Goal: Task Accomplishment & Management: Complete application form

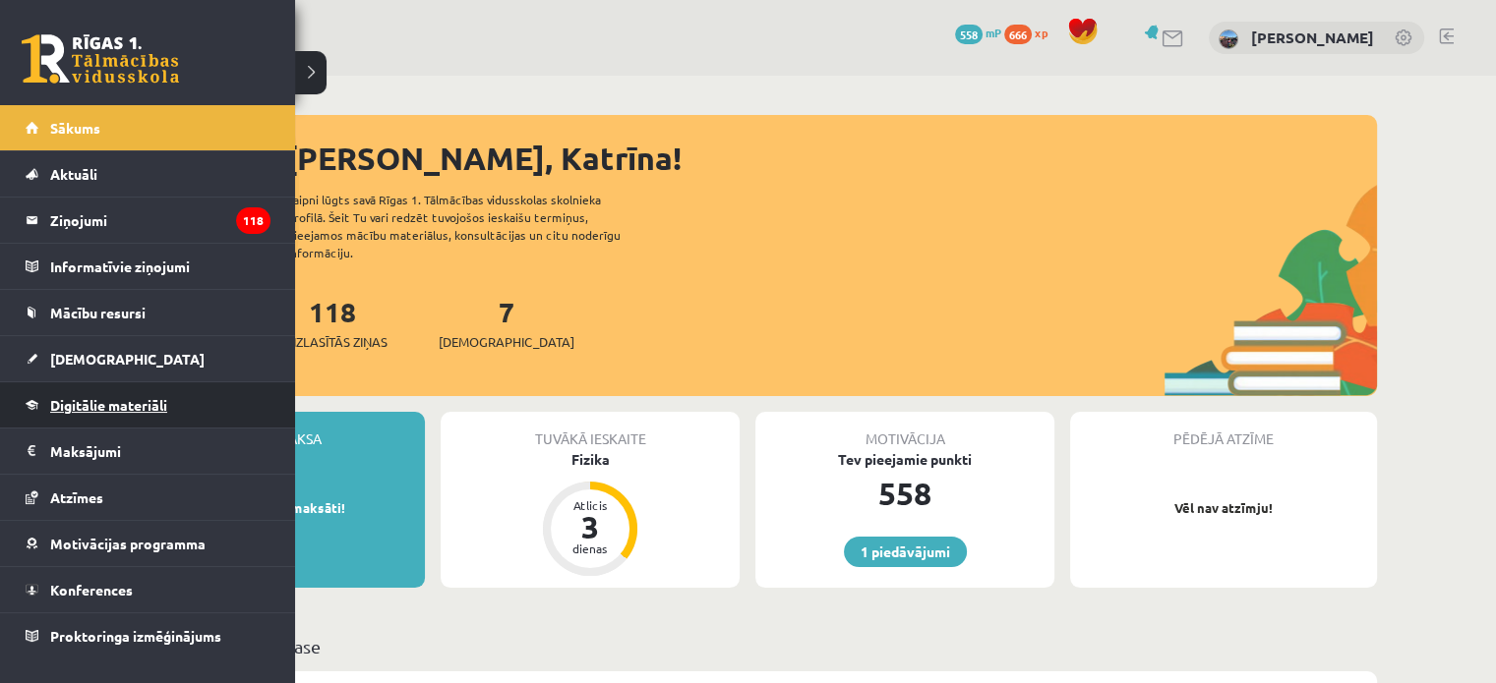
click at [88, 392] on link "Digitālie materiāli" at bounding box center [148, 405] width 245 height 45
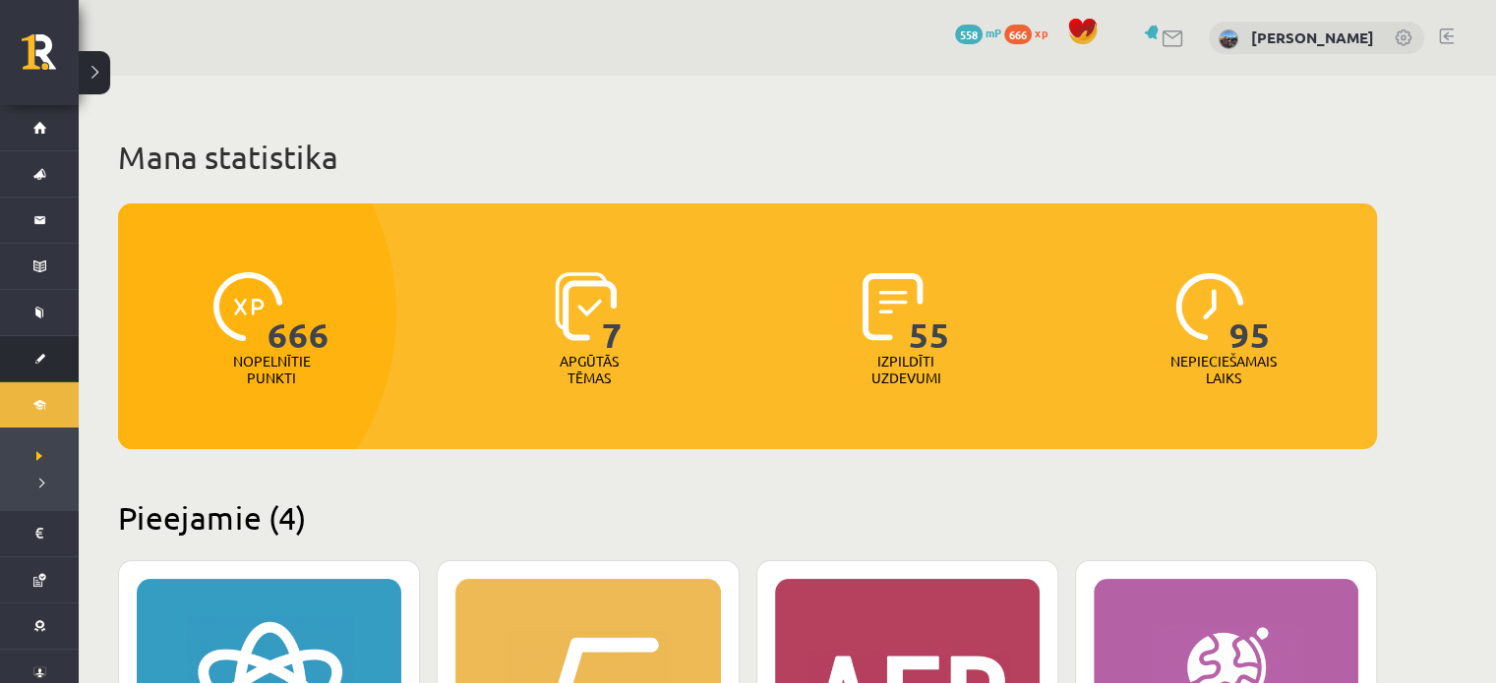
click at [43, 351] on link "[DEMOGRAPHIC_DATA]" at bounding box center [39, 358] width 79 height 45
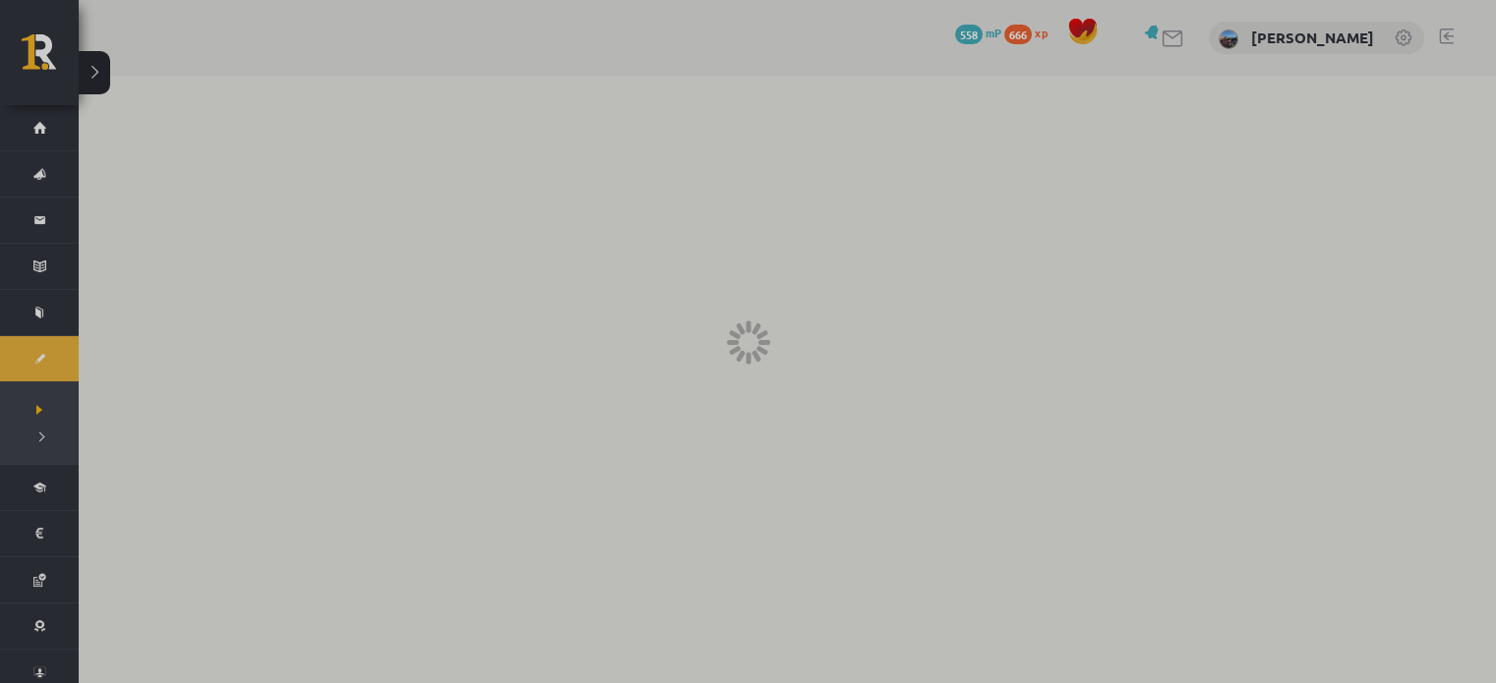
click at [28, 355] on div at bounding box center [748, 341] width 1496 height 683
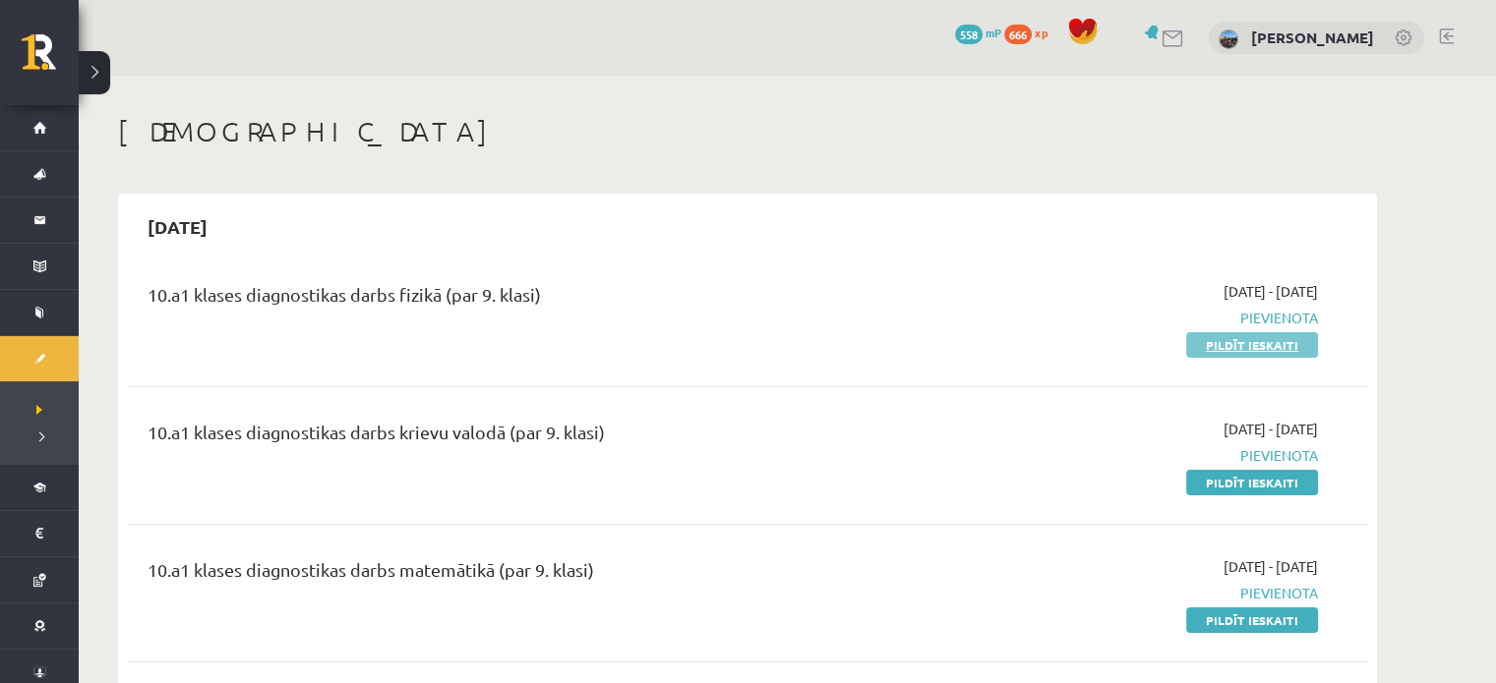
click at [1247, 340] on link "Pildīt ieskaiti" at bounding box center [1252, 345] width 132 height 26
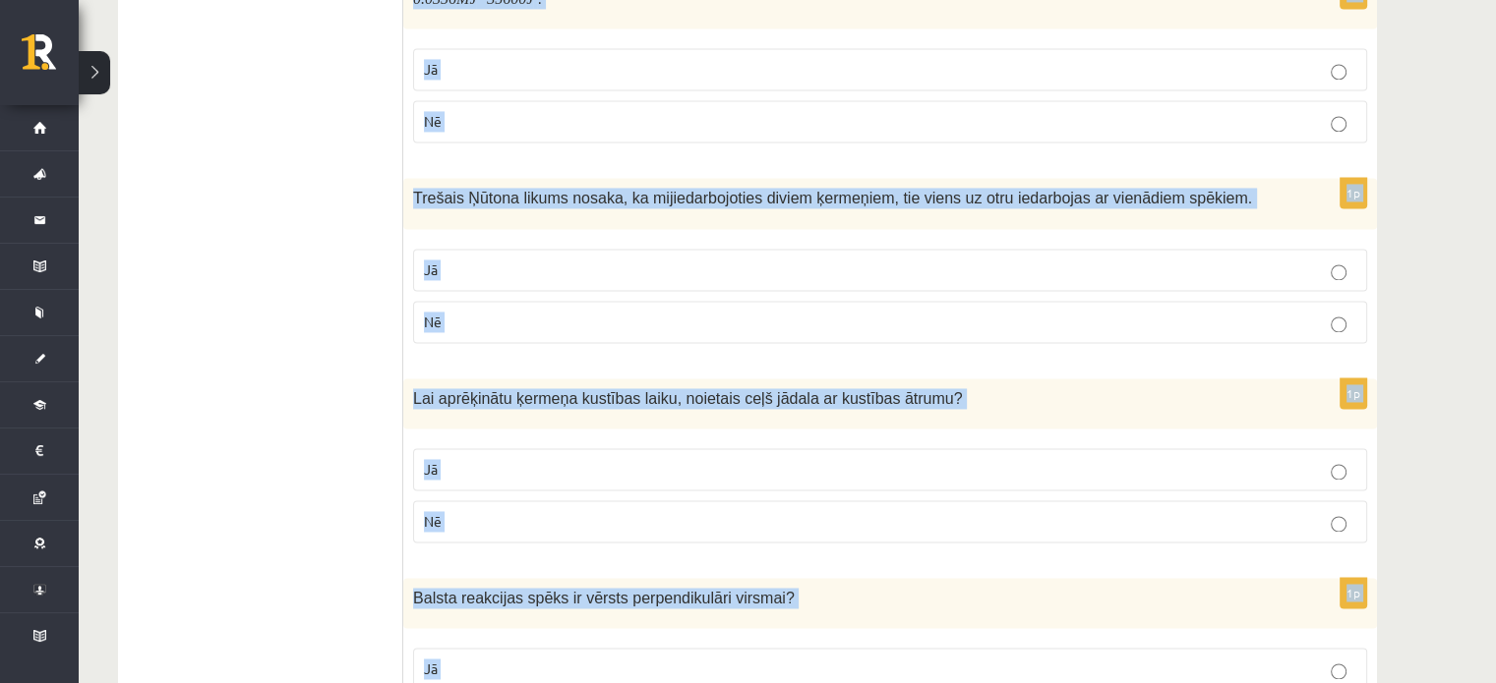
scroll to position [3171, 0]
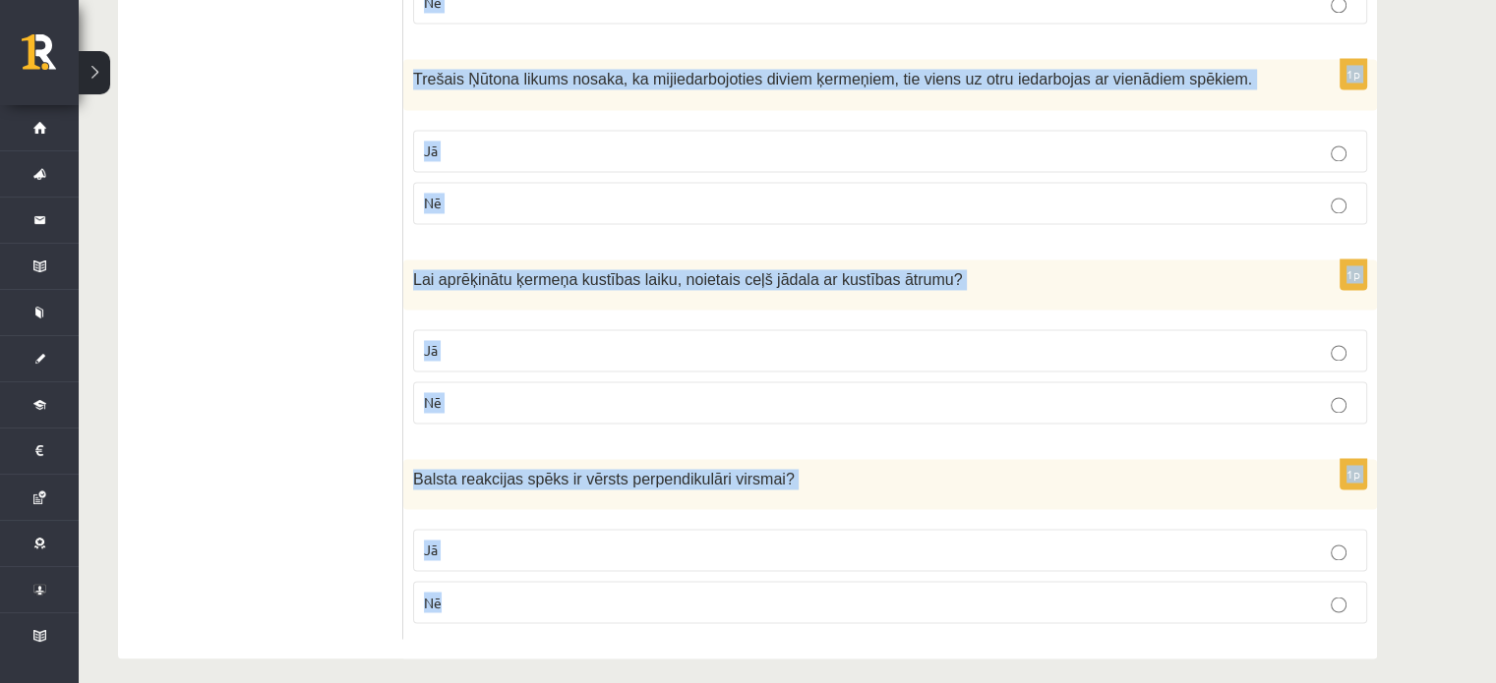
drag, startPoint x: 413, startPoint y: 421, endPoint x: 875, endPoint y: 730, distance: 555.8
copy form "Loremip do sitametco, ad elit sed doeiu tempor. In Ut 6l Etdolo magna, aliquaen…"
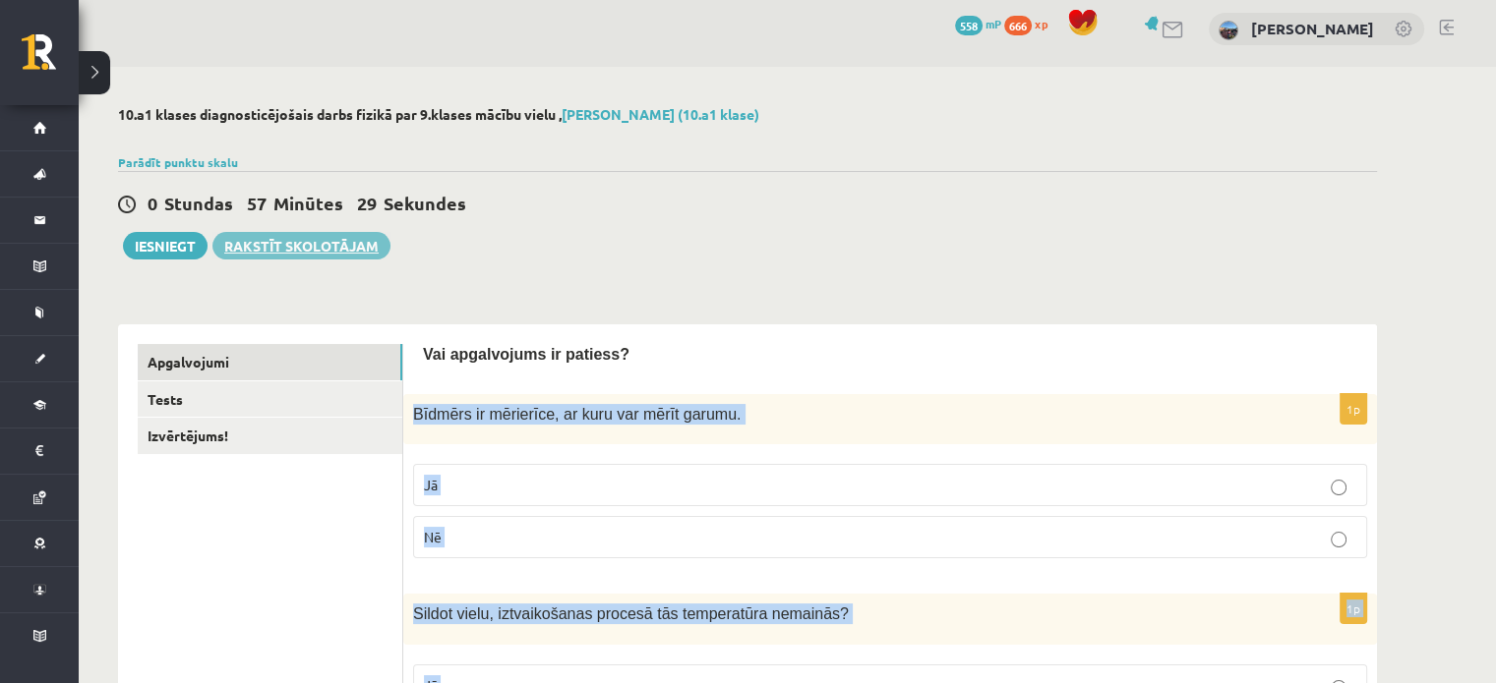
scroll to position [0, 0]
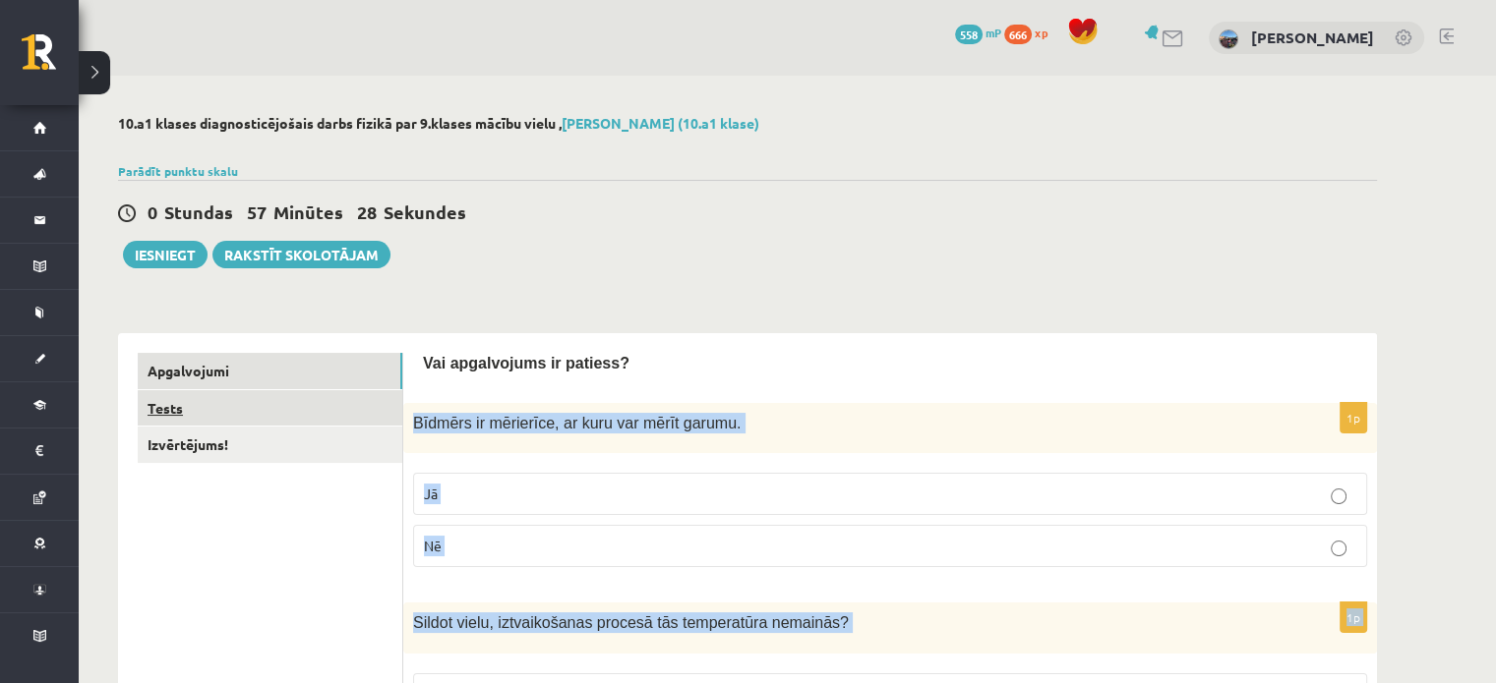
click at [294, 413] on link "Tests" at bounding box center [270, 408] width 265 height 36
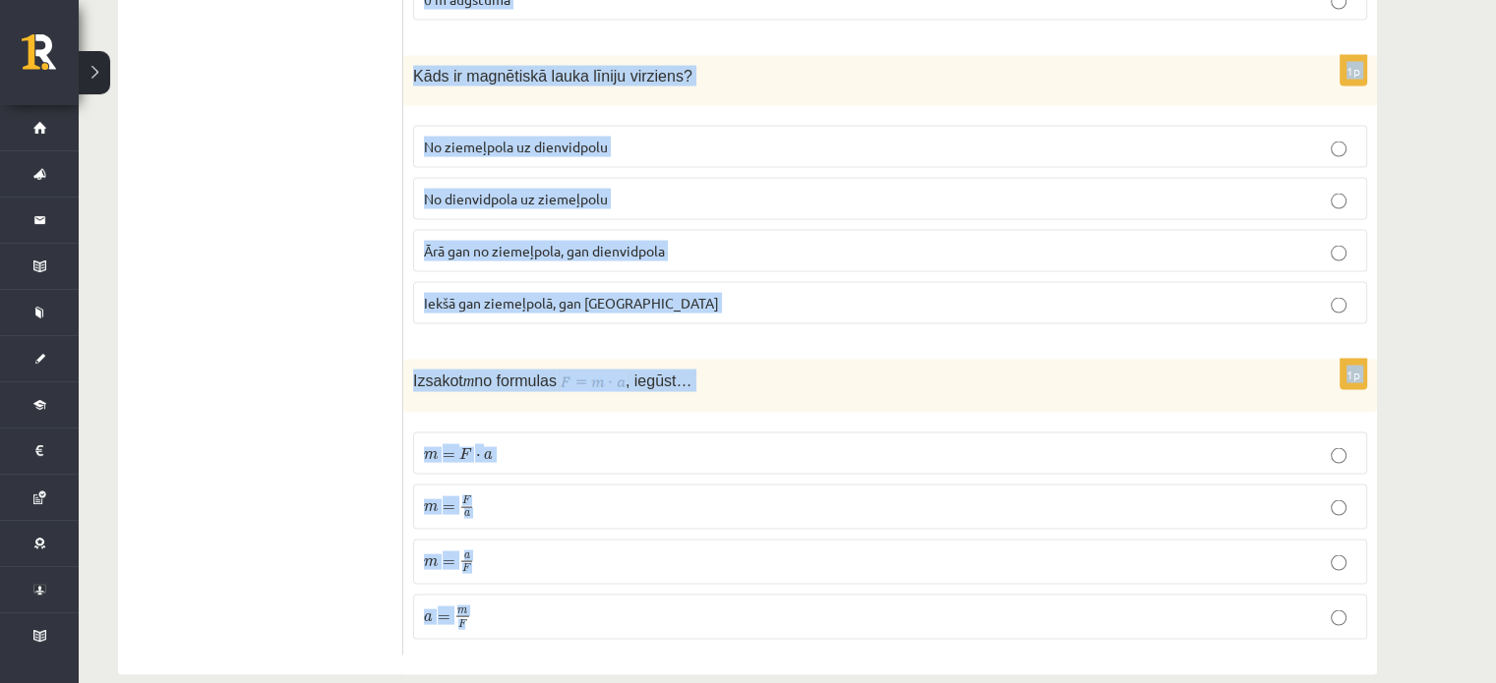
scroll to position [3963, 0]
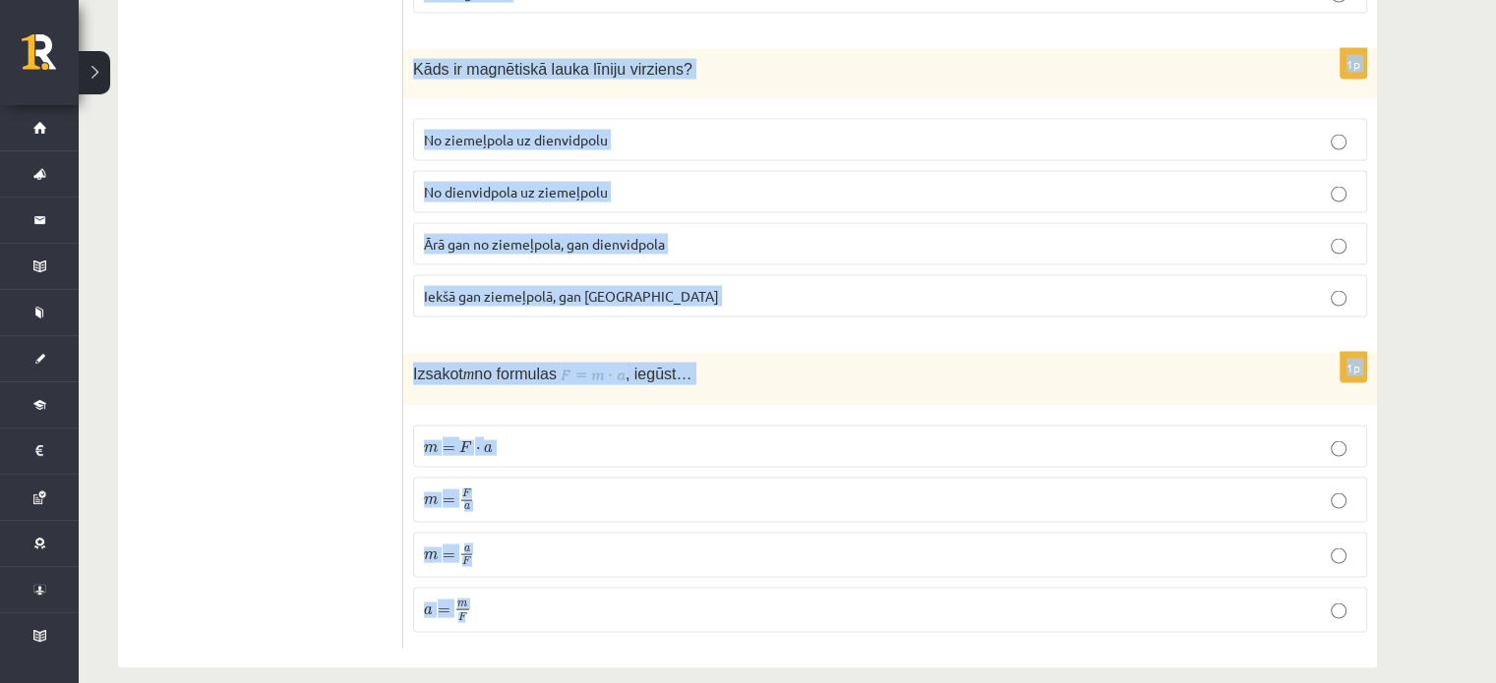
drag, startPoint x: 415, startPoint y: 392, endPoint x: 528, endPoint y: 596, distance: 232.8
copy form "Anna brauc ar skrituļslidām ar ātrumu . Cik tālu Anna aizbrauks 20 sekunžu laik…"
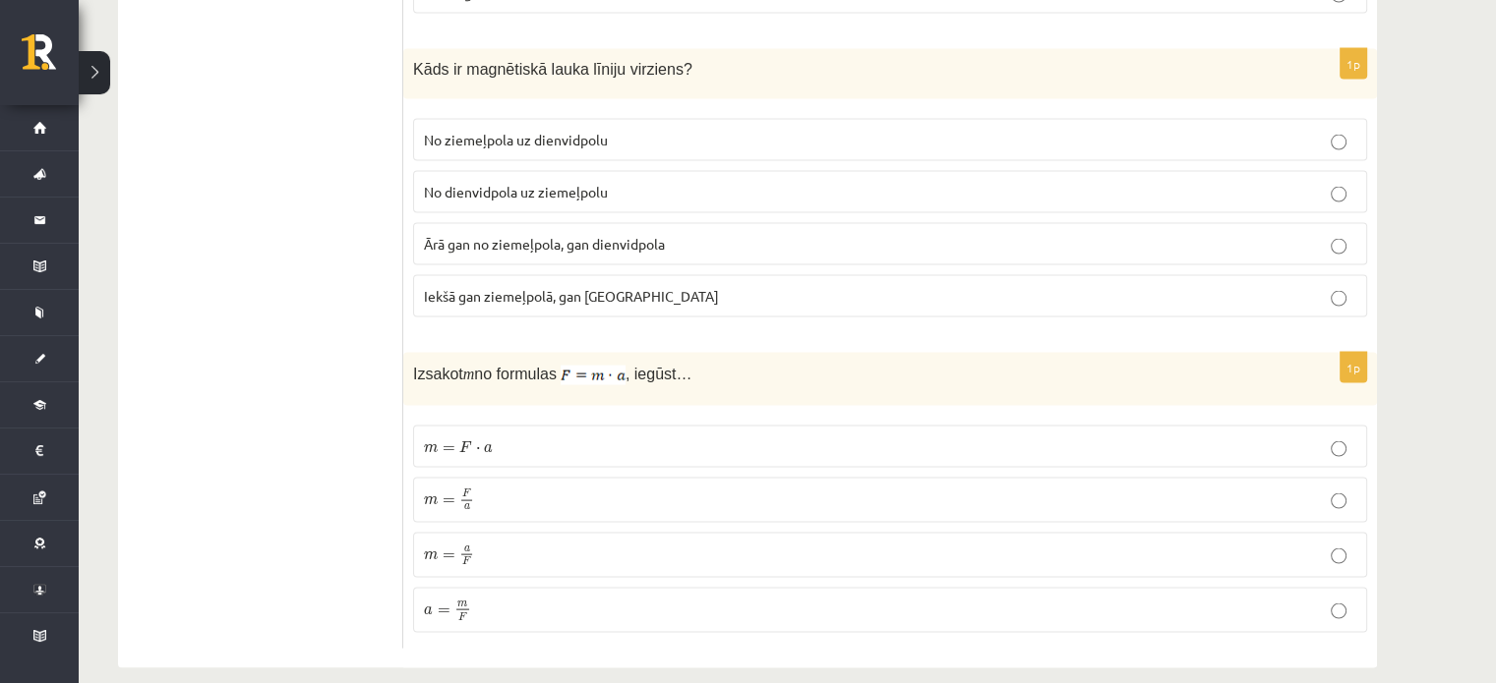
drag, startPoint x: 376, startPoint y: 314, endPoint x: 287, endPoint y: 263, distance: 102.2
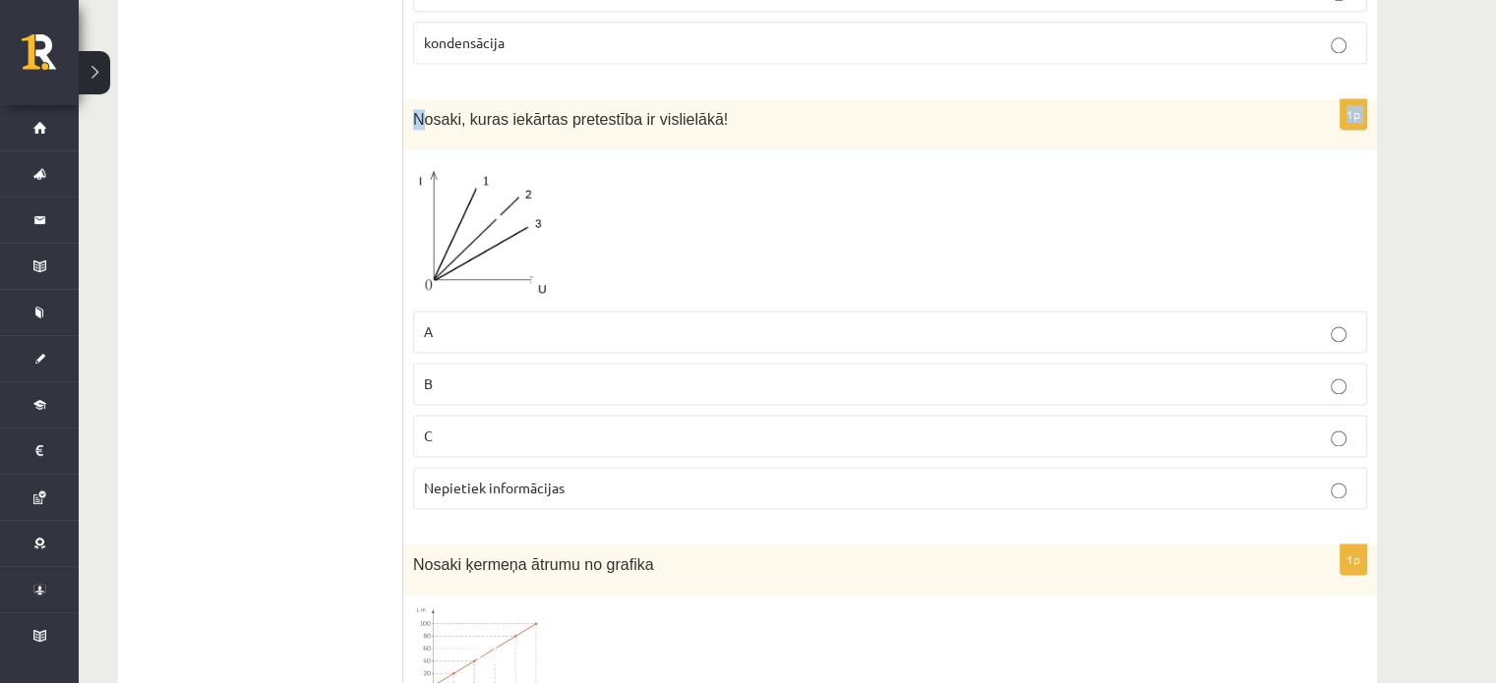
scroll to position [2752, 0]
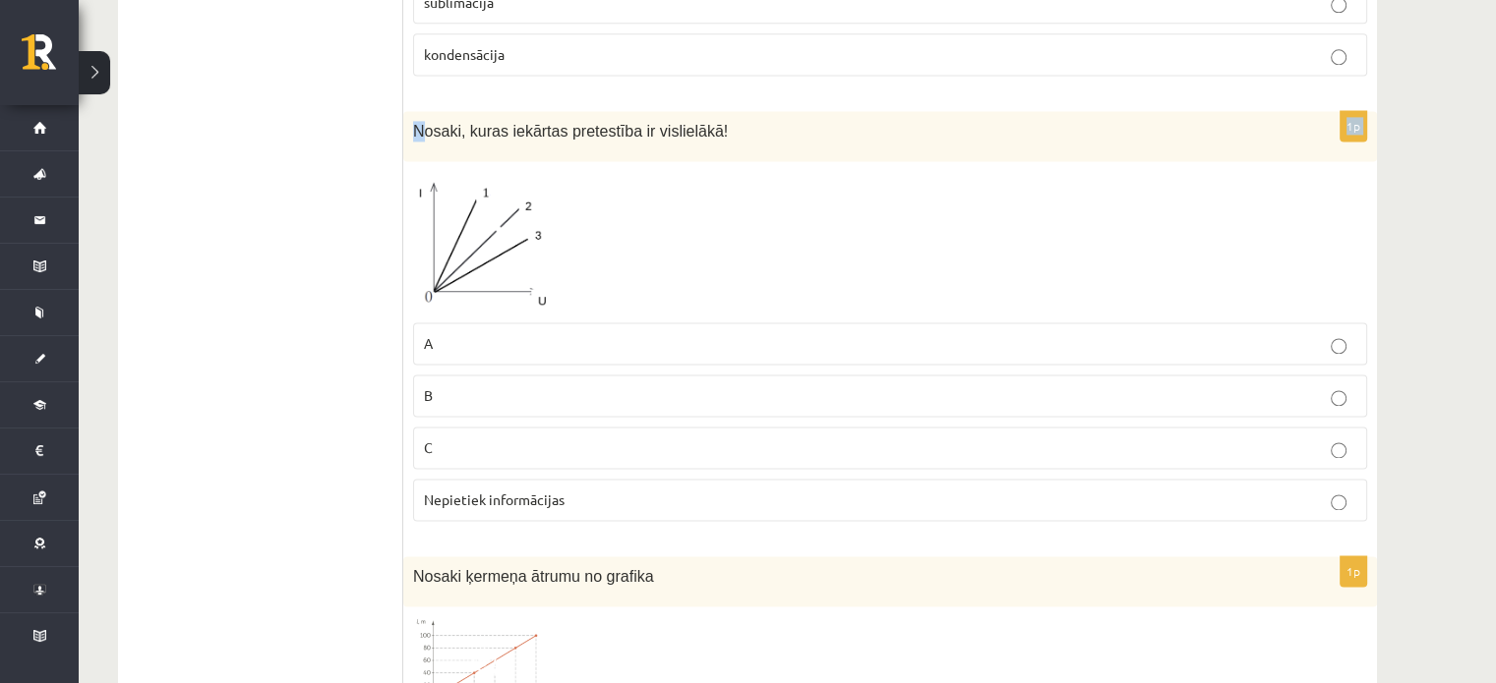
drag, startPoint x: 418, startPoint y: 421, endPoint x: 630, endPoint y: 30, distance: 444.4
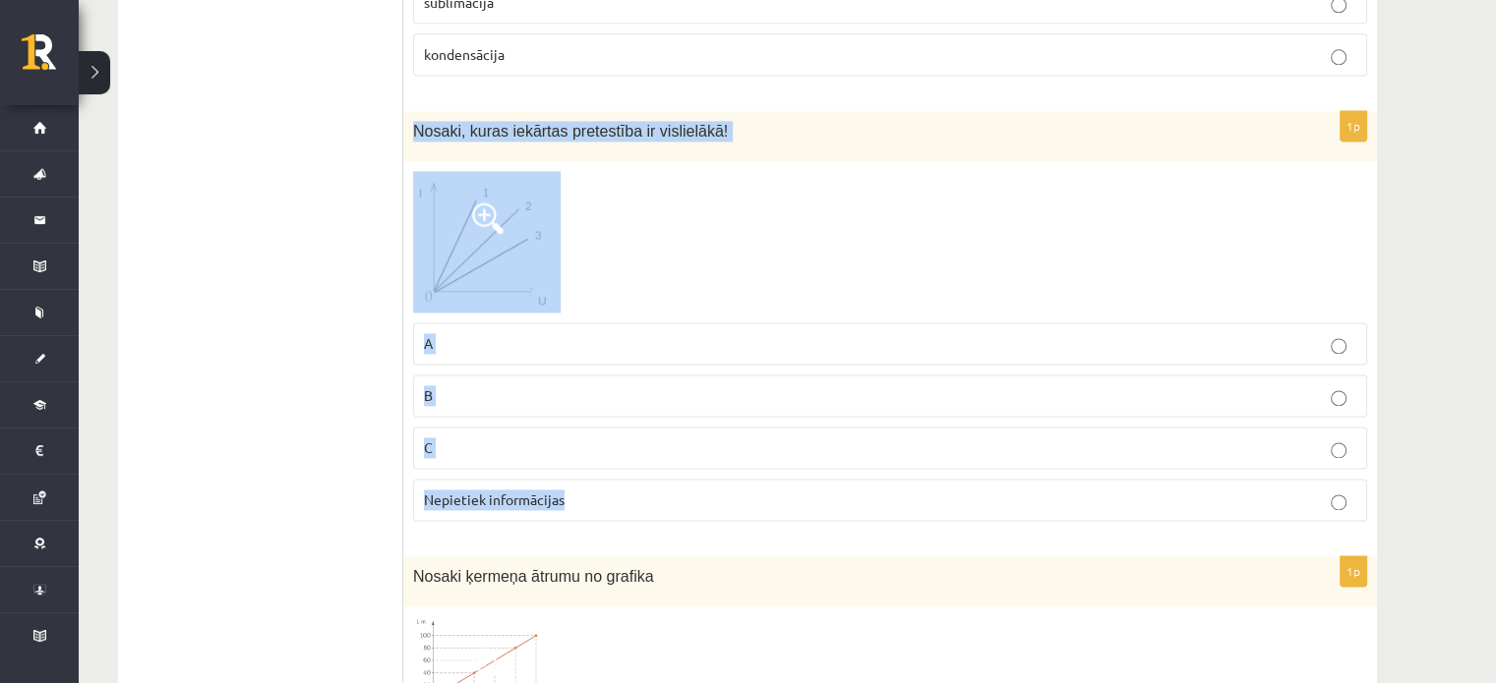
drag, startPoint x: 409, startPoint y: 115, endPoint x: 654, endPoint y: 500, distance: 456.6
click at [654, 500] on div "1p Nosaki, kuras iekārtas pretestība ir vislielākā! A B C Nepietiek informācijas" at bounding box center [889, 324] width 973 height 426
copy div "Nosaki, kuras iekārtas pretestība ir vislielākā! A B C Nepietiek informācijas"
click at [714, 248] on div at bounding box center [890, 242] width 954 height 142
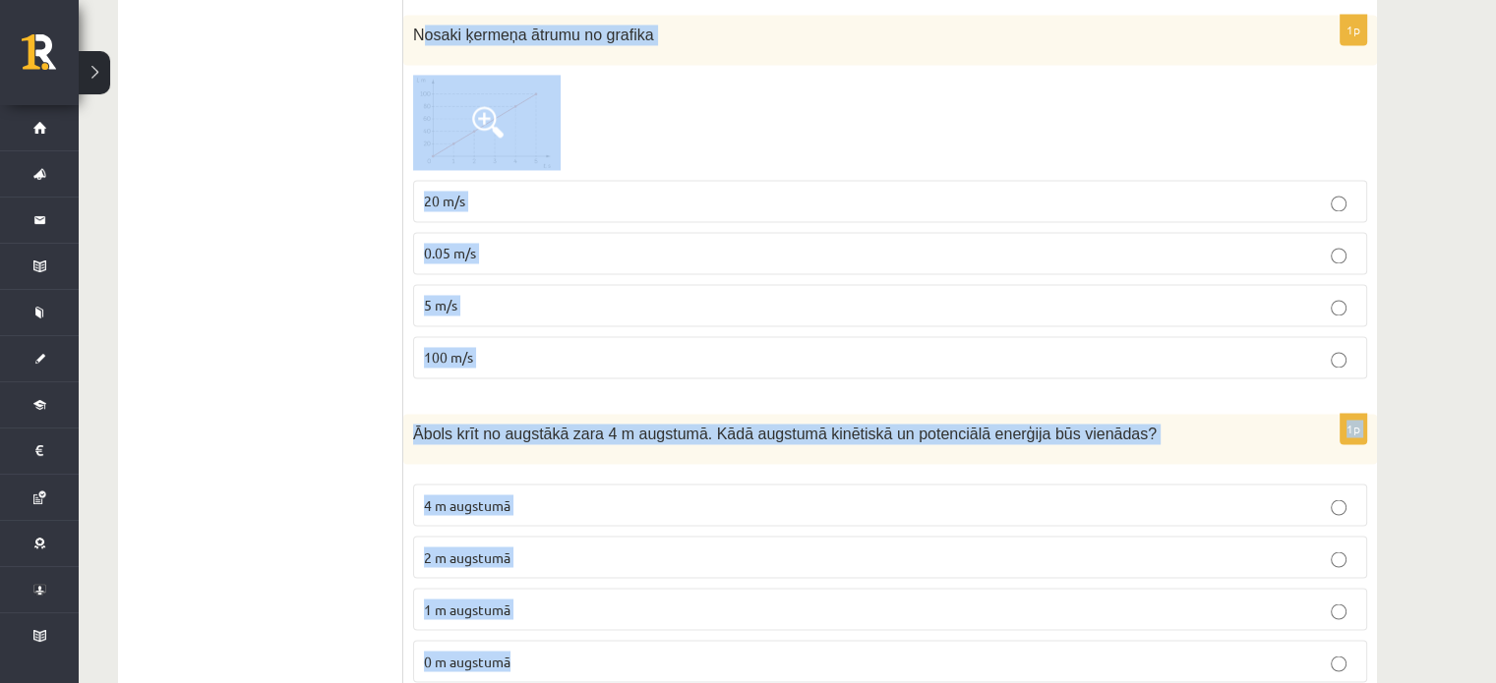
scroll to position [3307, 0]
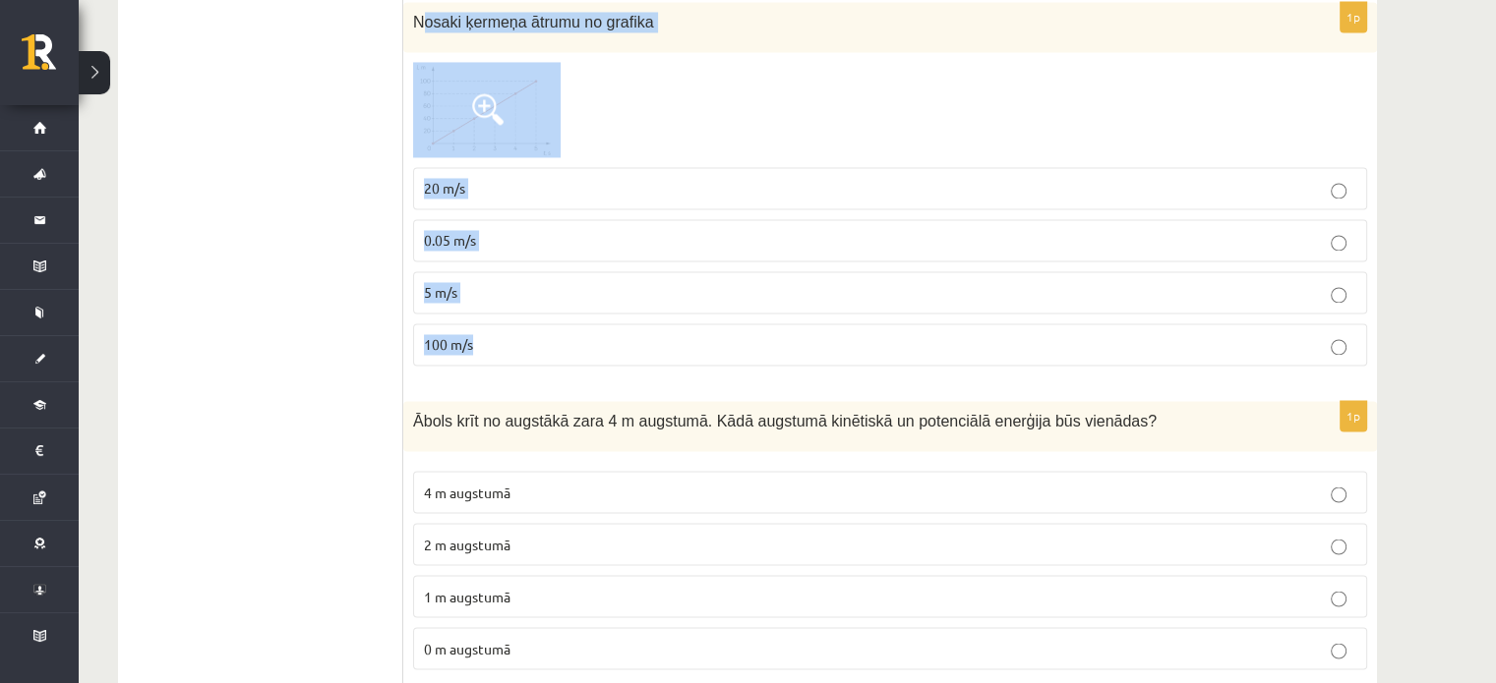
drag, startPoint x: 420, startPoint y: 311, endPoint x: 599, endPoint y: 329, distance: 179.9
click at [599, 329] on div "1p Nosaki ķermeņa ātrumu no grafika 20 m/s 0.05 m/s 5 m/s 100 m/s" at bounding box center [889, 192] width 973 height 380
copy div "osaki ķermeņa ātrumu no grafika 20 m/s 0.05 m/s 5 m/s 100 m/s"
click at [732, 101] on div at bounding box center [890, 109] width 954 height 94
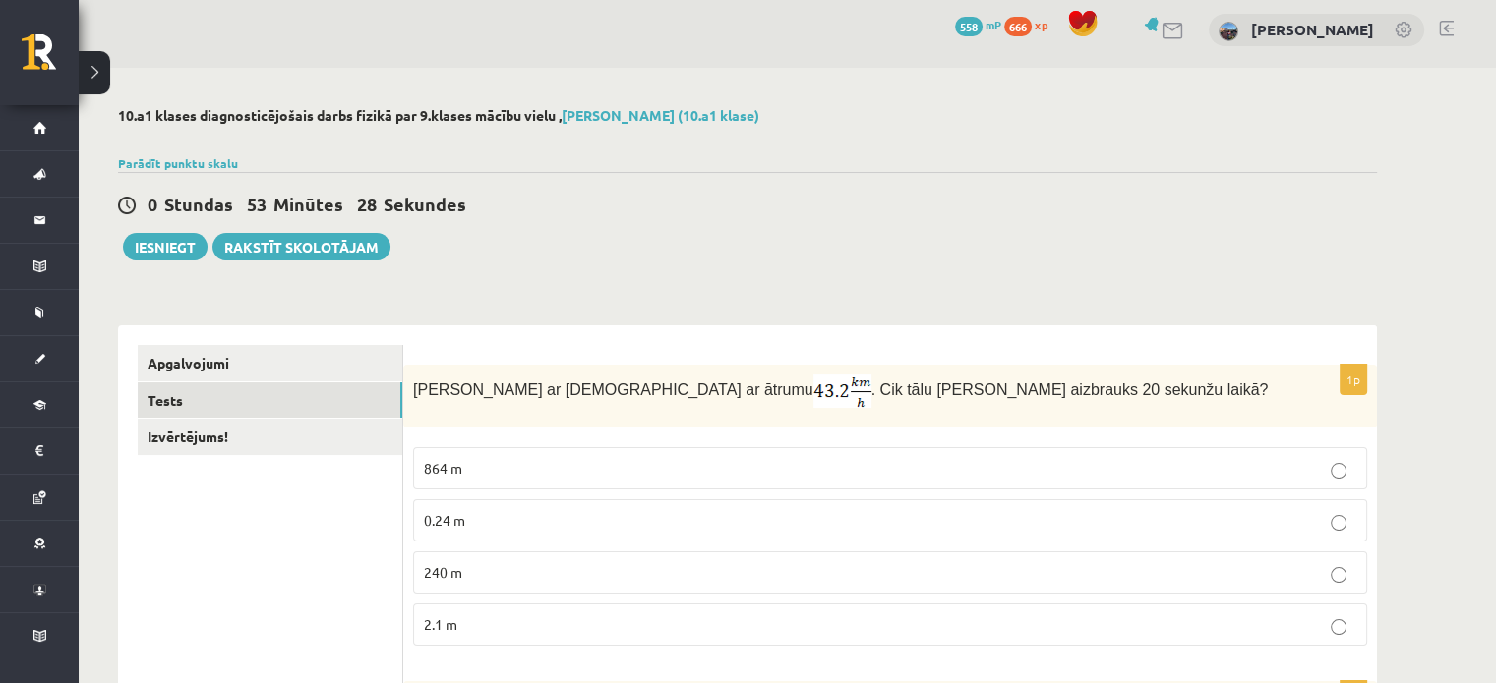
scroll to position [0, 0]
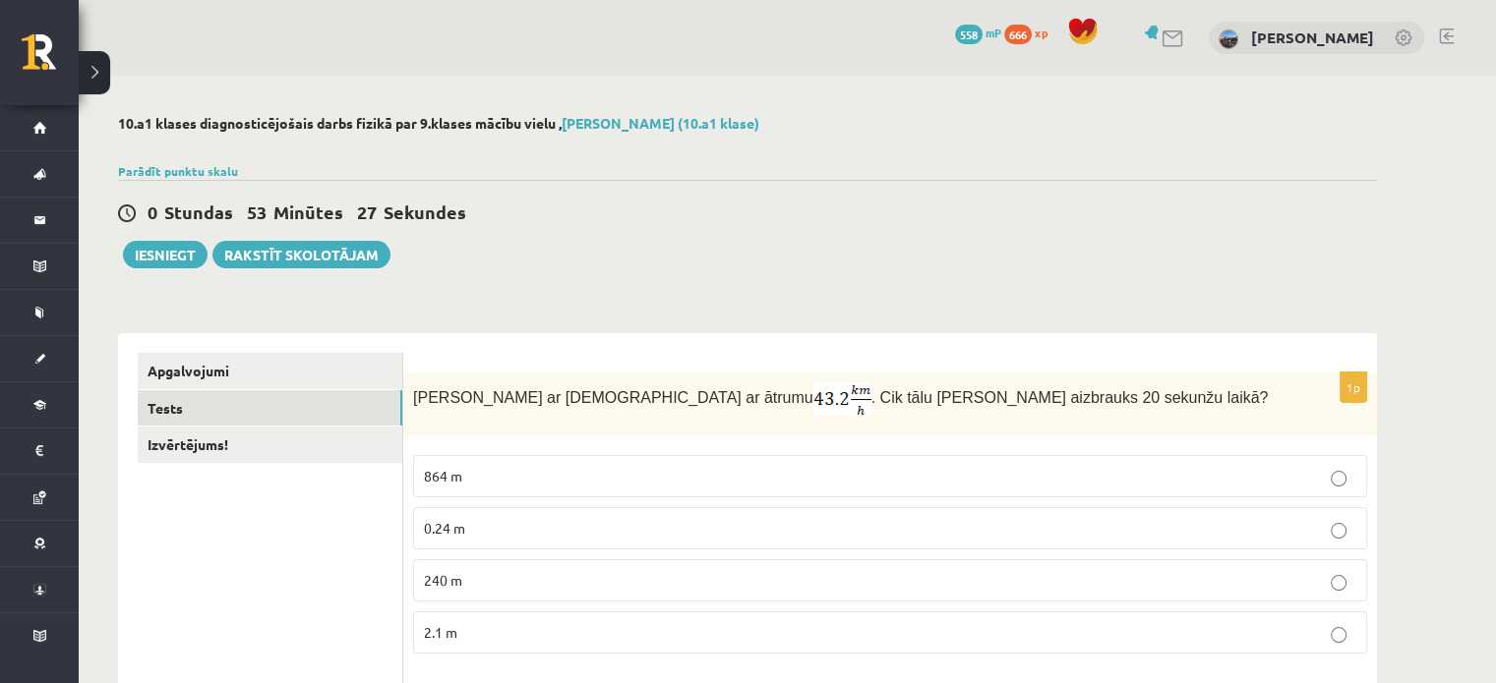
click at [236, 435] on link "Izvērtējums!" at bounding box center [270, 445] width 265 height 36
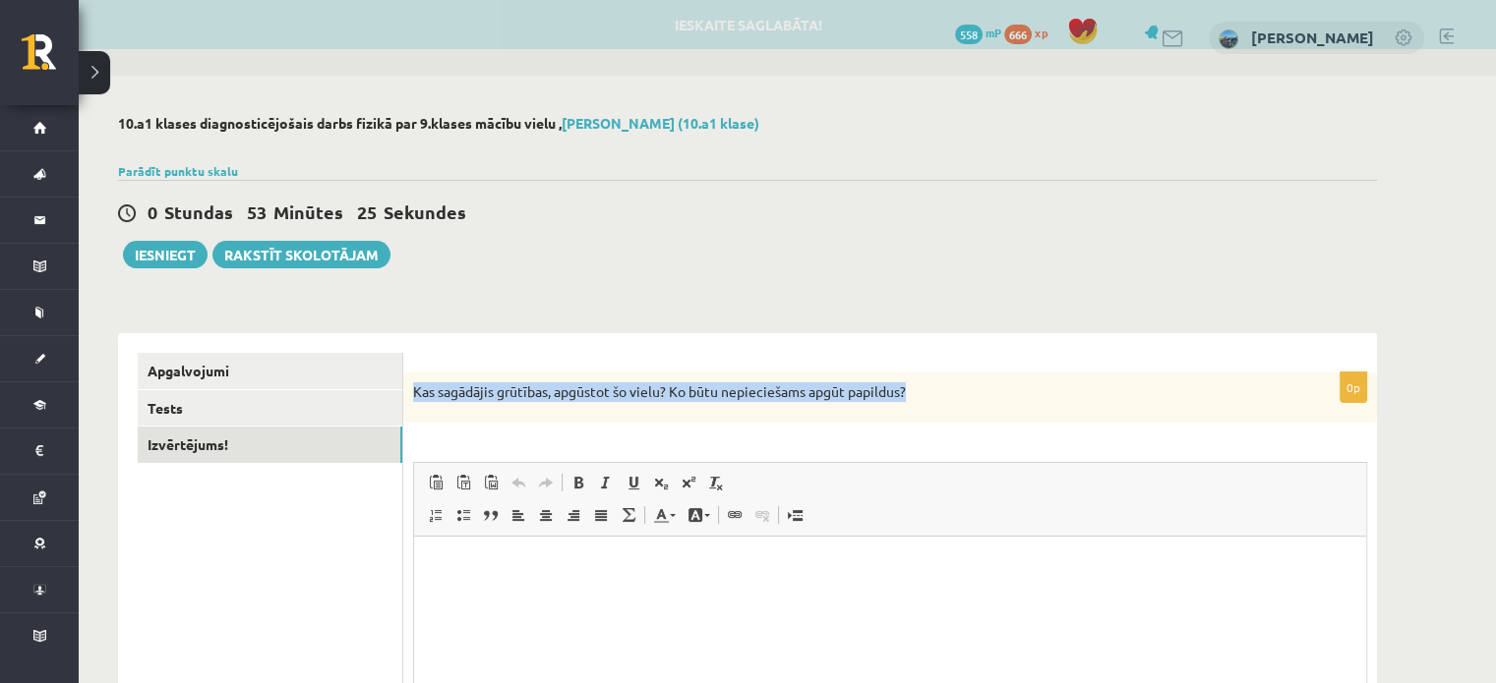
drag, startPoint x: 417, startPoint y: 383, endPoint x: 1087, endPoint y: 385, distance: 669.6
click at [1087, 385] on p "Kas sagādājis grūtības, apgūstot šo vielu? Ko būtu nepieciešams apgūt papildus?" at bounding box center [840, 393] width 855 height 20
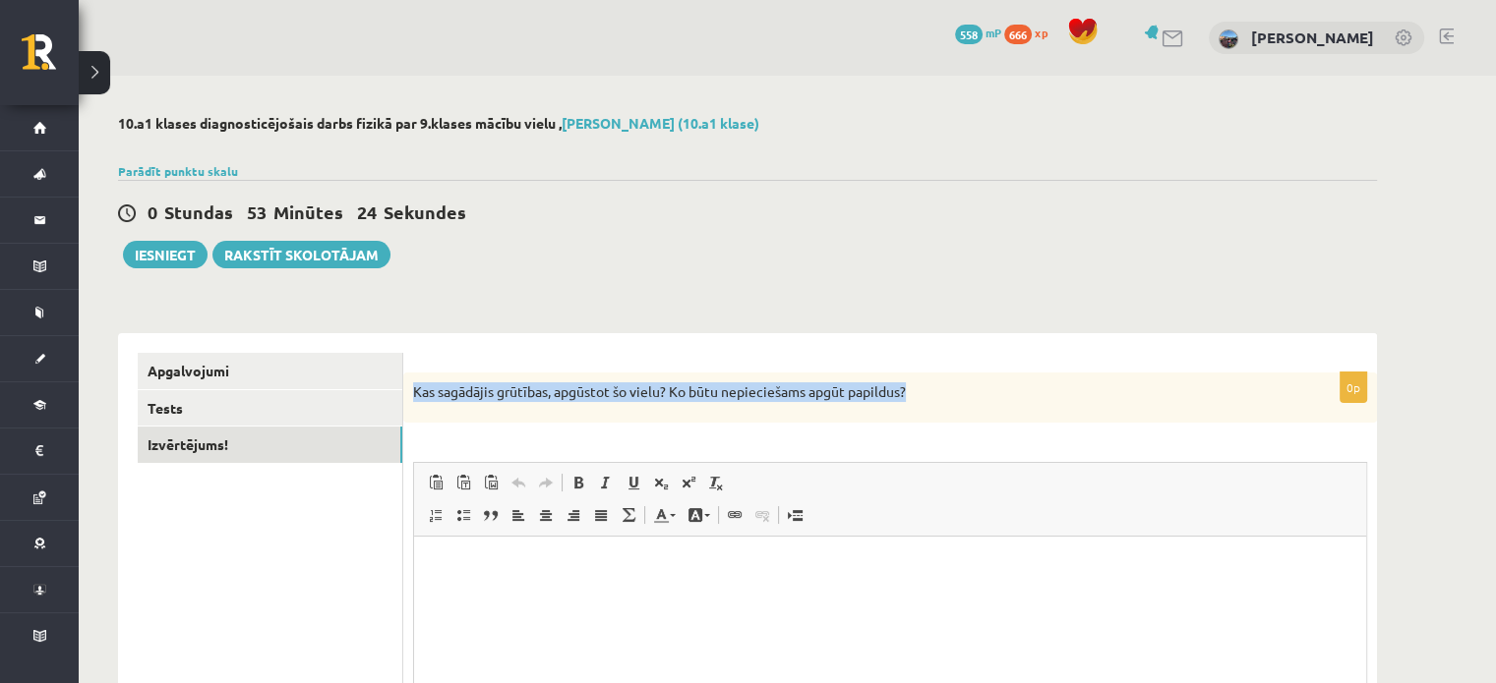
copy p "Kas sagādājis grūtības, apgūstot šo vielu? Ko būtu nepieciešams apgūt papildus?"
click at [484, 597] on html at bounding box center [890, 567] width 952 height 60
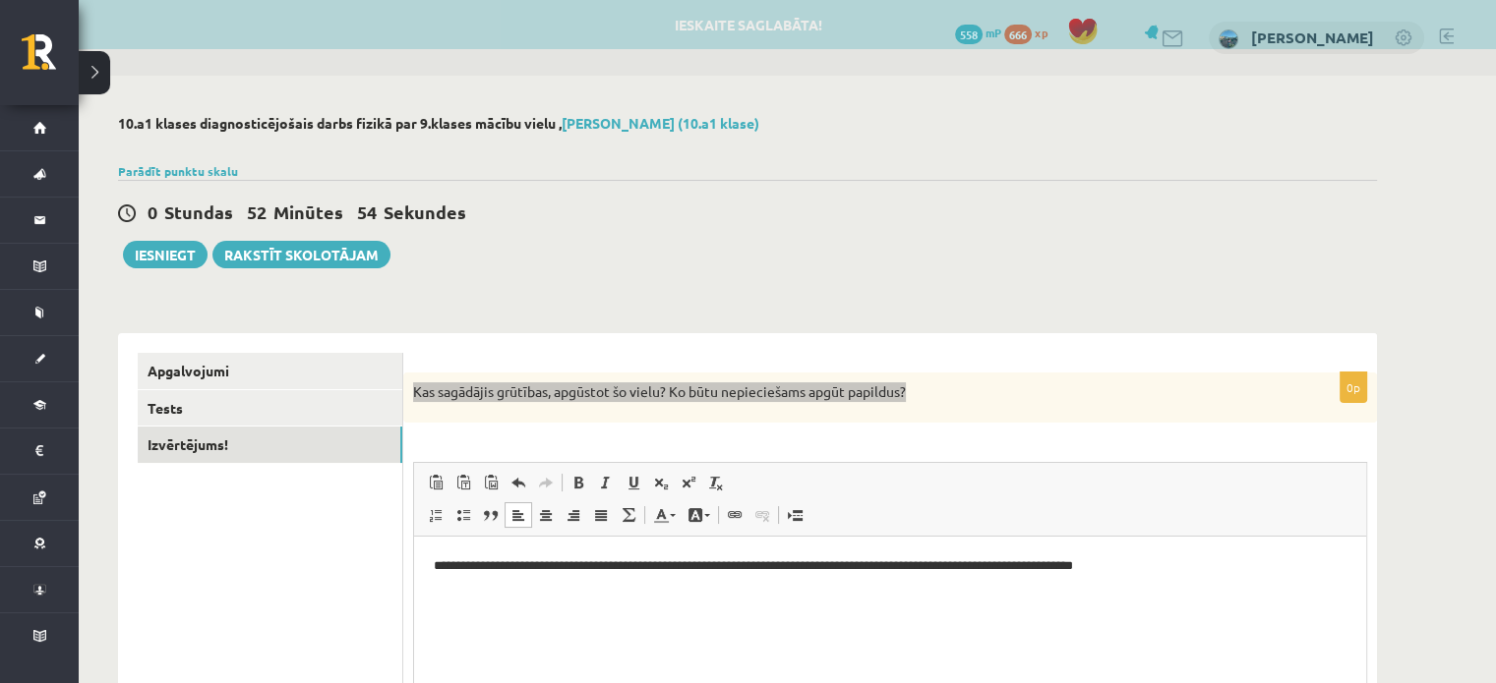
click at [440, 555] on html "**********" at bounding box center [890, 567] width 952 height 60
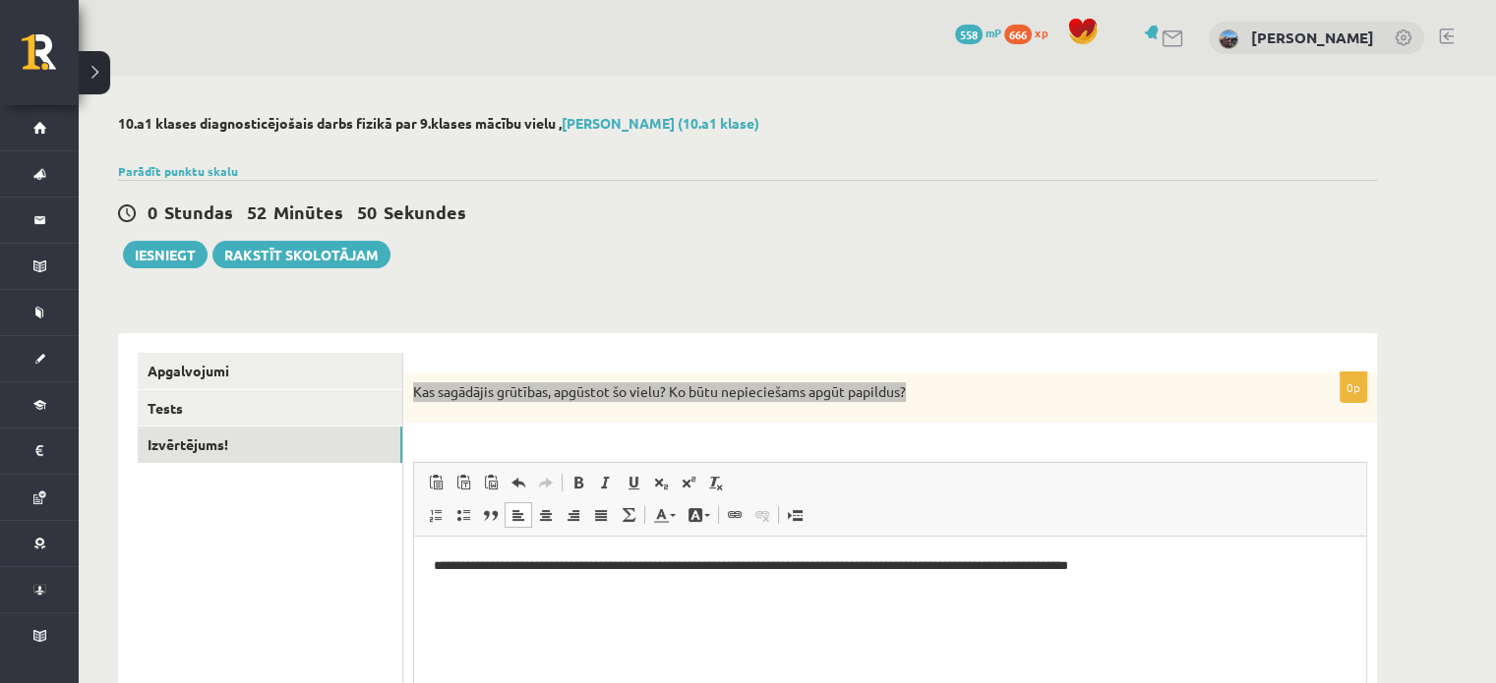
click at [1151, 576] on p "**********" at bounding box center [890, 567] width 913 height 21
click at [1175, 571] on p "**********" at bounding box center [890, 567] width 913 height 21
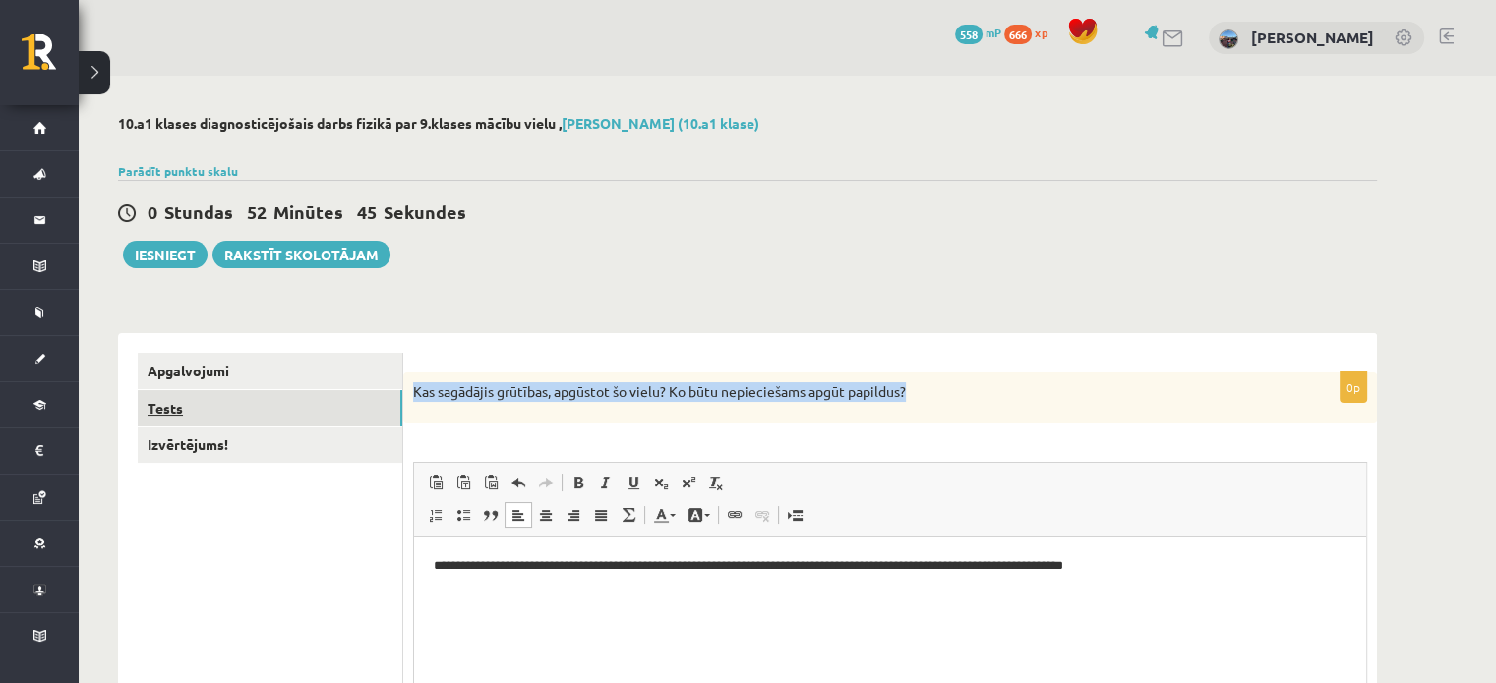
click at [340, 410] on link "Tests" at bounding box center [270, 408] width 265 height 36
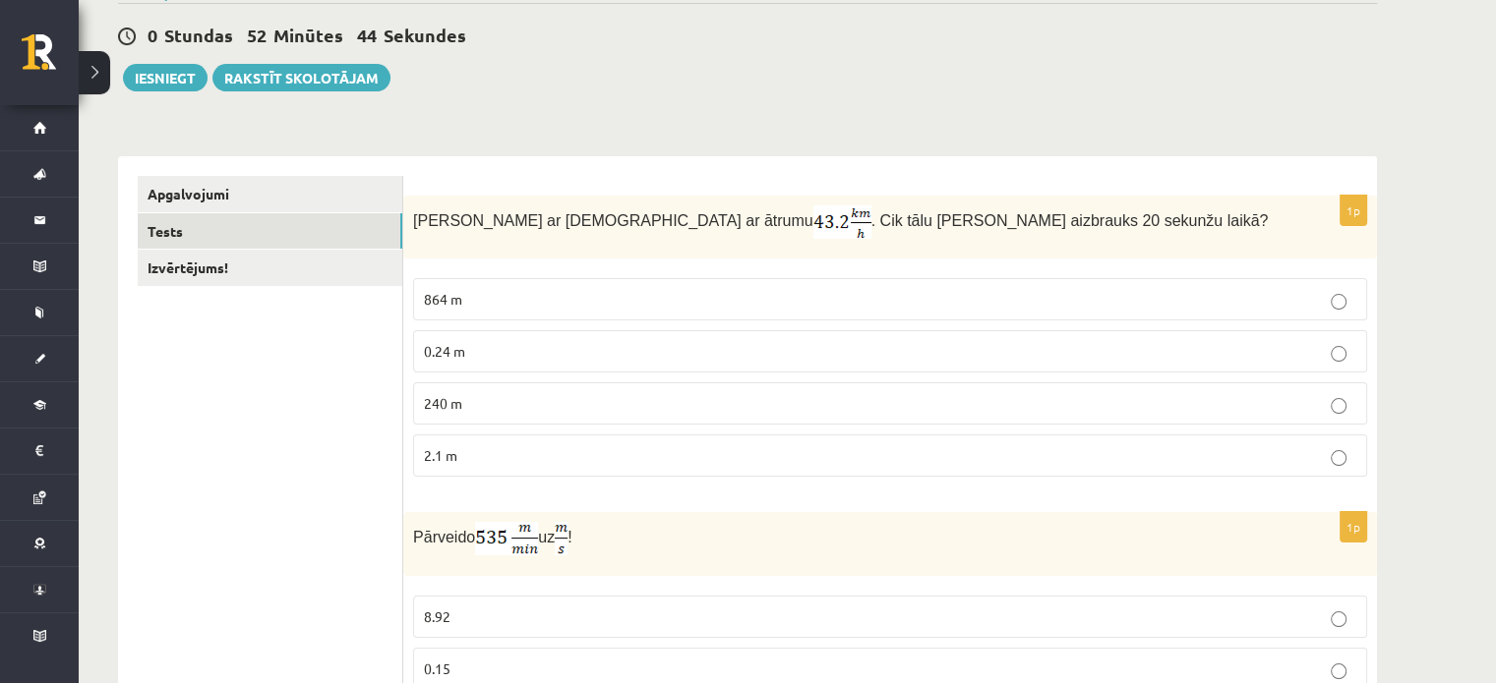
scroll to position [177, 0]
click at [483, 409] on p "240 m" at bounding box center [890, 403] width 932 height 21
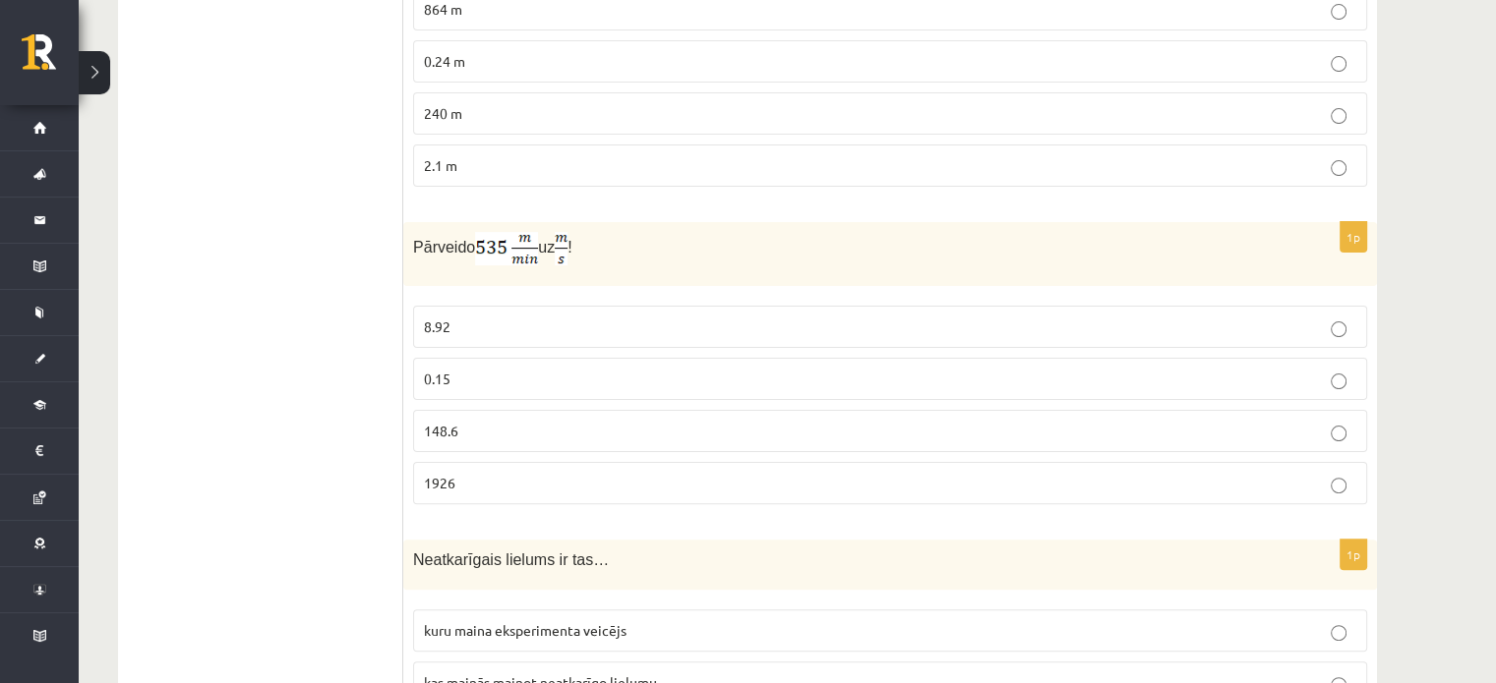
scroll to position [471, 0]
click at [452, 332] on label "8.92" at bounding box center [890, 323] width 954 height 42
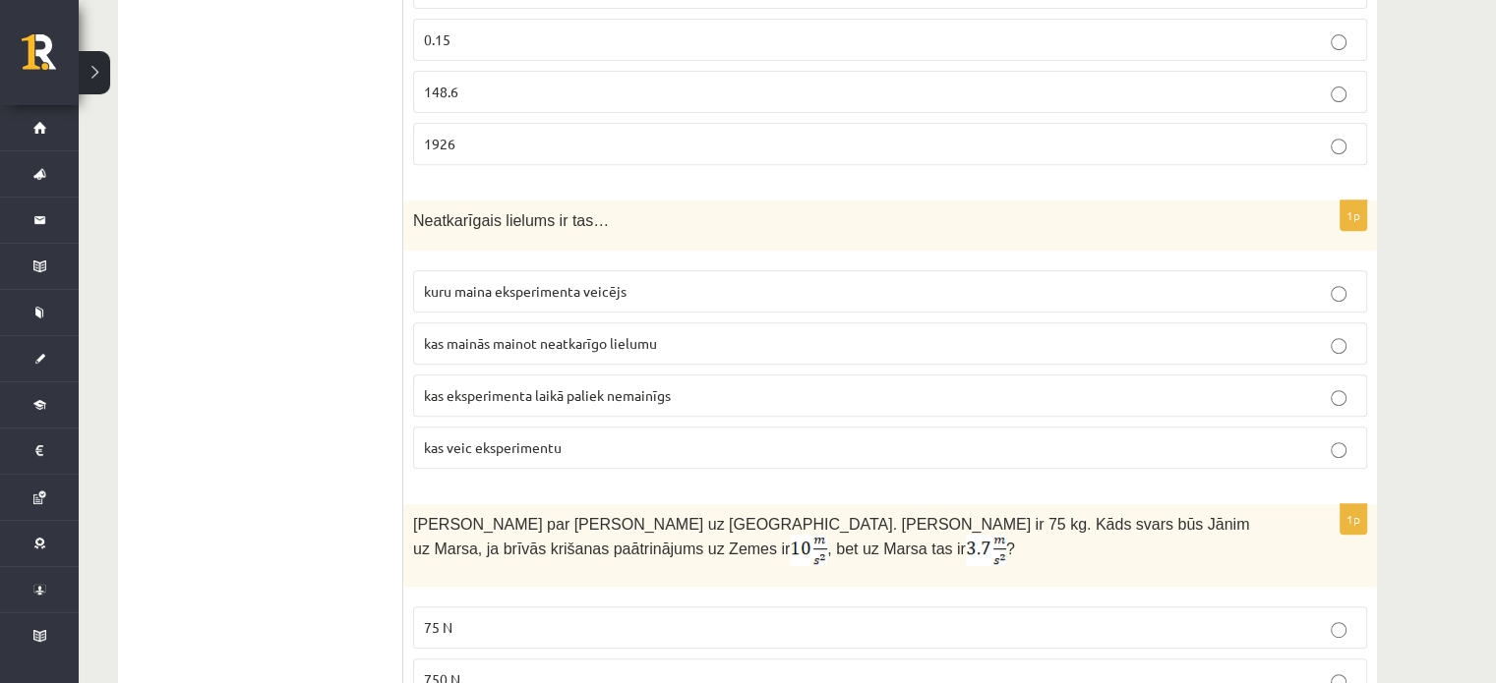
scroll to position [806, 0]
click at [554, 299] on label "kuru maina eksperimenta veicējs" at bounding box center [890, 291] width 954 height 42
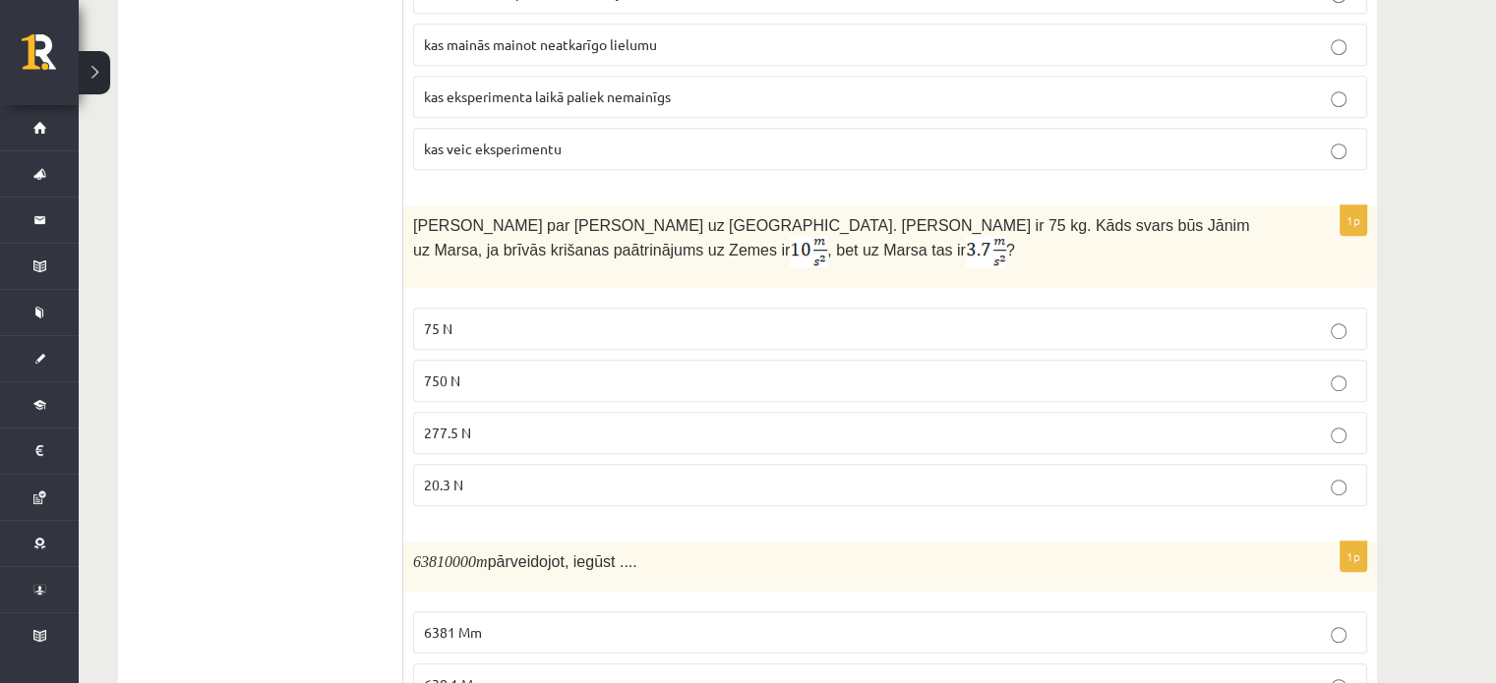
scroll to position [1107, 0]
click at [496, 421] on p "277.5 N" at bounding box center [890, 431] width 932 height 21
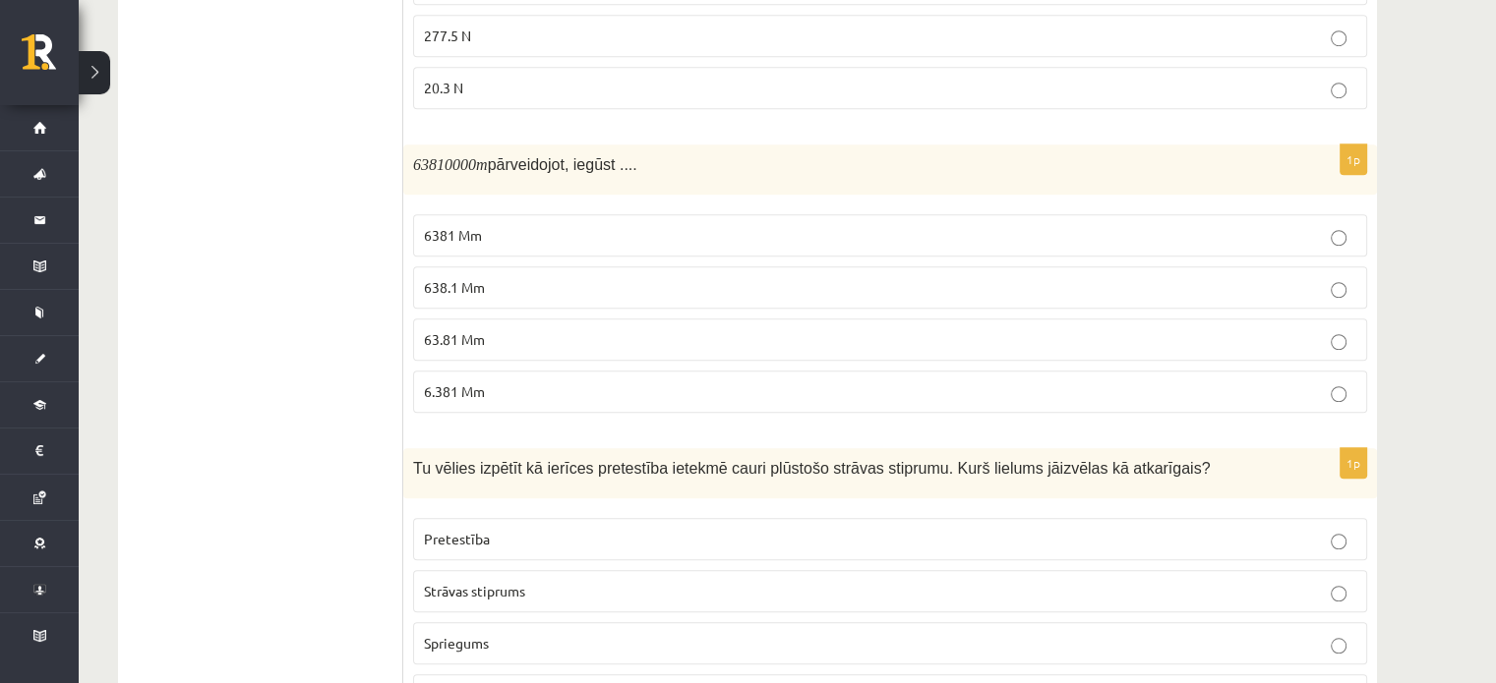
scroll to position [1504, 0]
click at [480, 328] on span "63.81 Mm" at bounding box center [454, 337] width 61 height 18
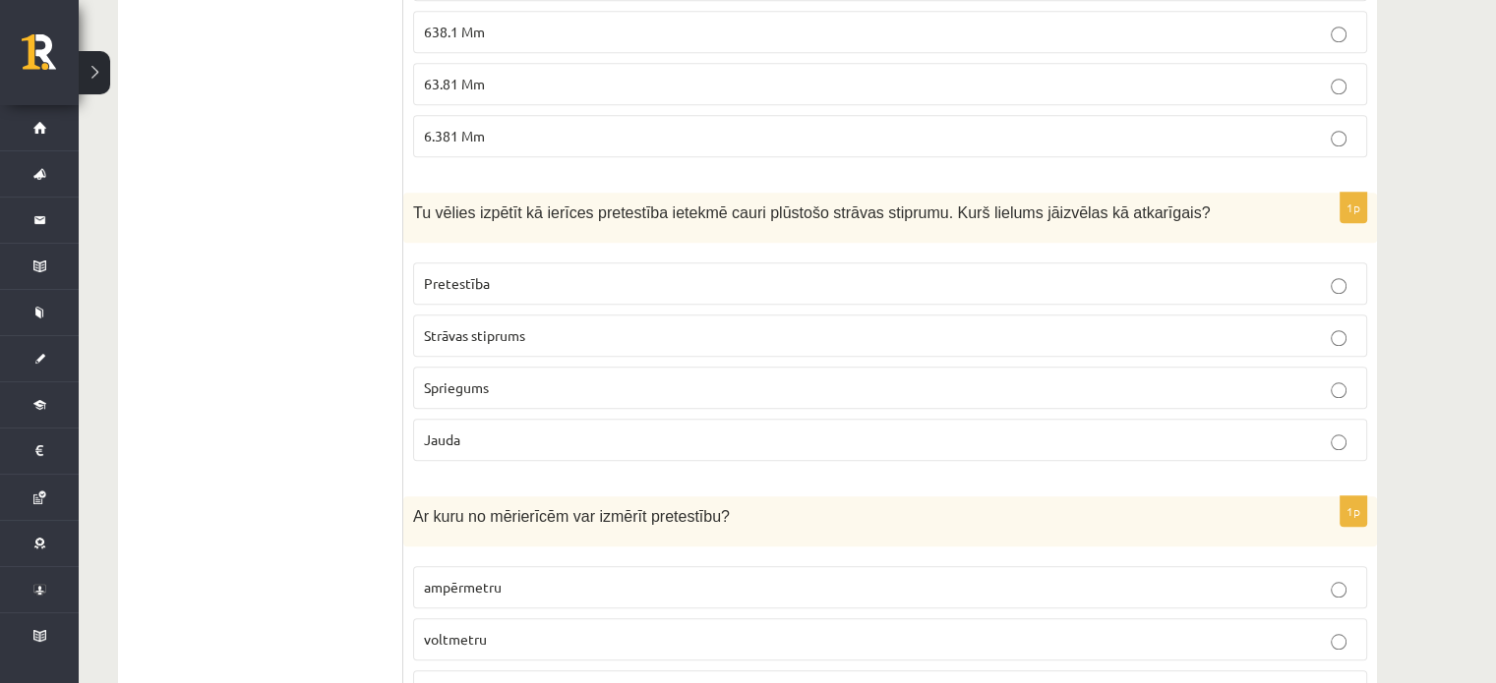
scroll to position [1758, 0]
click at [480, 326] on span "Strāvas stiprums" at bounding box center [474, 335] width 101 height 18
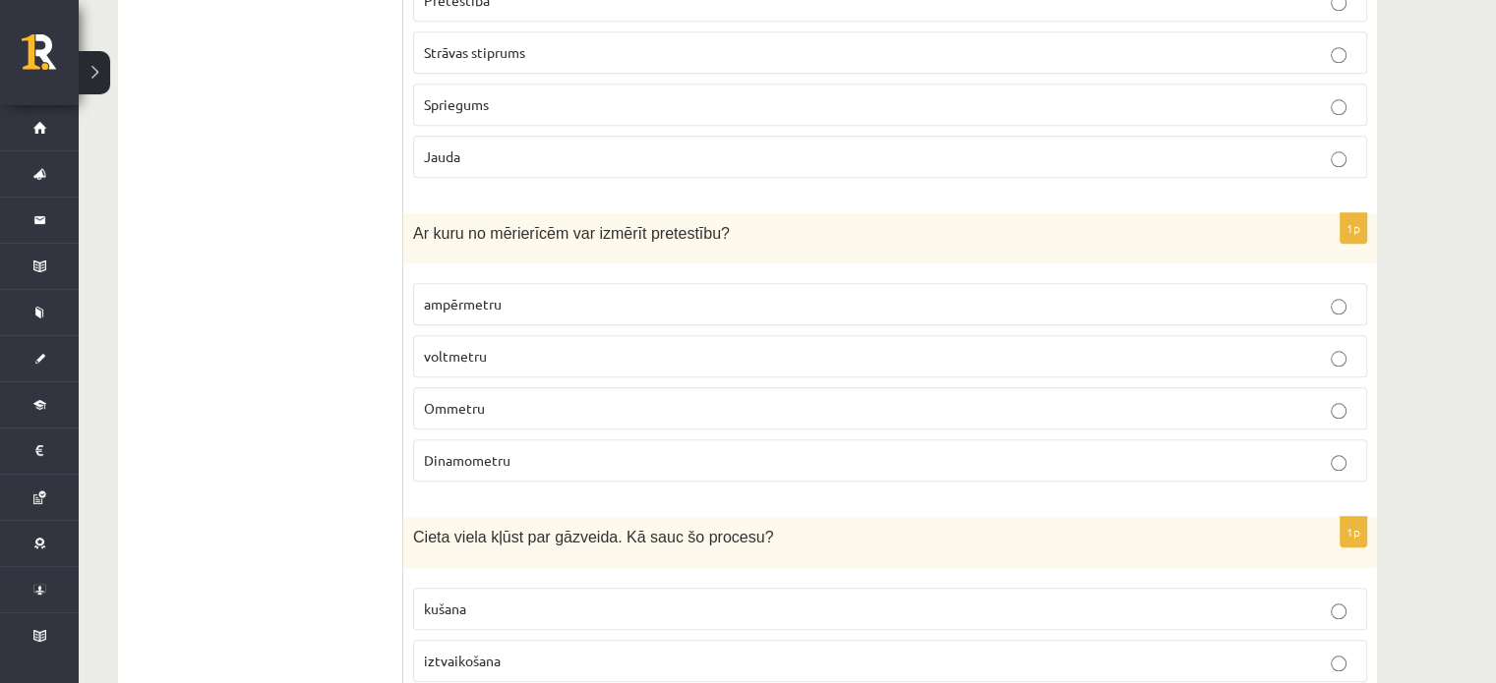
scroll to position [2041, 0]
click at [462, 399] on span "Ommetru" at bounding box center [454, 408] width 61 height 18
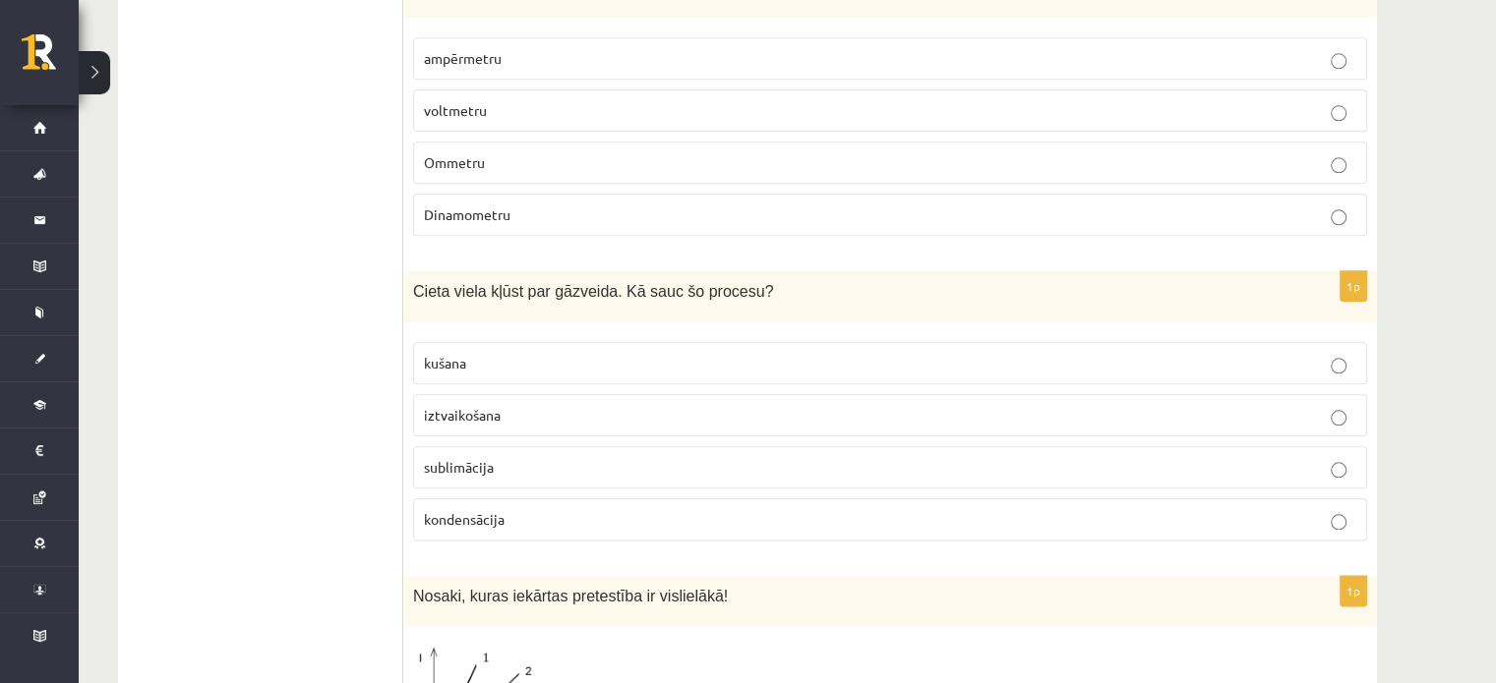
scroll to position [2288, 0]
click at [492, 457] on span "sublimācija" at bounding box center [459, 466] width 70 height 18
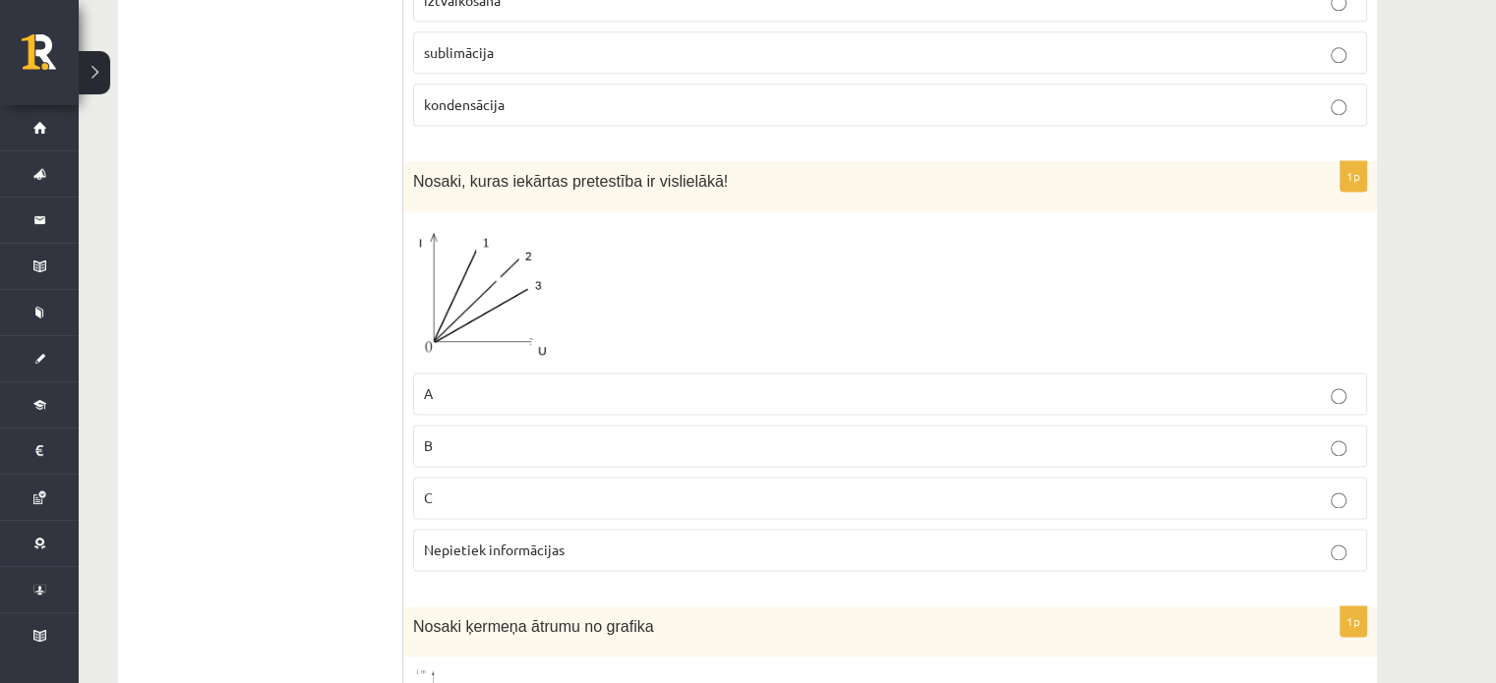
scroll to position [2702, 0]
click at [500, 488] on p "C" at bounding box center [890, 498] width 932 height 21
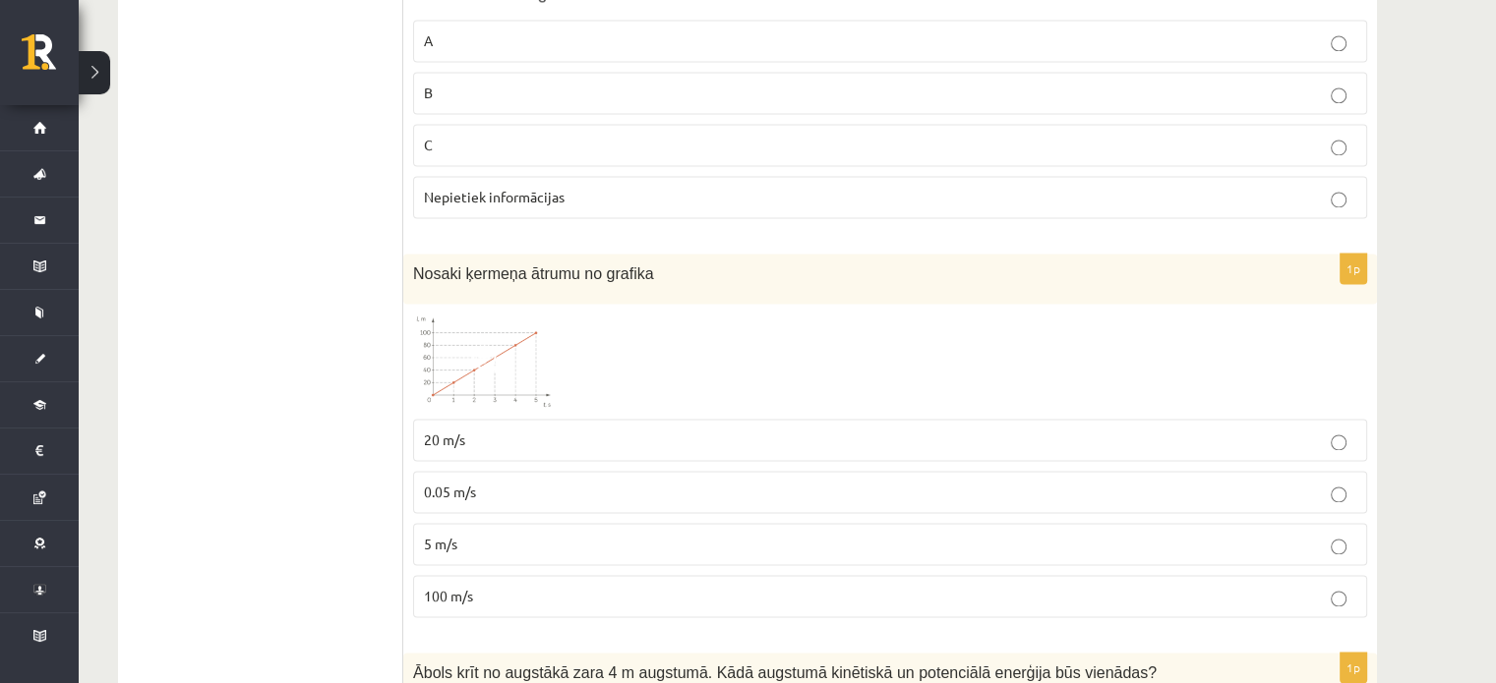
scroll to position [3056, 0]
click at [471, 418] on label "20 m/s" at bounding box center [890, 439] width 954 height 42
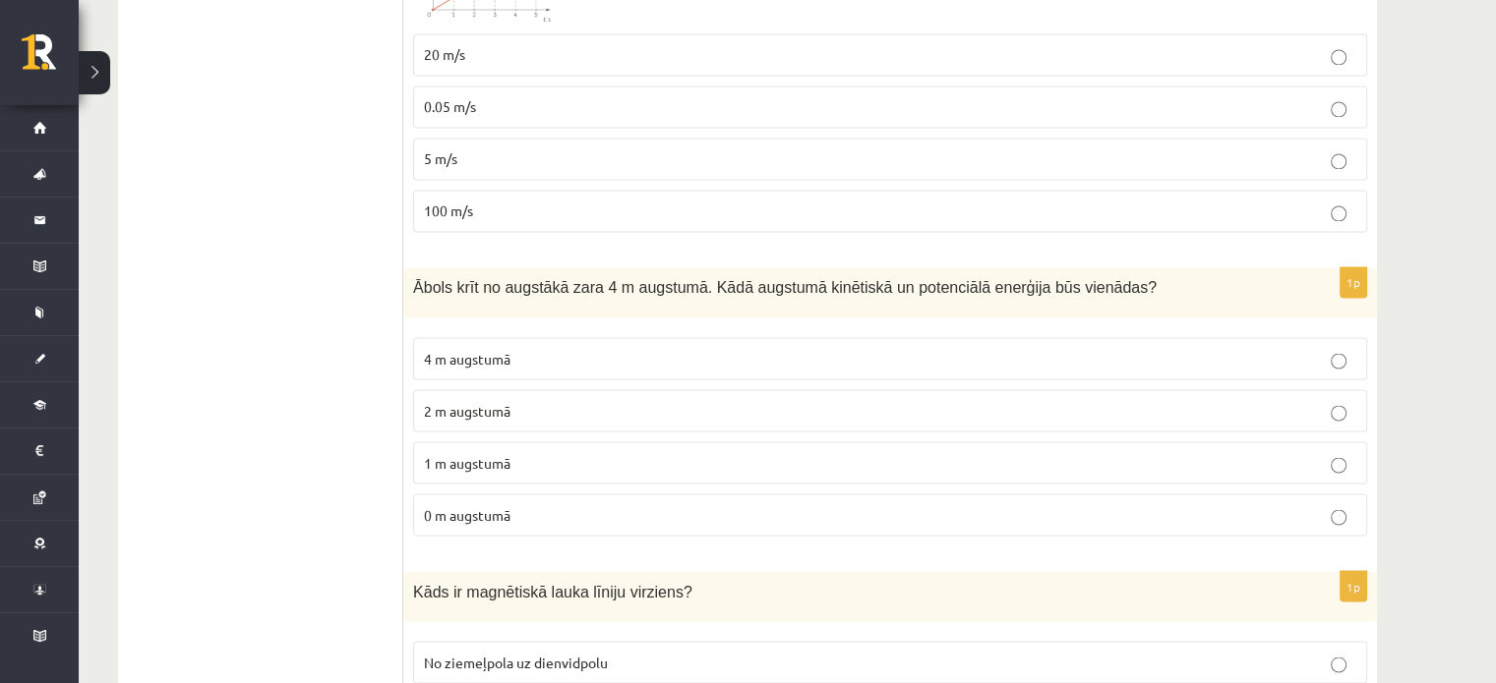
scroll to position [3442, 0]
click at [484, 400] on span "2 m augstumā" at bounding box center [467, 409] width 87 height 18
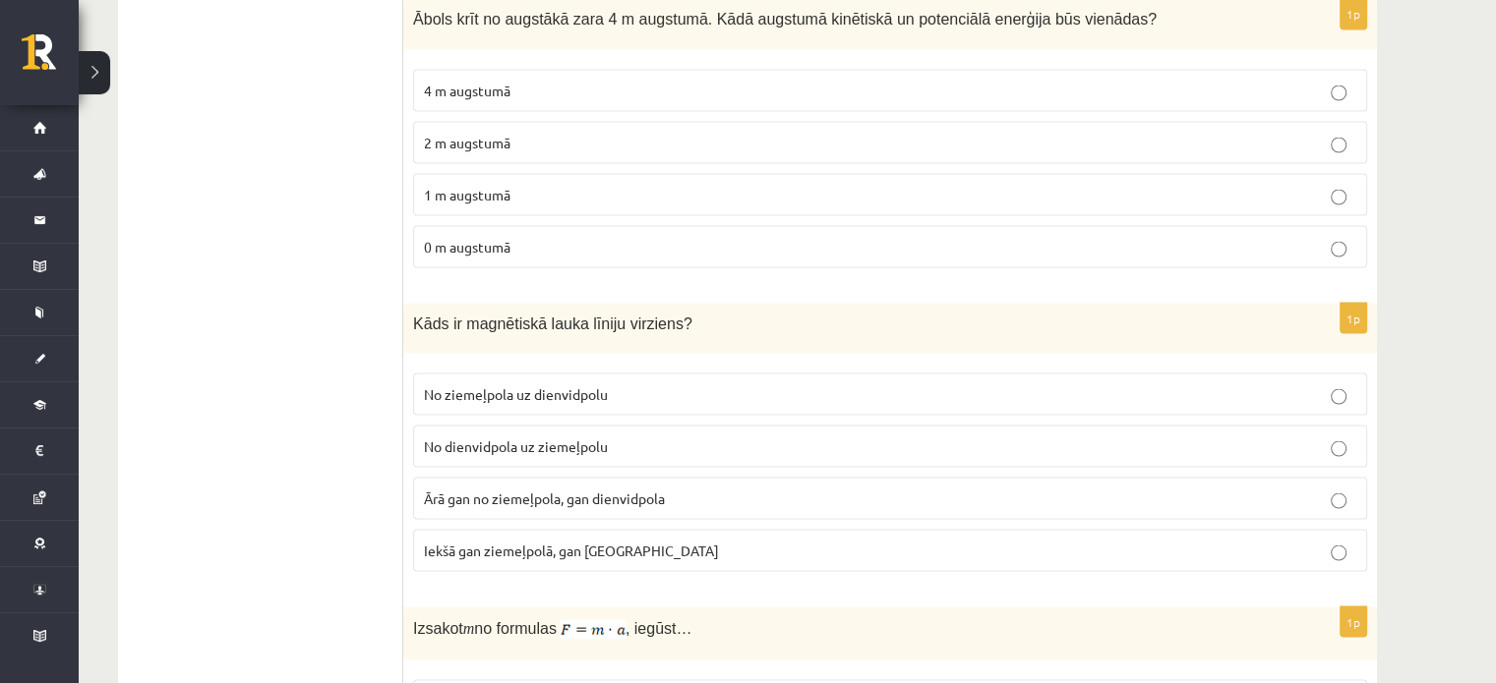
scroll to position [3712, 0]
click at [509, 382] on span "No ziemeļpola uz dienvidpolu" at bounding box center [516, 391] width 184 height 18
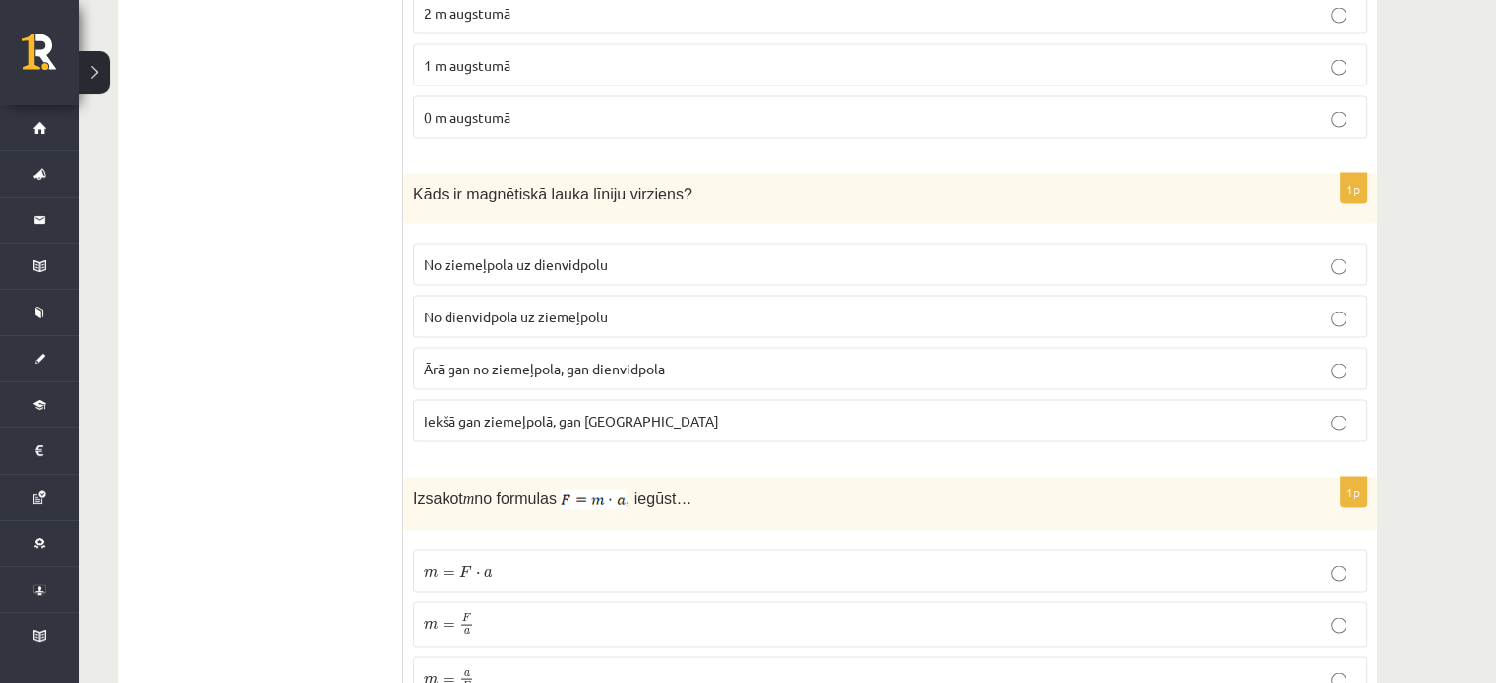
scroll to position [3964, 0]
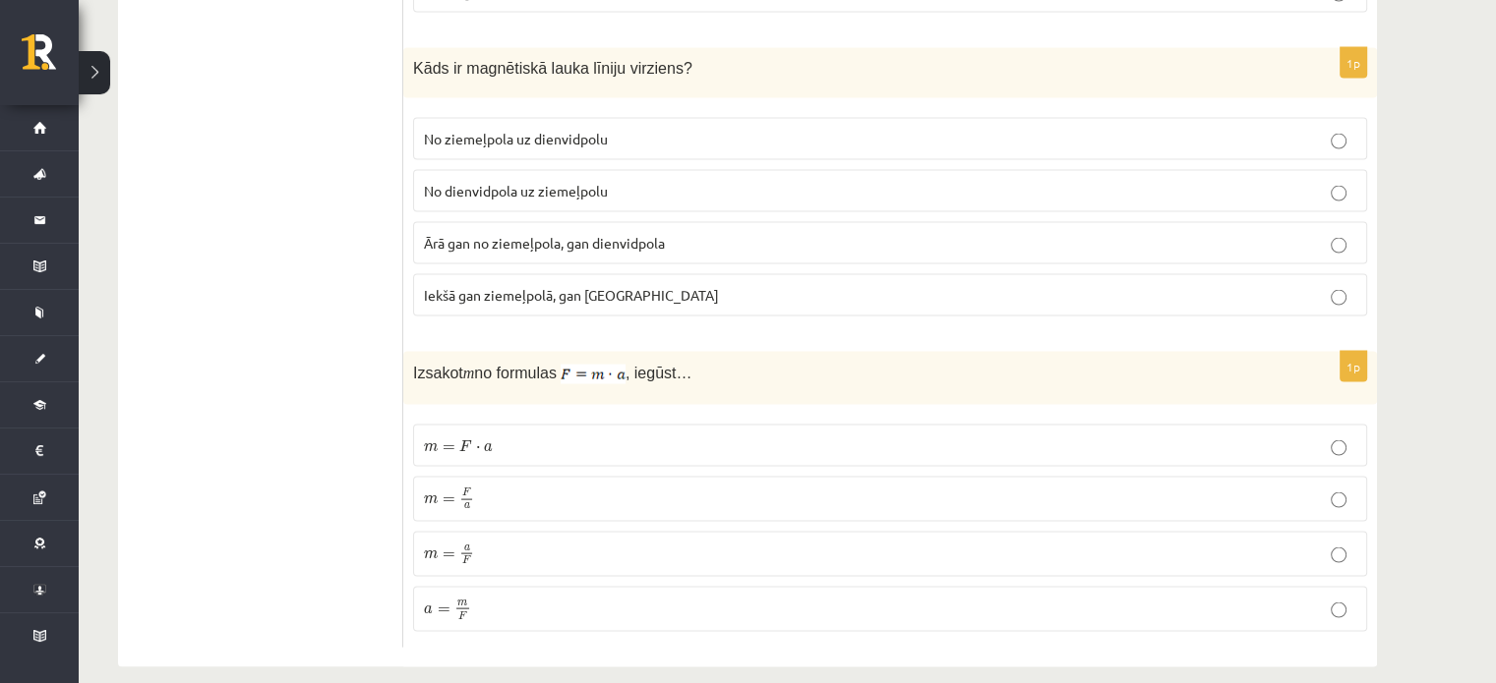
click at [480, 488] on p "m = F a m = F a" at bounding box center [890, 500] width 932 height 24
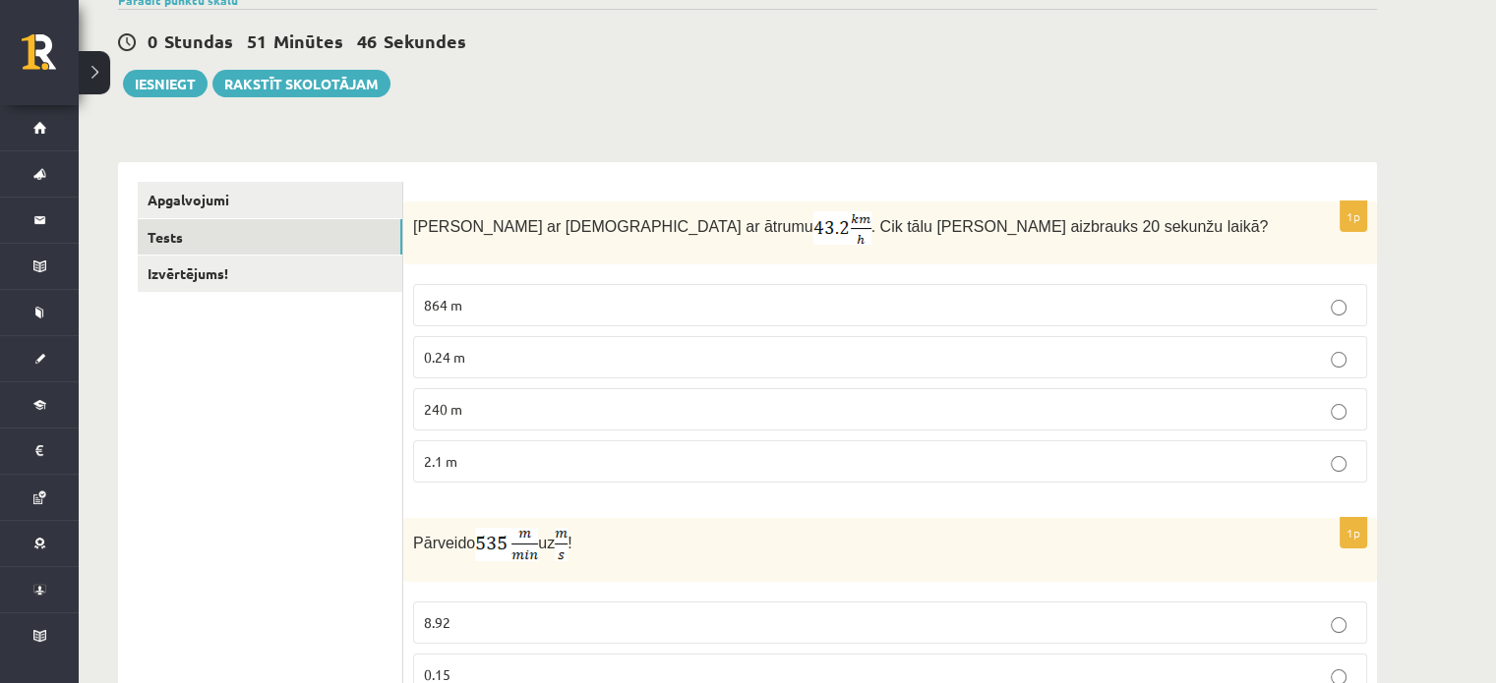
scroll to position [0, 0]
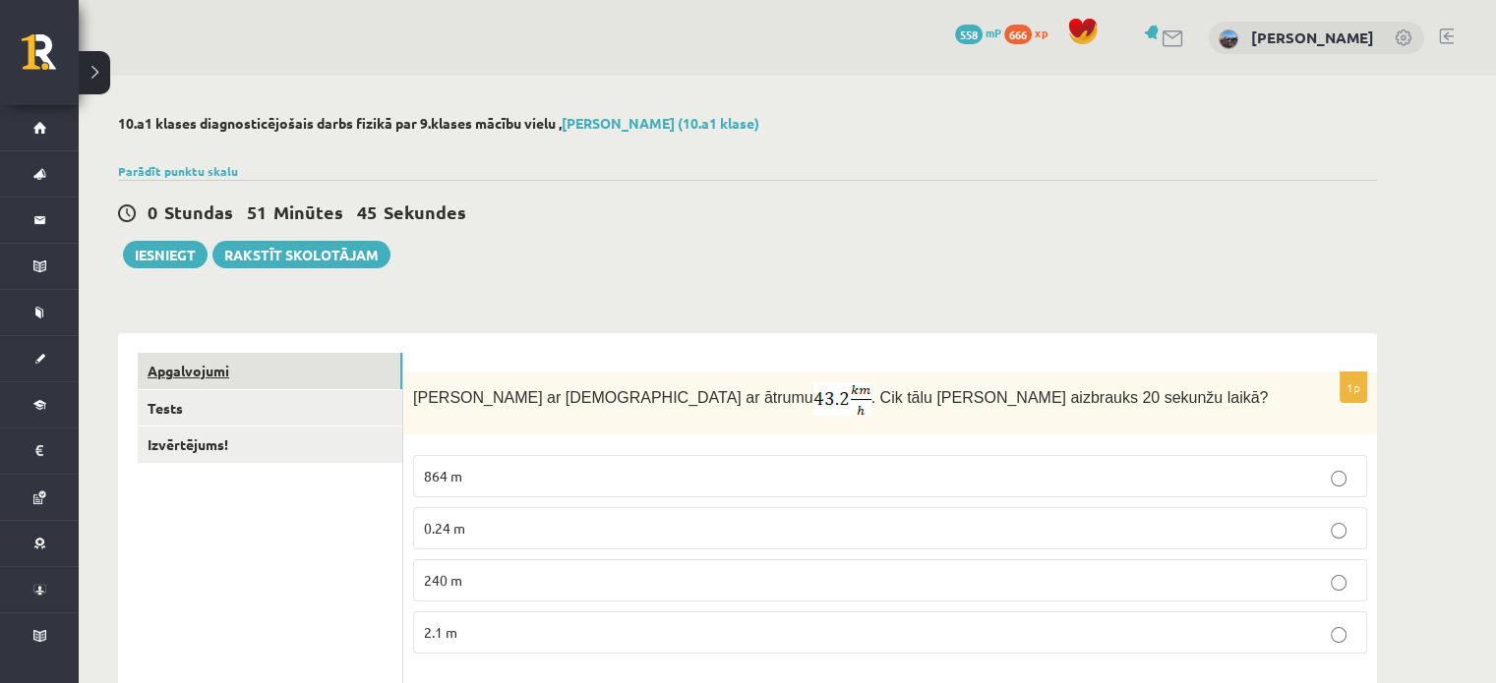
click at [216, 367] on link "Apgalvojumi" at bounding box center [270, 371] width 265 height 36
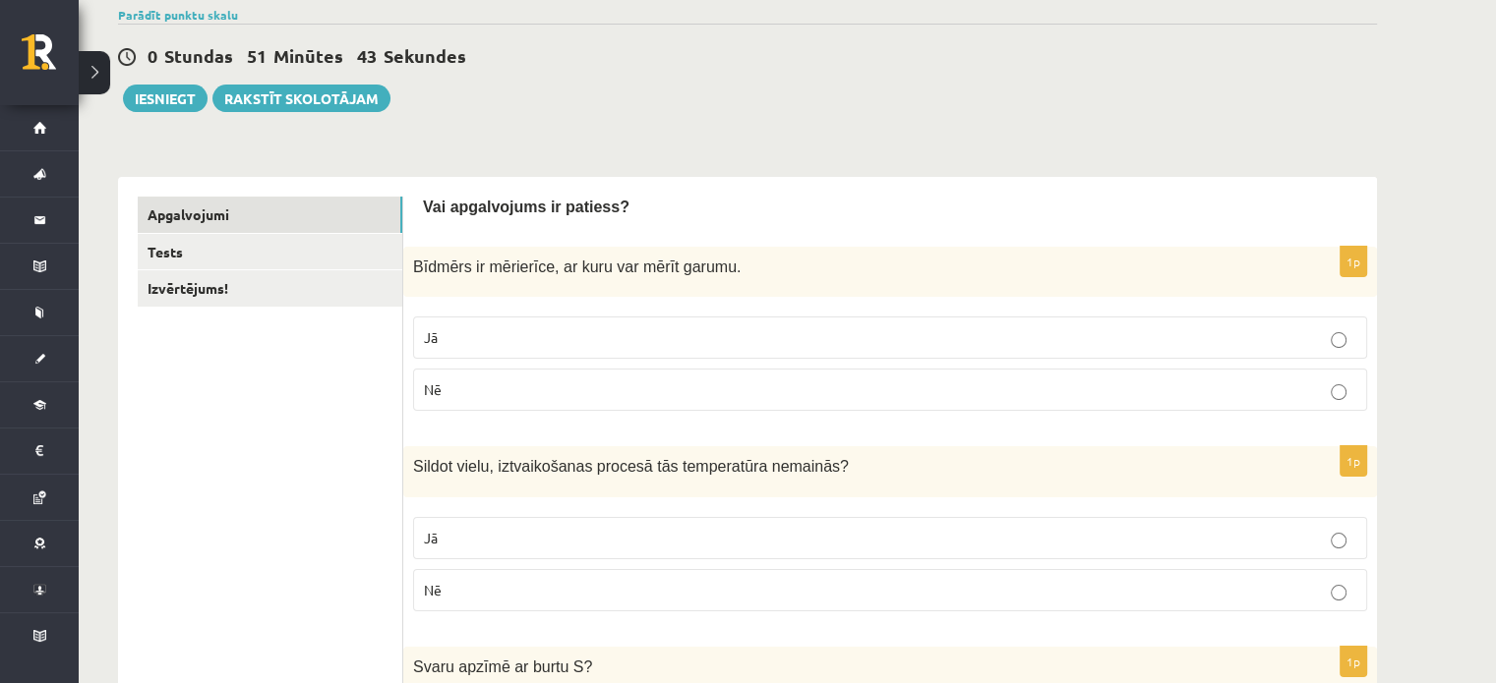
scroll to position [157, 0]
click at [818, 324] on label "Jā" at bounding box center [890, 337] width 954 height 42
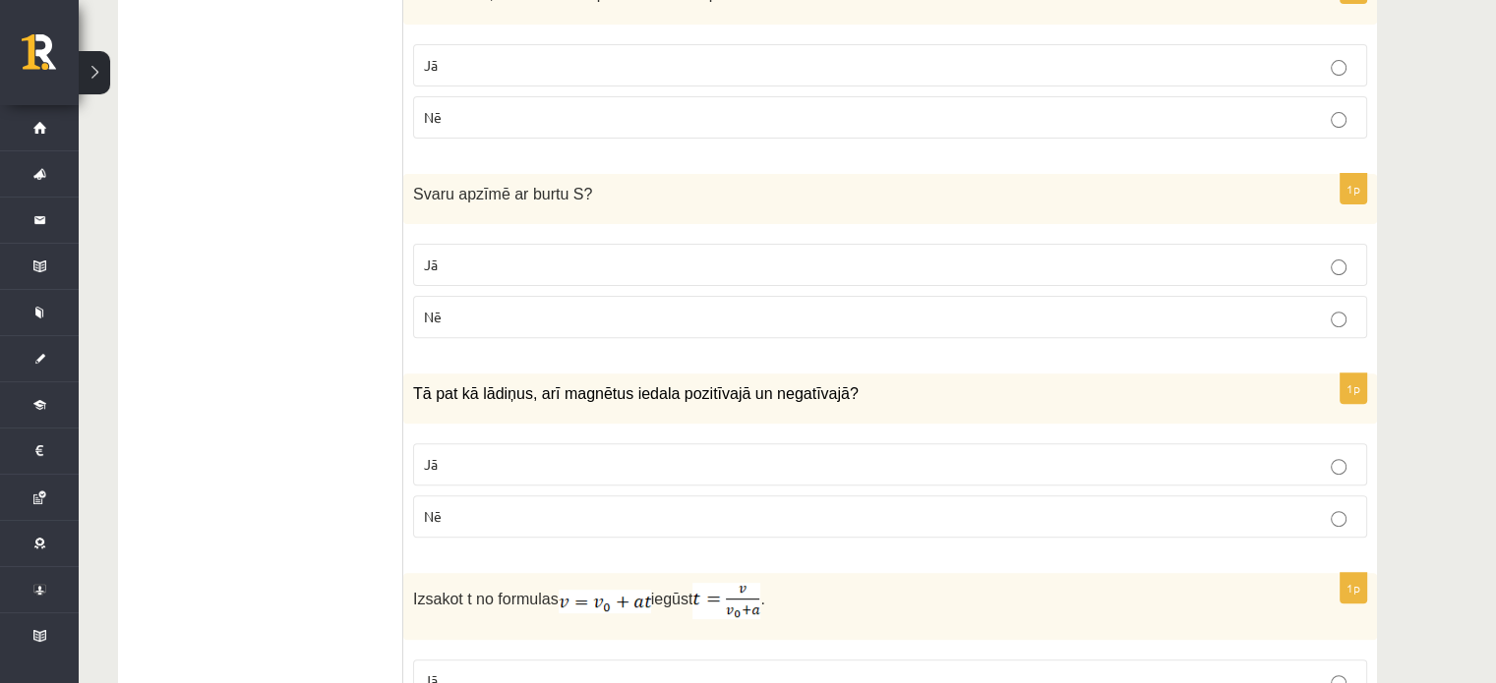
scroll to position [633, 0]
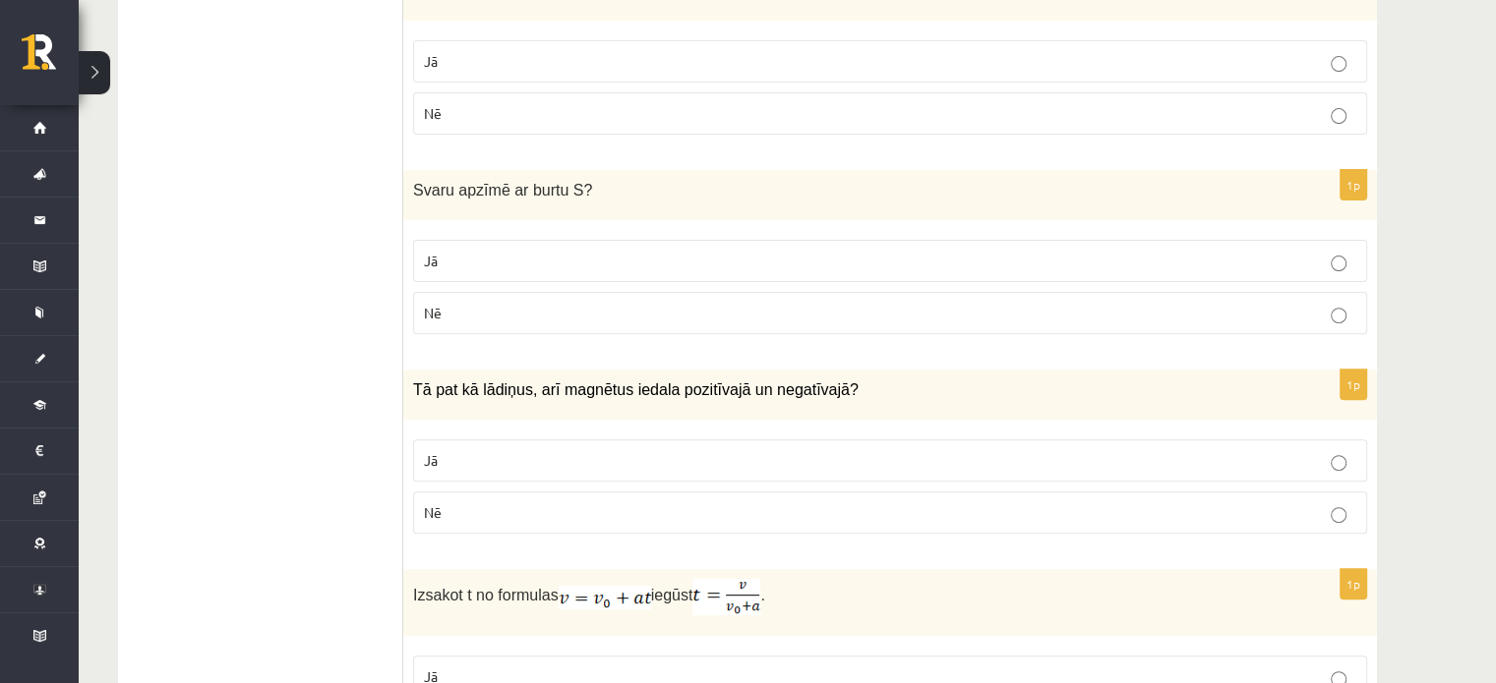
click at [696, 58] on p "Jā" at bounding box center [890, 61] width 932 height 21
click at [657, 303] on p "Nē" at bounding box center [890, 313] width 932 height 21
click at [649, 509] on p "Nē" at bounding box center [890, 512] width 932 height 21
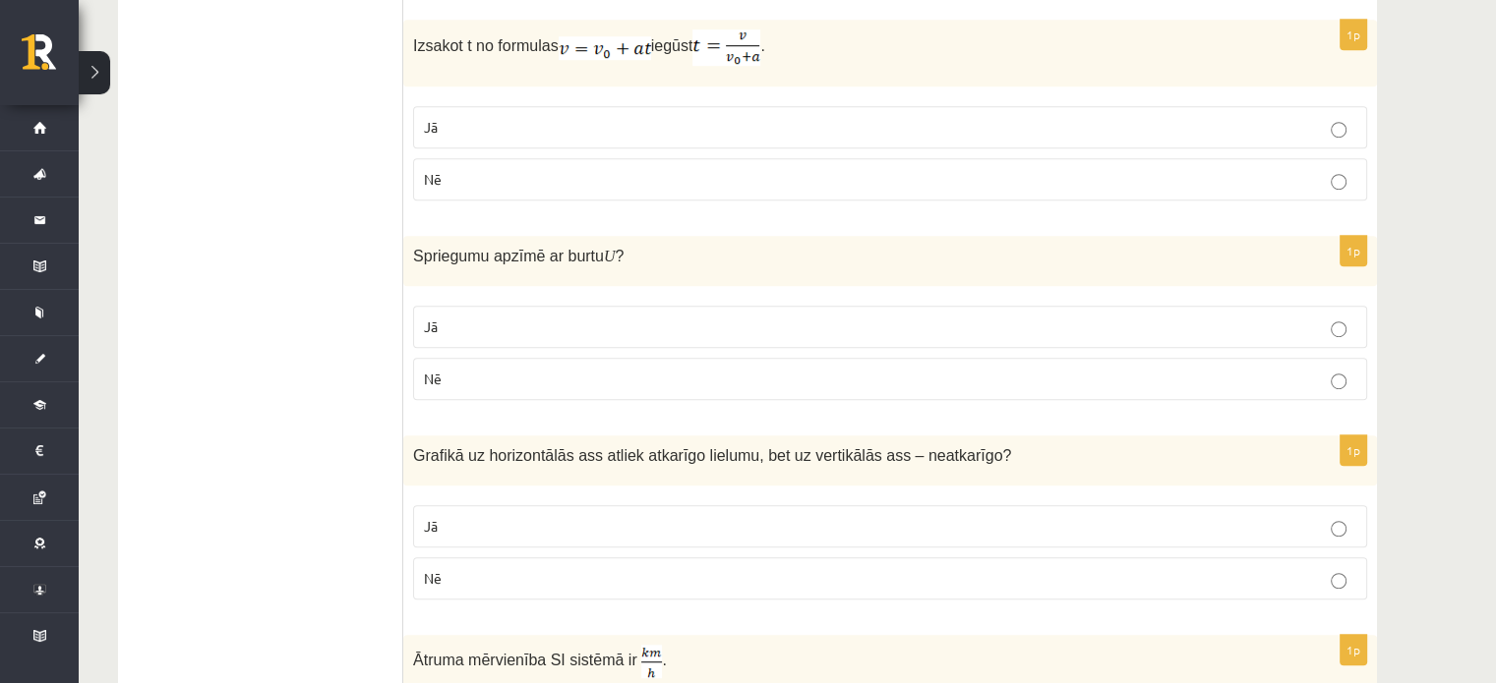
scroll to position [1182, 0]
click at [567, 121] on p "Jā" at bounding box center [890, 128] width 932 height 21
click at [574, 320] on p "Jā" at bounding box center [890, 328] width 932 height 21
click at [576, 574] on p "Nē" at bounding box center [890, 579] width 932 height 21
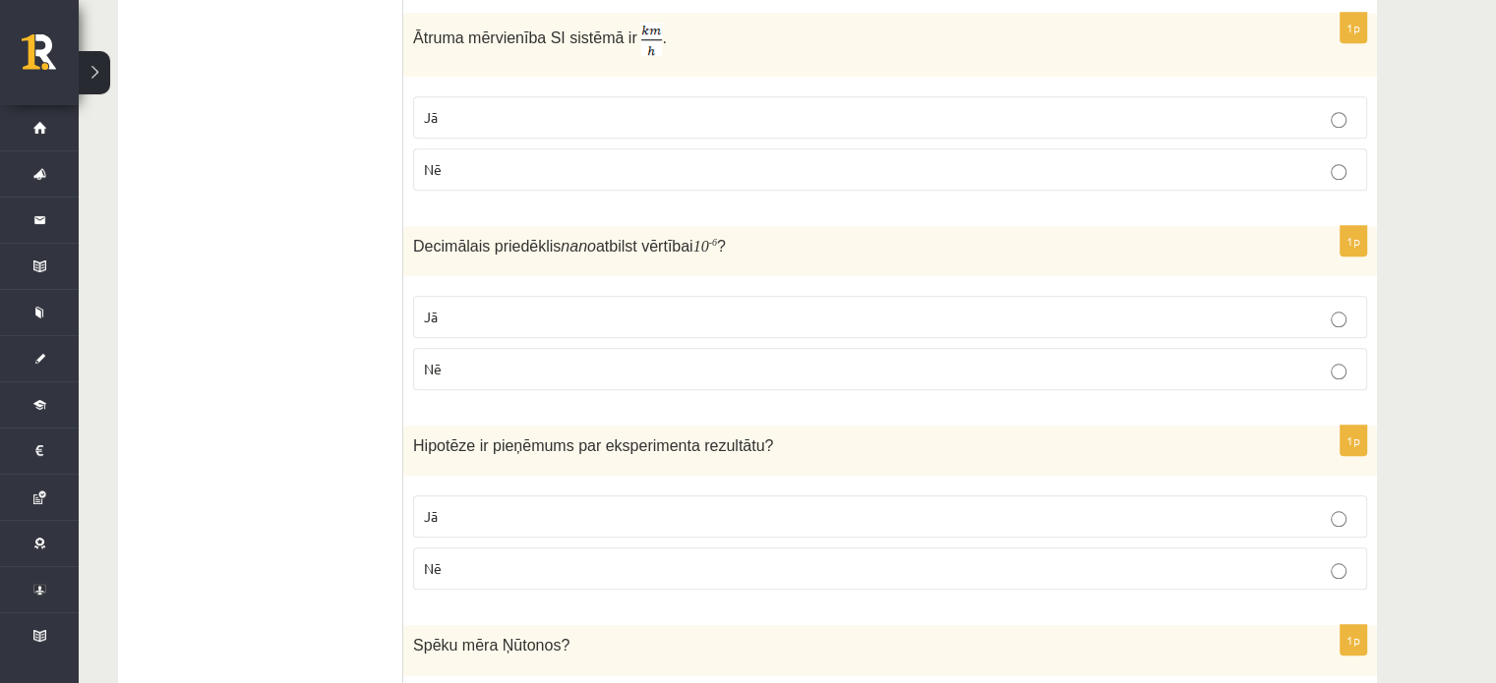
scroll to position [1804, 0]
click at [484, 120] on p "Jā" at bounding box center [890, 118] width 932 height 21
click at [498, 360] on p "Nē" at bounding box center [890, 370] width 932 height 21
click at [521, 519] on p "Jā" at bounding box center [890, 517] width 932 height 21
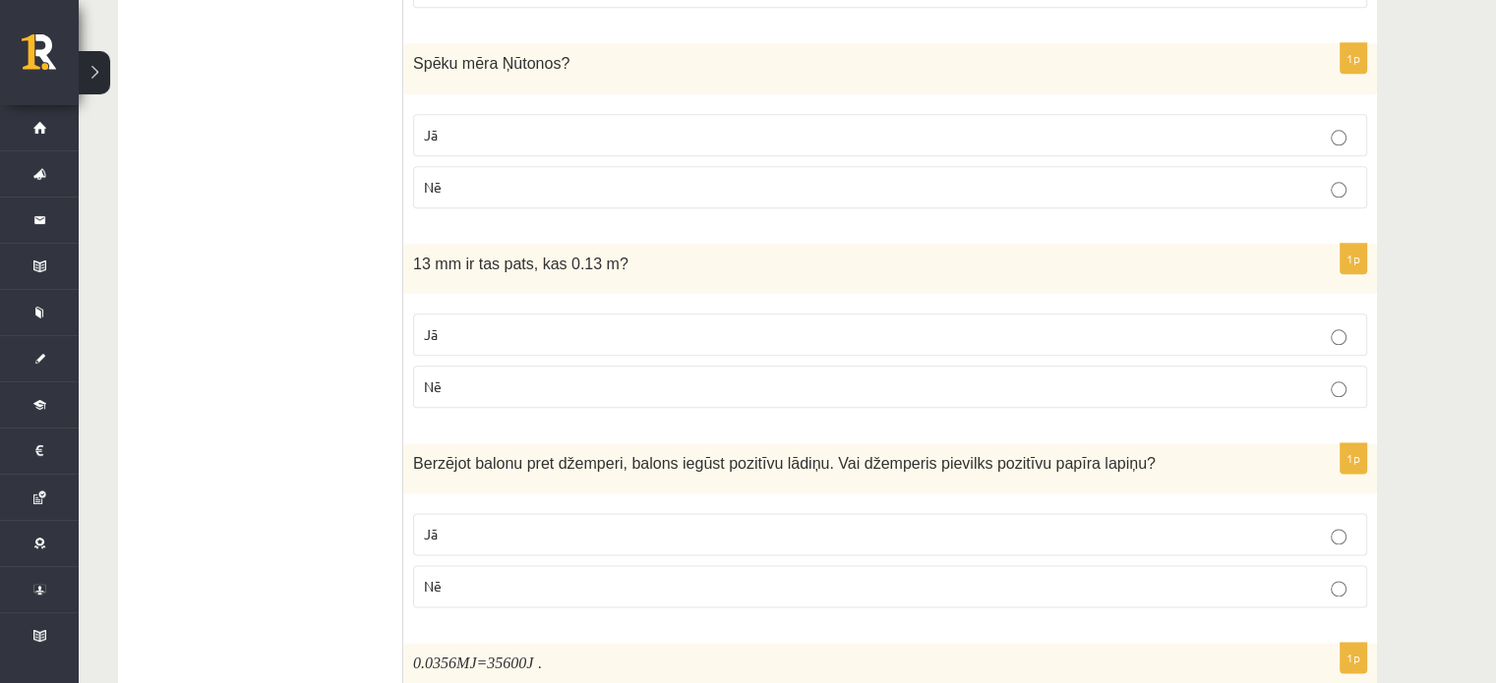
scroll to position [2391, 0]
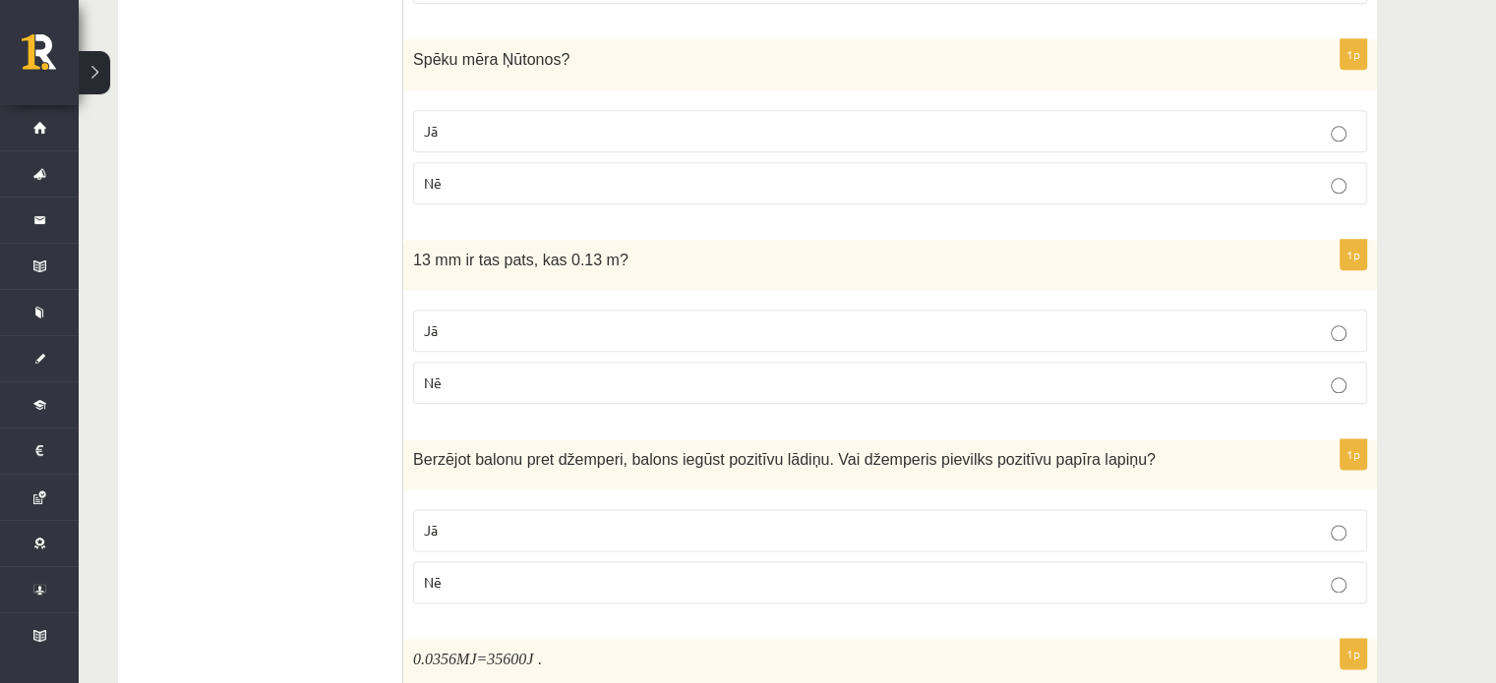
click at [447, 121] on p "Jā" at bounding box center [890, 131] width 932 height 21
click at [497, 373] on p "Nē" at bounding box center [890, 383] width 932 height 21
click at [517, 579] on p "Nē" at bounding box center [890, 582] width 932 height 21
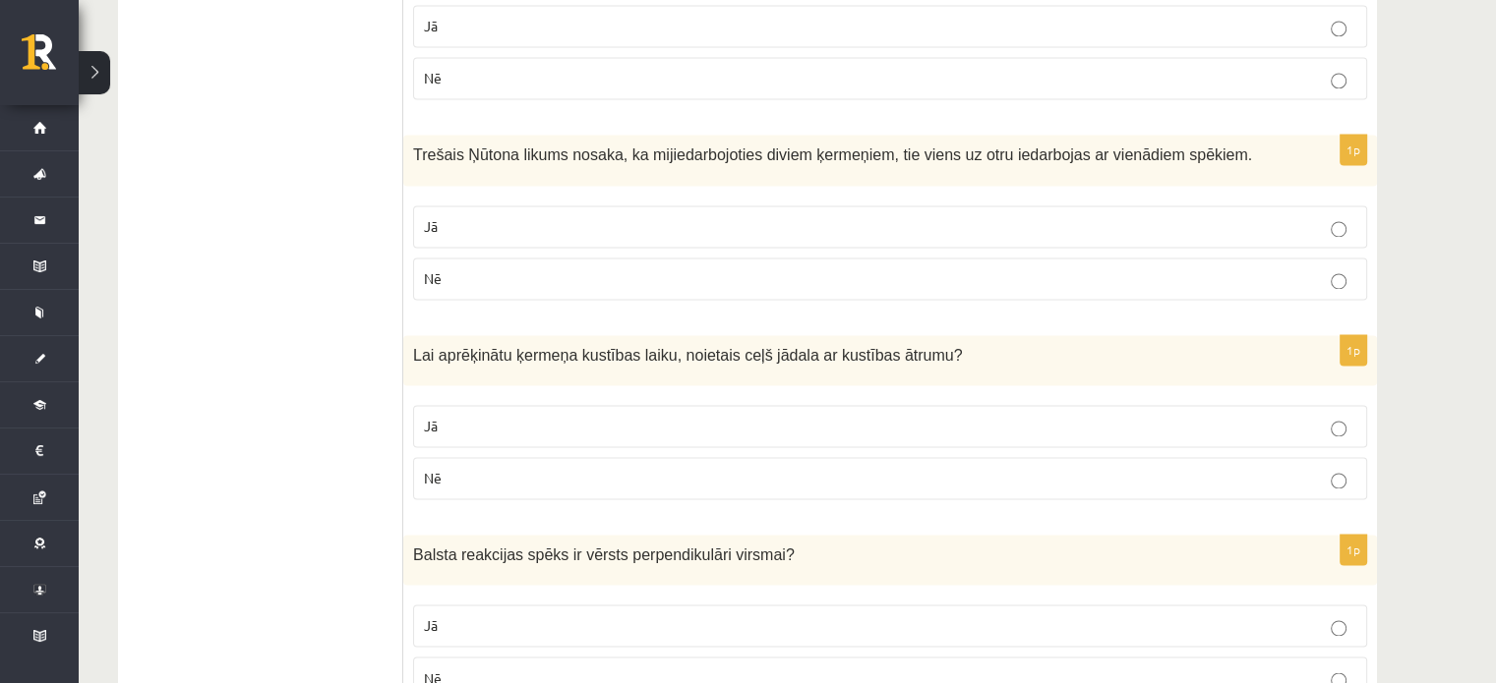
scroll to position [3095, 0]
click at [492, 24] on p "Jā" at bounding box center [890, 26] width 932 height 21
click at [509, 216] on p "Jā" at bounding box center [890, 226] width 932 height 21
click at [551, 420] on p "Jā" at bounding box center [890, 426] width 932 height 21
click at [522, 616] on p "Jā" at bounding box center [890, 626] width 932 height 21
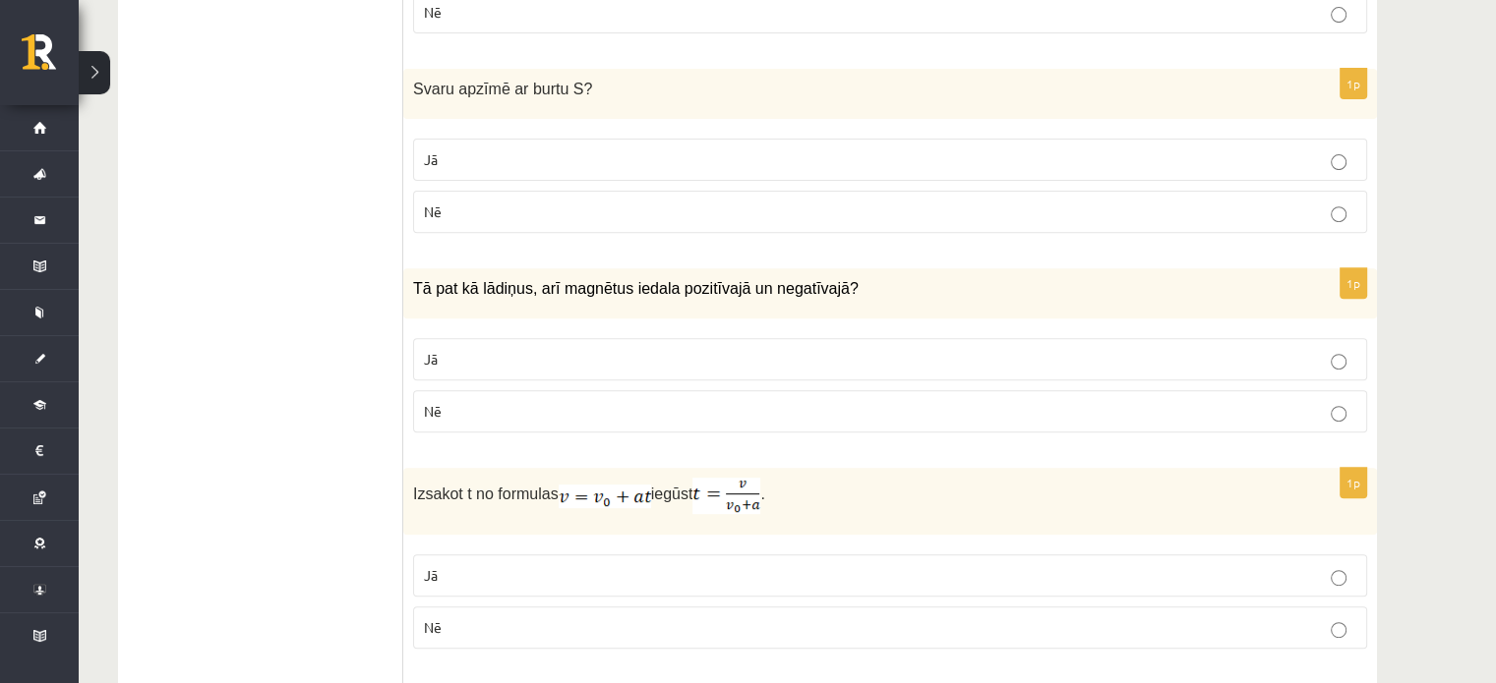
scroll to position [0, 0]
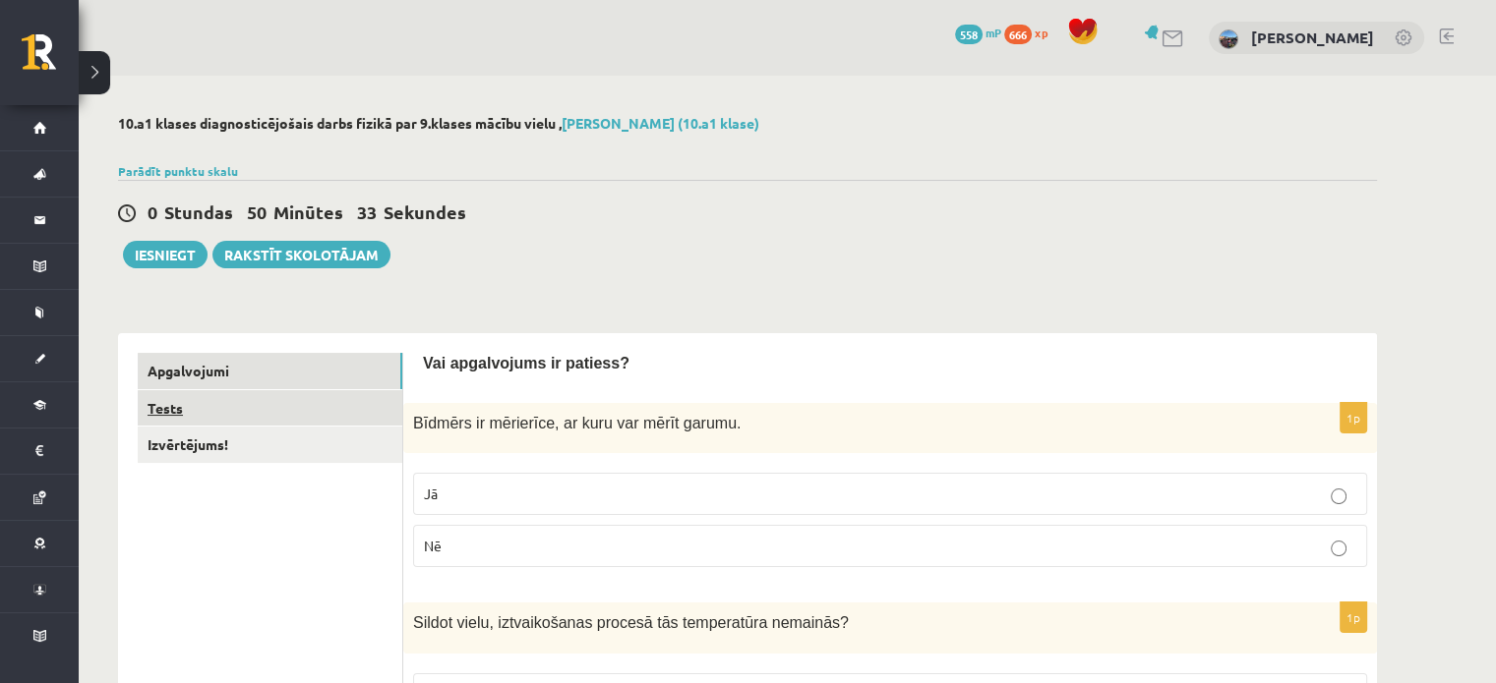
click at [299, 405] on link "Tests" at bounding box center [270, 408] width 265 height 36
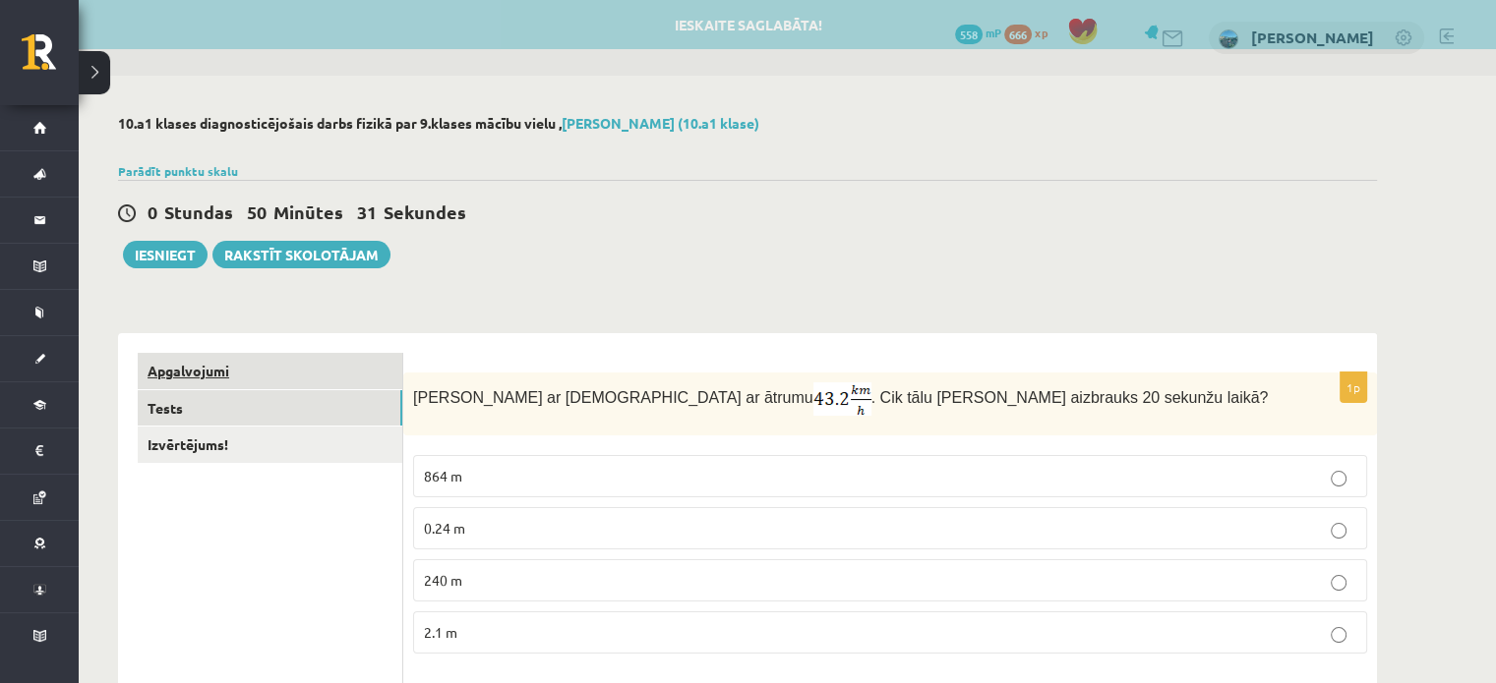
click at [264, 365] on link "Apgalvojumi" at bounding box center [270, 371] width 265 height 36
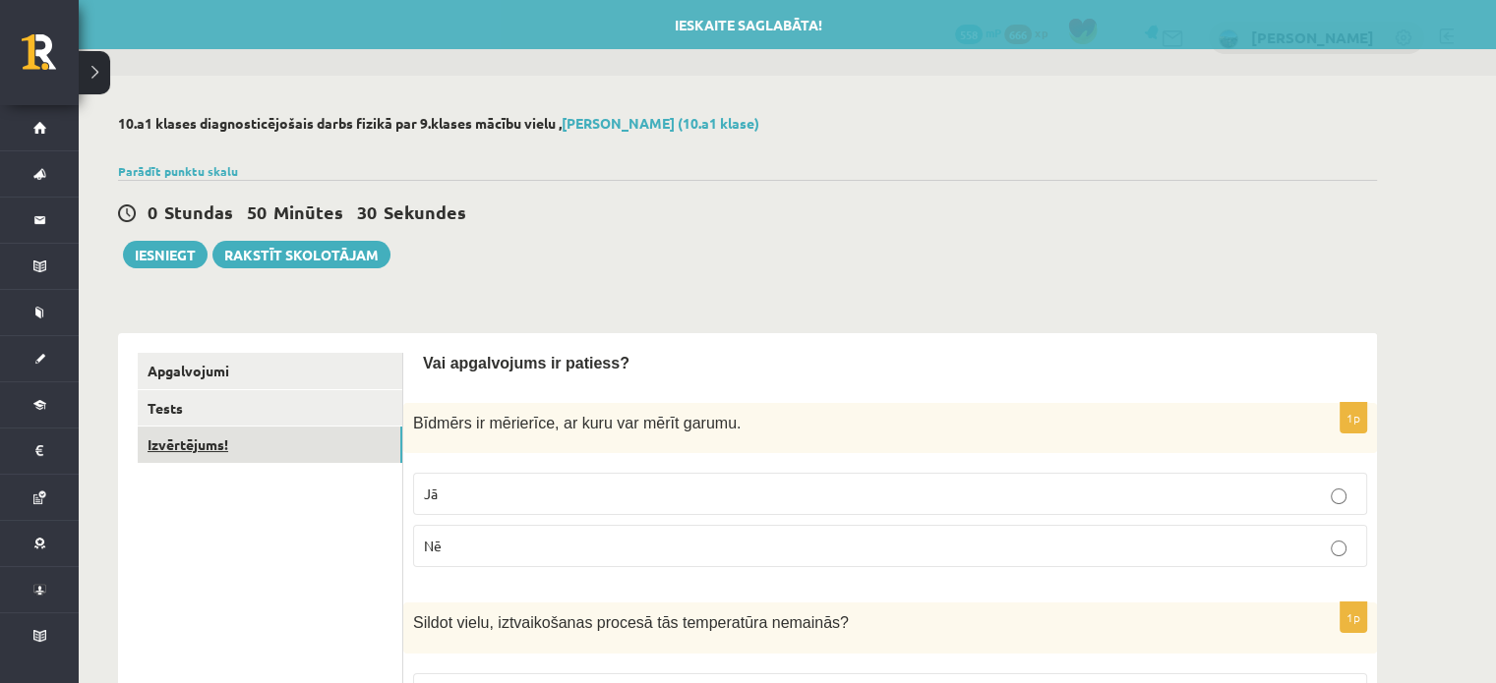
click at [248, 457] on link "Izvērtējums!" at bounding box center [270, 445] width 265 height 36
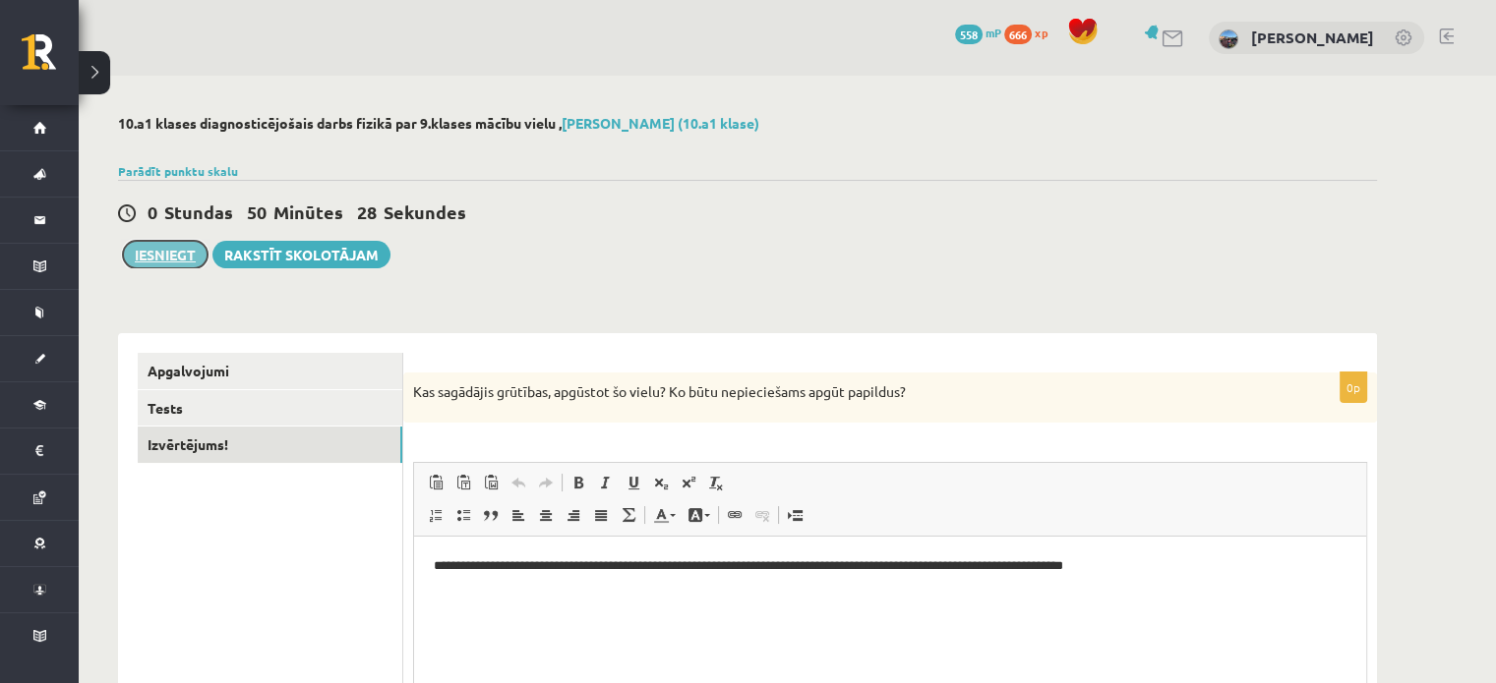
click at [177, 247] on button "Iesniegt" at bounding box center [165, 255] width 85 height 28
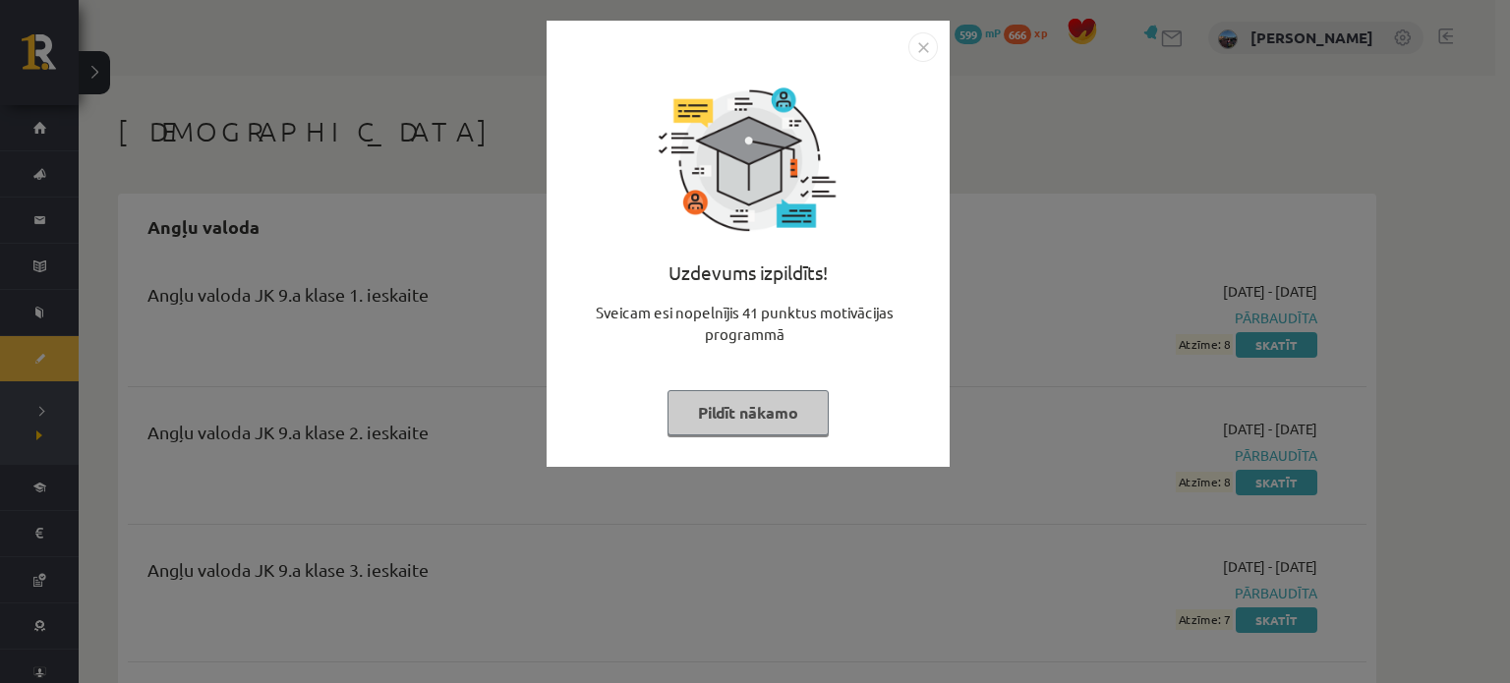
click at [764, 423] on button "Pildīt nākamo" at bounding box center [748, 412] width 161 height 45
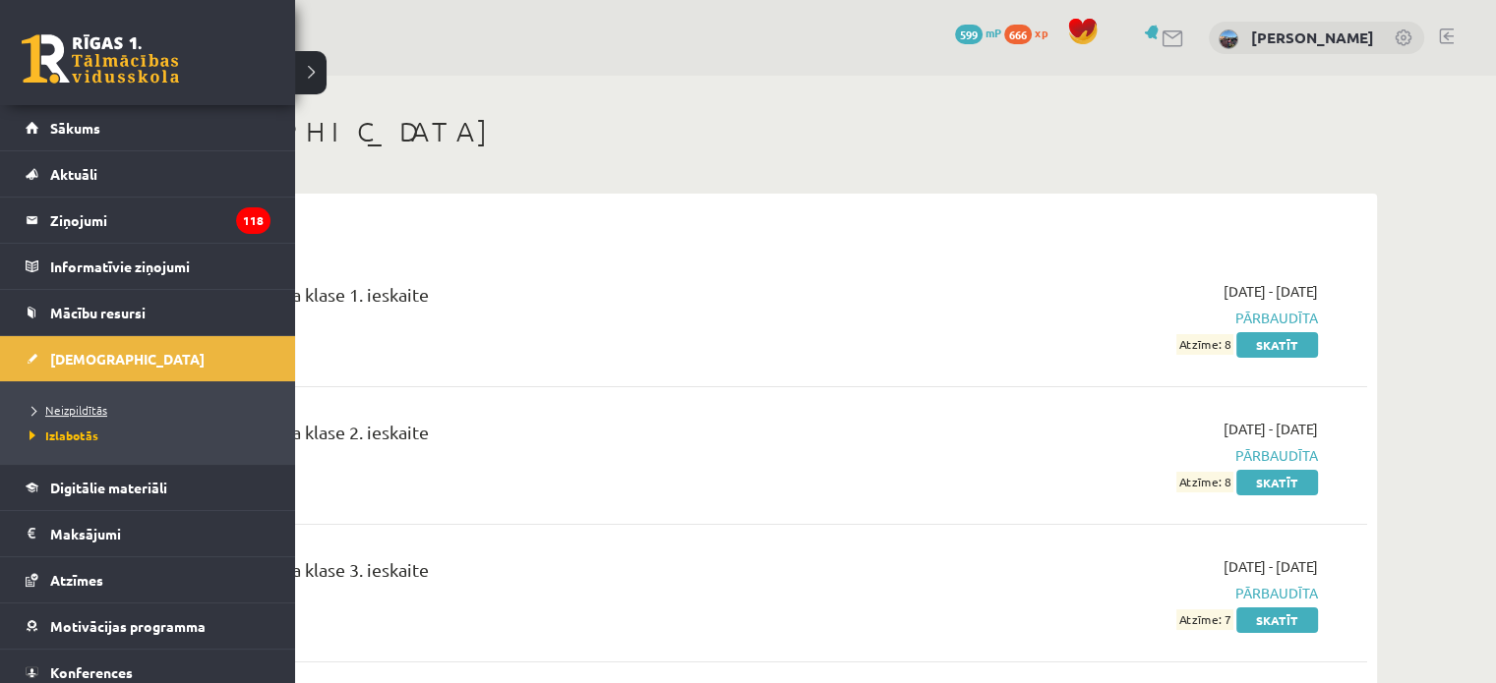
click at [73, 409] on span "Neizpildītās" at bounding box center [66, 410] width 83 height 16
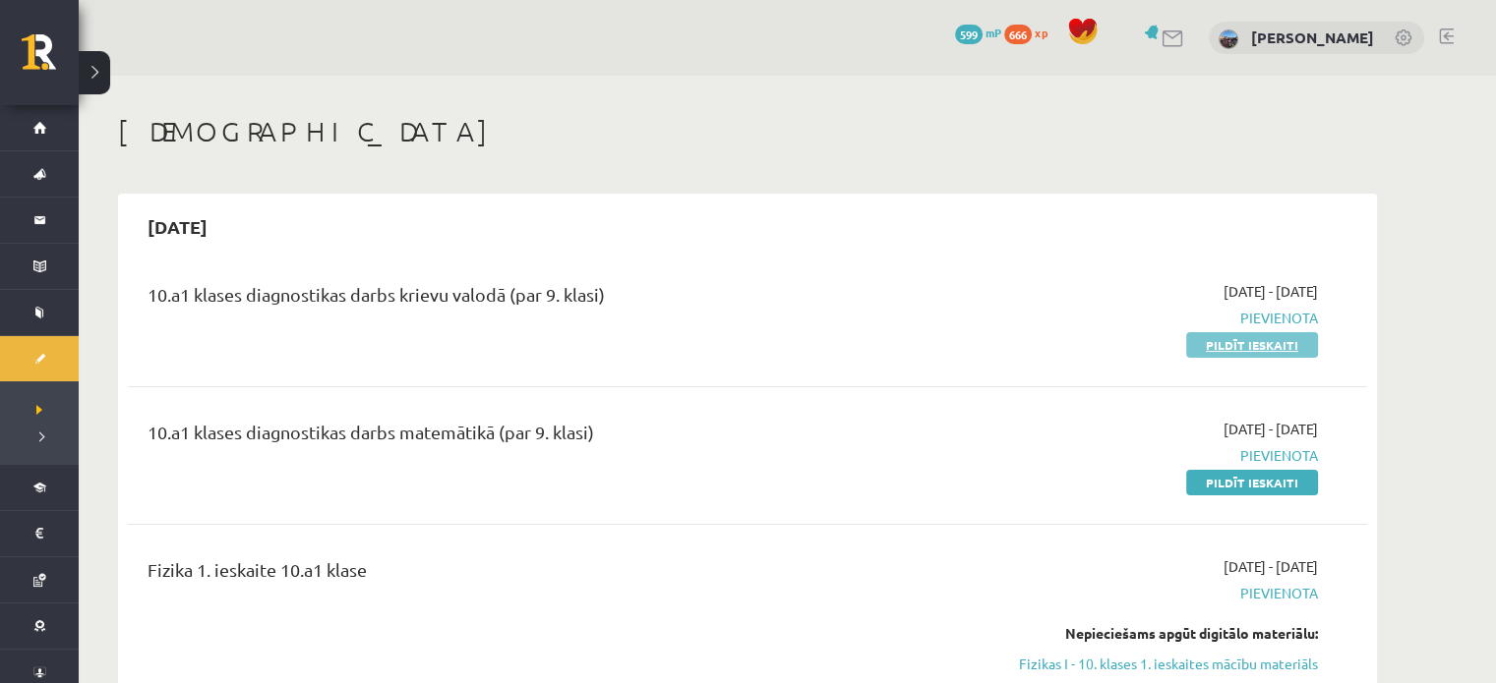
click at [1205, 351] on link "Pildīt ieskaiti" at bounding box center [1252, 345] width 132 height 26
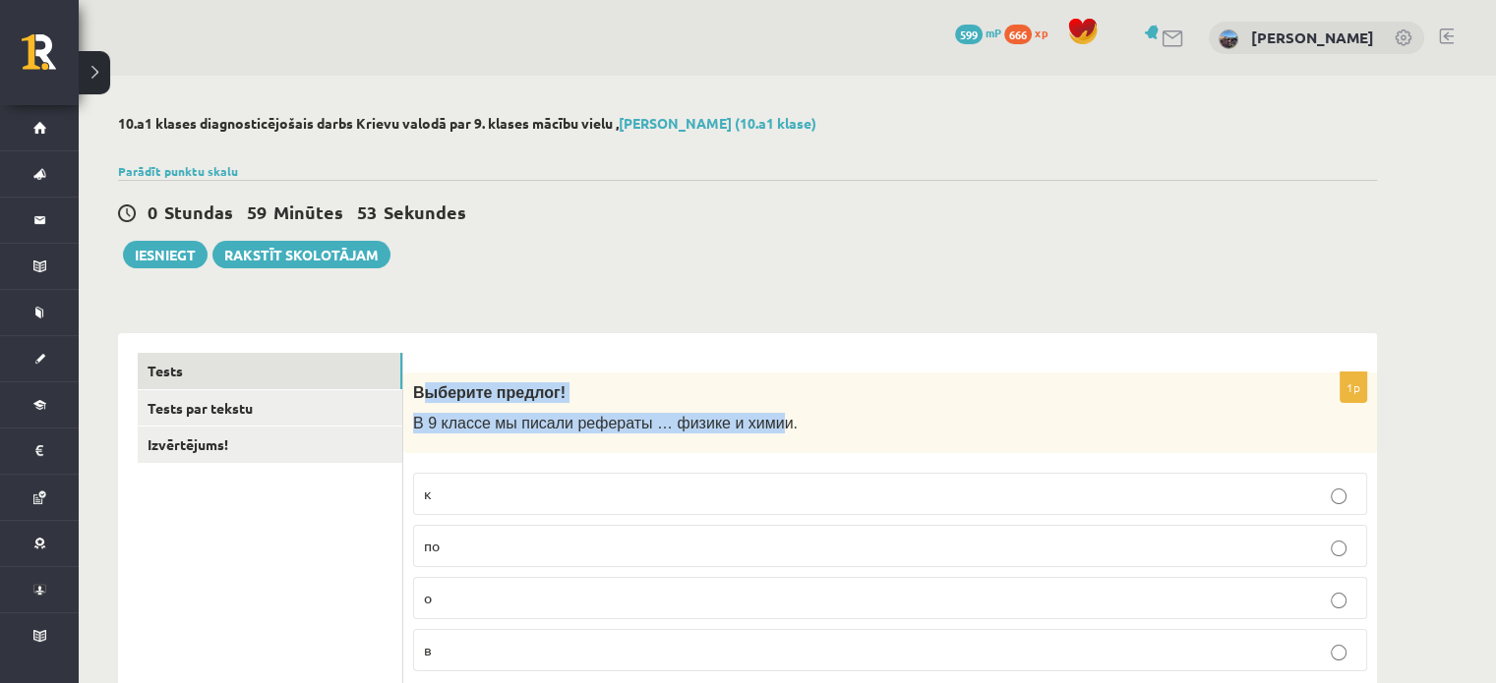
drag, startPoint x: 418, startPoint y: 388, endPoint x: 743, endPoint y: 408, distance: 326.1
click at [743, 408] on div "Выберите предлог! В 9 классе мы писали рефераты … физике и химии." at bounding box center [889, 414] width 973 height 82
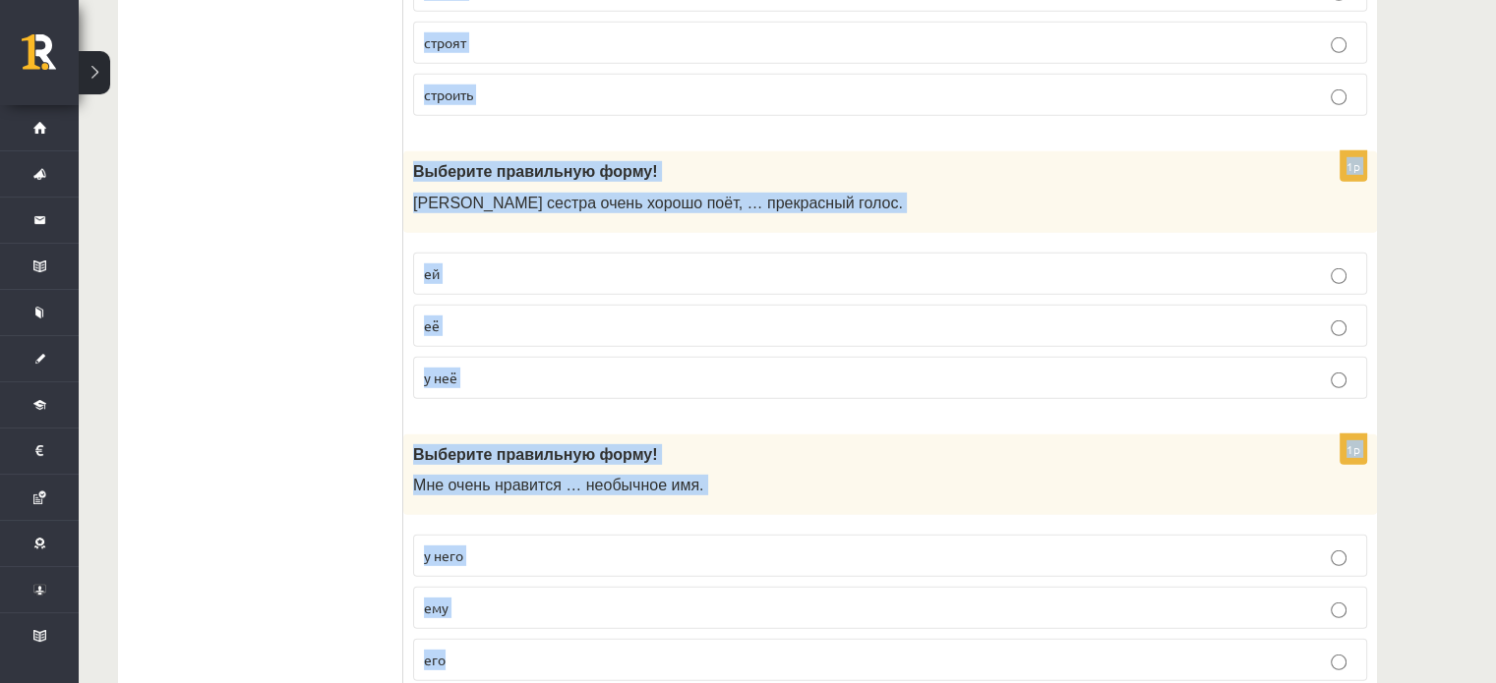
scroll to position [5896, 0]
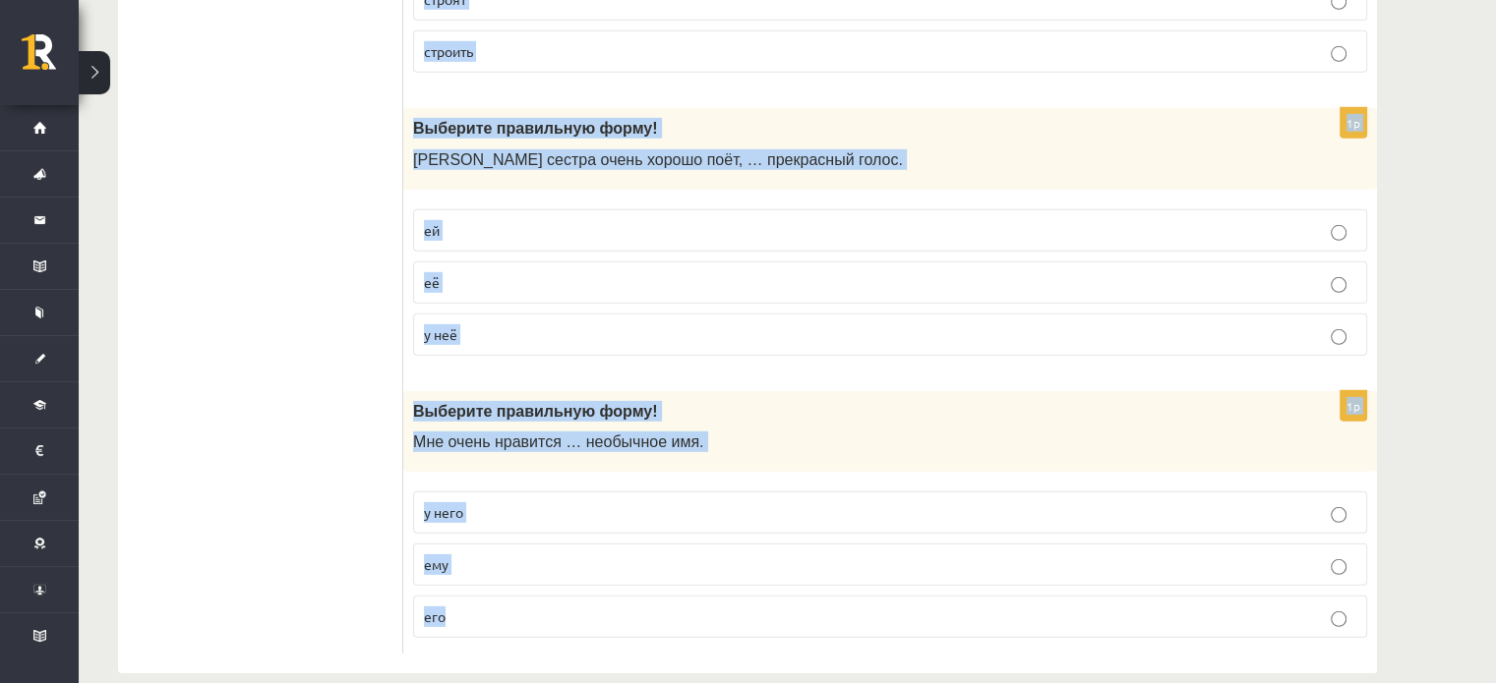
drag, startPoint x: 416, startPoint y: 391, endPoint x: 688, endPoint y: 730, distance: 434.3
copy form "Выберите предлог! В 9 классе мы писали рефераты … физике и химии. к по о в 1p В…"
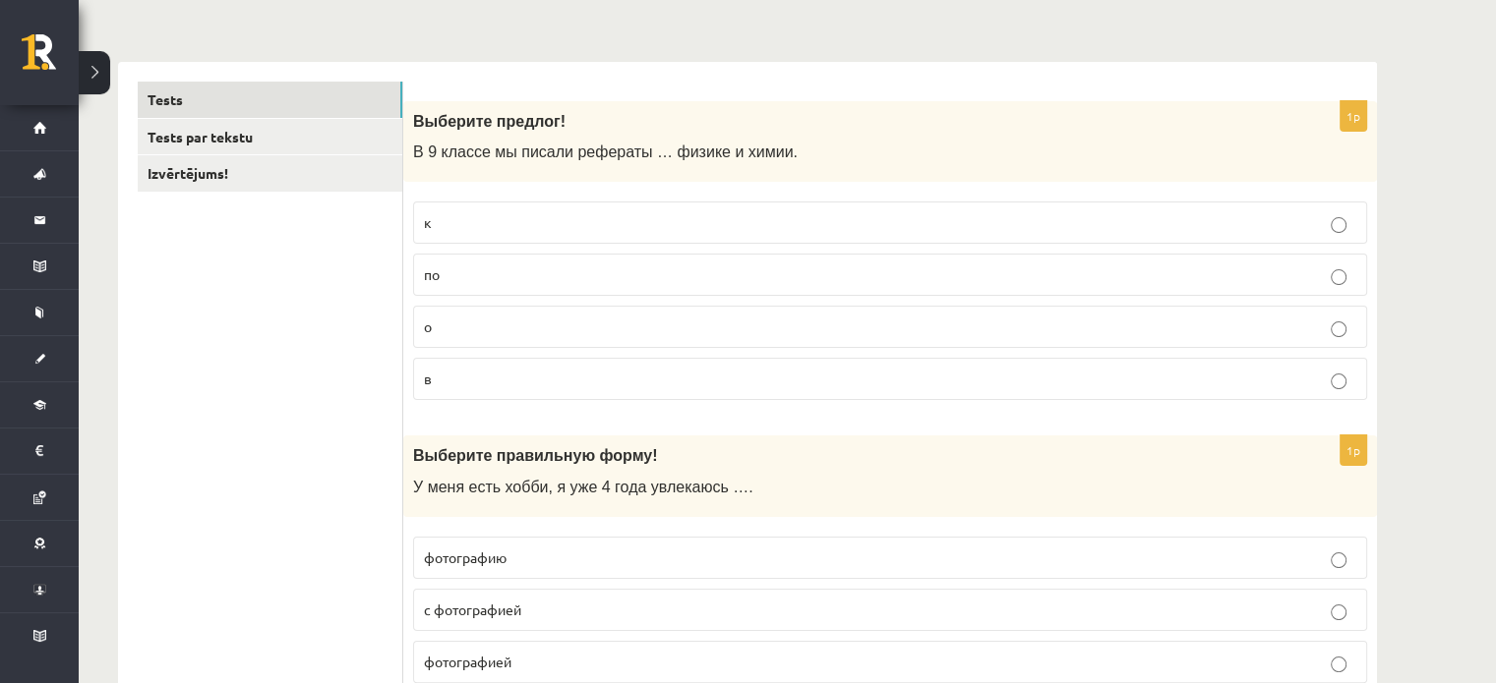
scroll to position [319, 0]
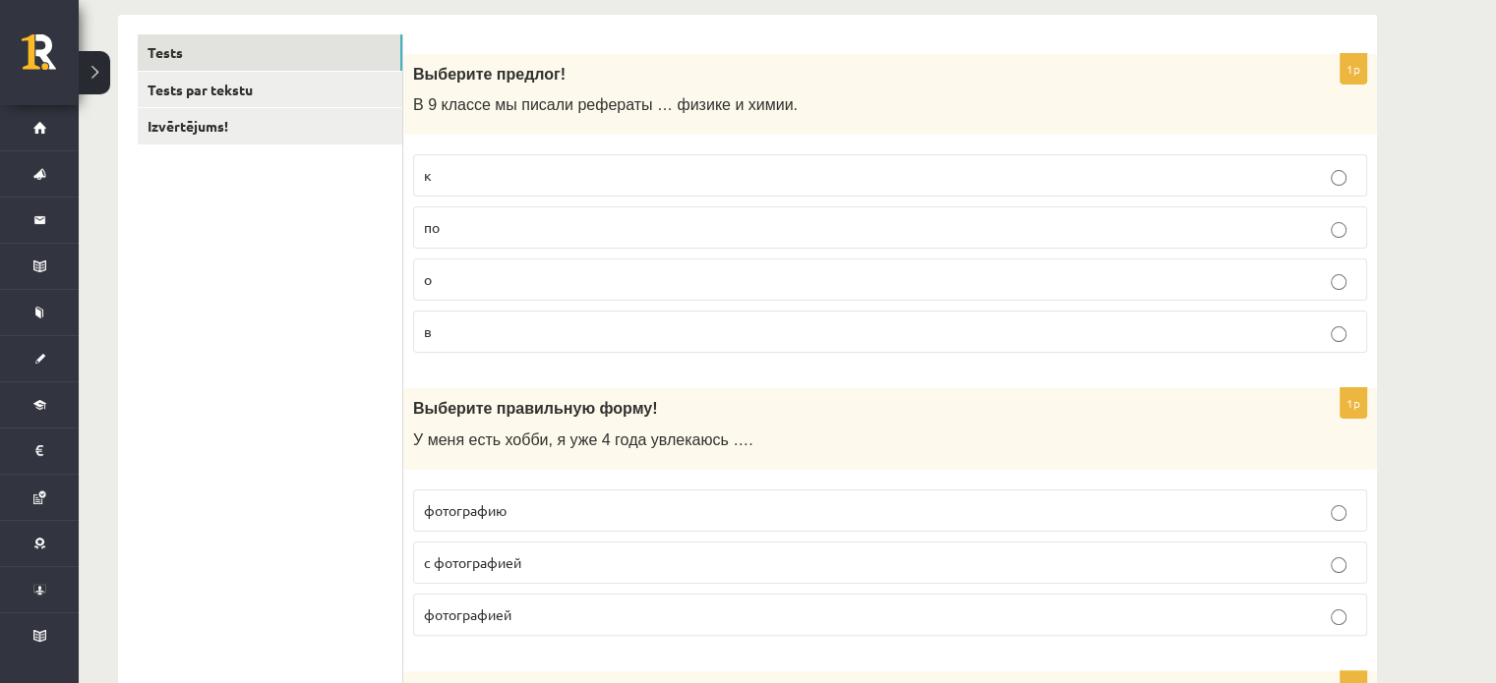
click at [510, 211] on label "по" at bounding box center [890, 227] width 954 height 42
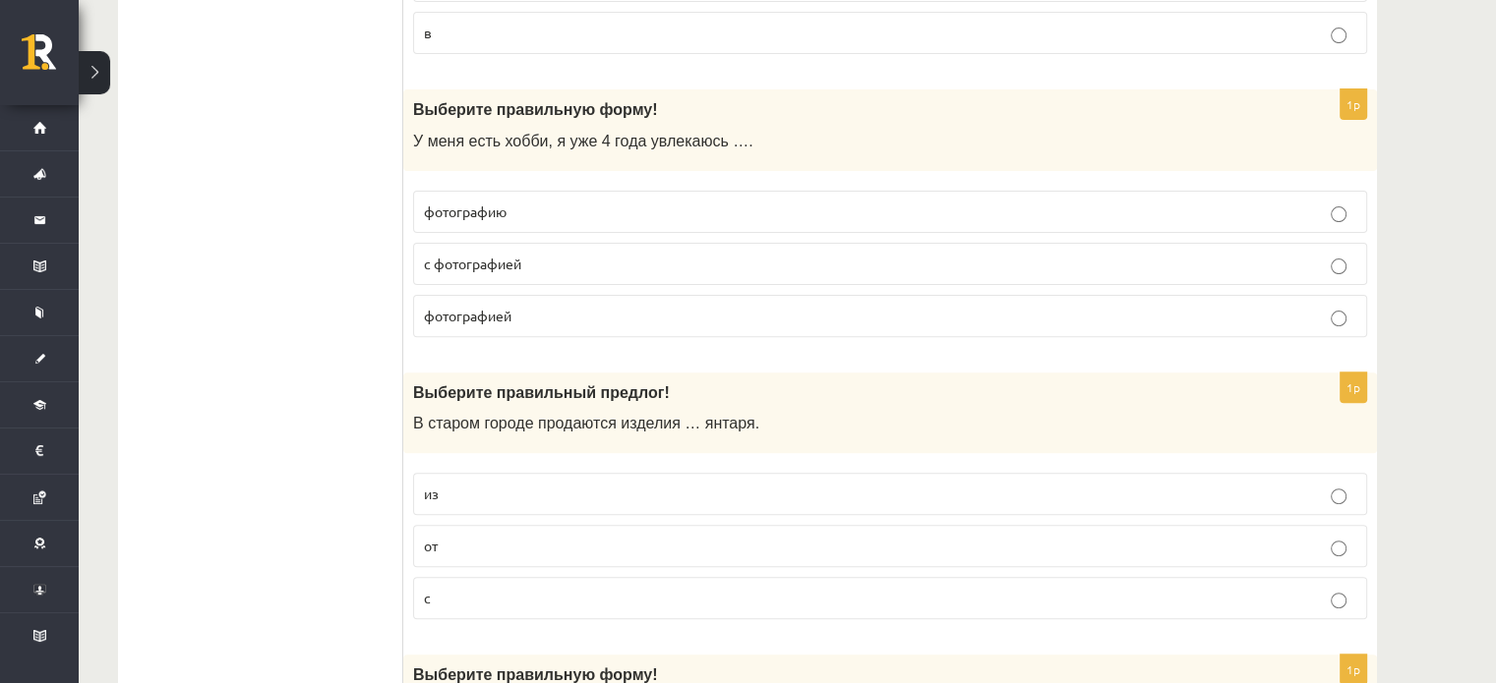
scroll to position [624, 0]
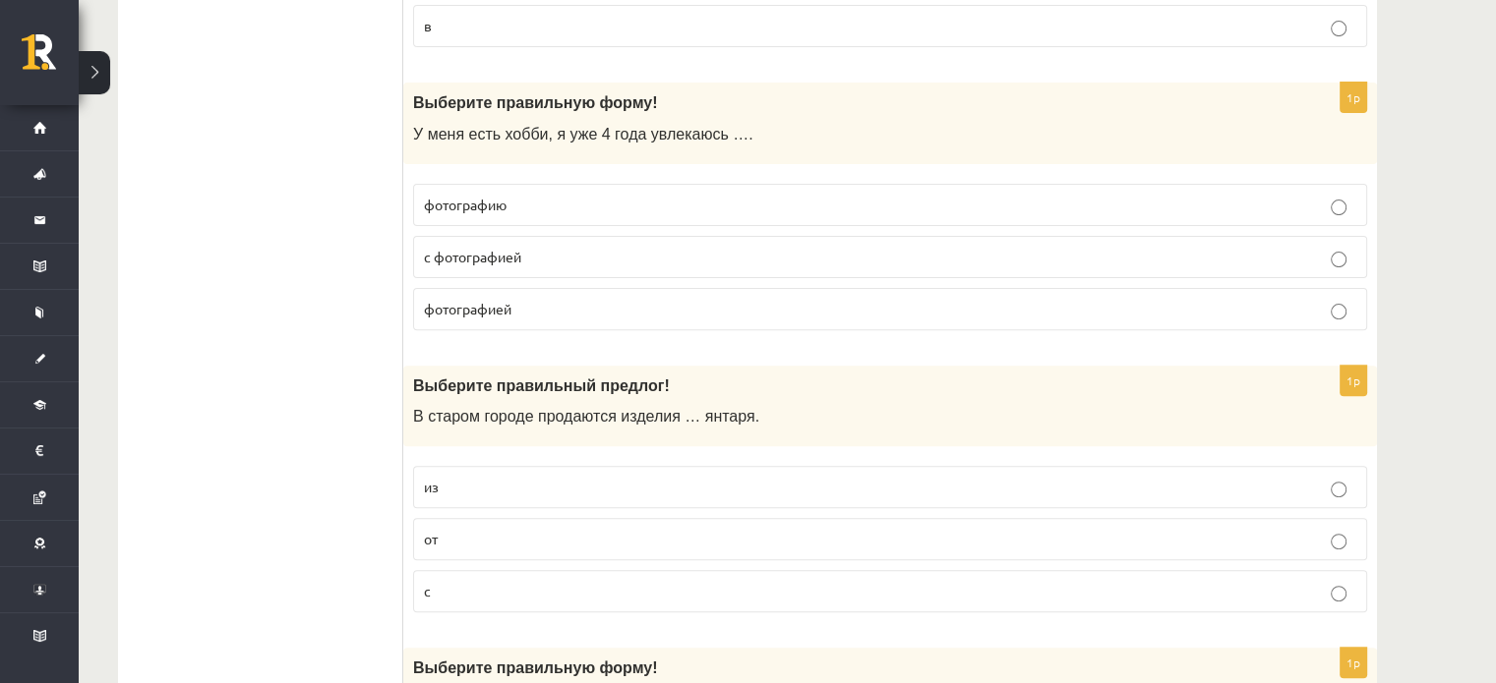
click at [506, 261] on span "с фотографией" at bounding box center [472, 257] width 97 height 18
click at [479, 311] on span "фотографией" at bounding box center [468, 309] width 88 height 18
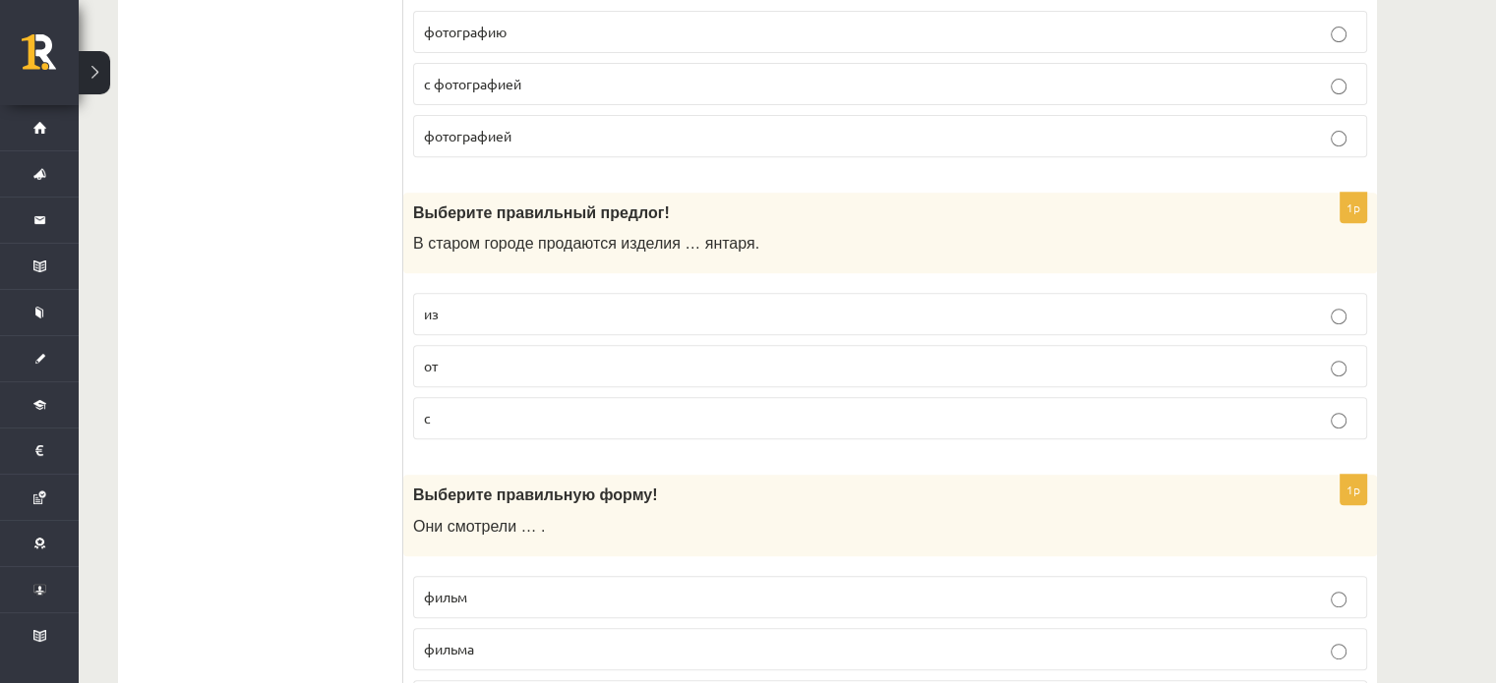
scroll to position [847, 0]
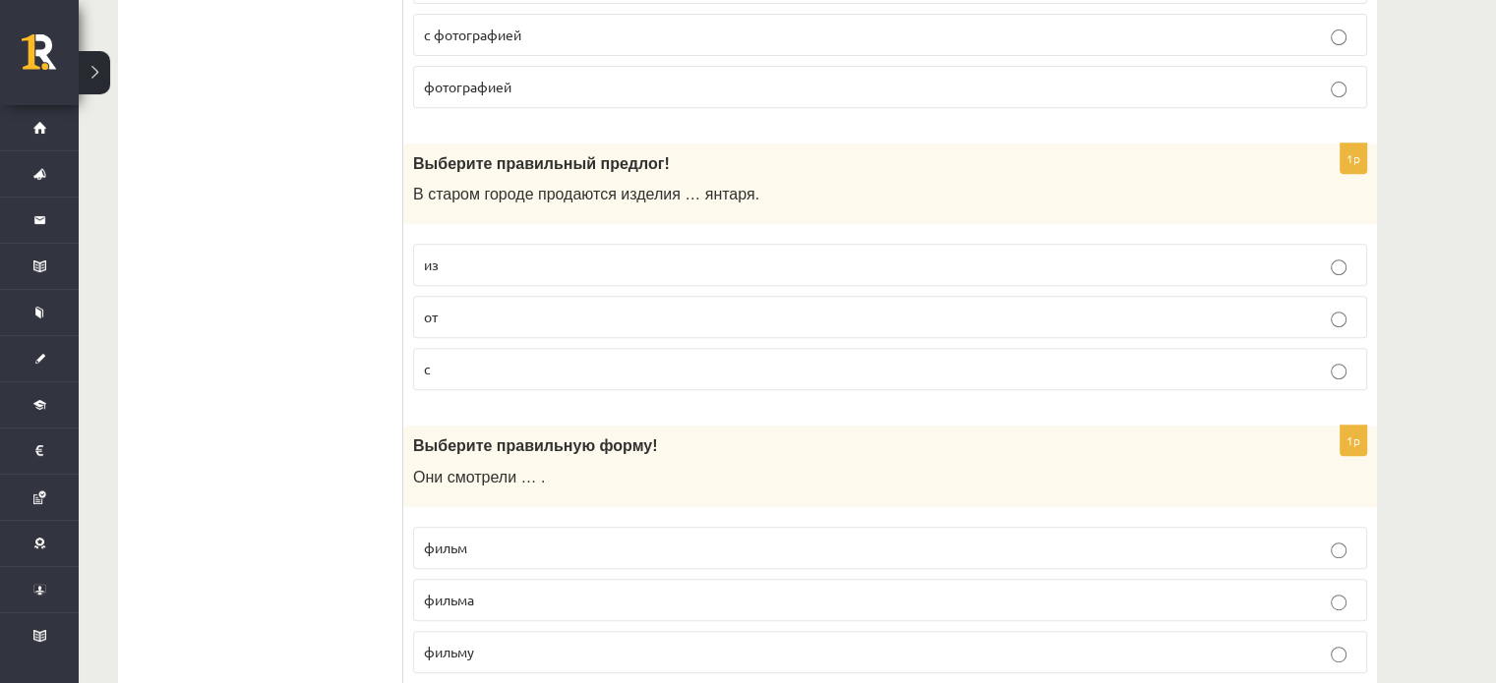
click at [471, 268] on p "из" at bounding box center [890, 265] width 932 height 21
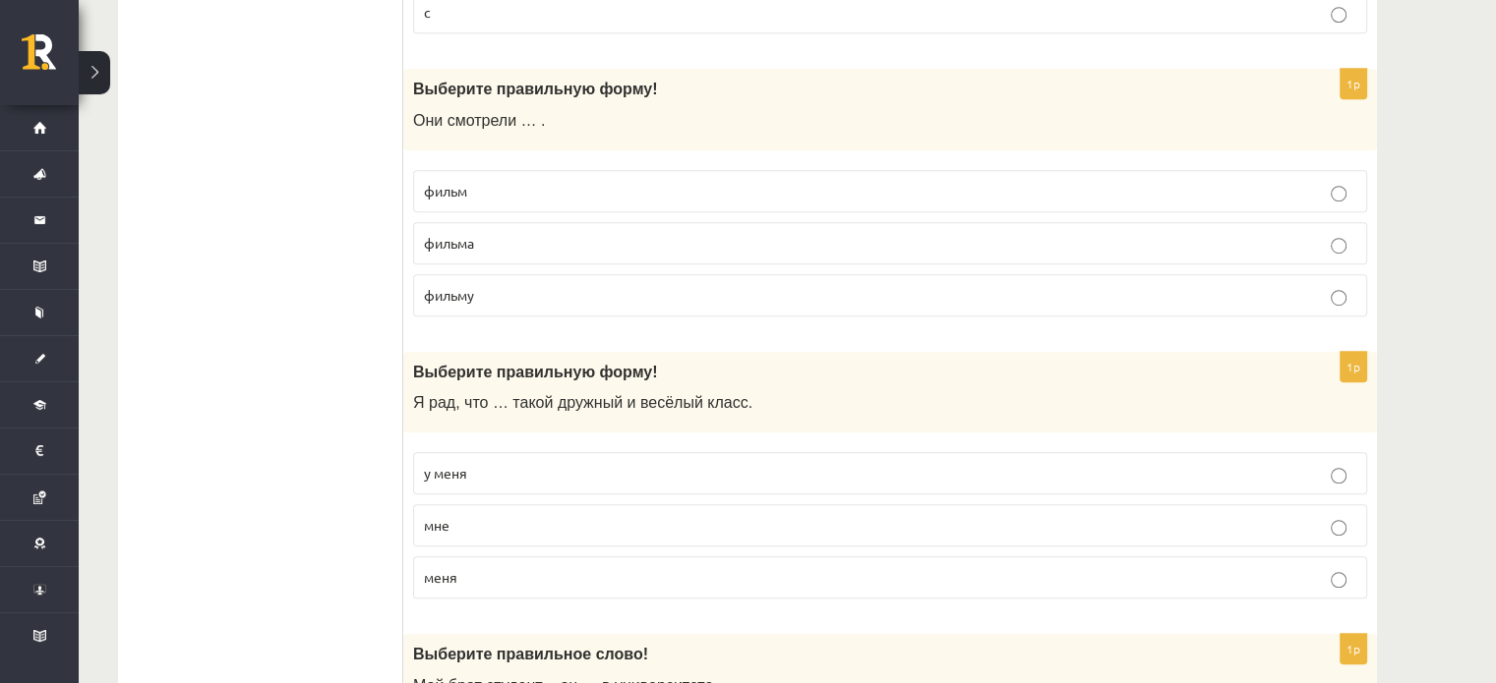
scroll to position [1205, 0]
click at [488, 180] on p "фильм" at bounding box center [890, 190] width 932 height 21
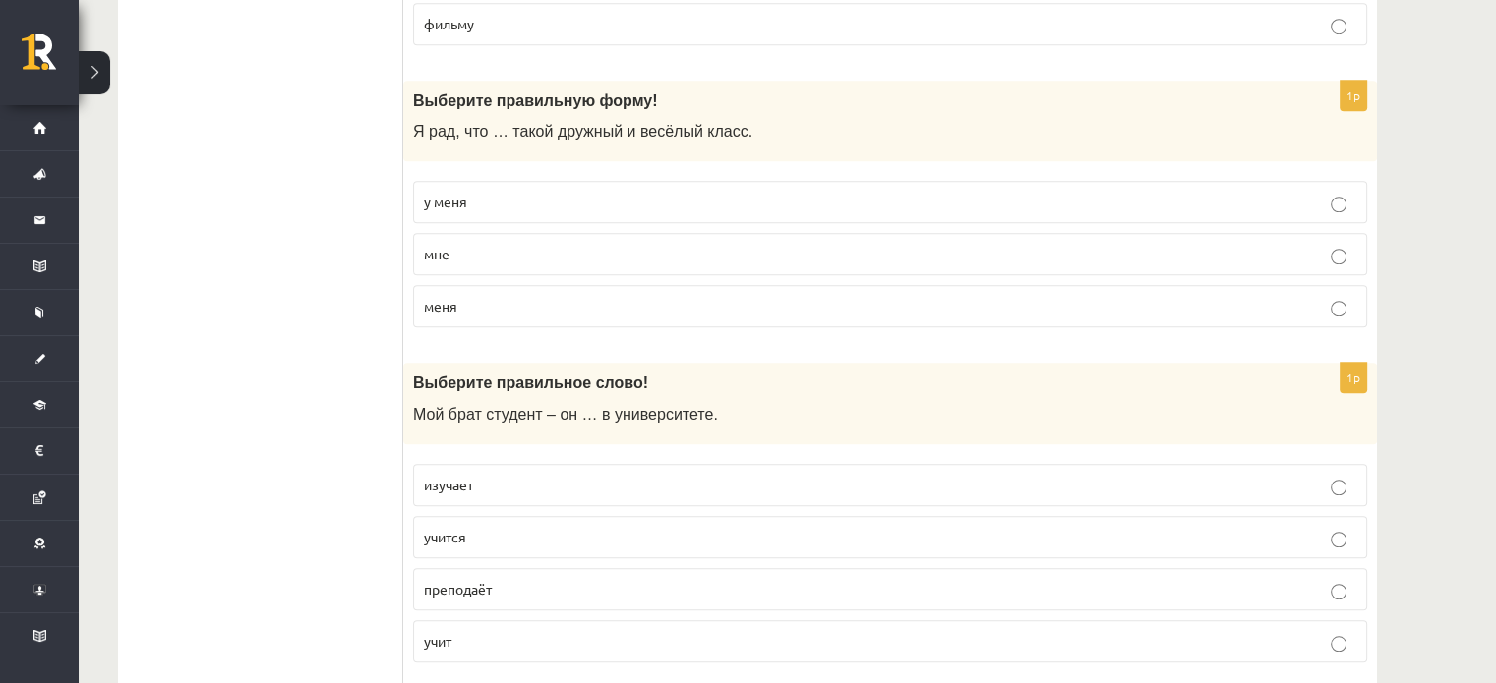
scroll to position [1479, 0]
click at [484, 196] on p "у меня" at bounding box center [890, 198] width 932 height 21
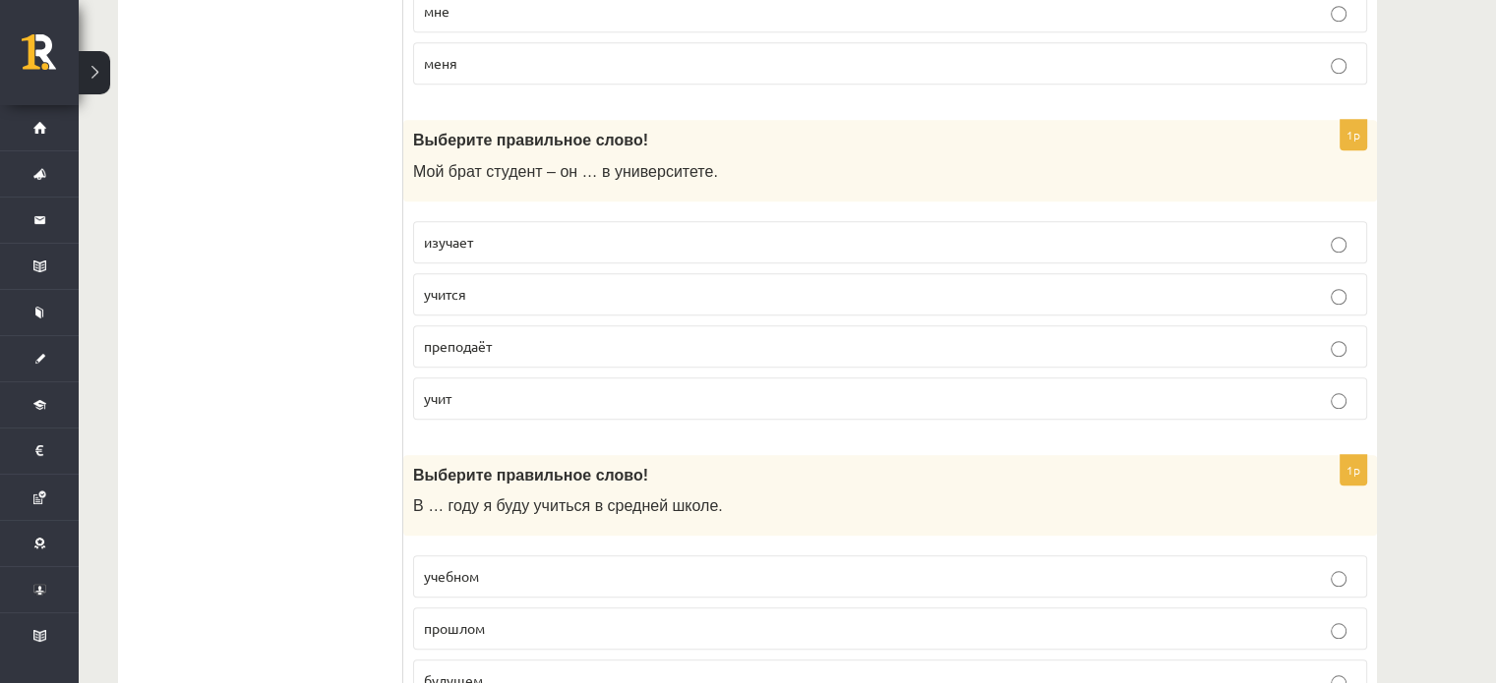
scroll to position [1739, 0]
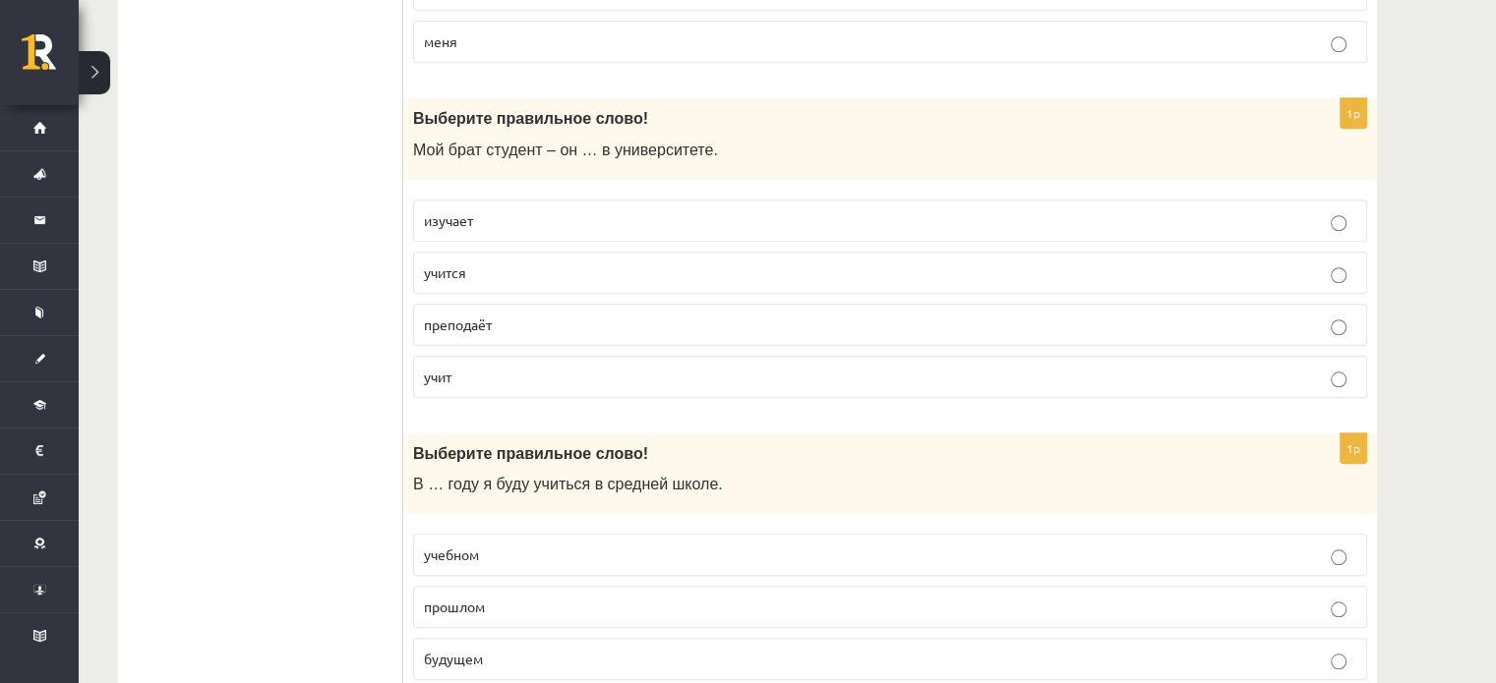
click at [458, 367] on p "учит" at bounding box center [890, 377] width 932 height 21
click at [464, 267] on span "учится" at bounding box center [445, 273] width 42 height 18
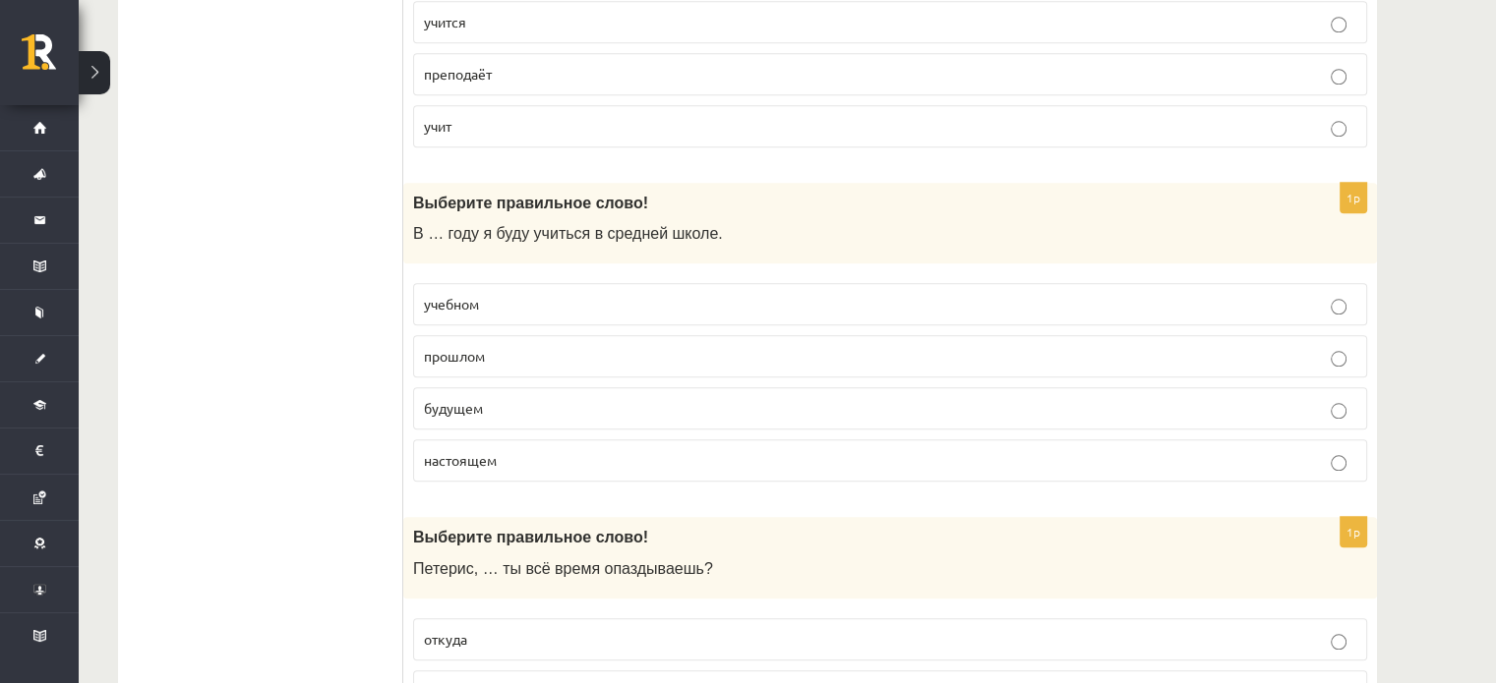
scroll to position [1991, 0]
click at [456, 400] on span "будущем" at bounding box center [453, 407] width 59 height 18
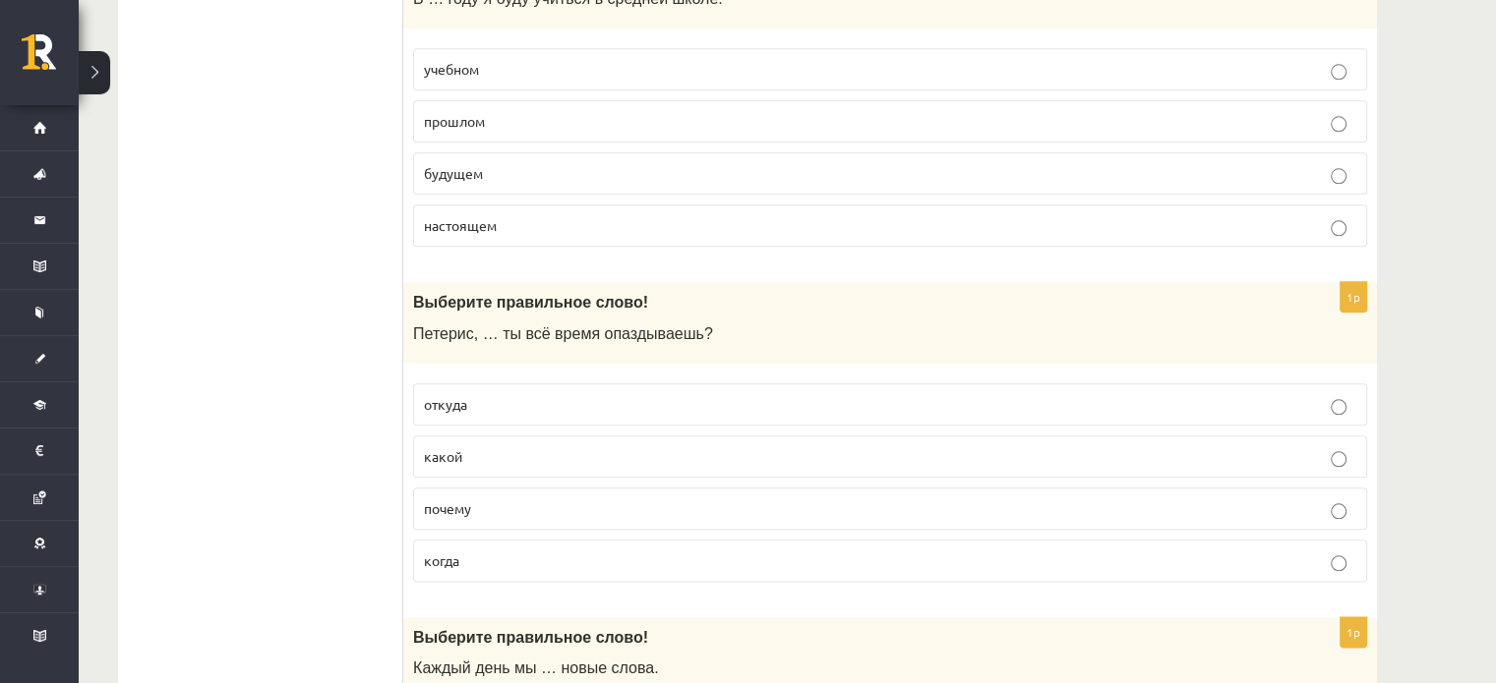
scroll to position [2229, 0]
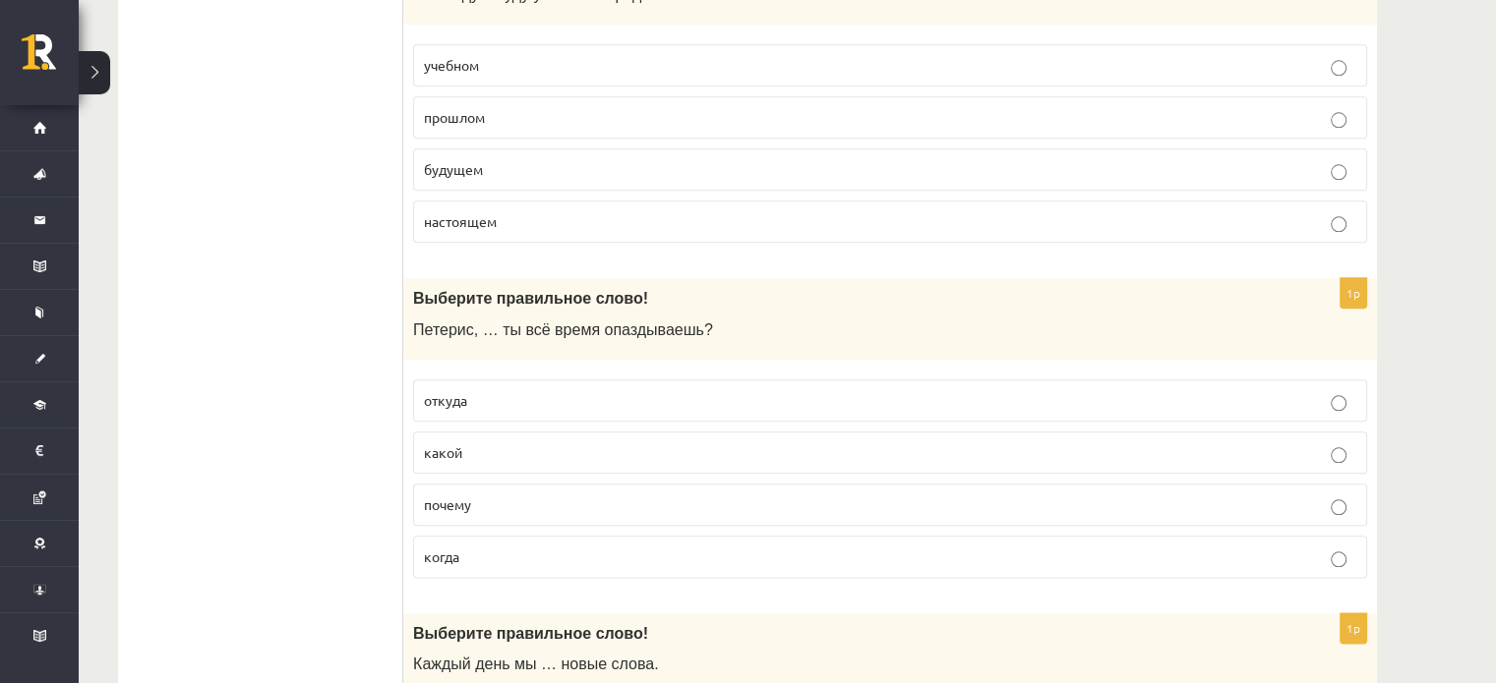
click at [467, 496] on span "почему" at bounding box center [447, 505] width 47 height 18
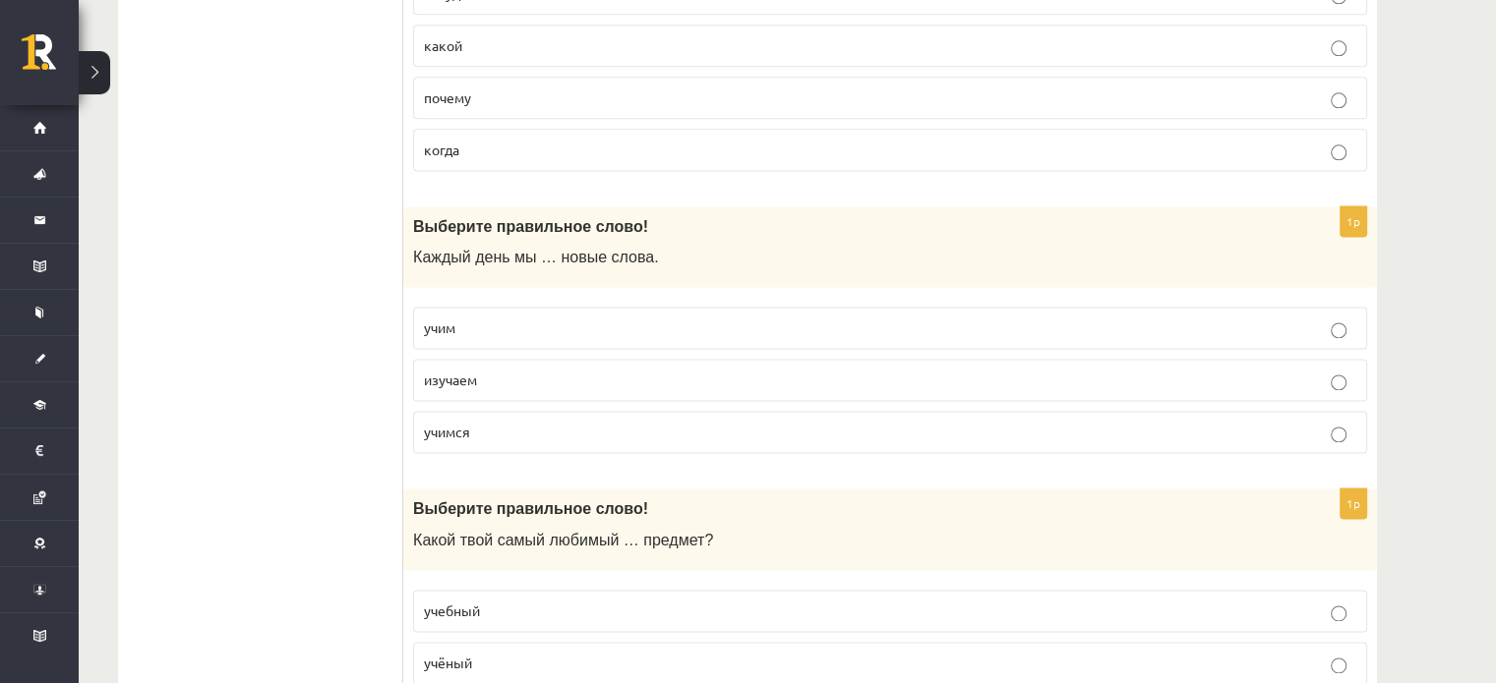
scroll to position [2638, 0]
click at [472, 317] on p "учим" at bounding box center [890, 326] width 932 height 21
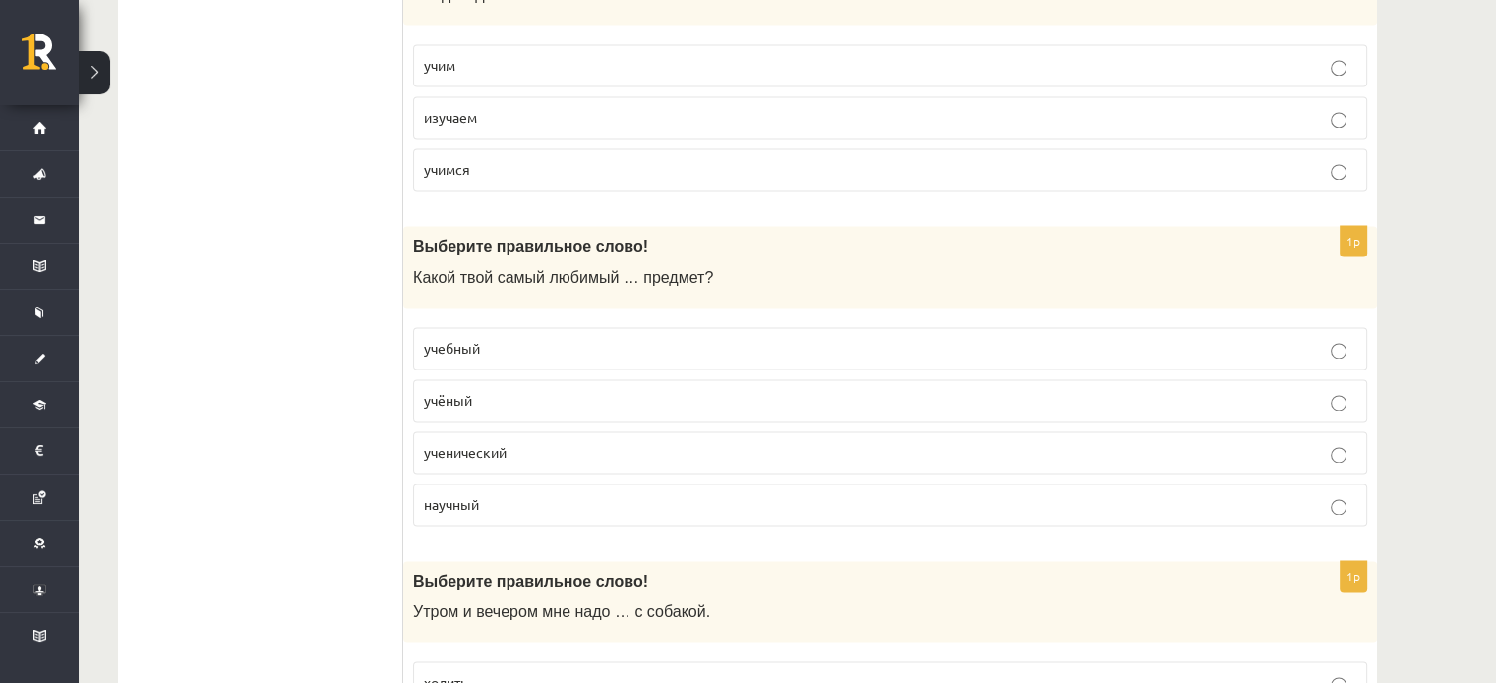
scroll to position [2910, 0]
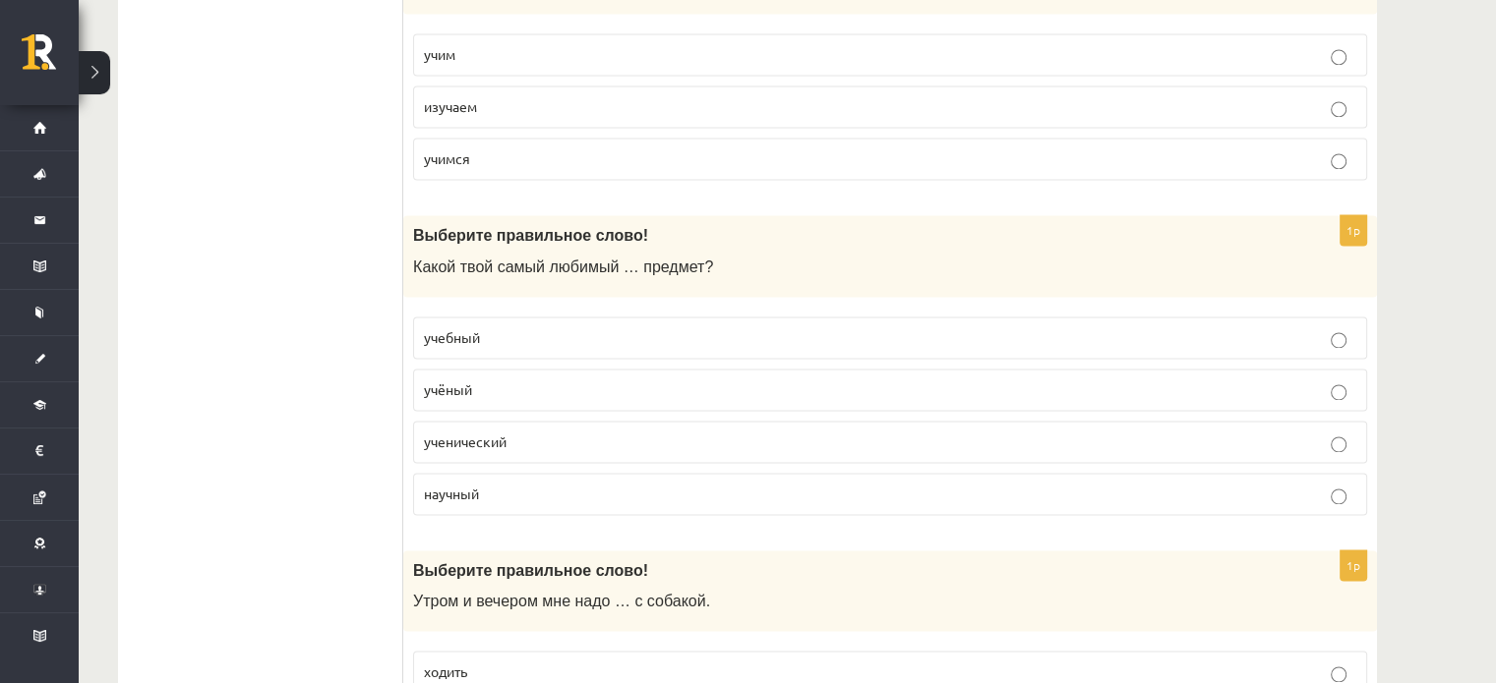
click at [492, 327] on p "учебный" at bounding box center [890, 337] width 932 height 21
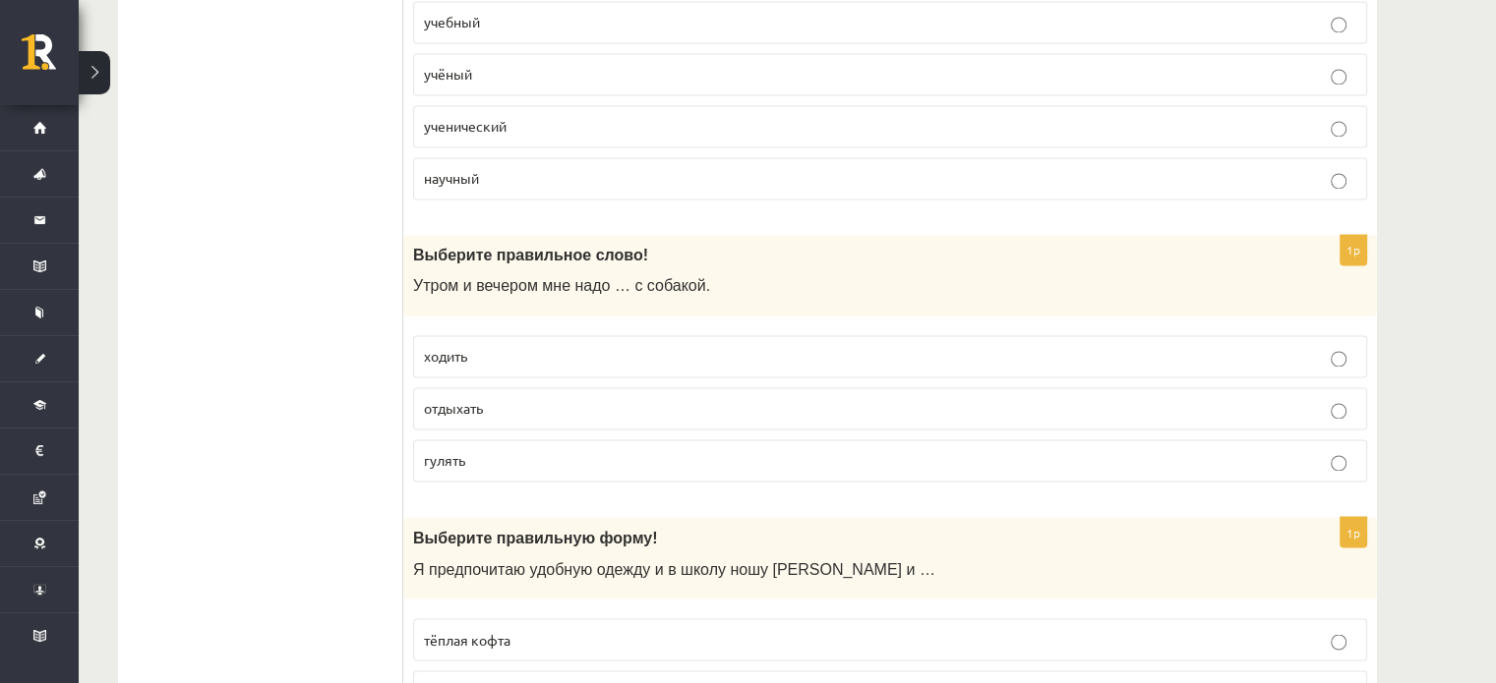
scroll to position [3226, 0]
click at [464, 450] on span "гулять" at bounding box center [444, 459] width 41 height 18
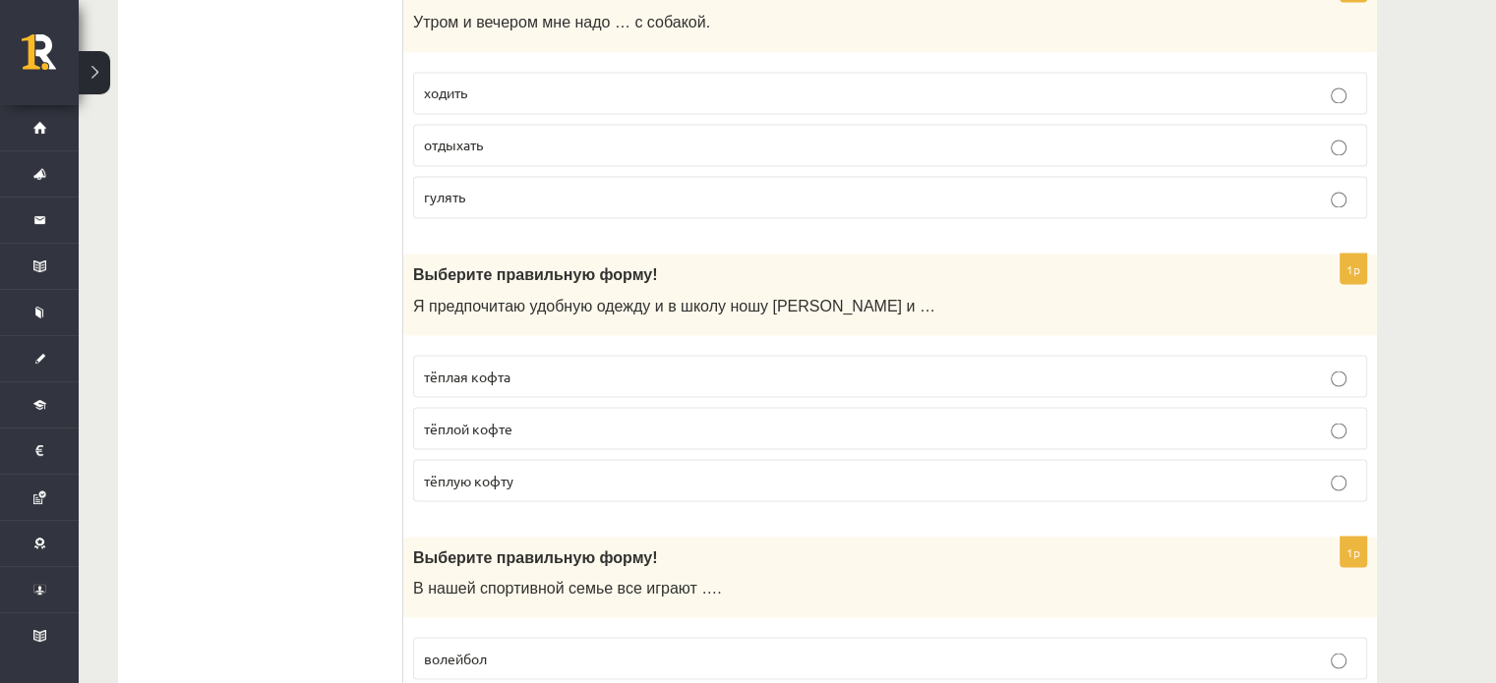
scroll to position [3492, 0]
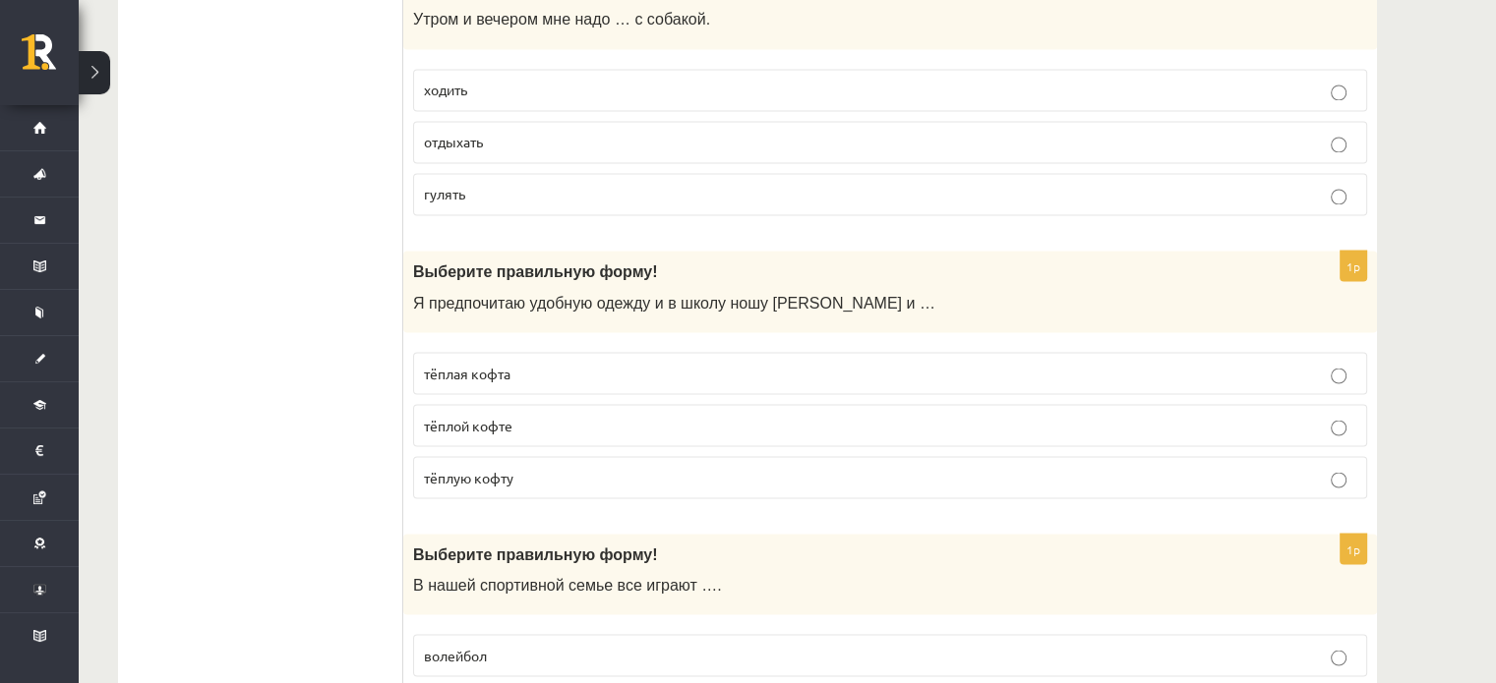
click at [526, 472] on label "тёплую кофту" at bounding box center [890, 477] width 954 height 42
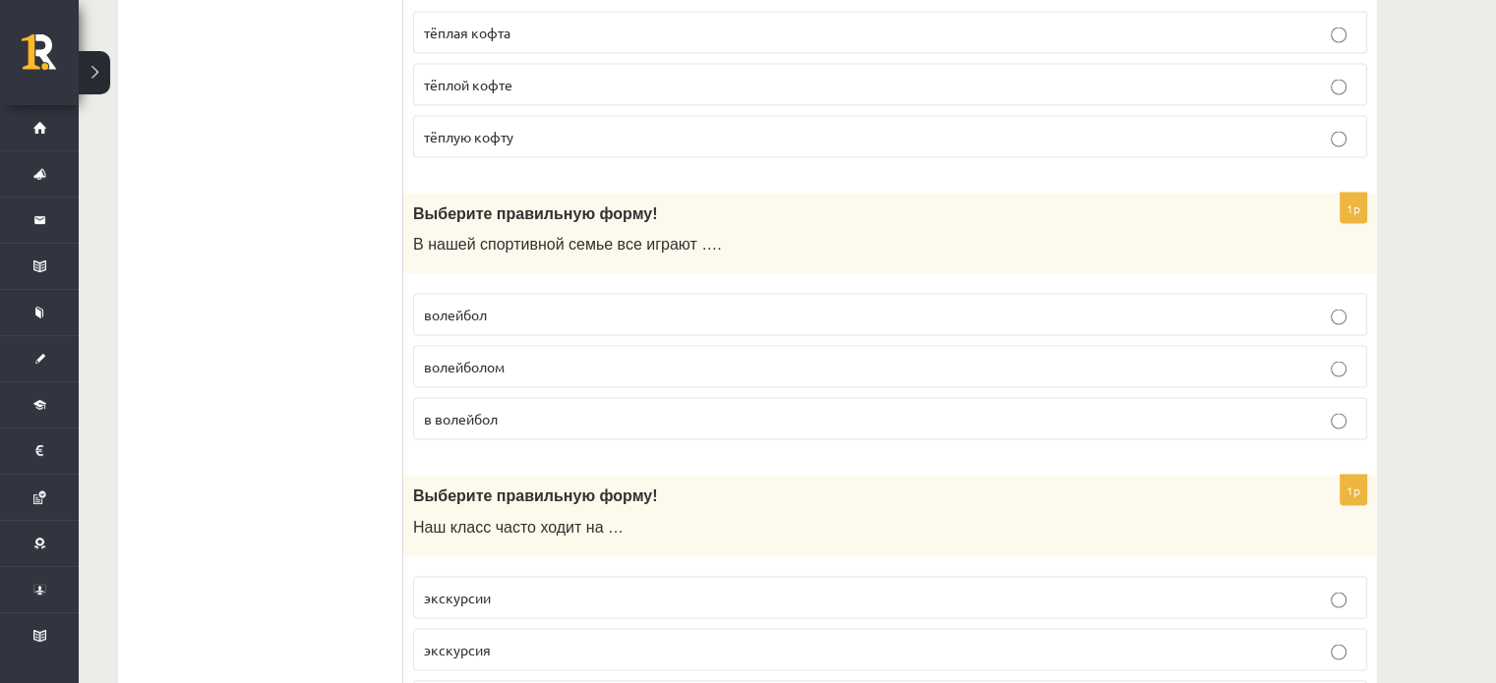
scroll to position [3836, 0]
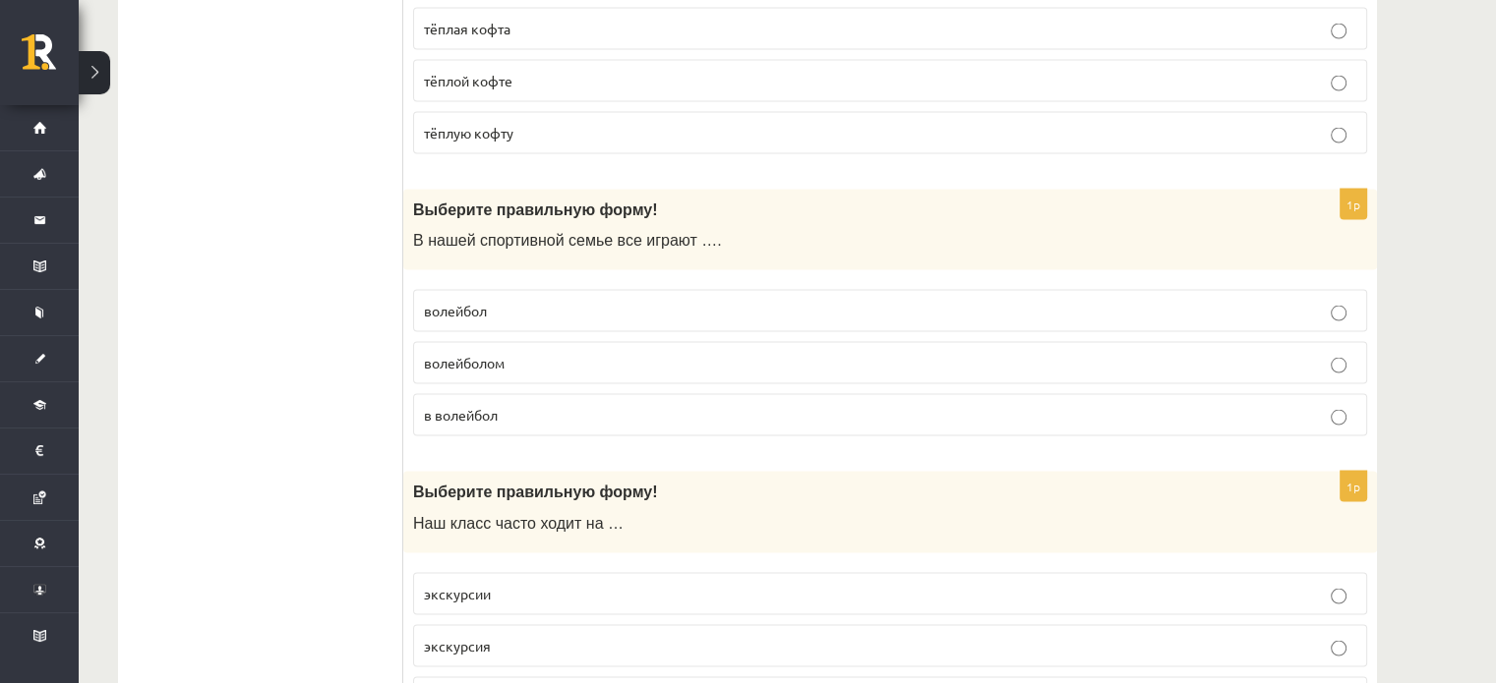
click at [467, 405] on p "в волейбол" at bounding box center [890, 415] width 932 height 21
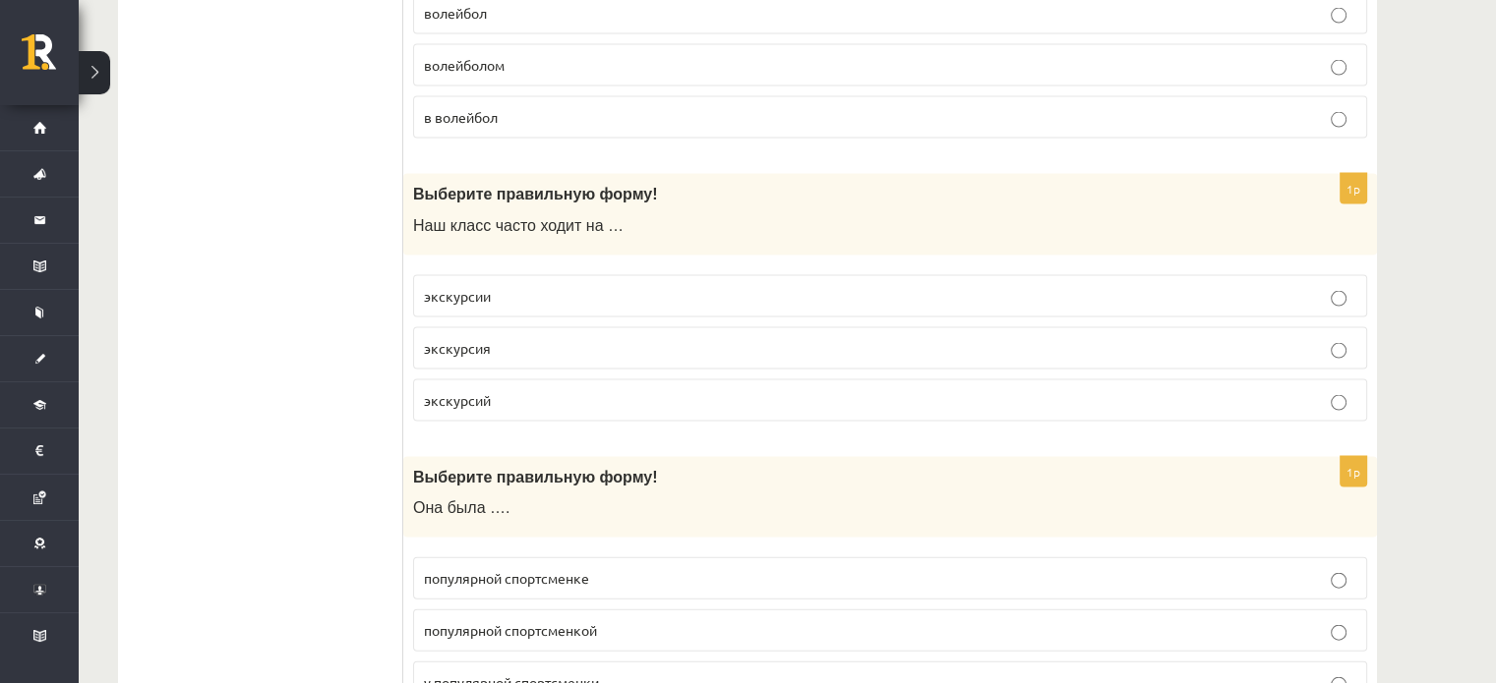
scroll to position [4138, 0]
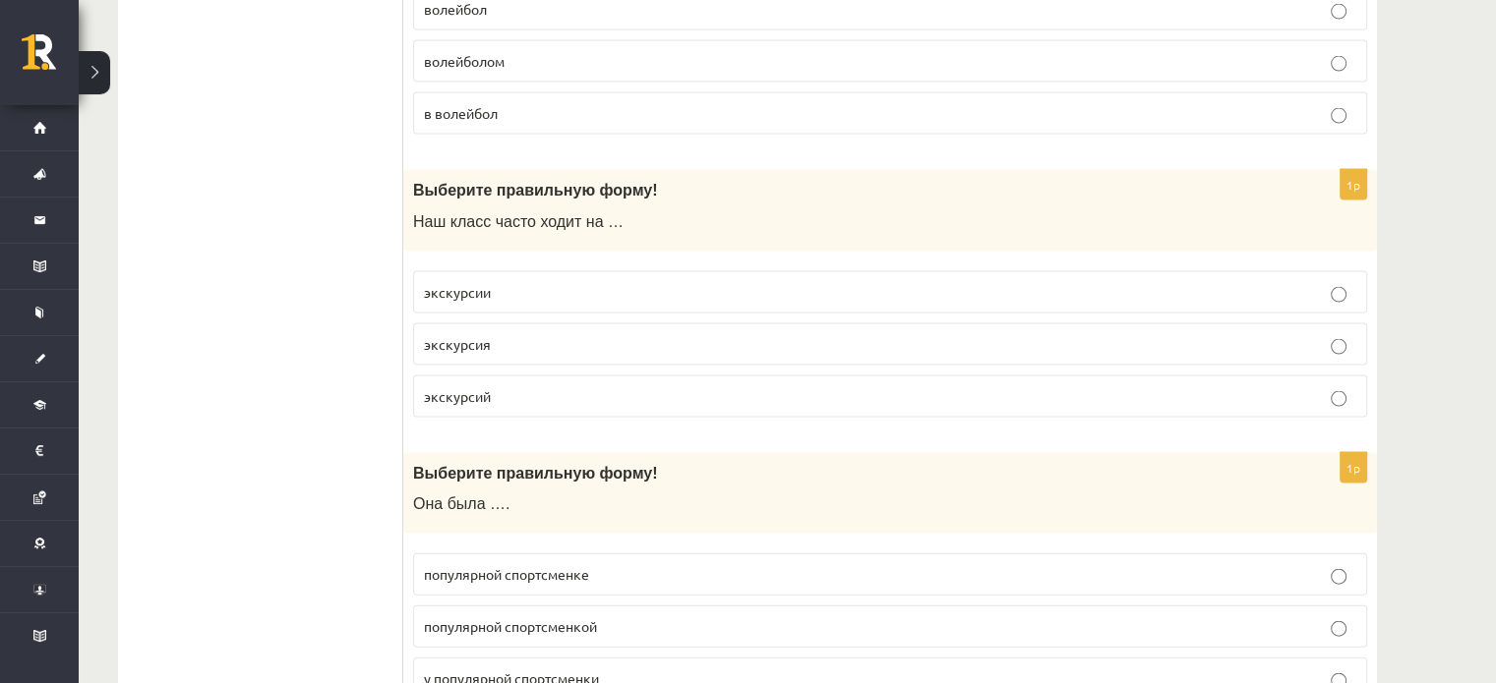
click at [509, 334] on p "экскурсия" at bounding box center [890, 344] width 932 height 21
click at [530, 282] on p "экскурсии" at bounding box center [890, 292] width 932 height 21
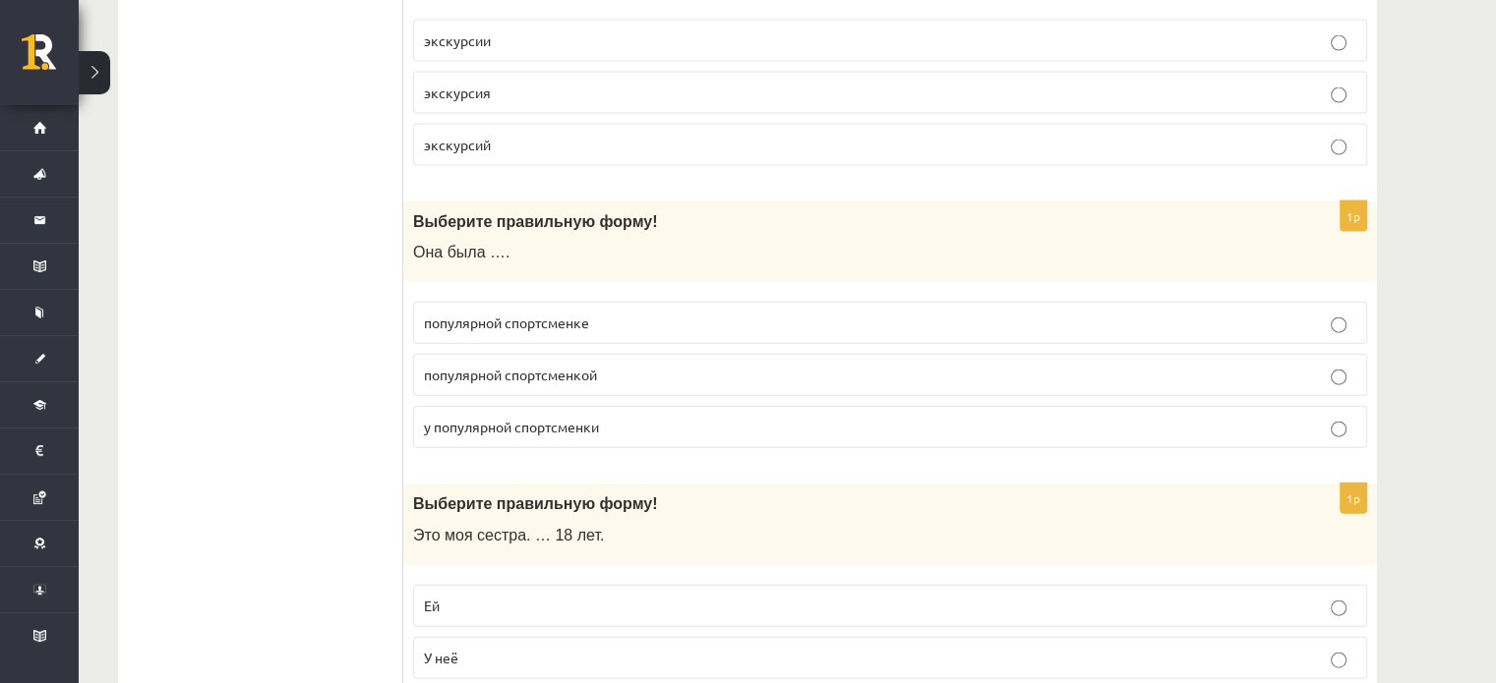
scroll to position [4390, 0]
click at [521, 365] on span "популярной спортсменкой" at bounding box center [510, 374] width 173 height 18
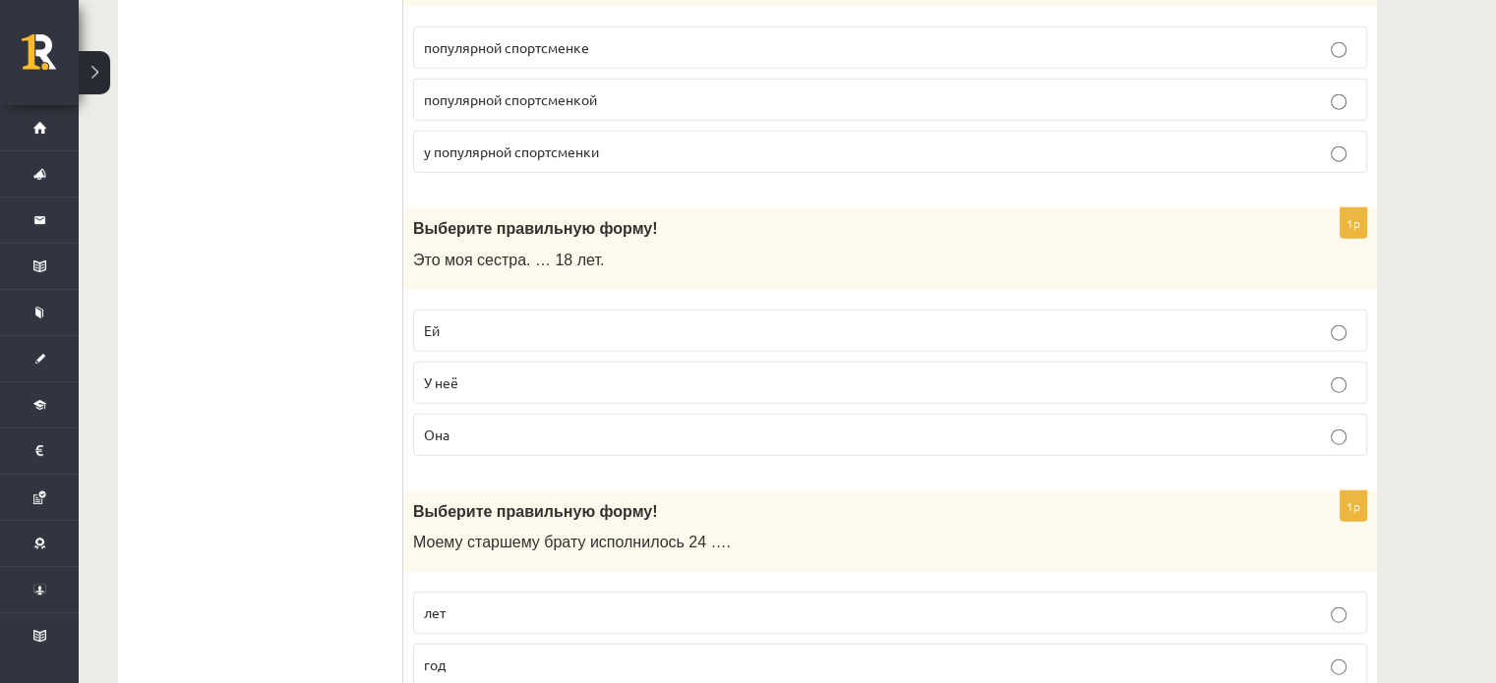
scroll to position [4673, 0]
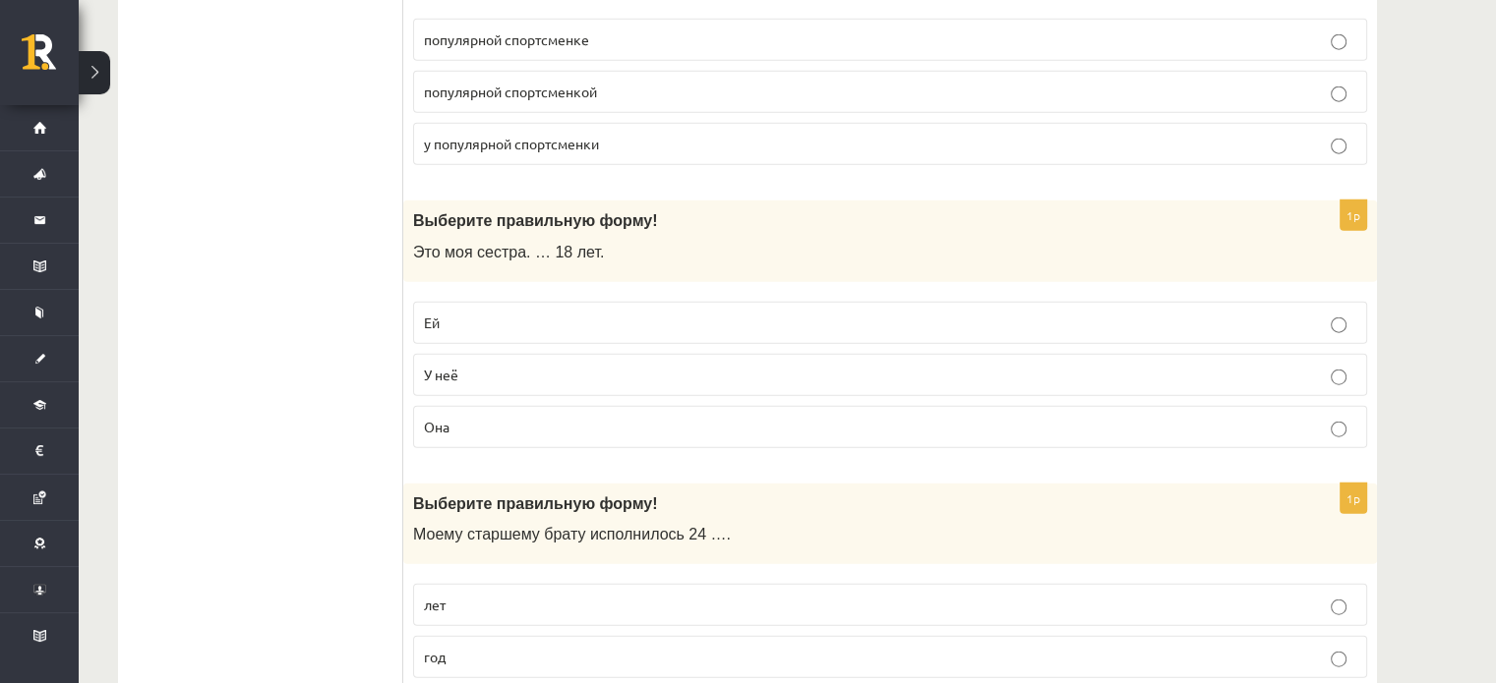
click at [486, 313] on p "Ей" at bounding box center [890, 323] width 932 height 21
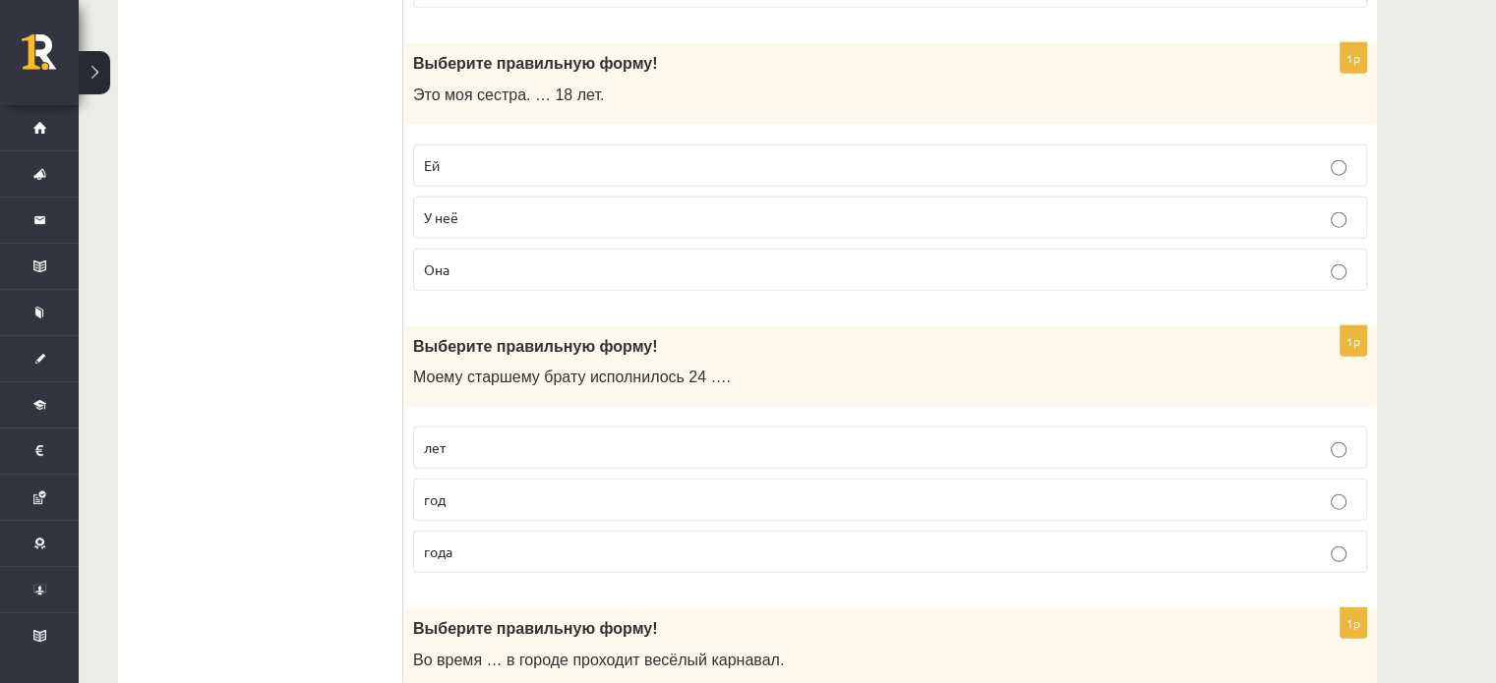
scroll to position [4842, 0]
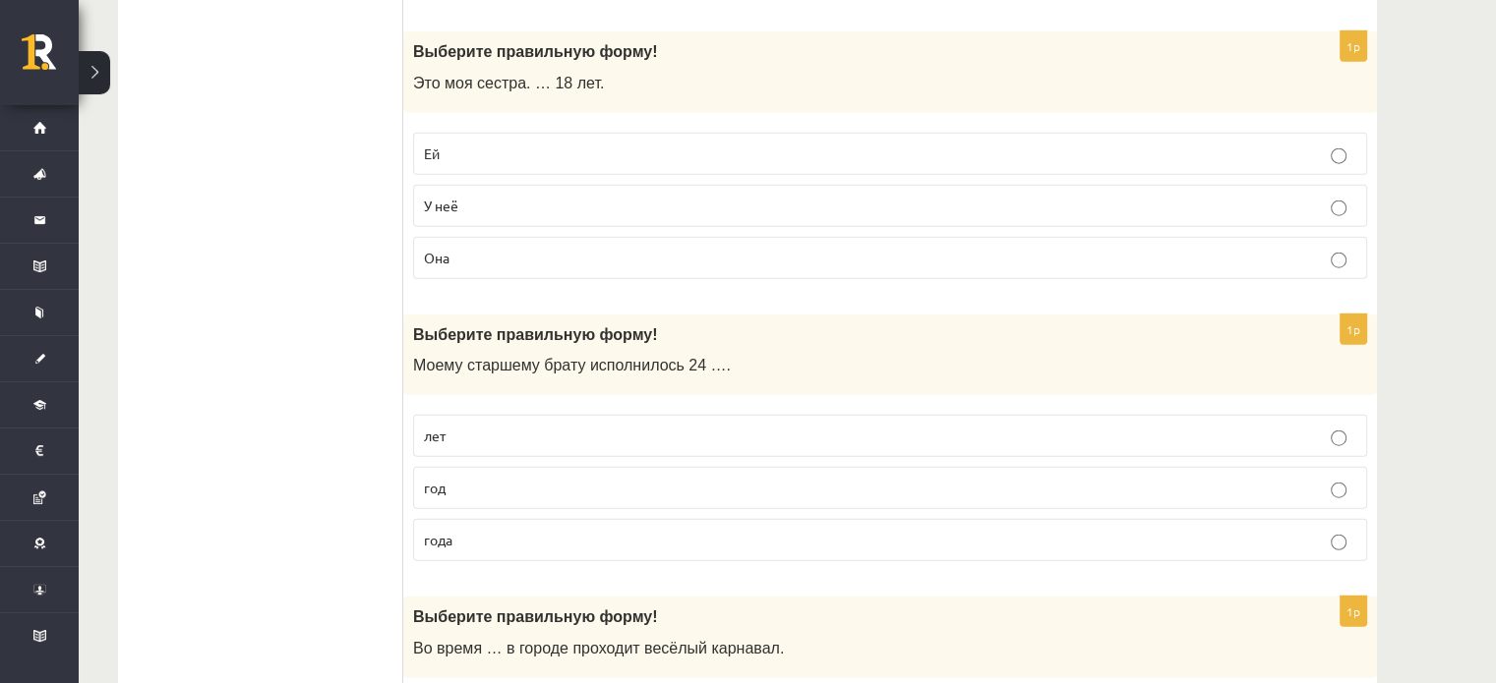
click at [452, 531] on span "года" at bounding box center [438, 540] width 29 height 18
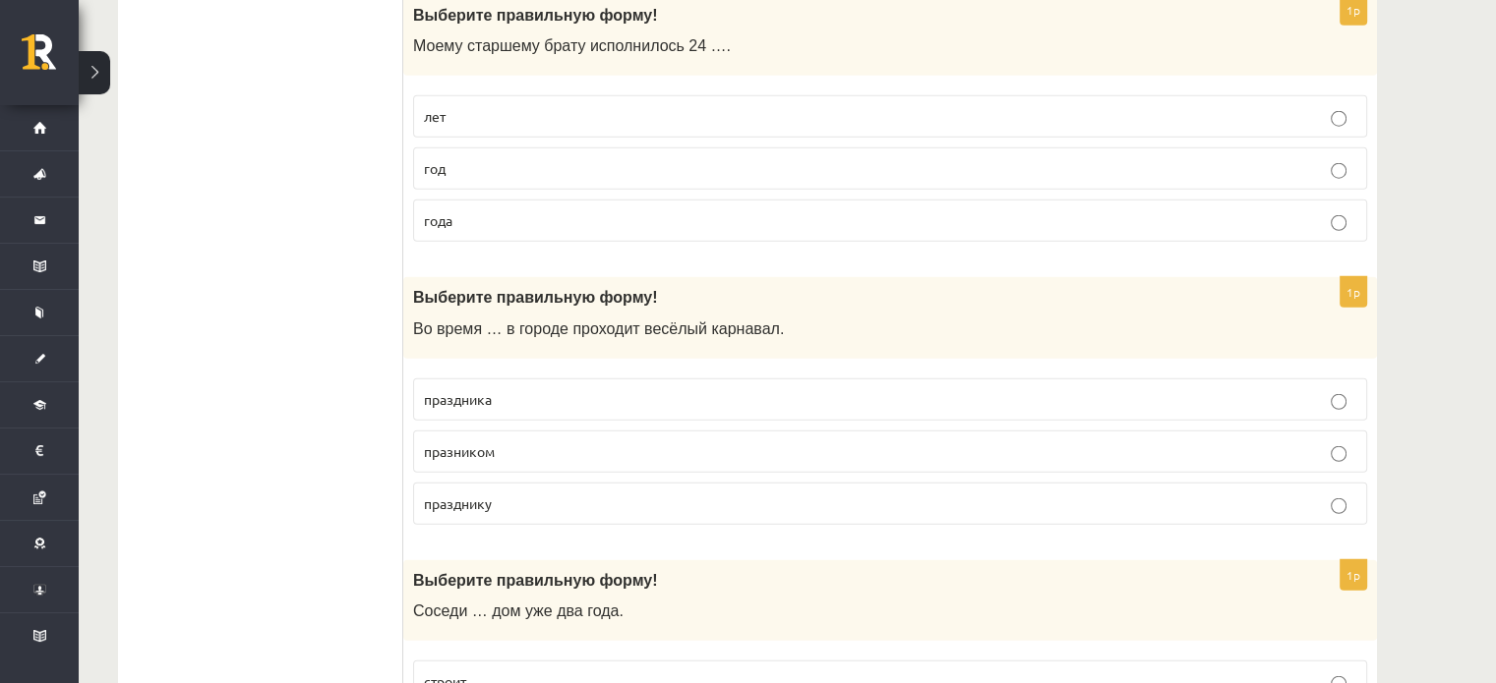
scroll to position [5164, 0]
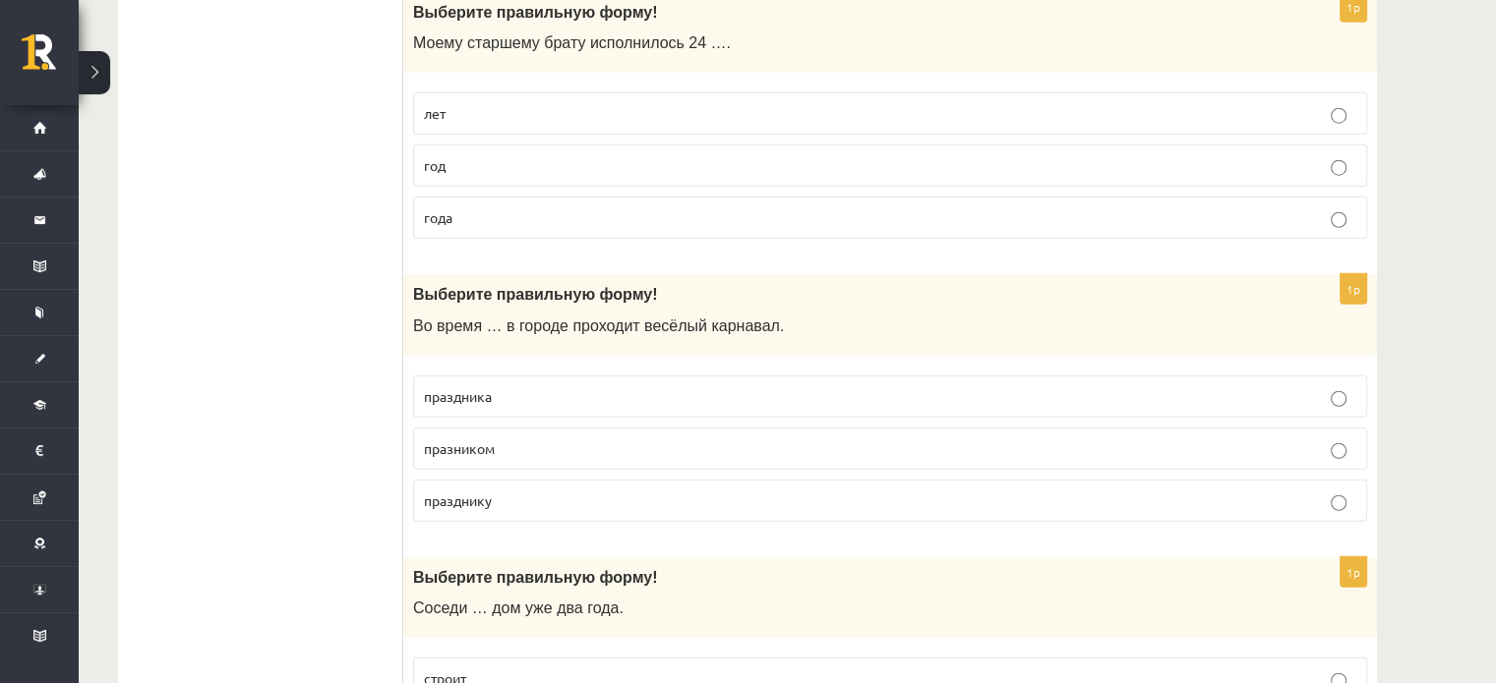
click at [543, 439] on p "празником" at bounding box center [890, 449] width 932 height 21
click at [523, 386] on p "праздника" at bounding box center [890, 396] width 932 height 21
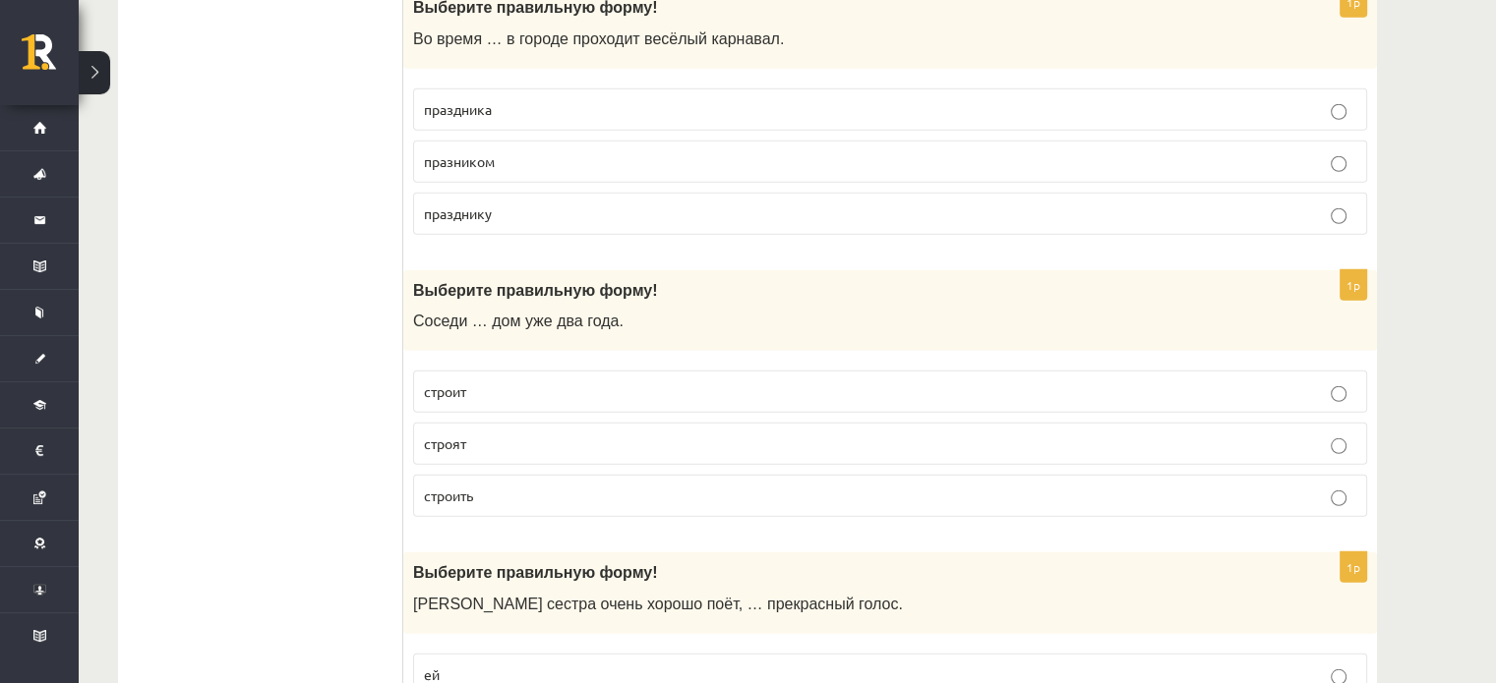
scroll to position [5458, 0]
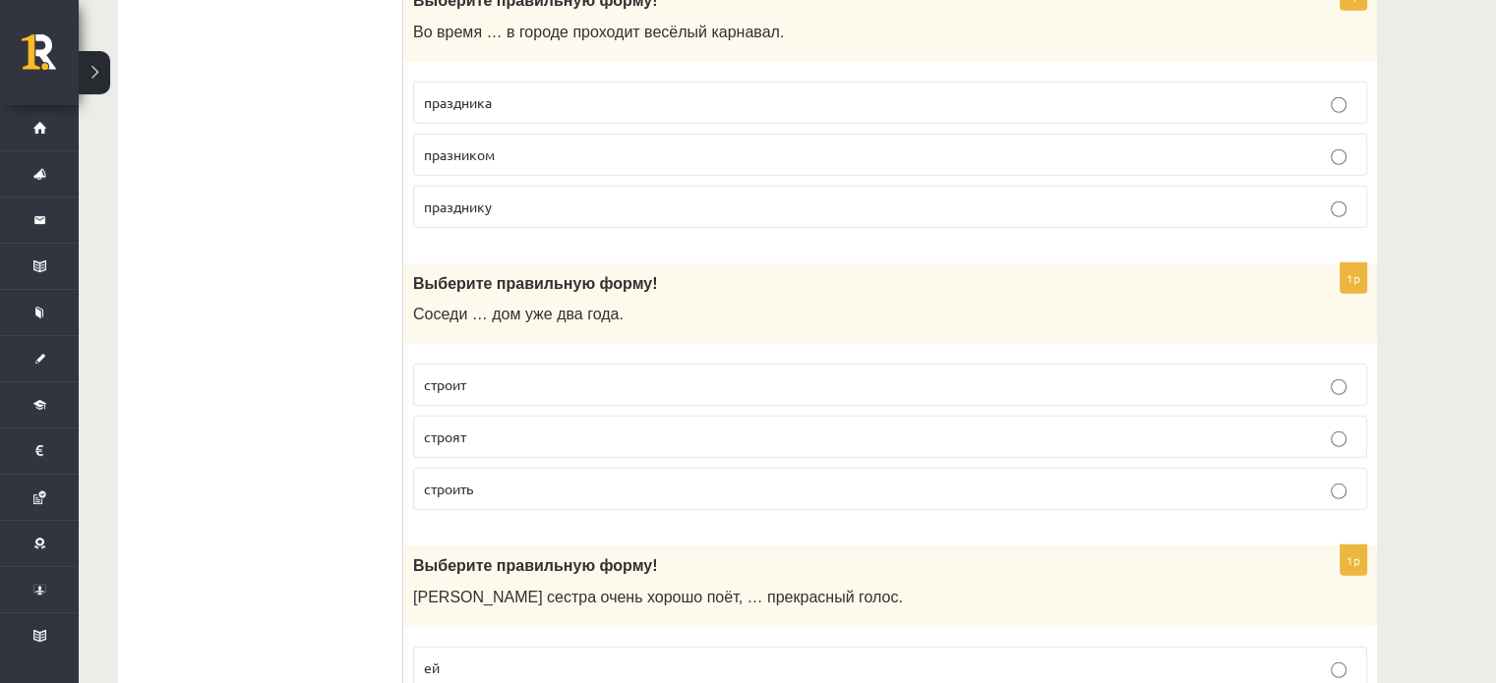
click at [470, 427] on p "строят" at bounding box center [890, 437] width 932 height 21
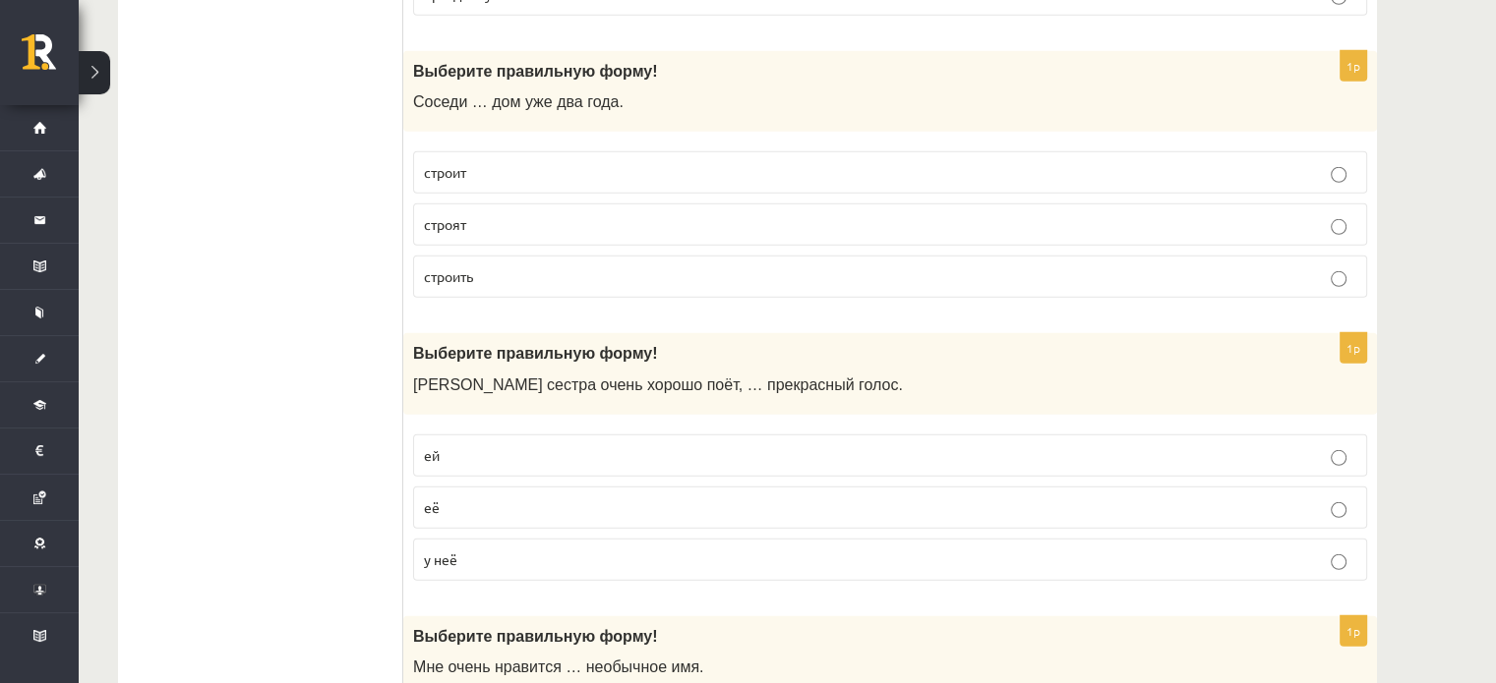
scroll to position [5677, 0]
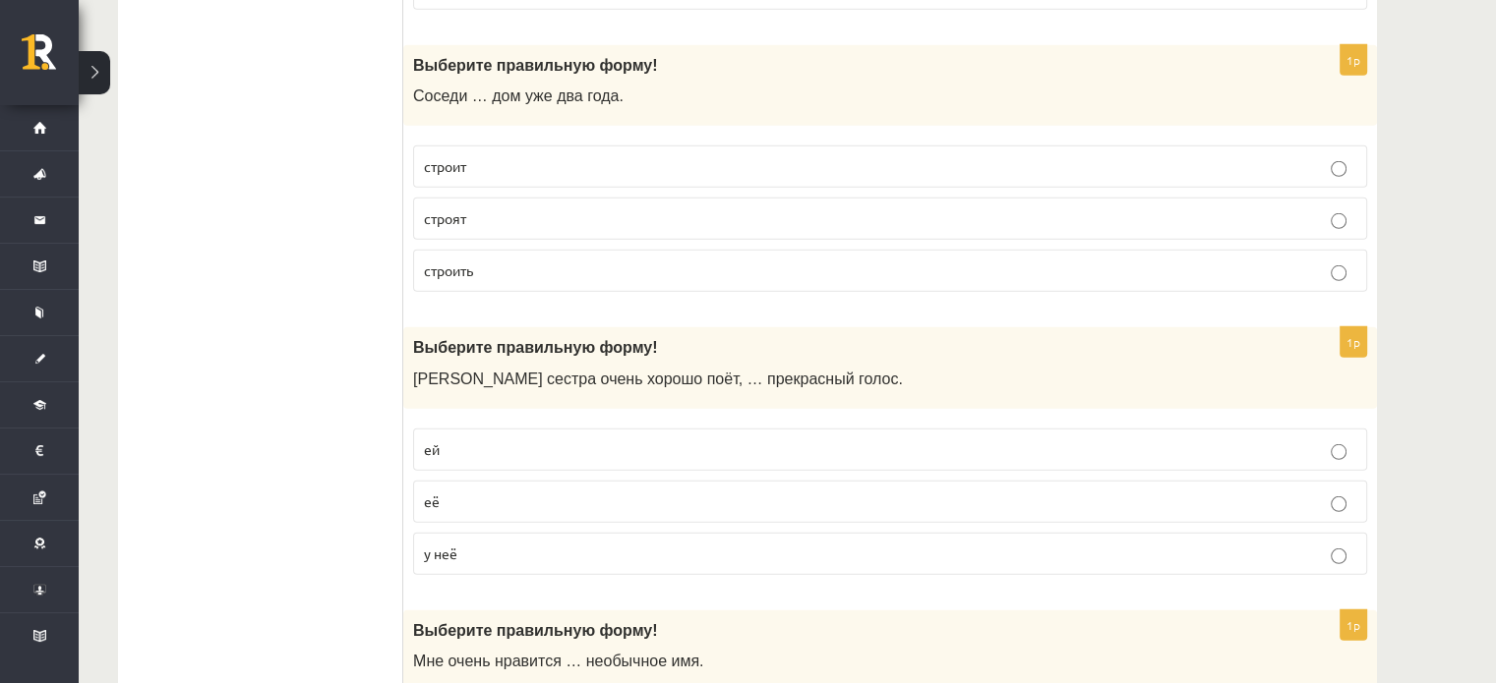
click at [459, 544] on p "у неё" at bounding box center [890, 554] width 932 height 21
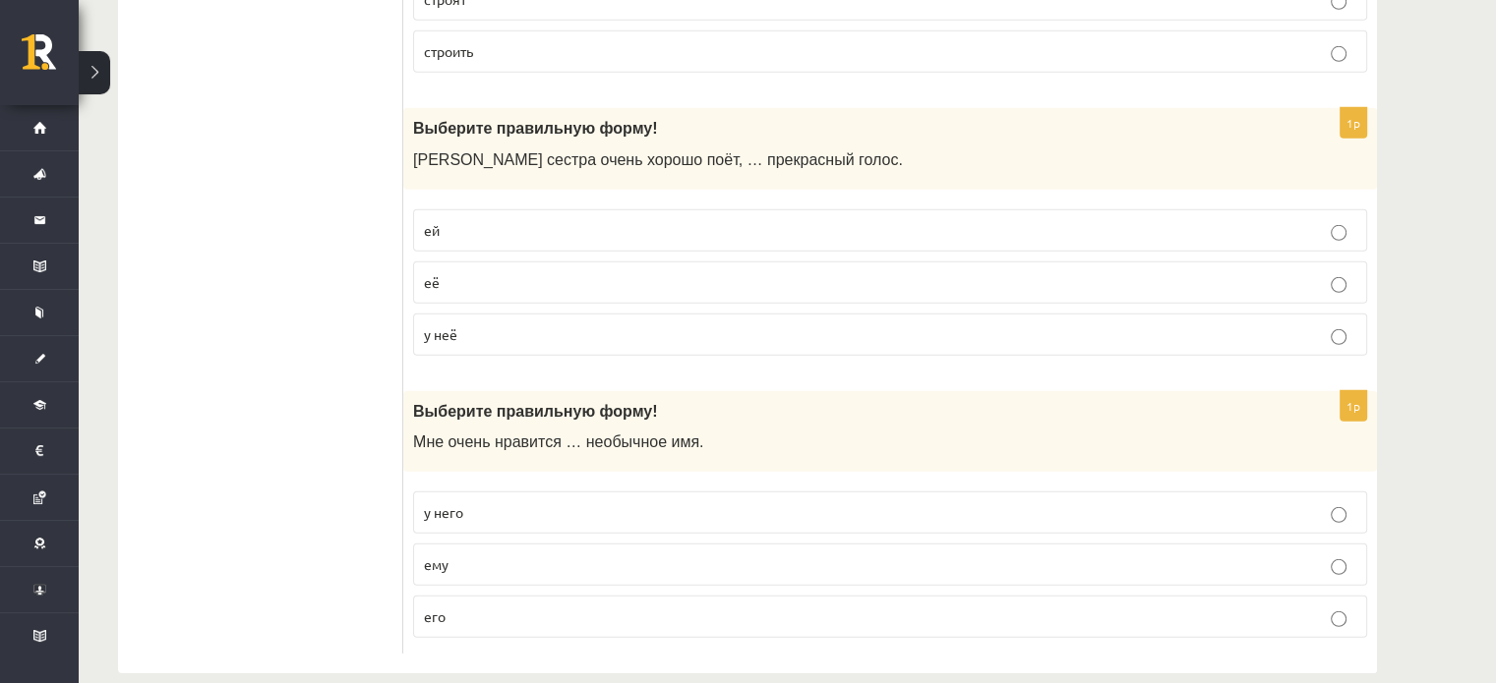
click at [450, 607] on p "его" at bounding box center [890, 617] width 932 height 21
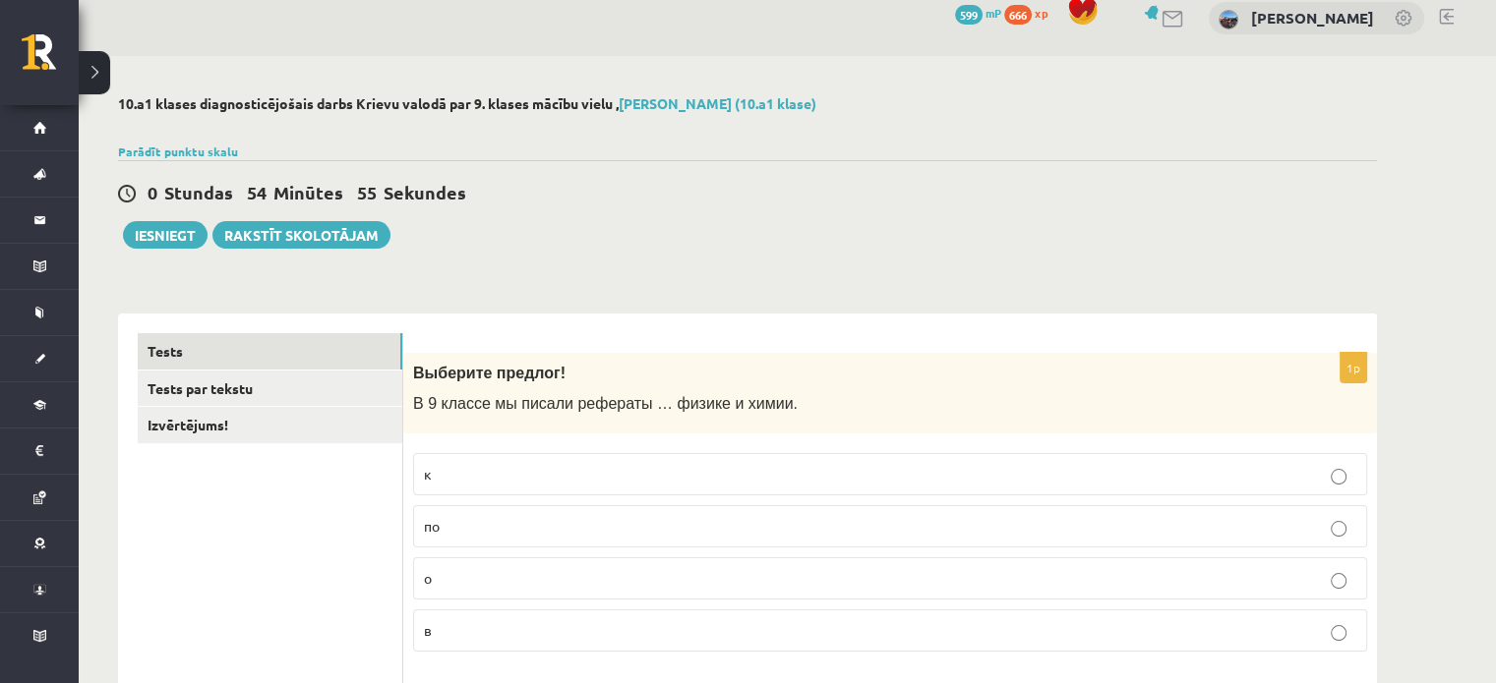
scroll to position [0, 0]
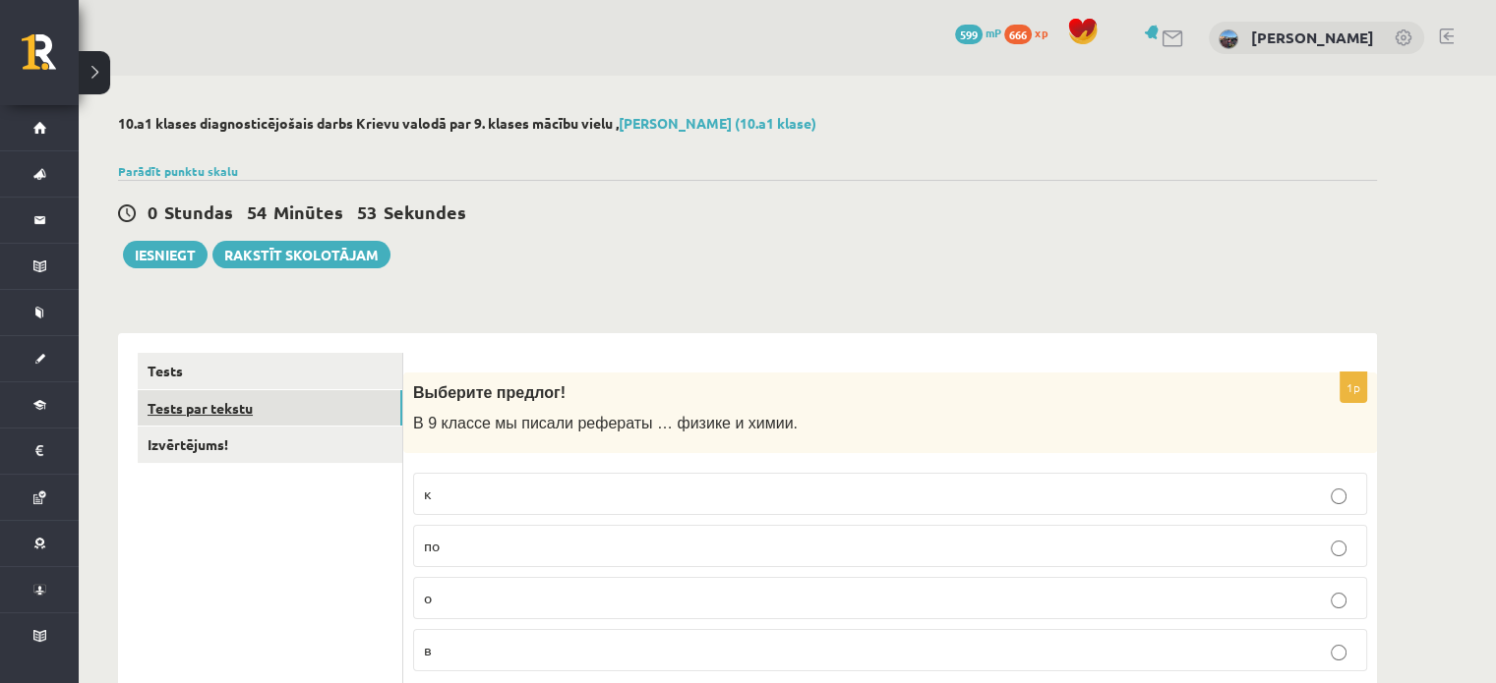
click at [232, 407] on link "Tests par tekstu" at bounding box center [270, 408] width 265 height 36
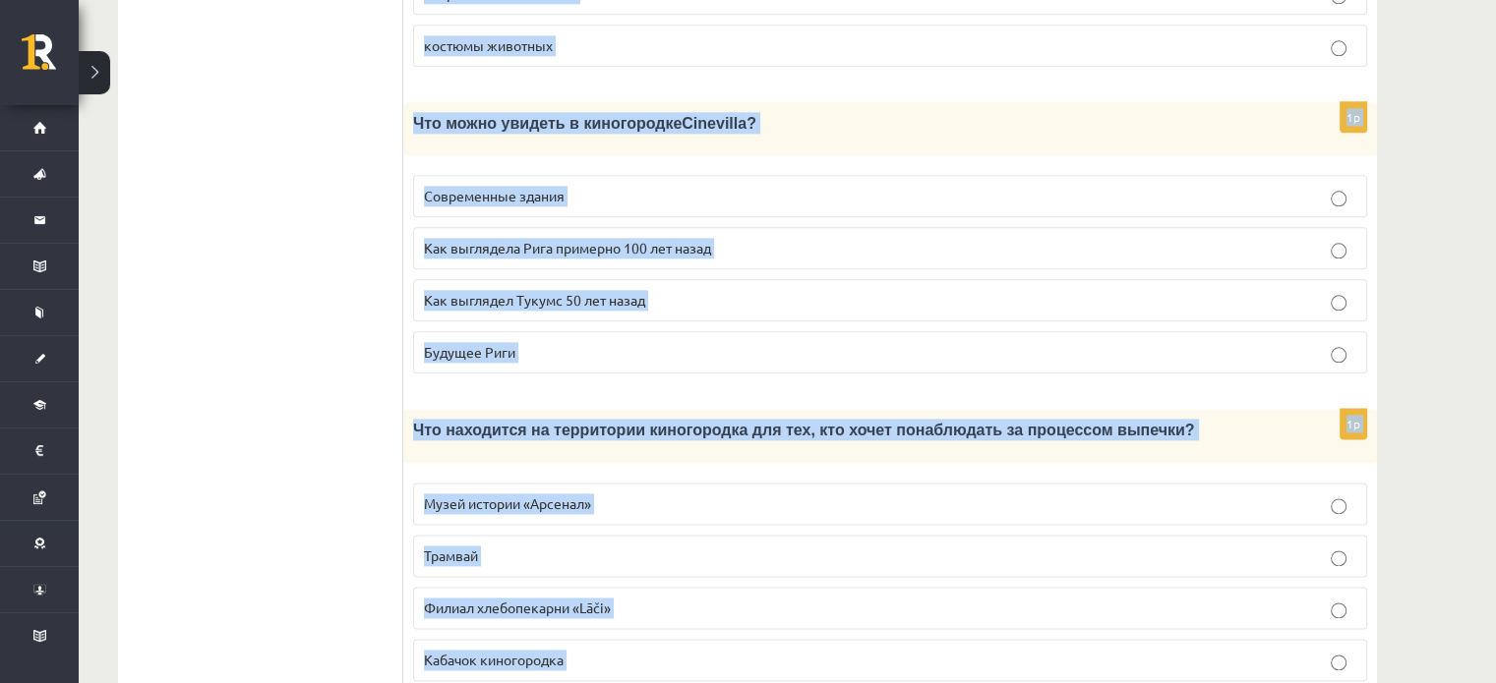
scroll to position [2733, 0]
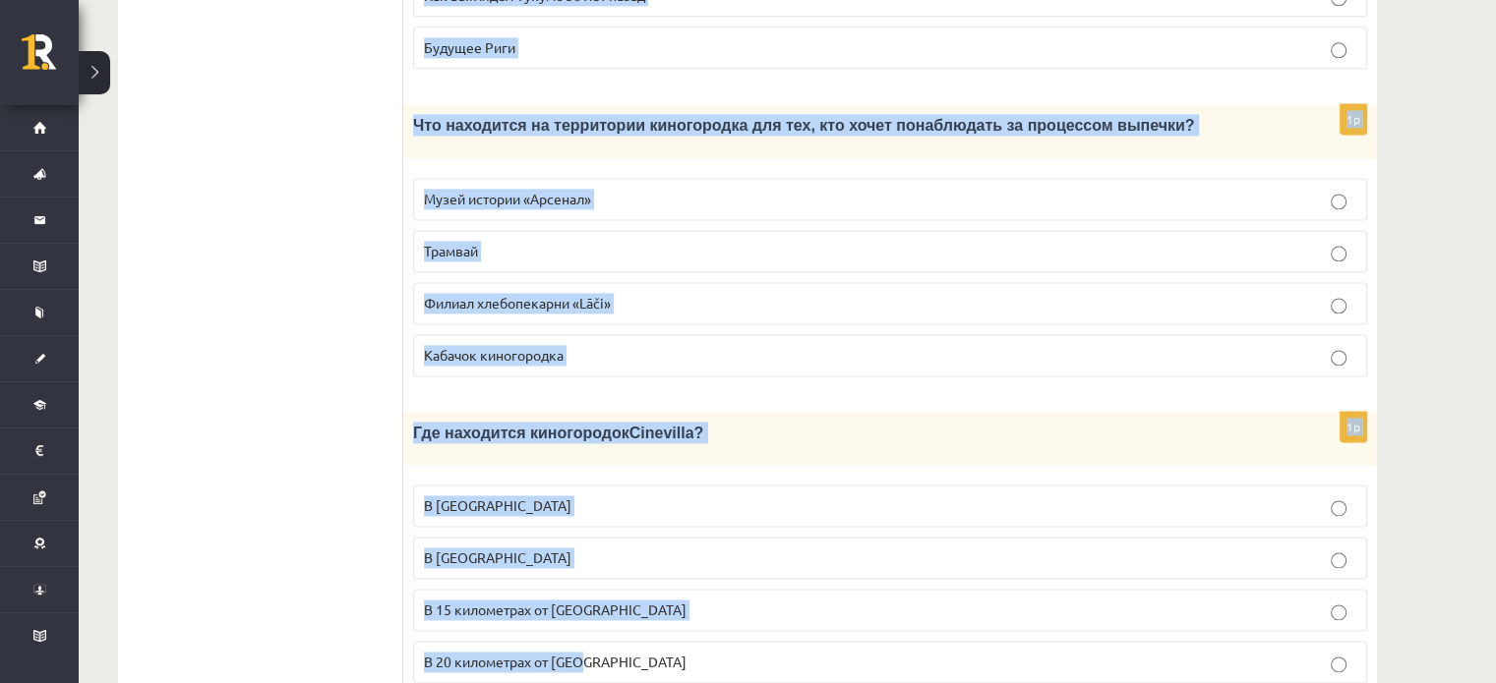
drag, startPoint x: 422, startPoint y: 357, endPoint x: 1032, endPoint y: 730, distance: 715.4
copy form "Прочитайте текст «Киногородок Cinevilla », выберите правильный вариант. Киногор…"
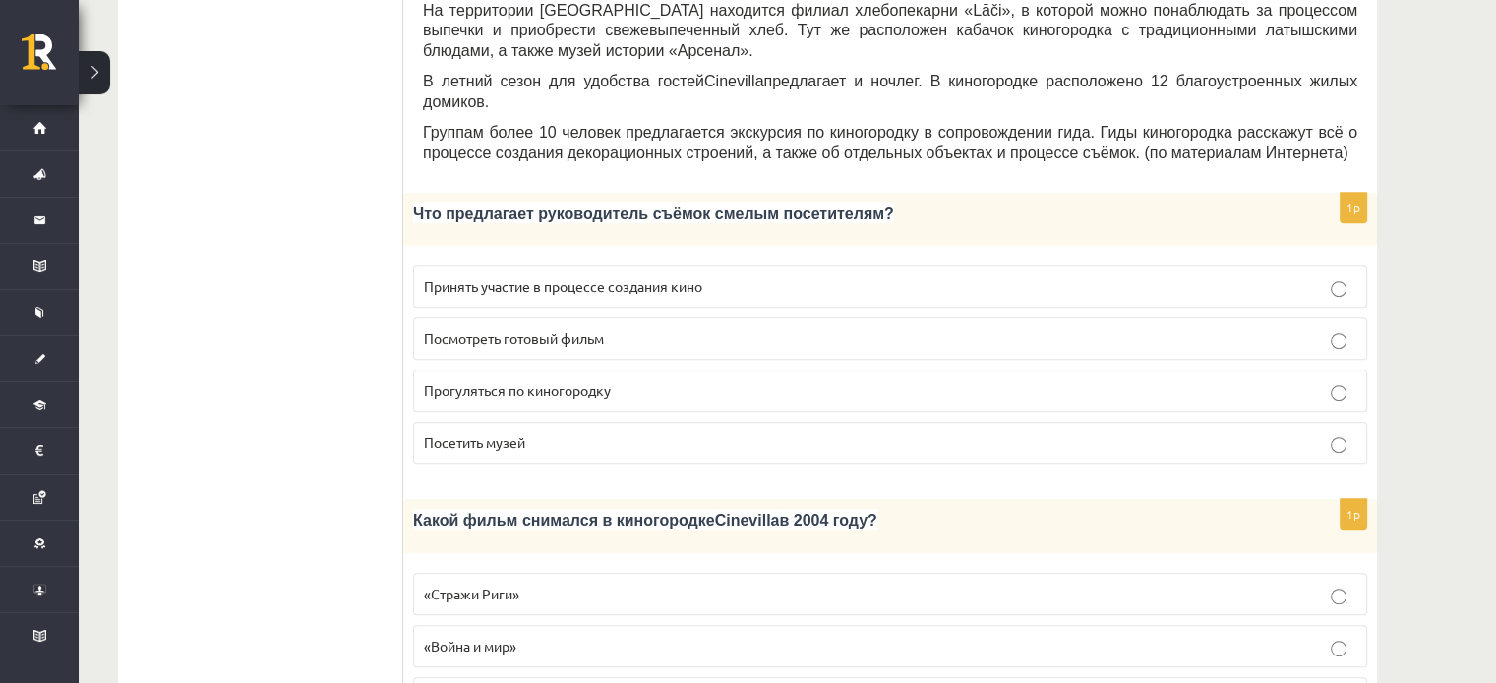
scroll to position [802, 0]
click at [653, 275] on p "Принять участие в процессе создания кино" at bounding box center [890, 285] width 932 height 21
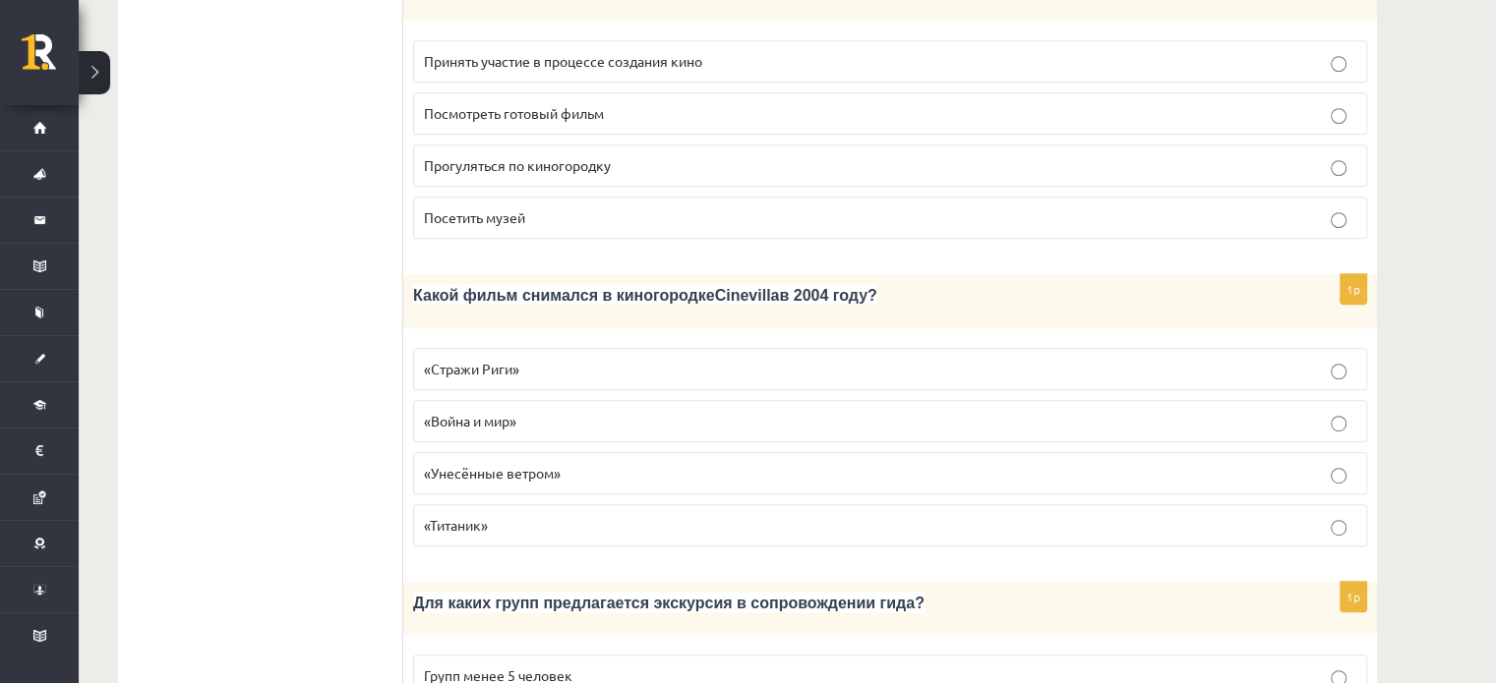
scroll to position [1050, 0]
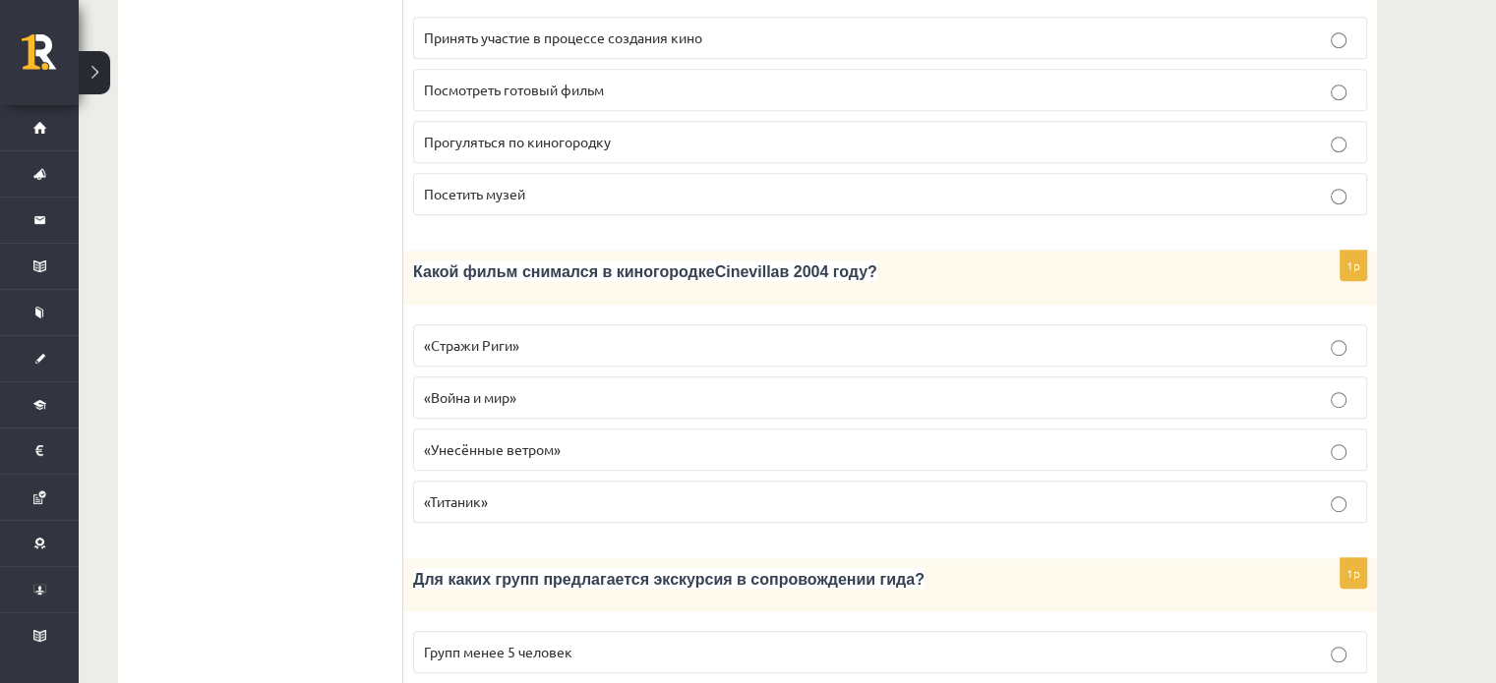
click at [524, 335] on p "«Стражи Риги»" at bounding box center [890, 345] width 932 height 21
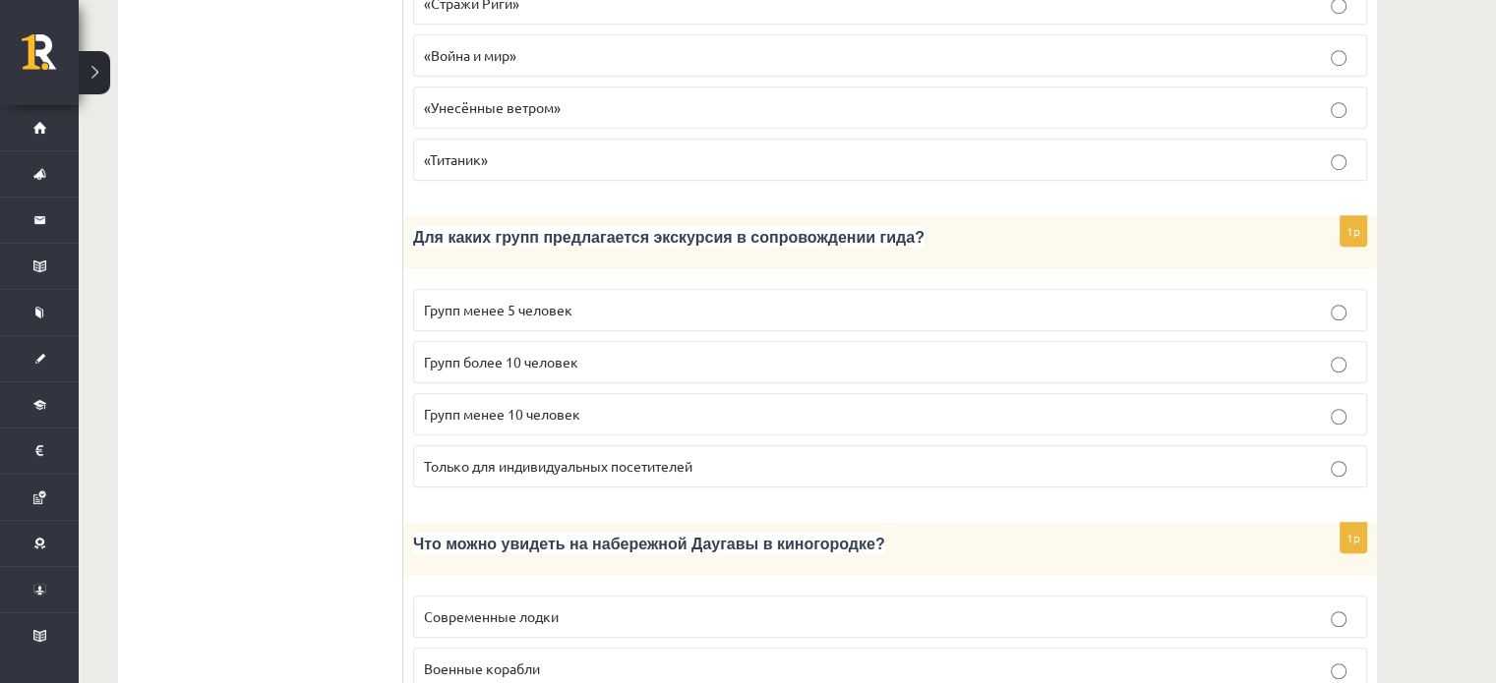
scroll to position [1403, 0]
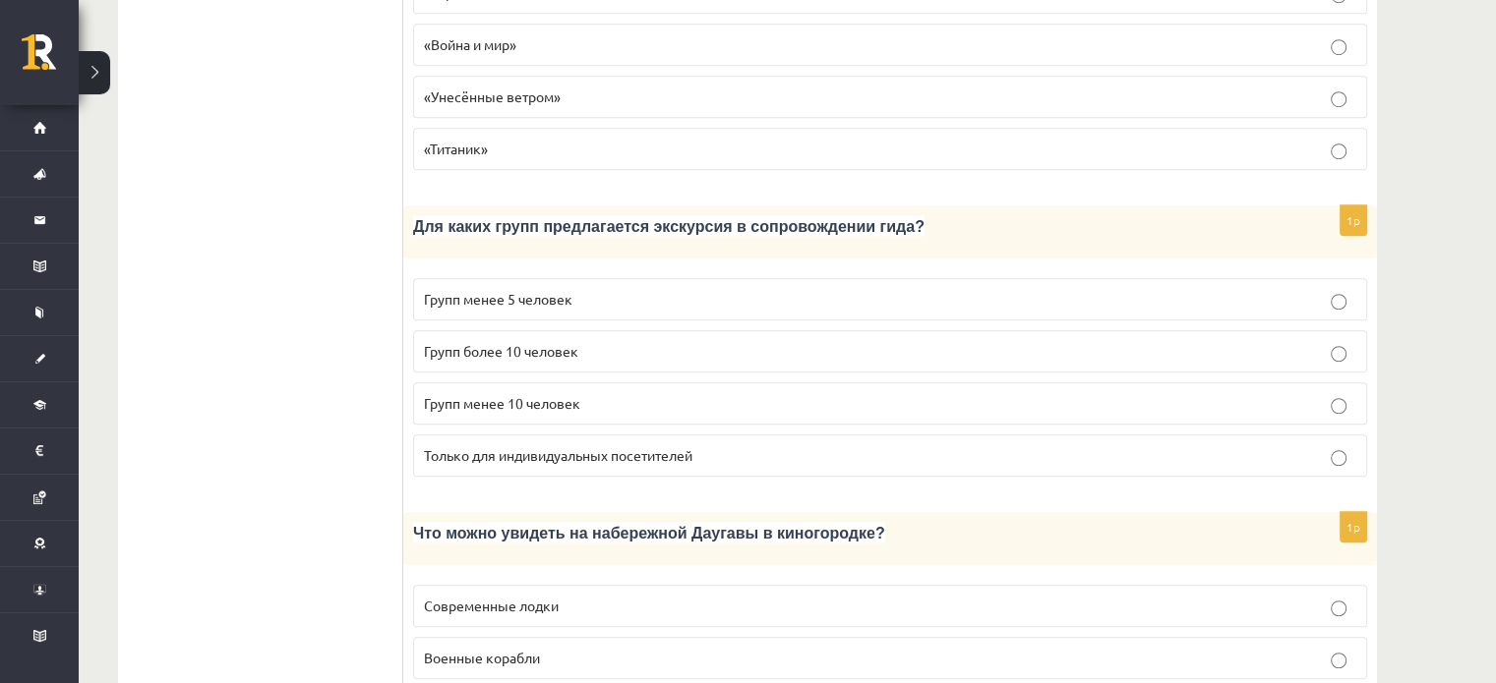
click at [595, 341] on p "Групп более 10 человек" at bounding box center [890, 351] width 932 height 21
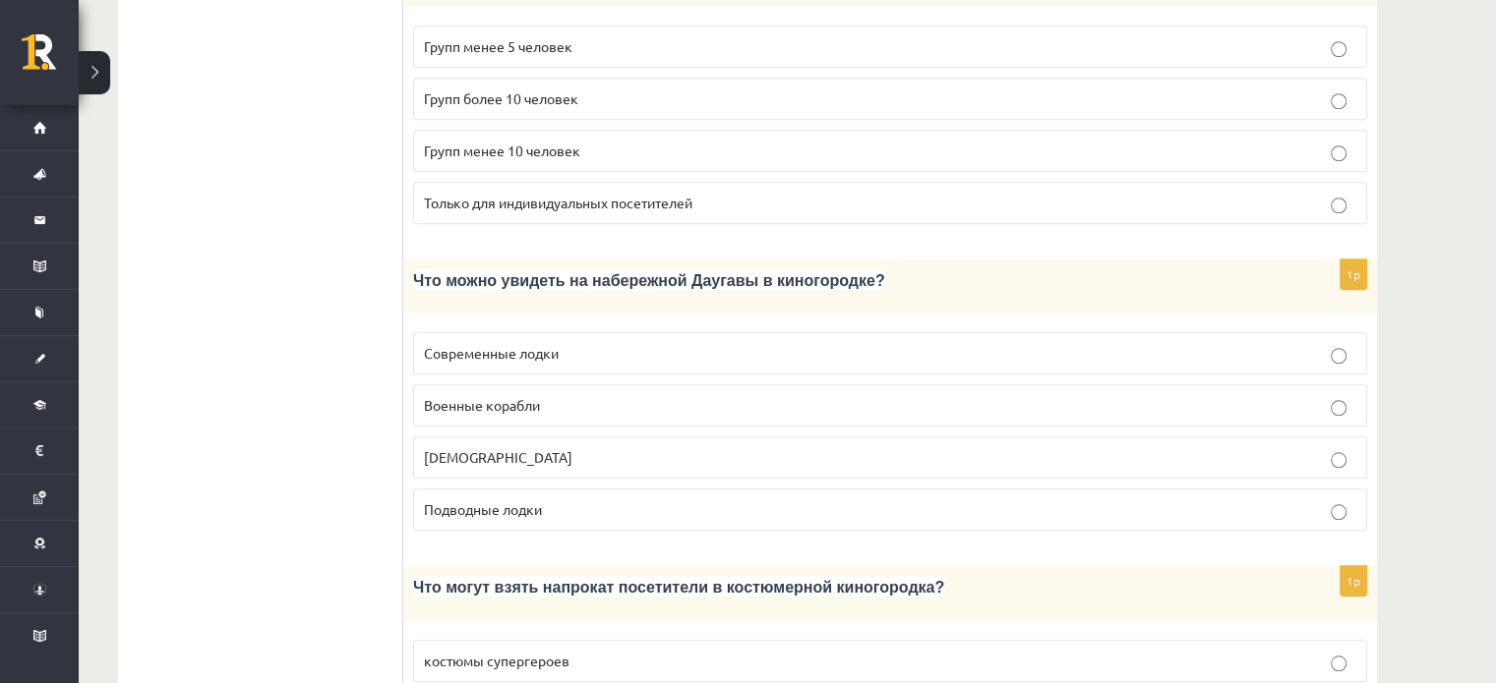
scroll to position [1658, 0]
click at [488, 446] on span "Кораблики" at bounding box center [498, 455] width 148 height 18
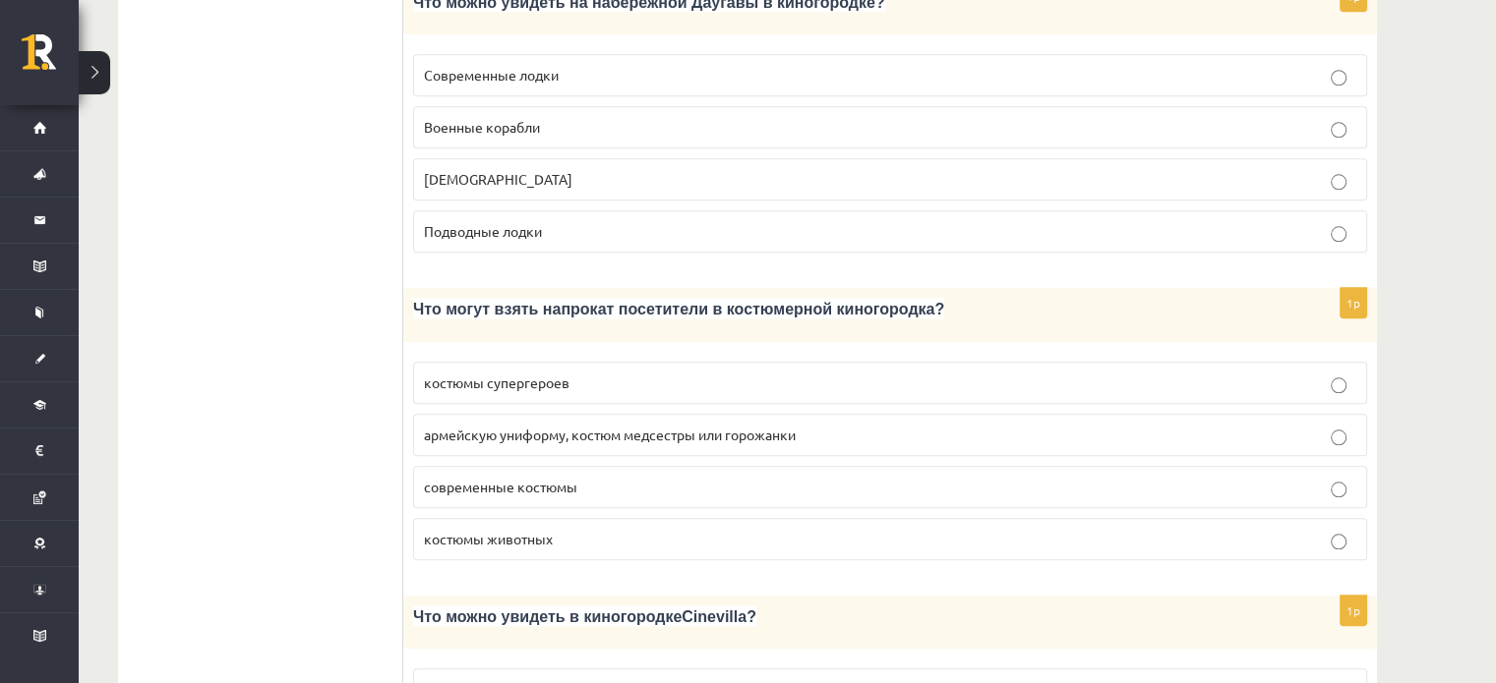
scroll to position [1935, 0]
click at [540, 425] on span "армейскую униформу, костюм медсестры или горожанки" at bounding box center [610, 434] width 372 height 18
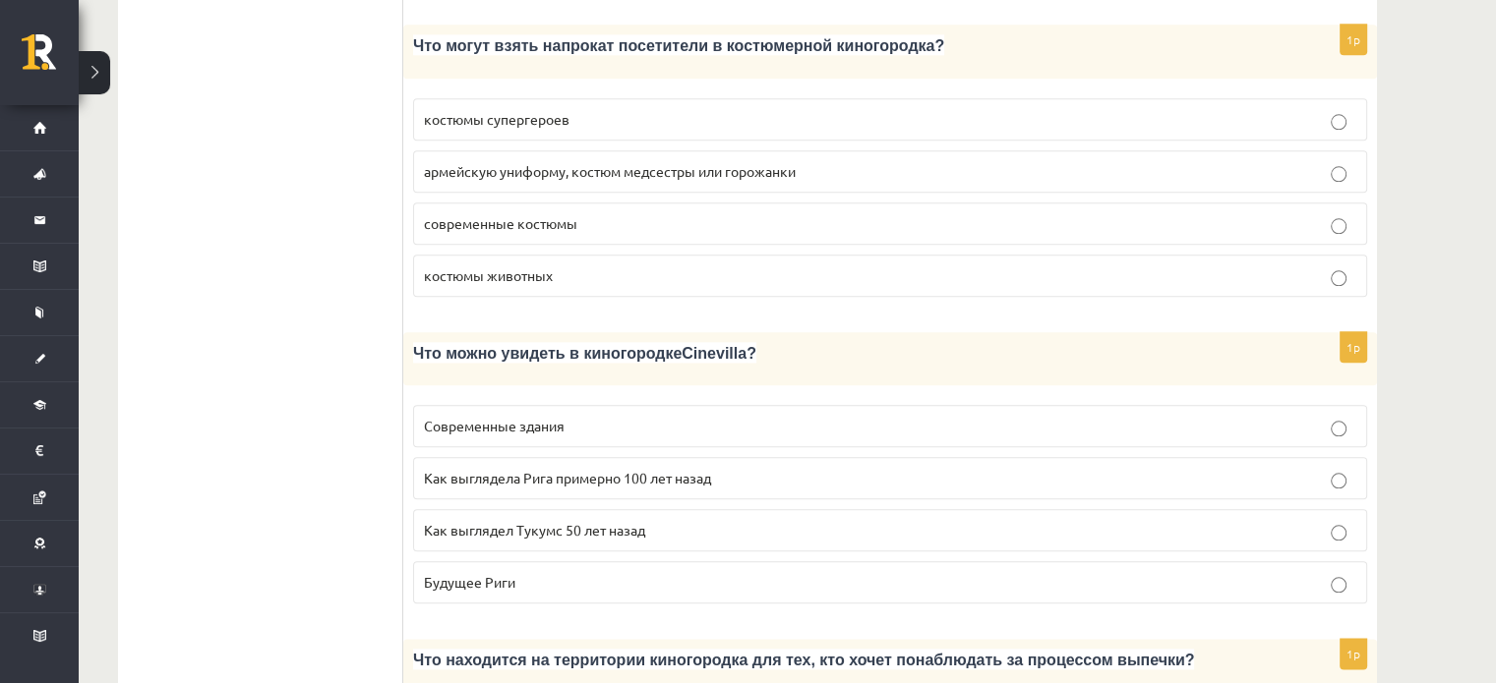
scroll to position [2205, 0]
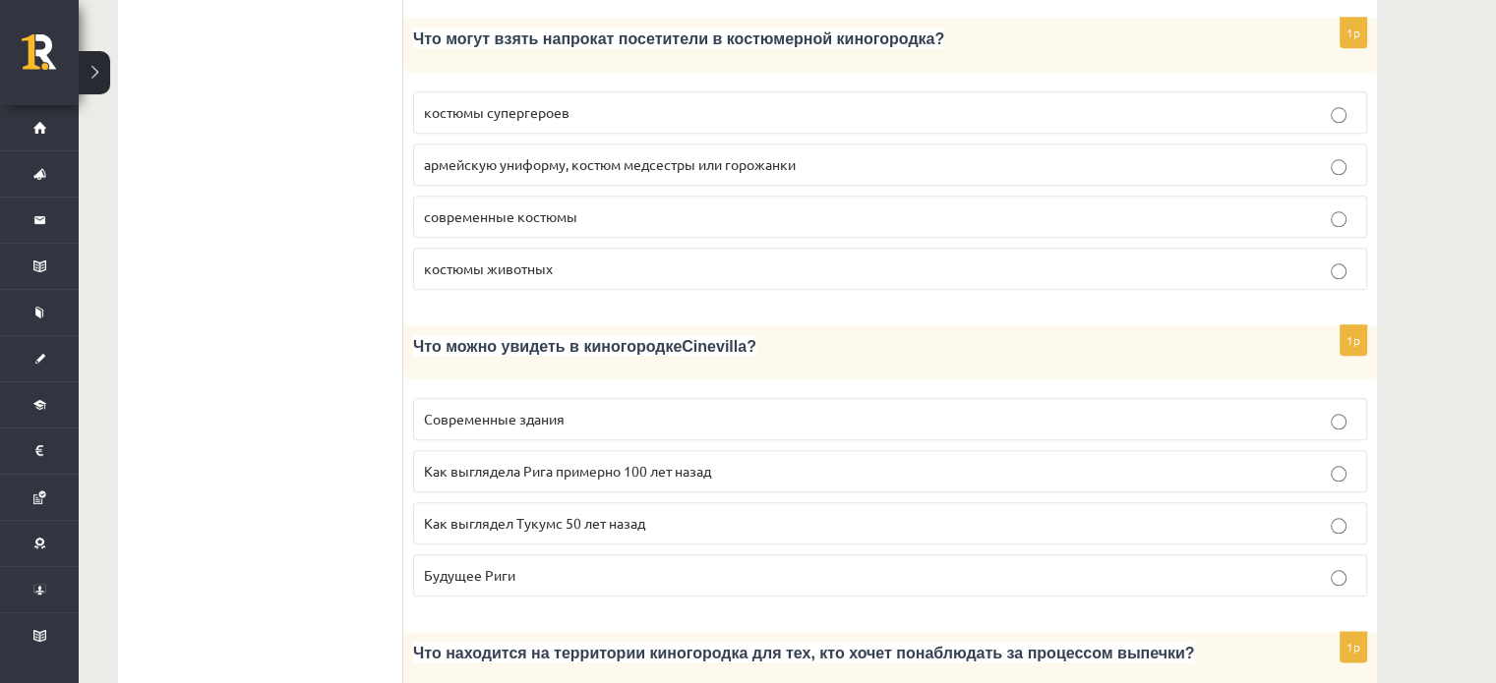
click at [502, 462] on span "Как выглядела Рига примерно 100 лет назад" at bounding box center [567, 471] width 287 height 18
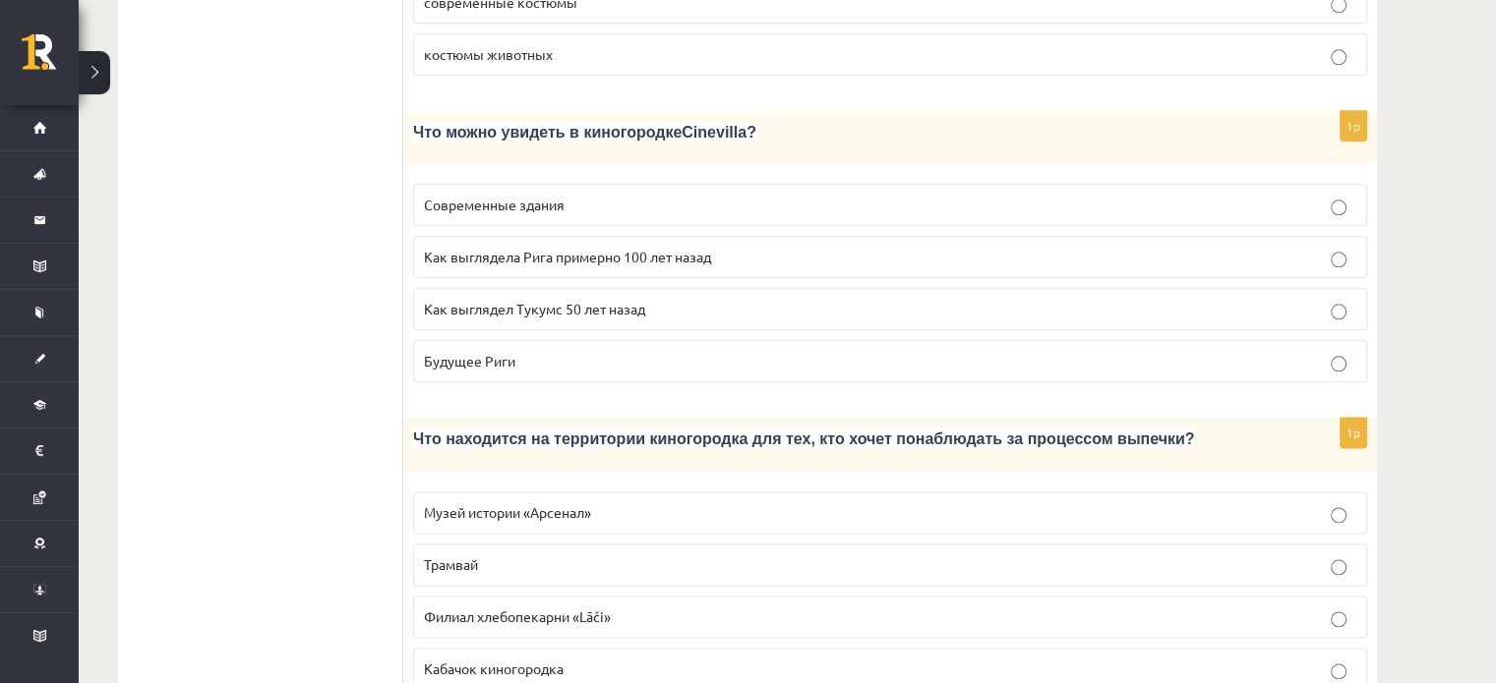
scroll to position [2419, 0]
click at [527, 596] on label "Филиал хлебопекарни «Lāči»" at bounding box center [890, 617] width 954 height 42
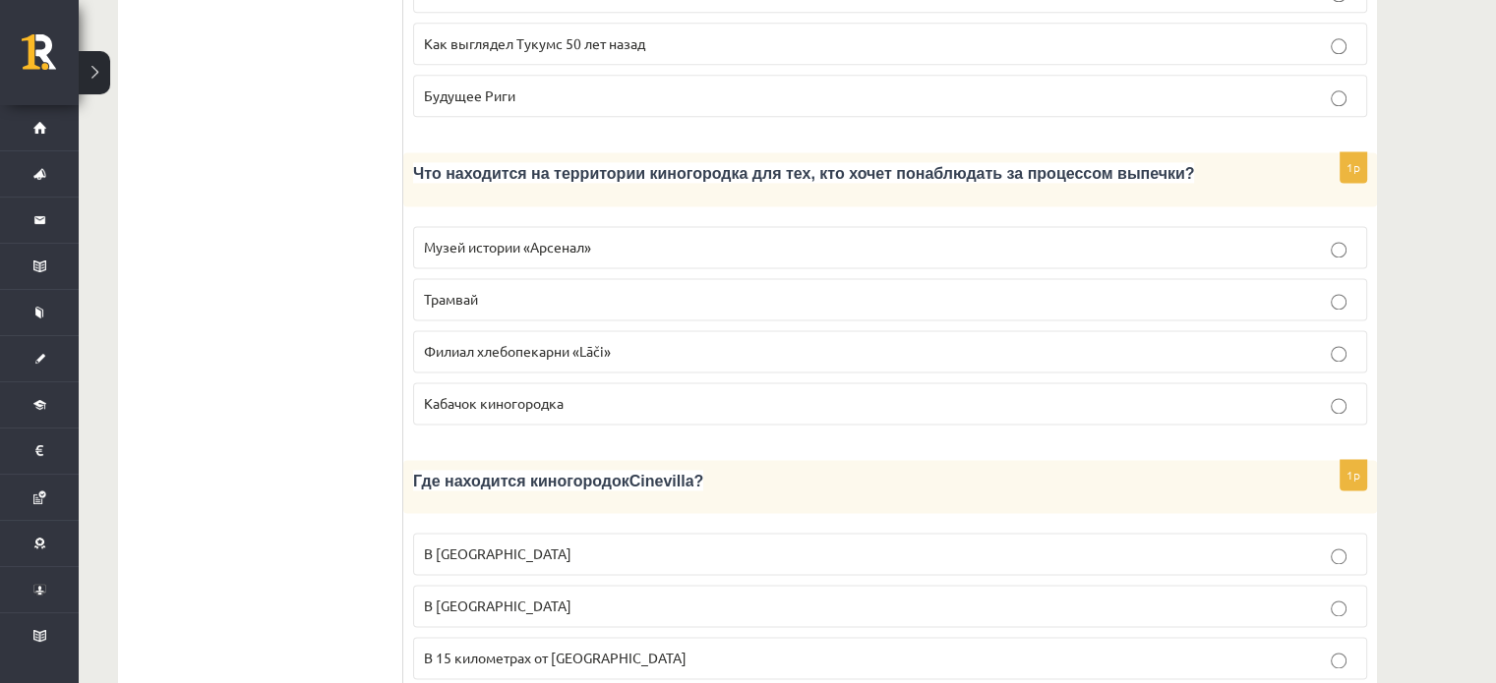
scroll to position [2733, 0]
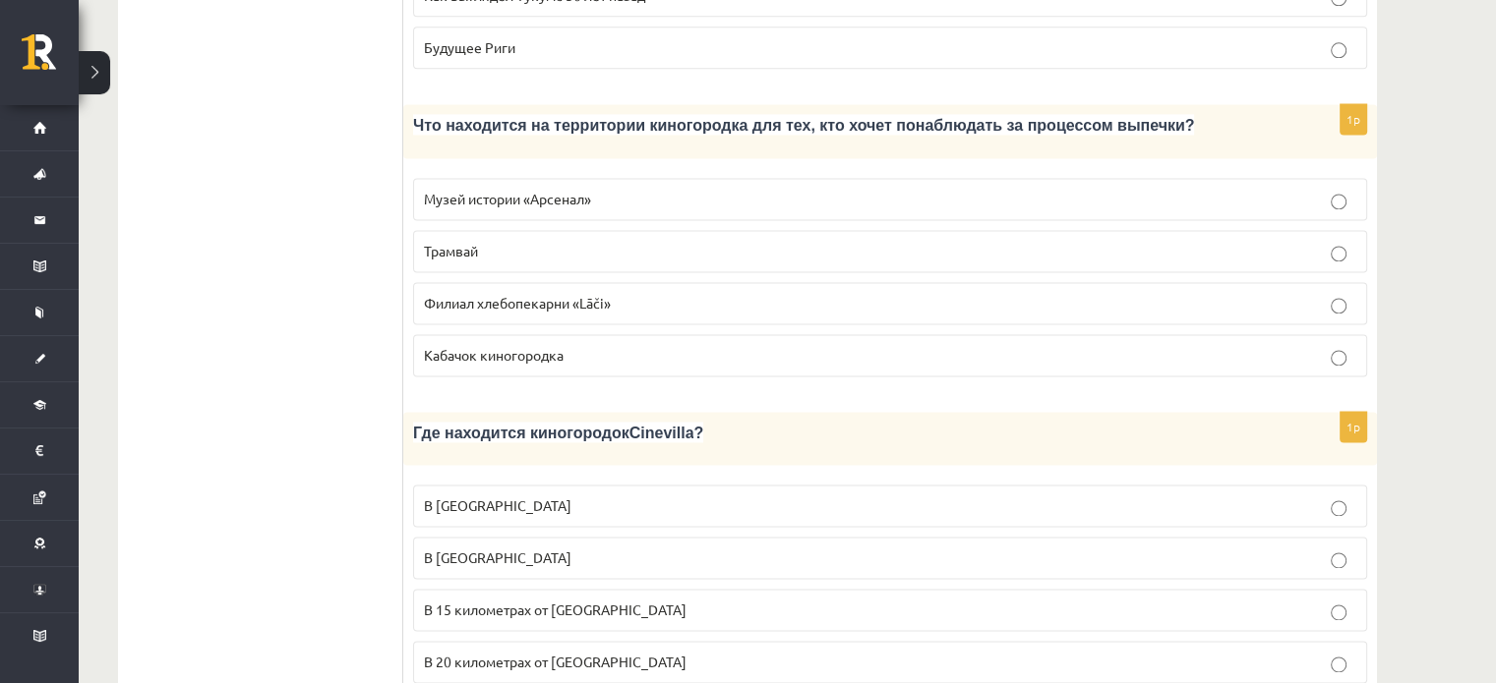
click at [545, 601] on span "В 15 километрах от Тукумса" at bounding box center [555, 610] width 263 height 18
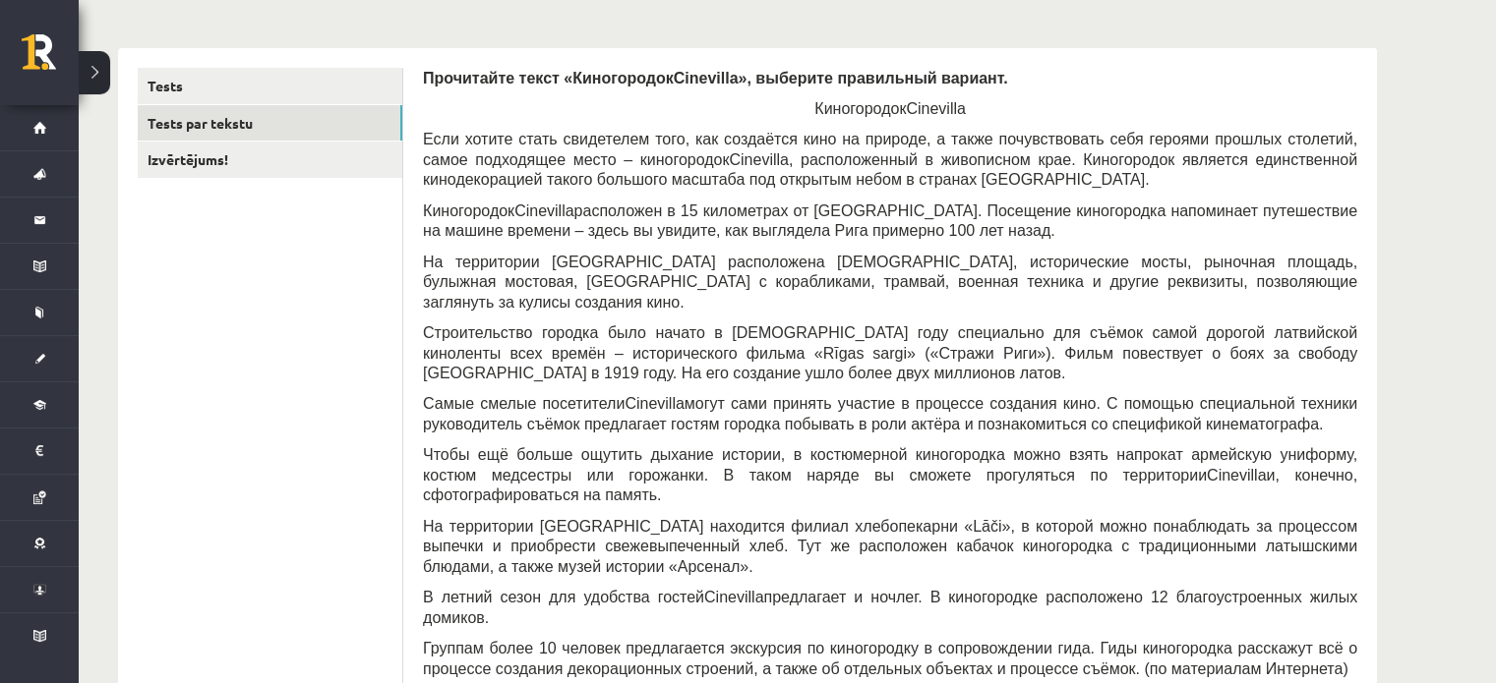
scroll to position [0, 0]
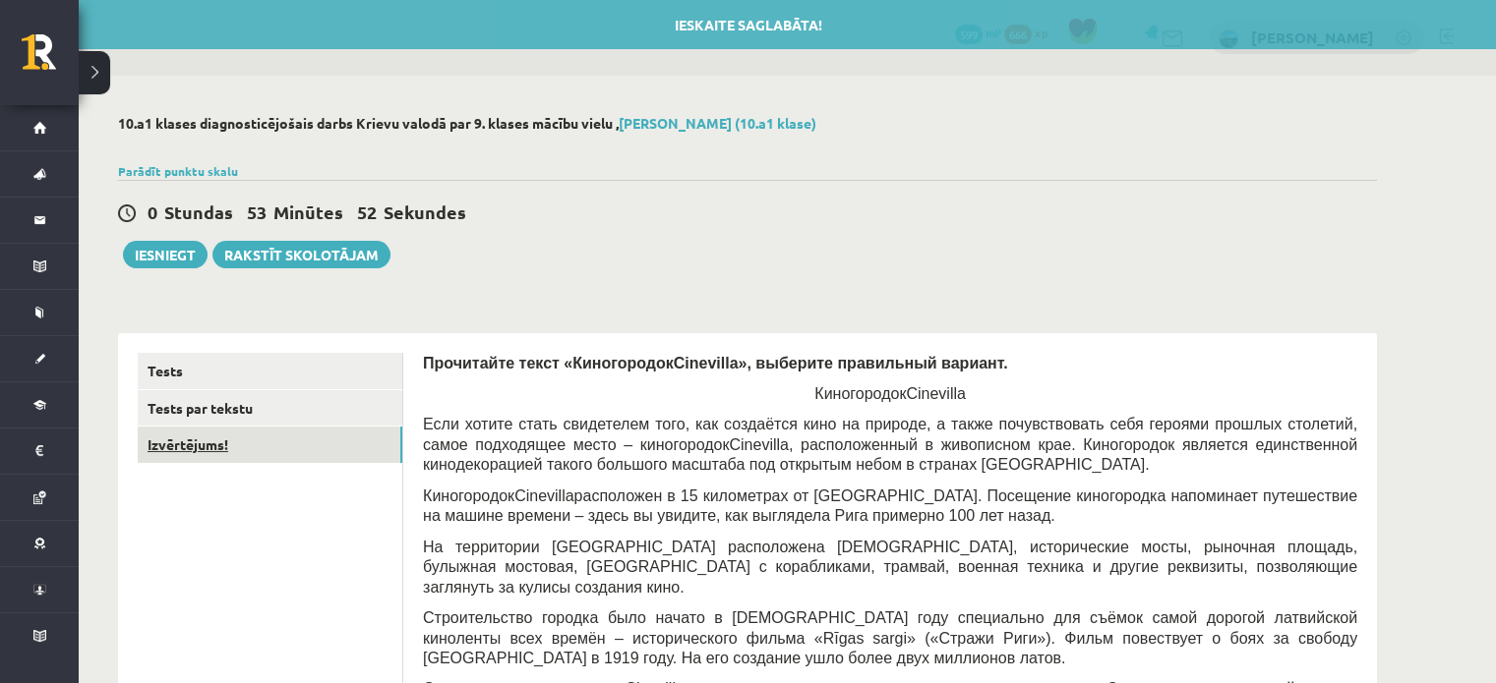
click at [245, 445] on link "Izvērtējums!" at bounding box center [270, 445] width 265 height 36
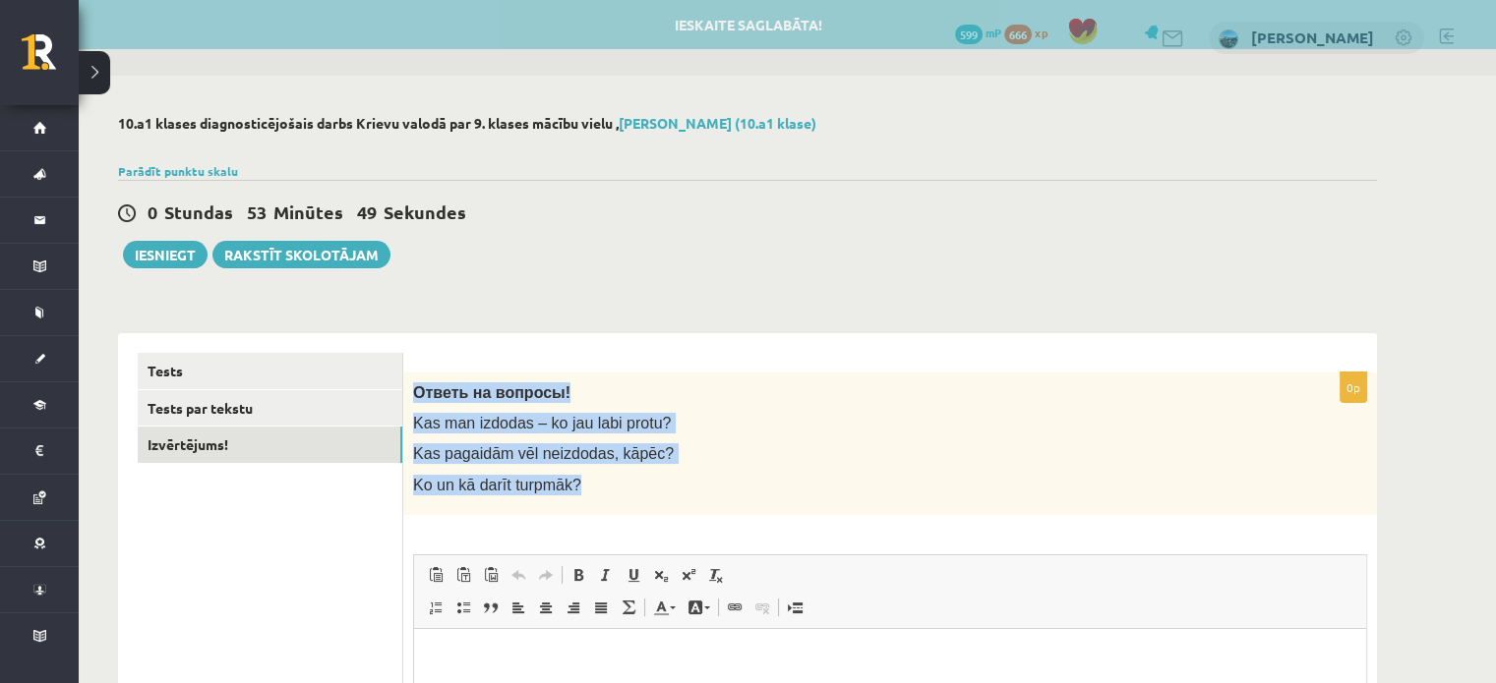
drag, startPoint x: 413, startPoint y: 386, endPoint x: 723, endPoint y: 536, distance: 343.9
click at [723, 536] on div "0p Ответь на вопросы! Kas man izdodas – ko jau labi protu? Kas pagaidām vēl nei…" at bounding box center [889, 668] width 973 height 591
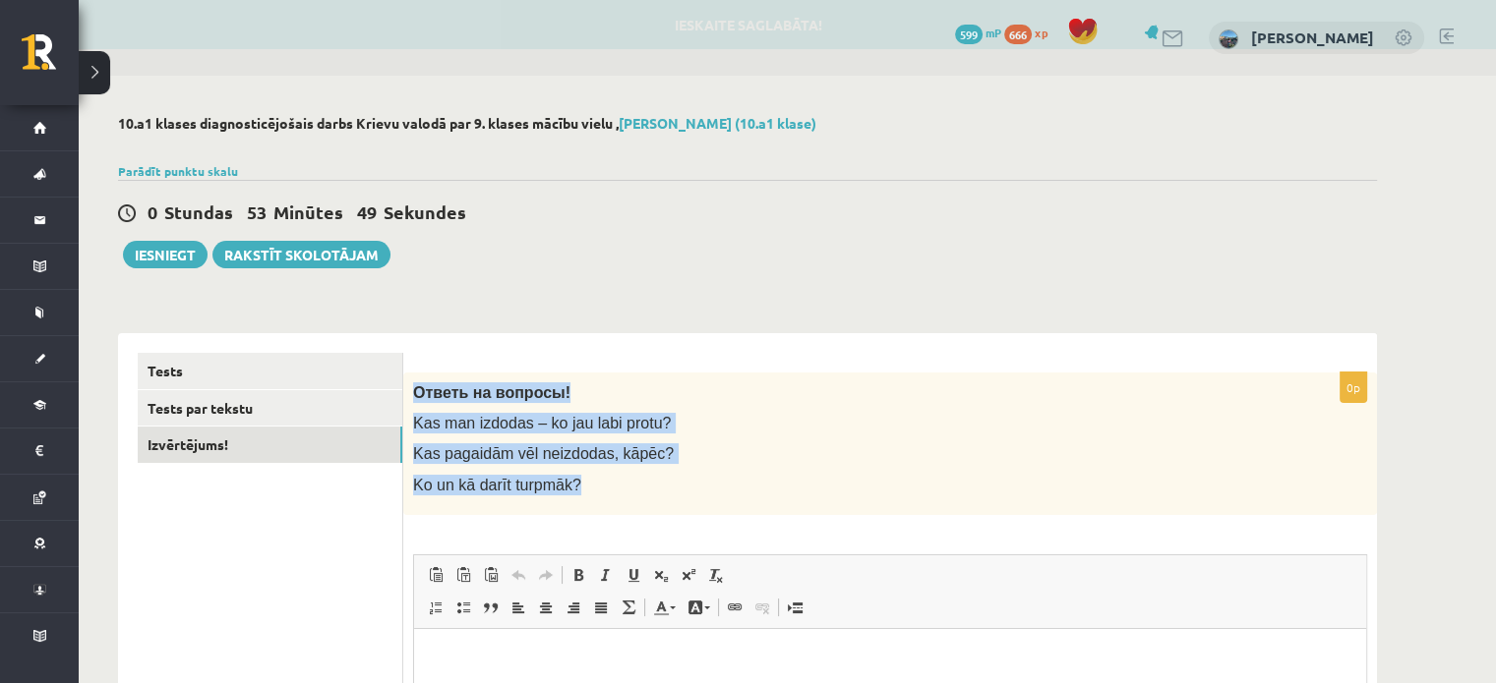
copy div "Ответь на вопросы! Kas man izdodas – ko jau labi protu? Kas pagaidām vēl neizdo…"
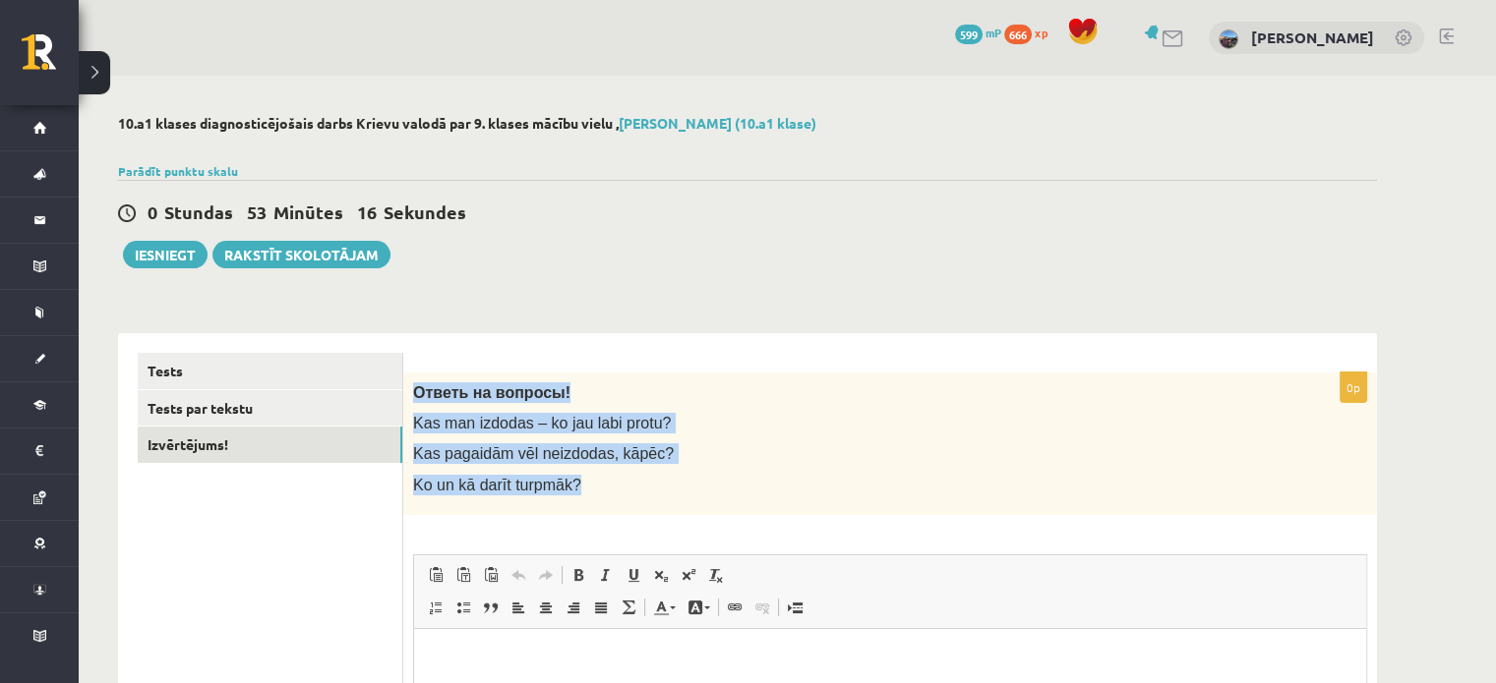
scroll to position [338, 0]
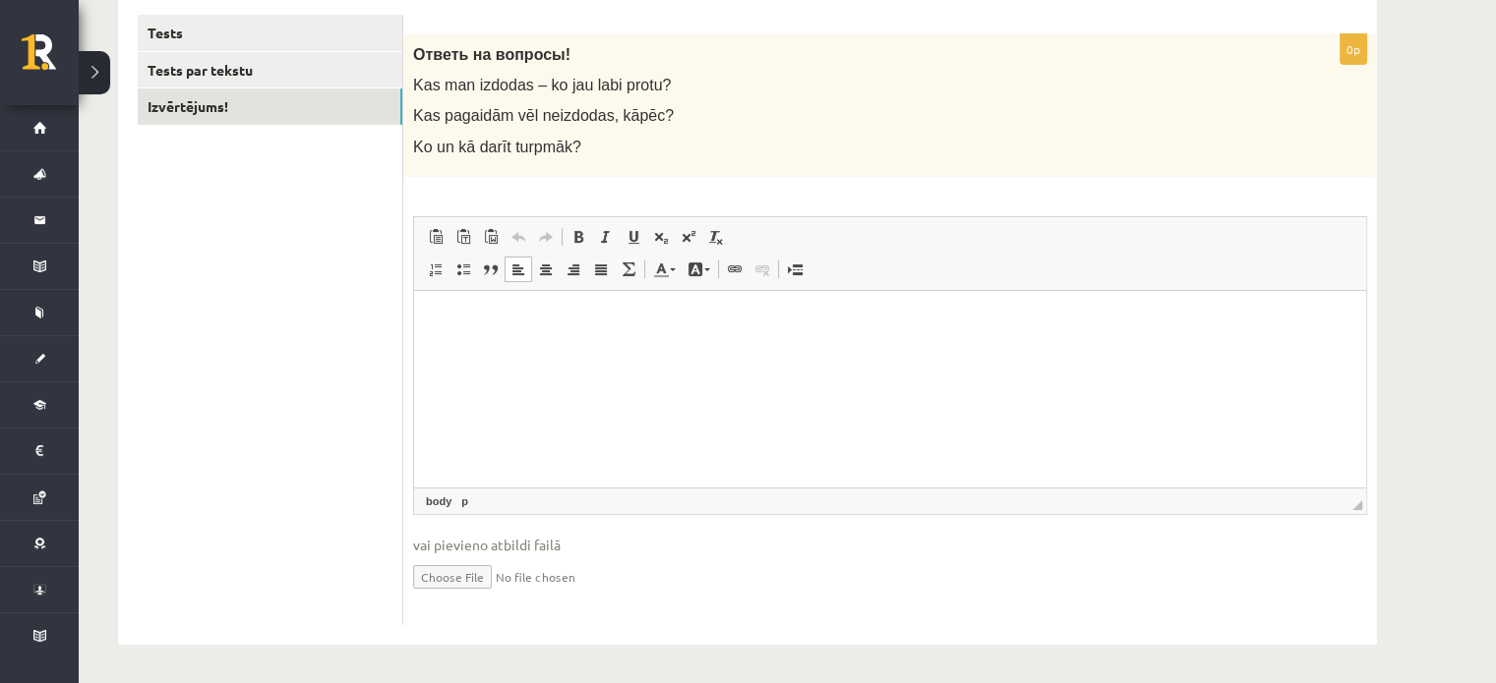
click at [623, 341] on html at bounding box center [890, 320] width 952 height 60
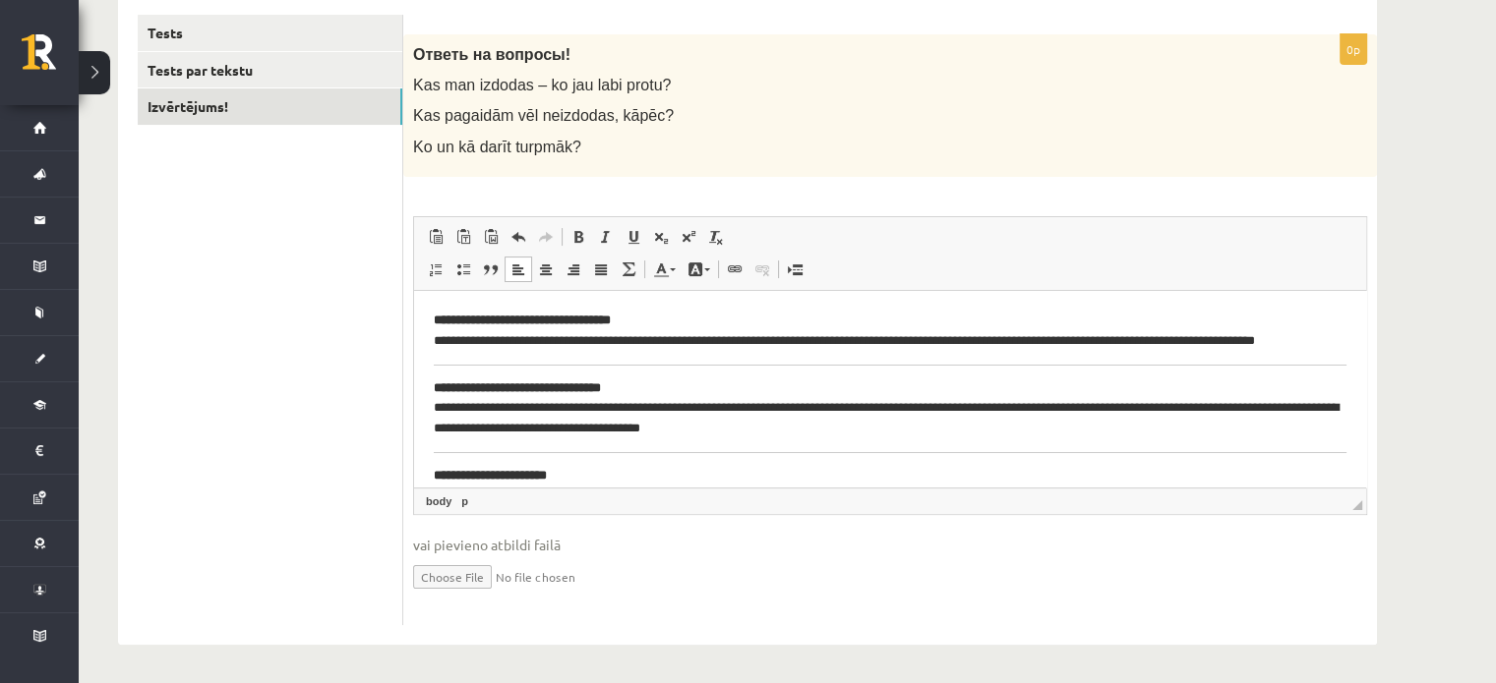
scroll to position [56, 0]
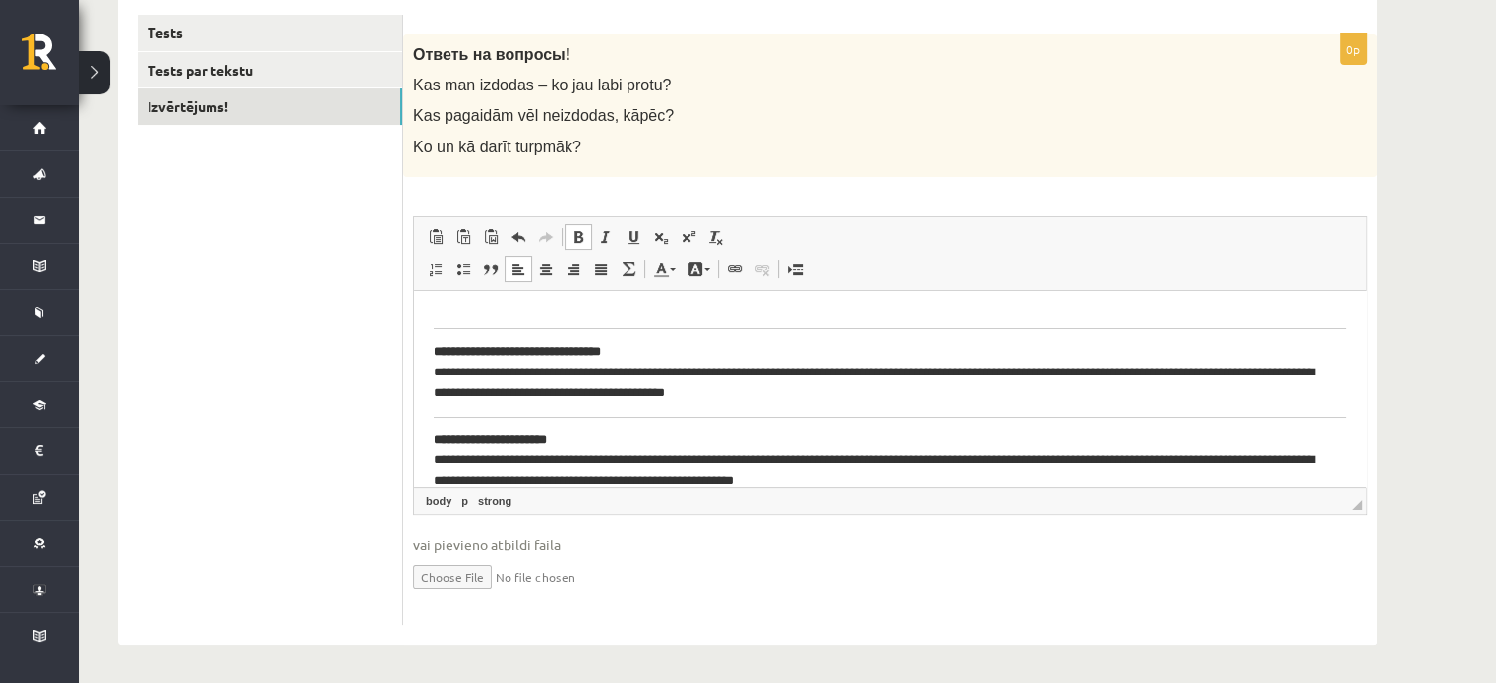
click at [430, 436] on html "**********" at bounding box center [890, 372] width 952 height 276
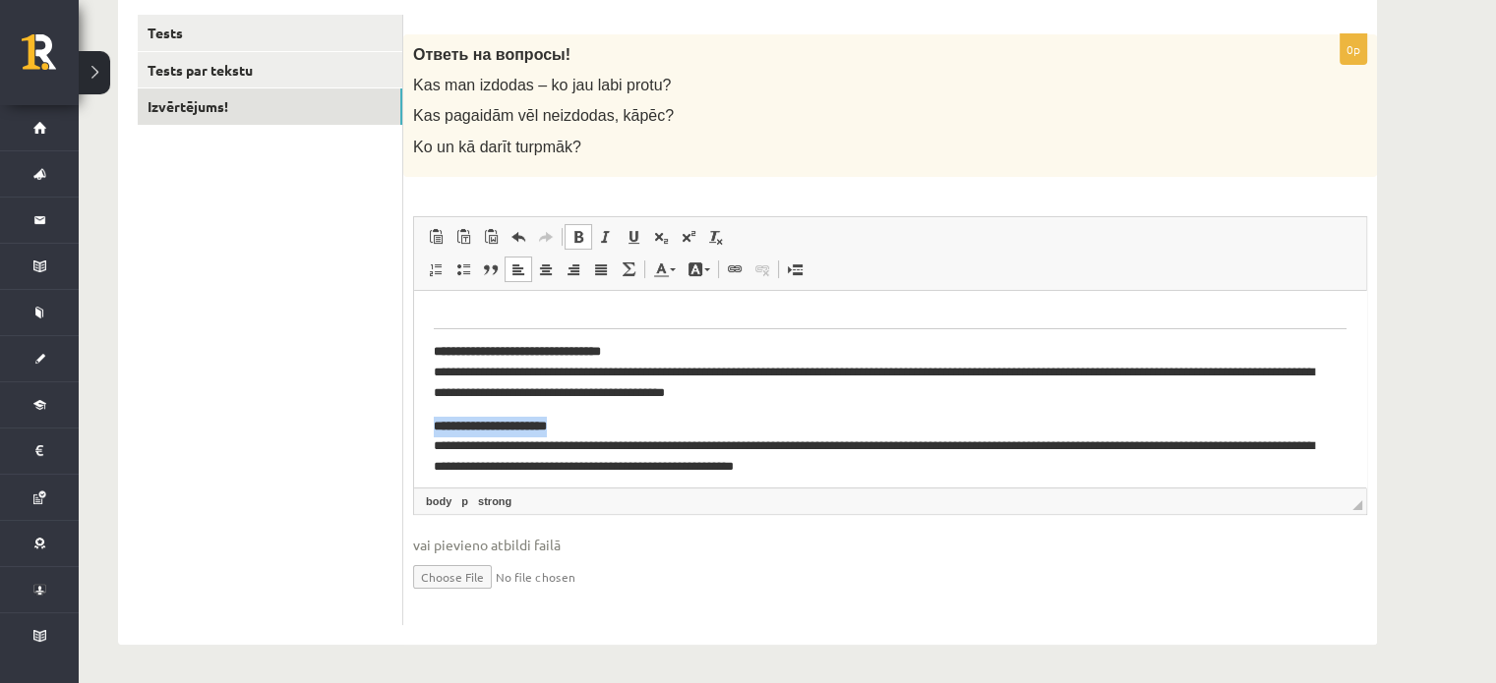
drag, startPoint x: 588, startPoint y: 421, endPoint x: 410, endPoint y: 416, distance: 178.0
click at [414, 416] on html "**********" at bounding box center [890, 365] width 952 height 263
click at [673, 356] on p "**********" at bounding box center [883, 371] width 899 height 61
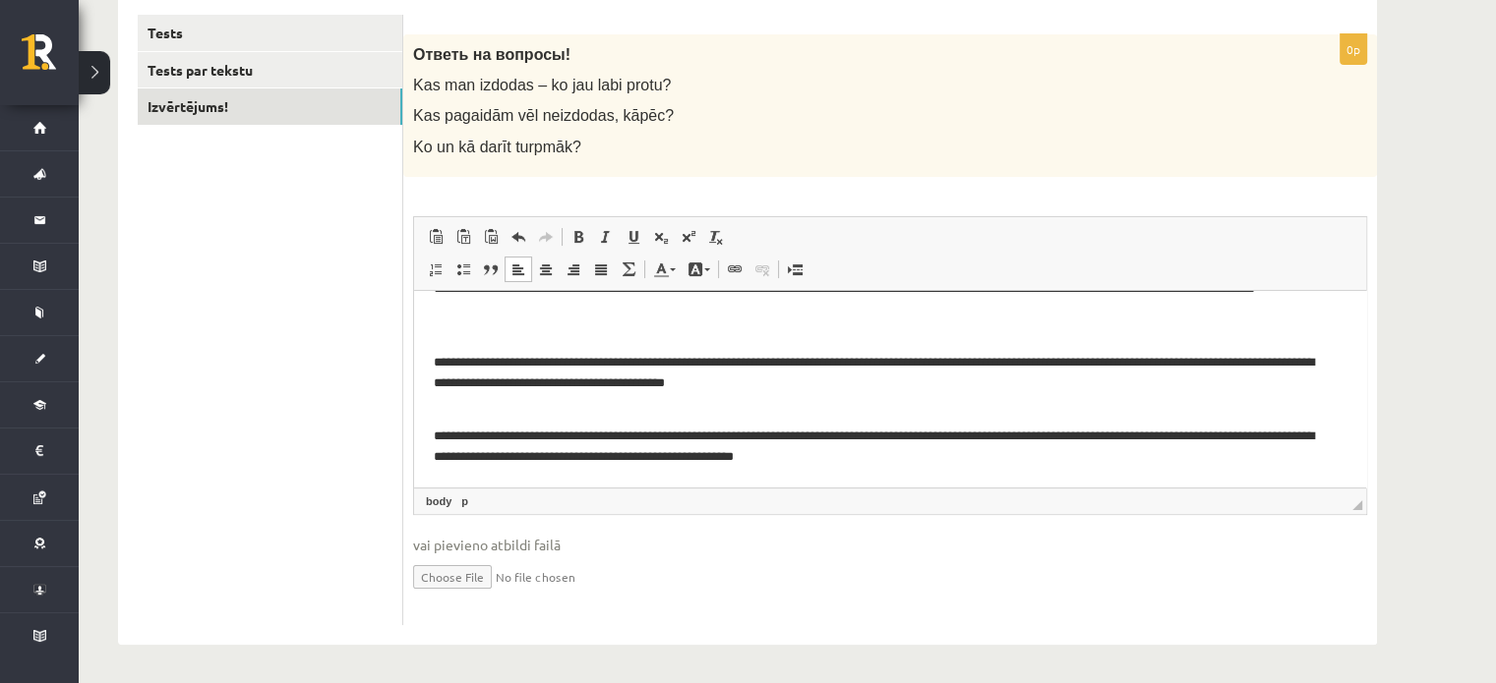
scroll to position [0, 0]
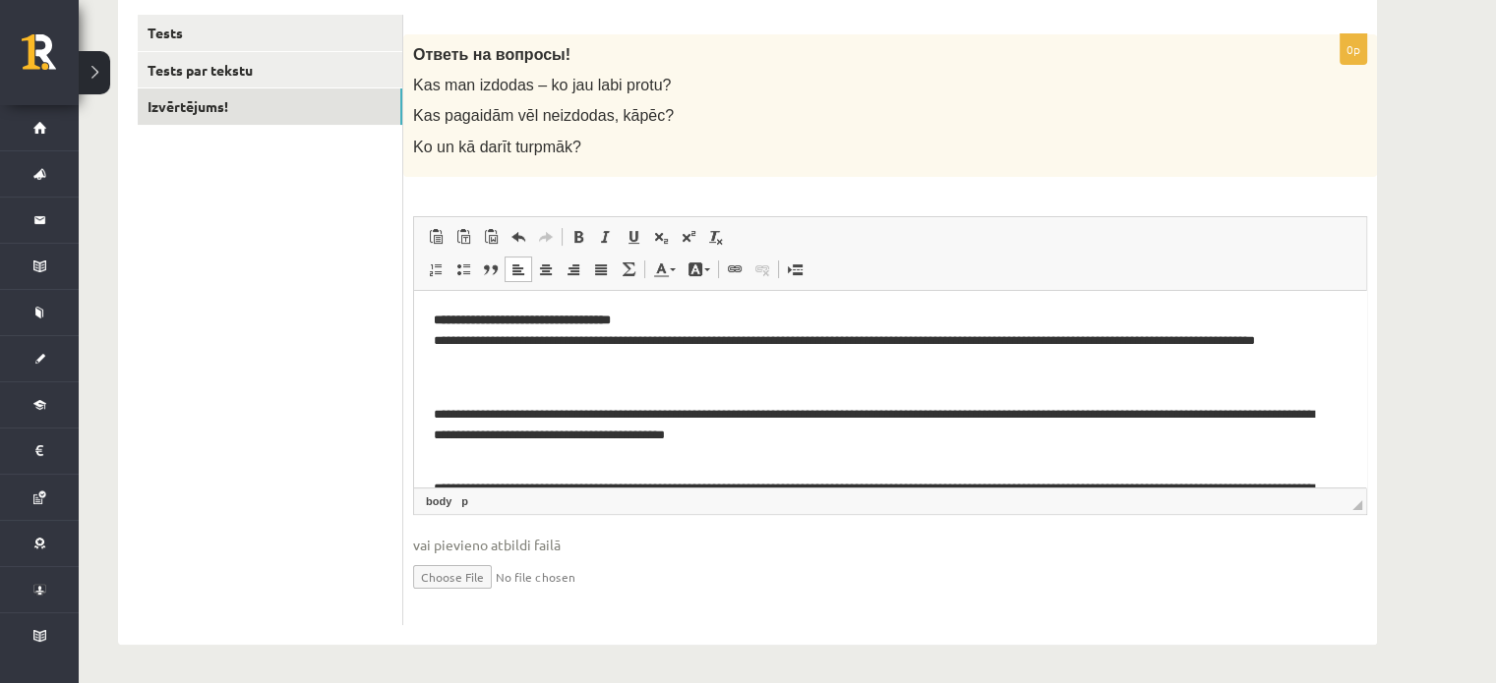
click at [672, 319] on p "**********" at bounding box center [883, 340] width 899 height 61
click at [441, 385] on p "**********" at bounding box center [883, 413] width 899 height 61
click at [431, 410] on html "**********" at bounding box center [890, 414] width 952 height 249
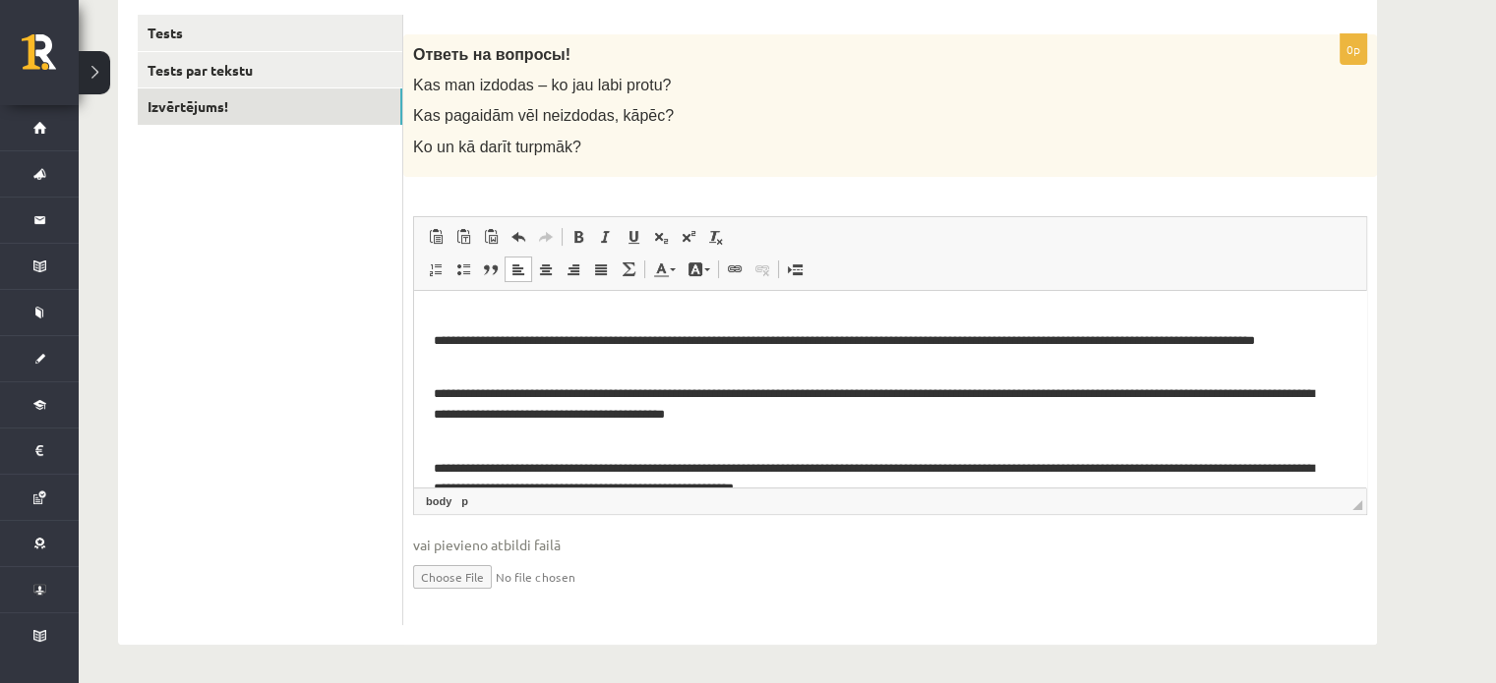
click at [438, 462] on p "**********" at bounding box center [883, 468] width 899 height 61
click at [431, 462] on html "**********" at bounding box center [890, 404] width 952 height 228
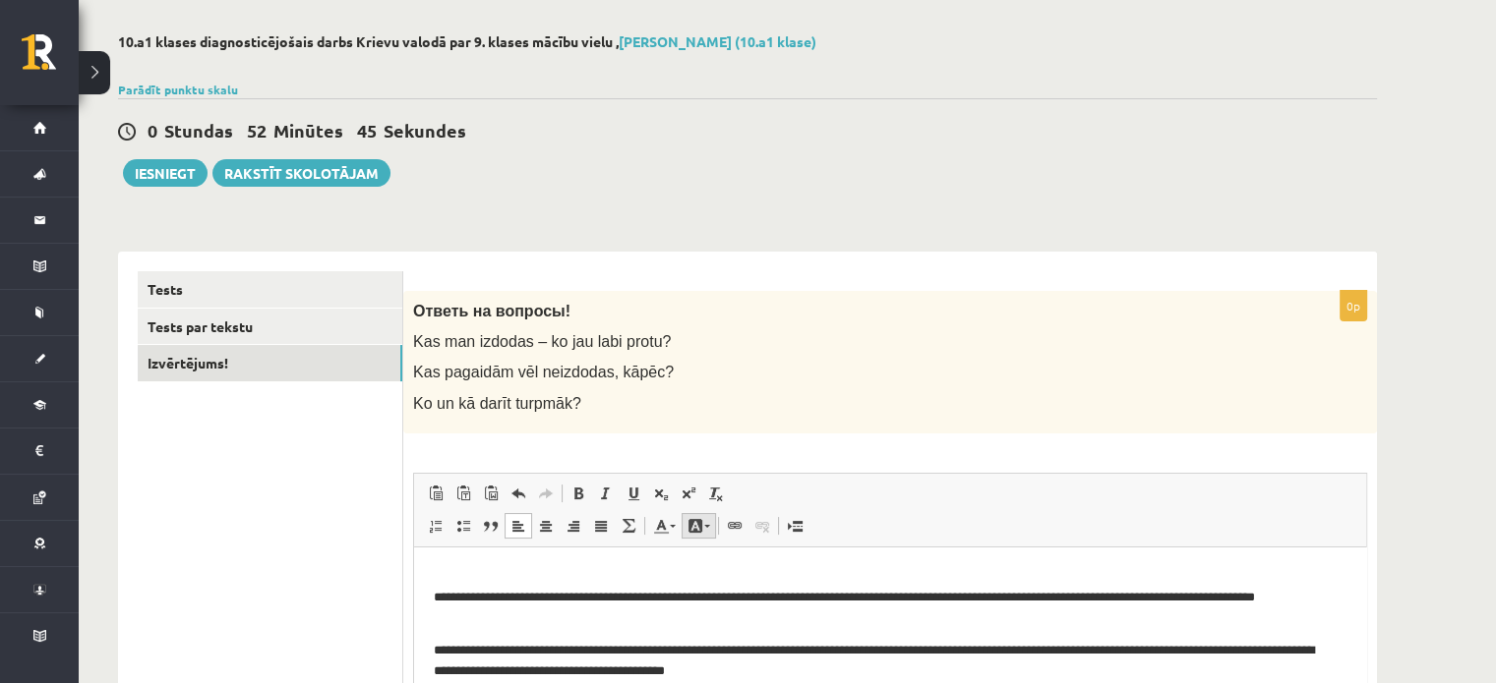
scroll to position [338, 0]
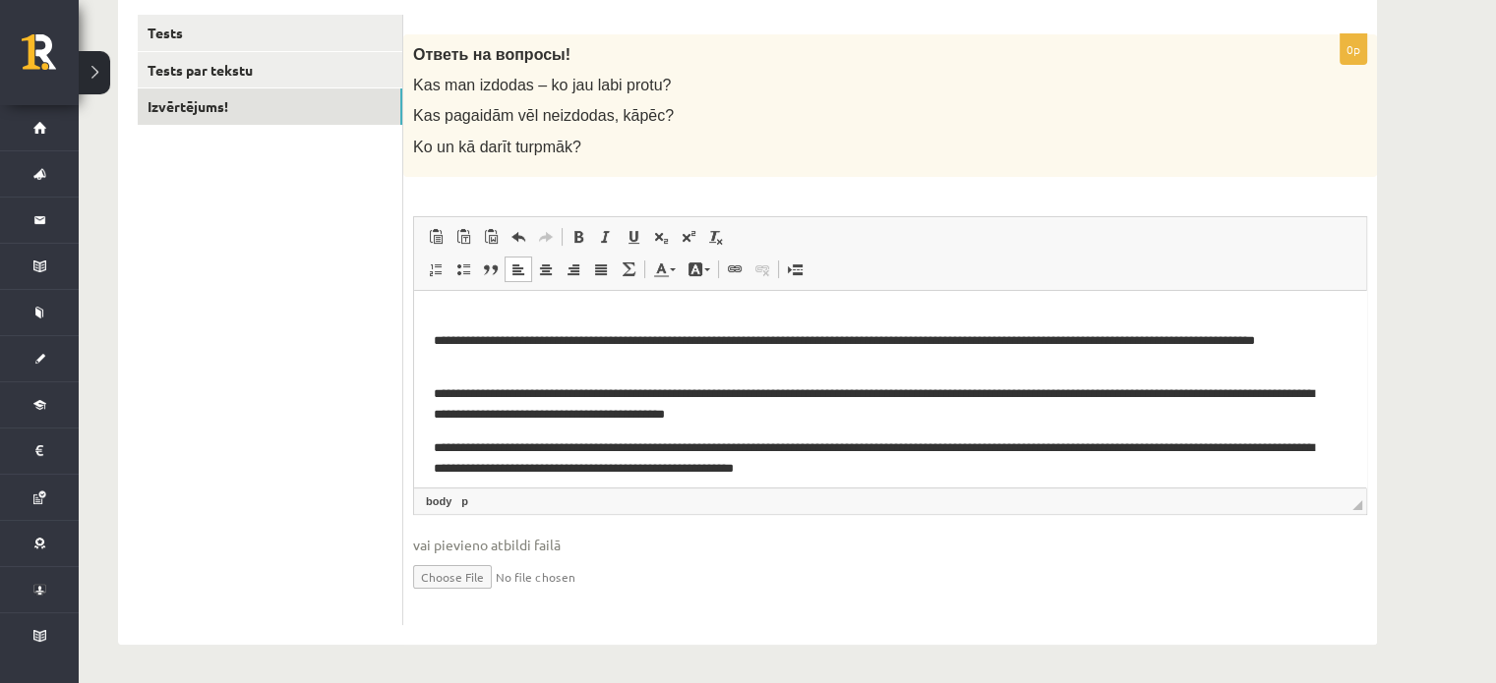
click at [418, 318] on html "**********" at bounding box center [890, 393] width 952 height 207
click at [432, 339] on html "**********" at bounding box center [890, 393] width 952 height 207
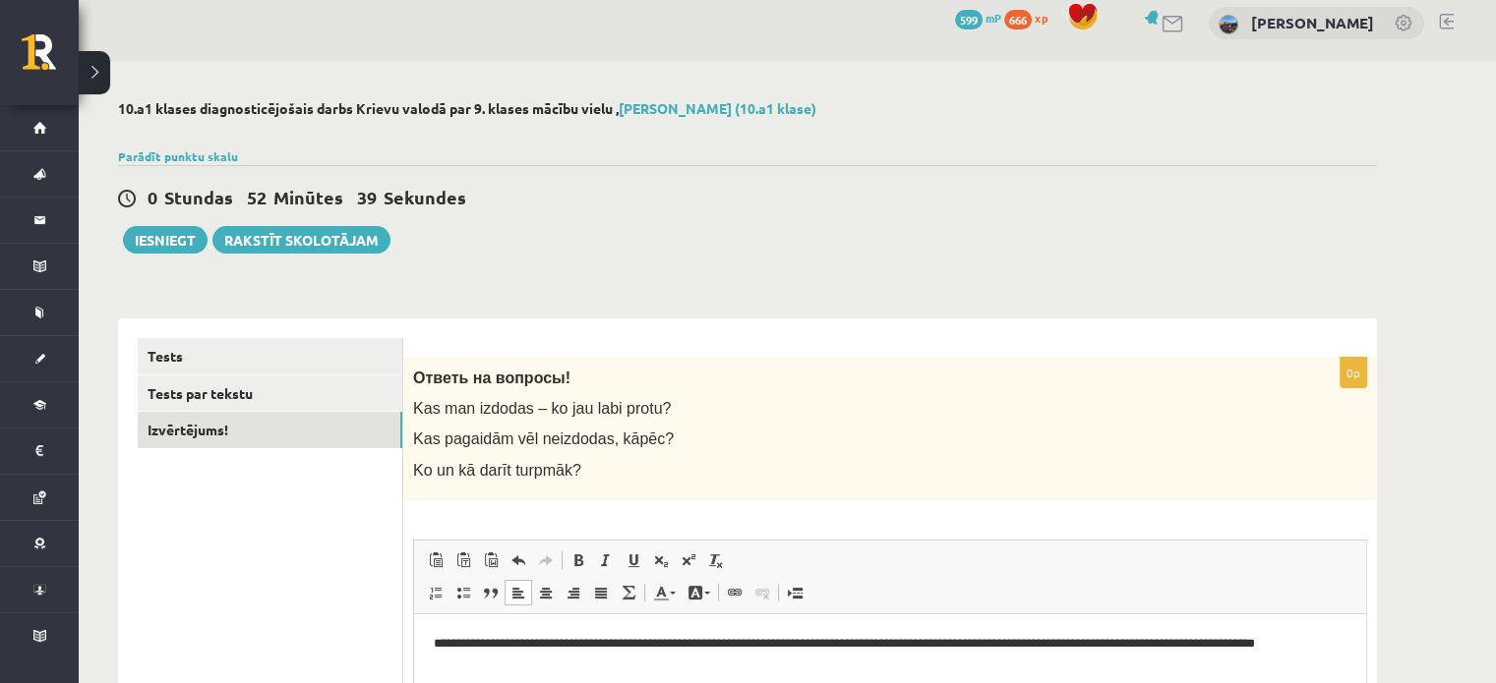
scroll to position [0, 0]
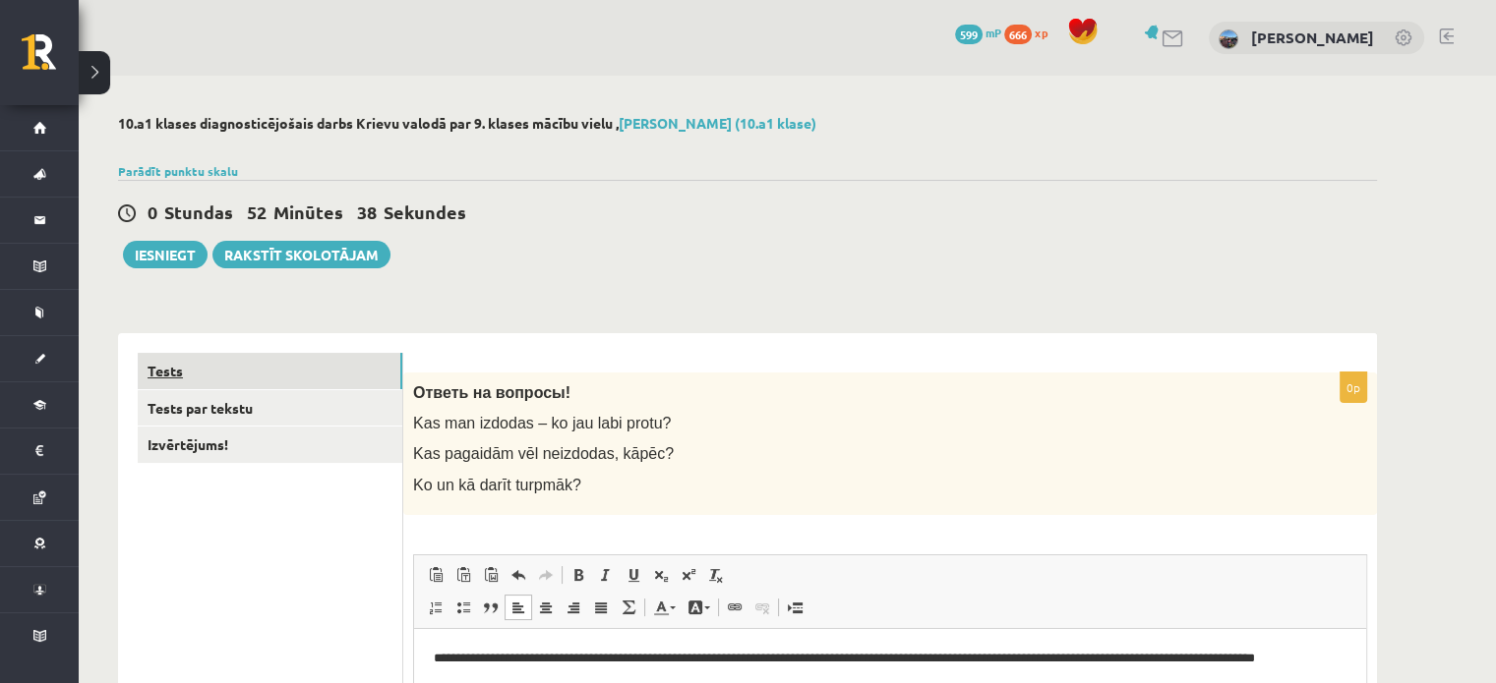
click at [235, 373] on link "Tests" at bounding box center [270, 371] width 265 height 36
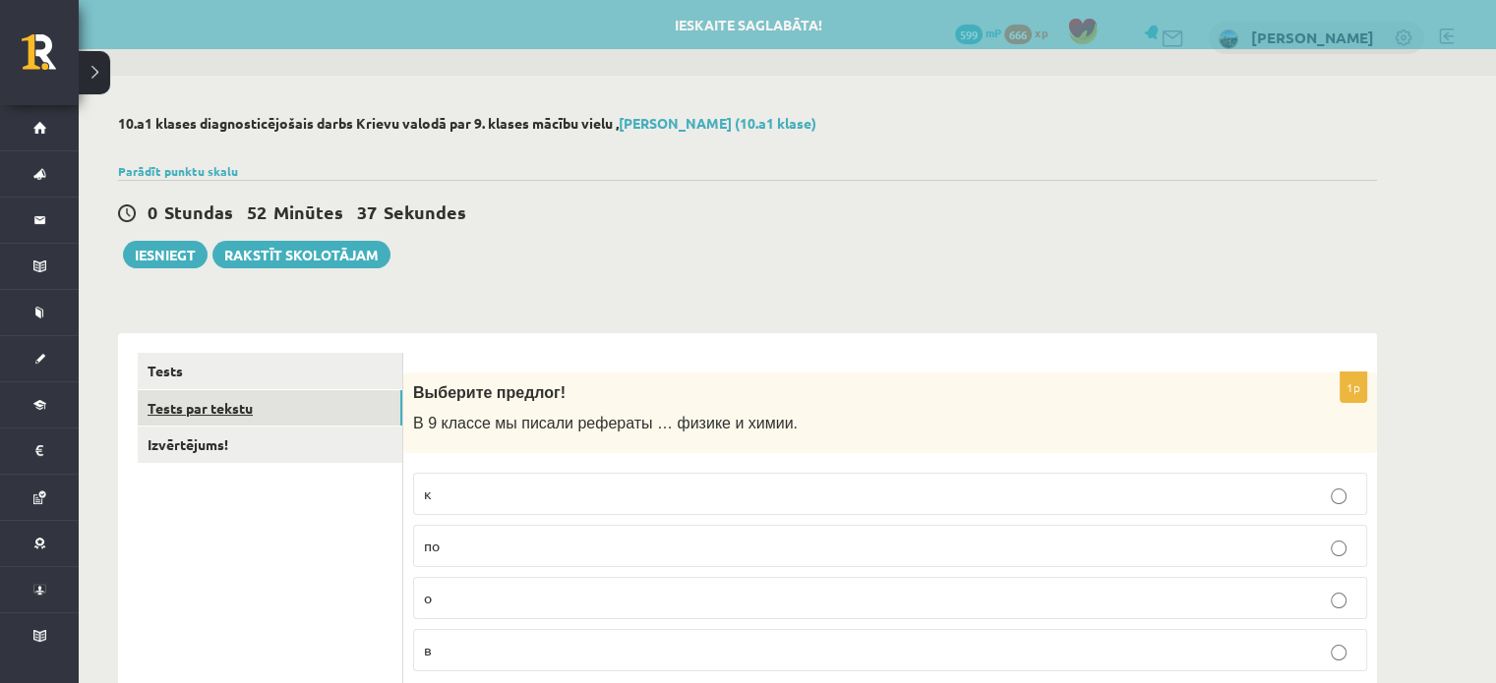
click at [268, 406] on link "Tests par tekstu" at bounding box center [270, 408] width 265 height 36
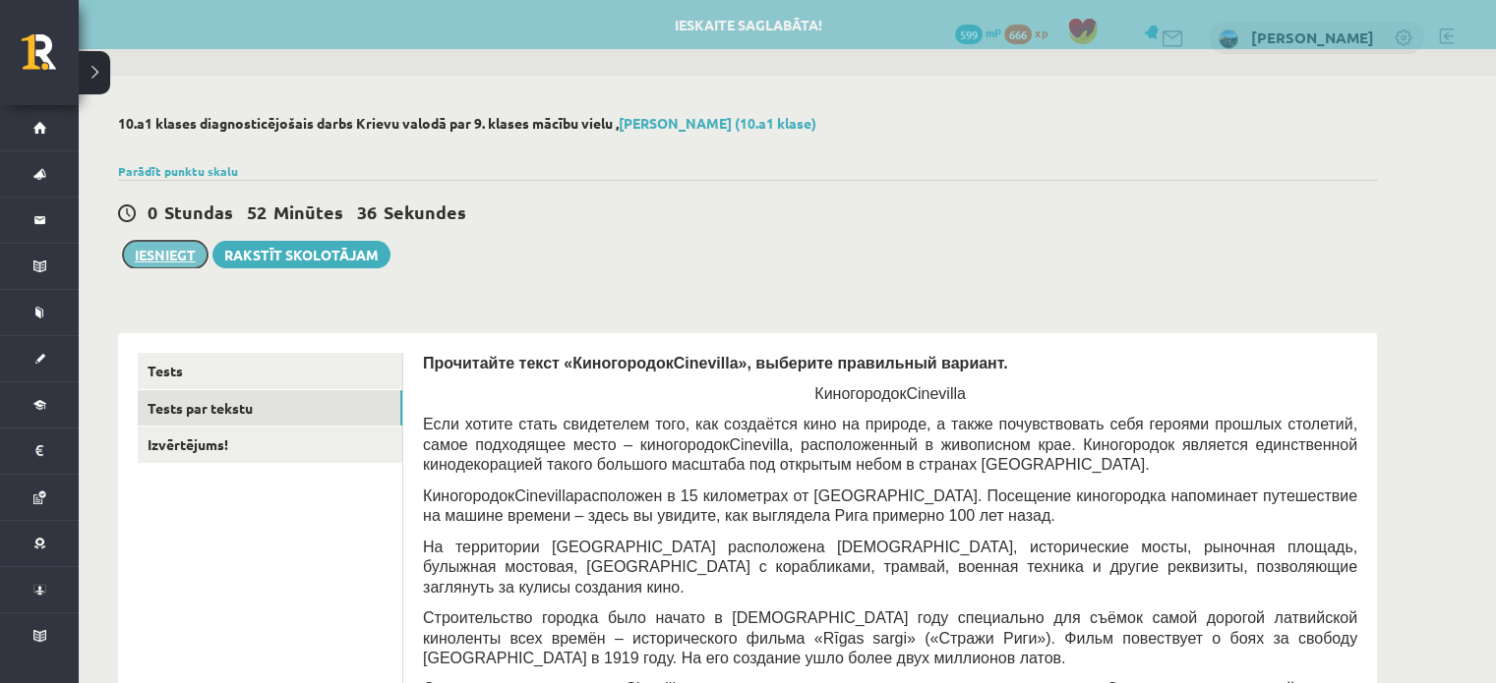
click at [163, 258] on button "Iesniegt" at bounding box center [165, 255] width 85 height 28
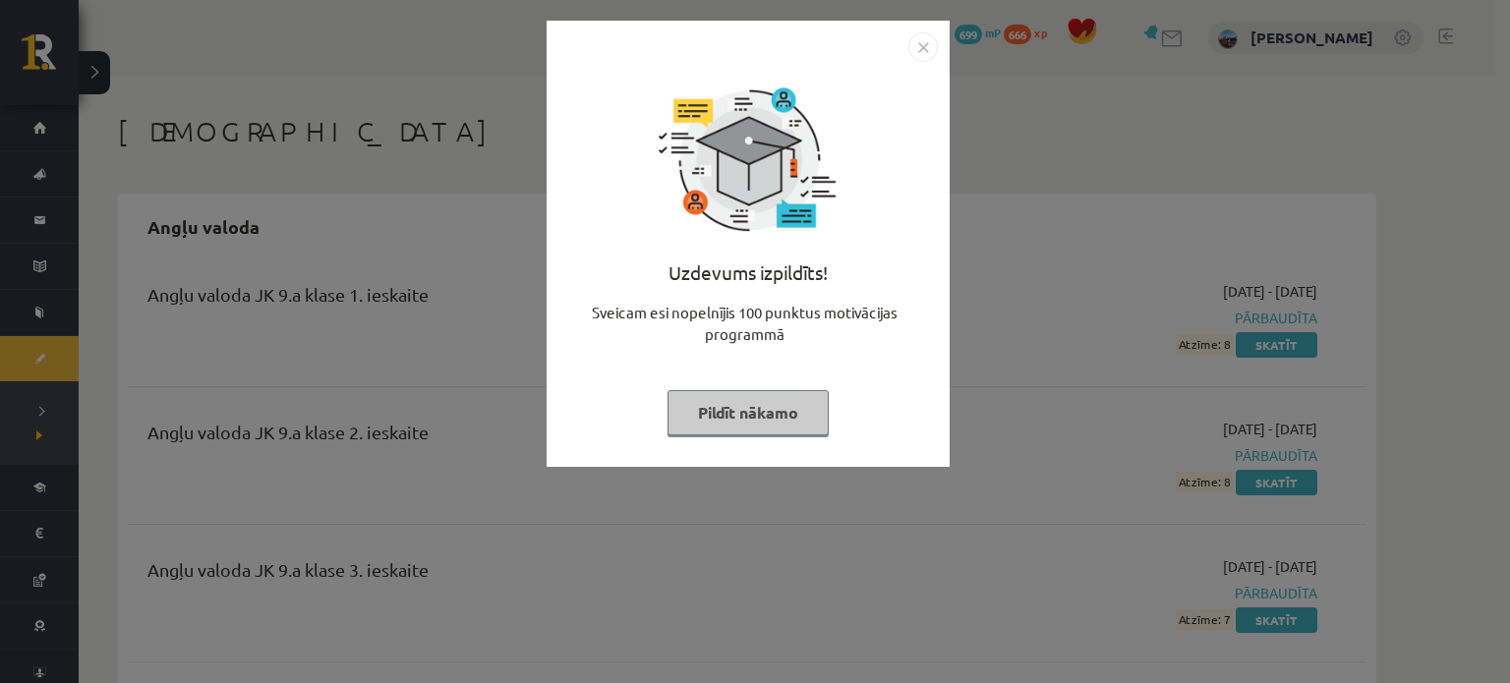
click at [724, 430] on button "Pildīt nākamo" at bounding box center [748, 412] width 161 height 45
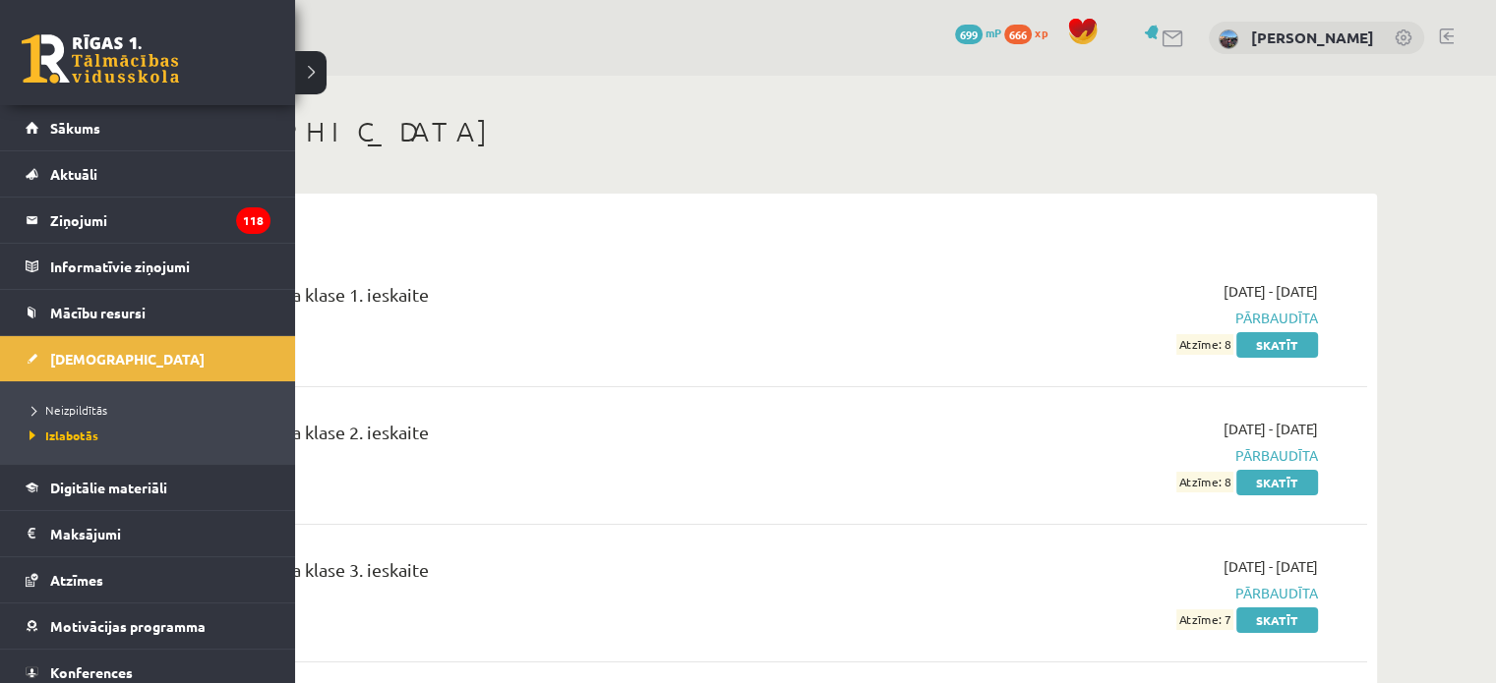
click at [39, 399] on li "Neizpildītās" at bounding box center [150, 410] width 251 height 26
click at [67, 408] on span "Neizpildītās" at bounding box center [70, 410] width 90 height 16
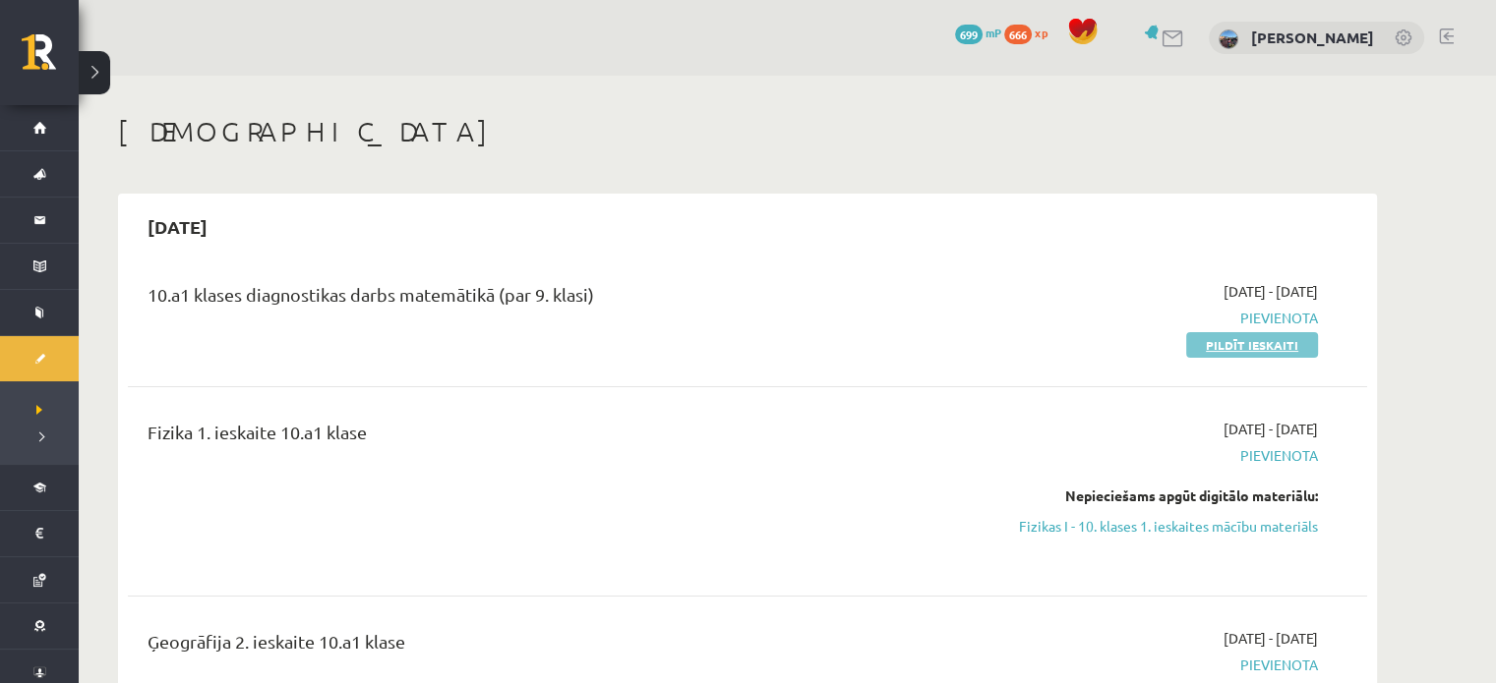
click at [1264, 346] on link "Pildīt ieskaiti" at bounding box center [1252, 345] width 132 height 26
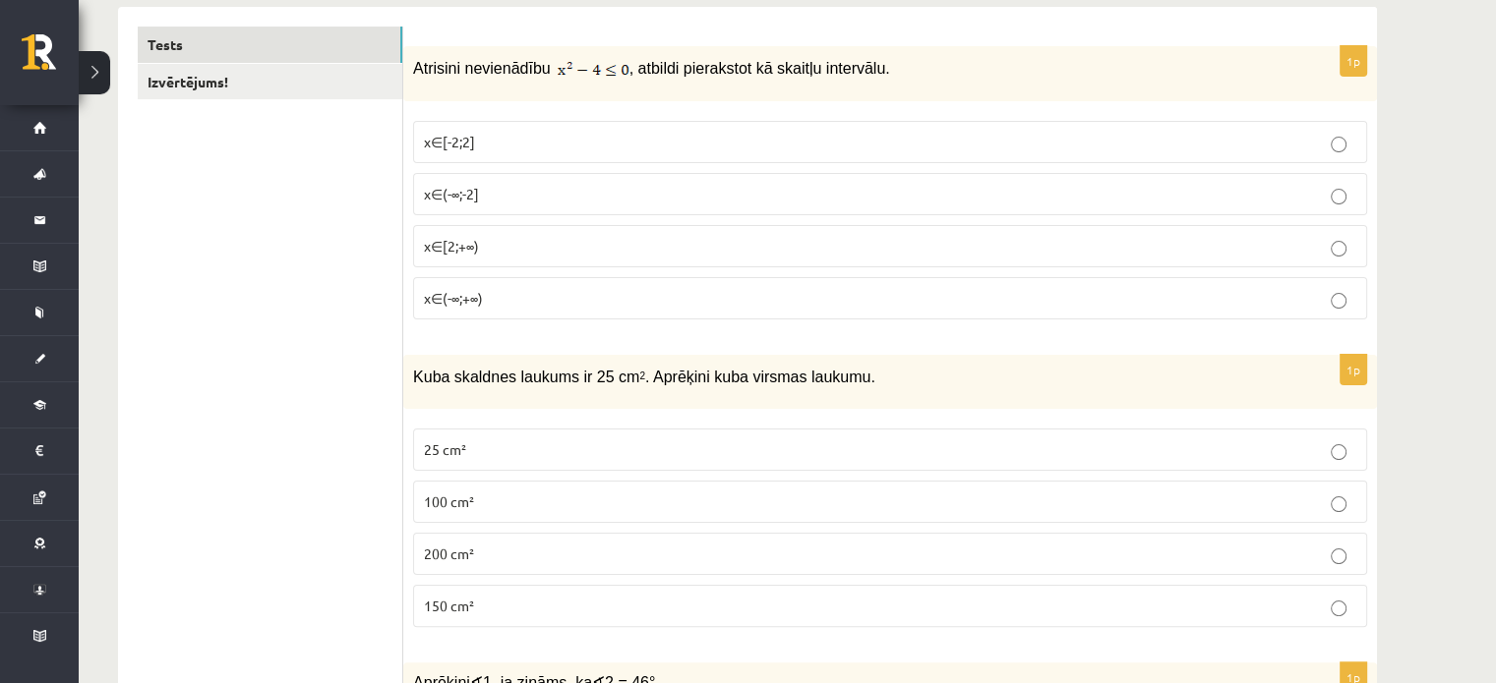
scroll to position [325, 0]
drag, startPoint x: 414, startPoint y: 73, endPoint x: 545, endPoint y: 77, distance: 130.8
click at [545, 77] on p "Atrisini nevienādību , atbildi pierakstot kā skaitļu intervālu." at bounding box center [840, 69] width 855 height 24
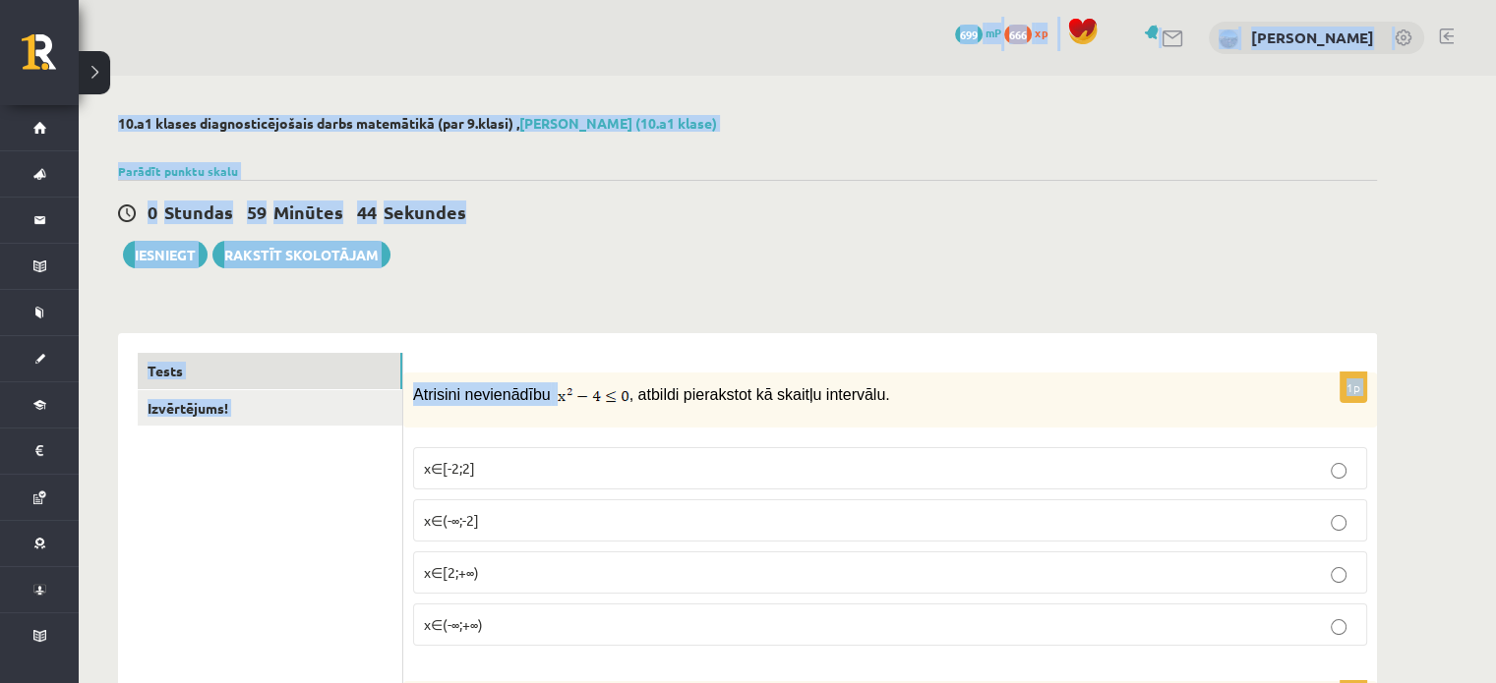
drag, startPoint x: 582, startPoint y: 81, endPoint x: 367, endPoint y: -118, distance: 293.0
click at [367, 0] on html "0 Dāvanas 699 mP 666 xp Katrīna Jirgena Sākums Aktuāli Kā mācīties eSKOLĀ Konta…" at bounding box center [748, 341] width 1496 height 683
click at [586, 256] on div "0 Stundas 59 Minūtes 44 Sekundes Iesniegt Rakstīt skolotājam" at bounding box center [747, 224] width 1259 height 88
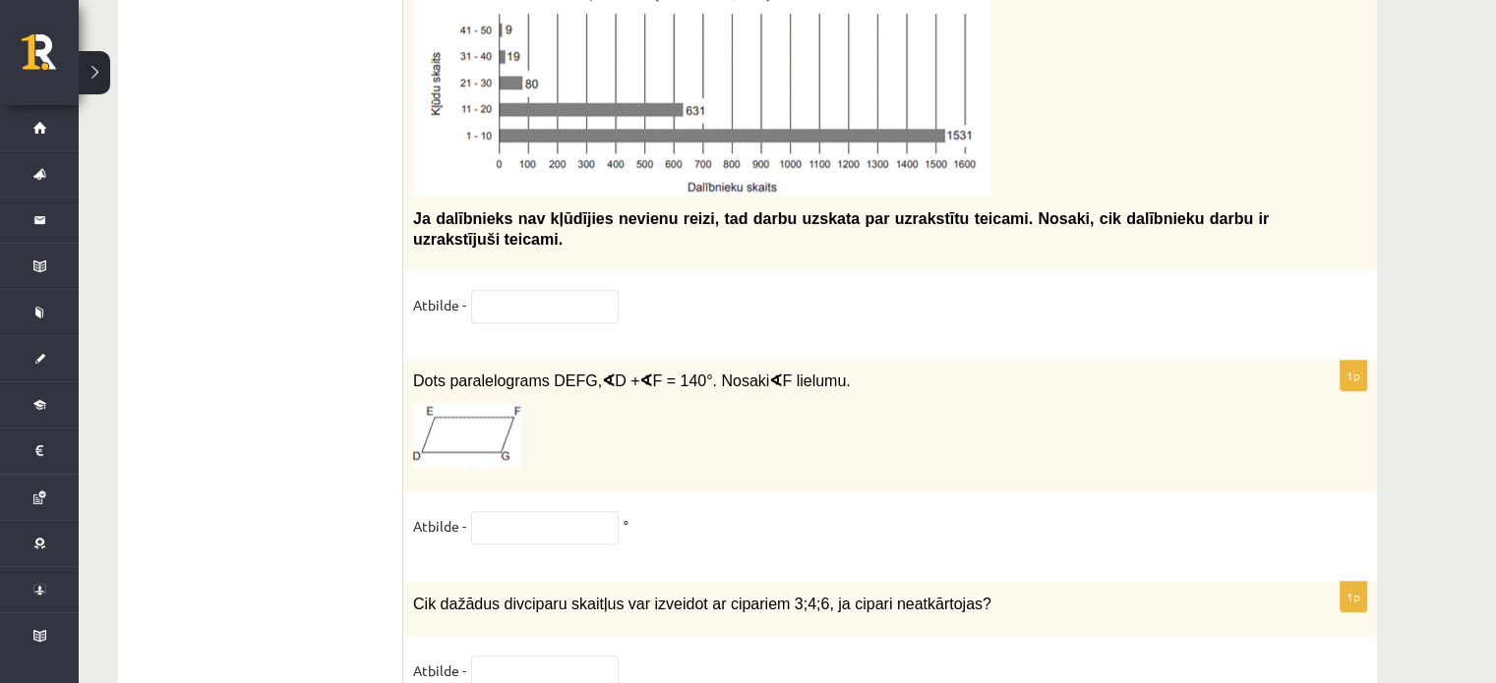
scroll to position [10110, 0]
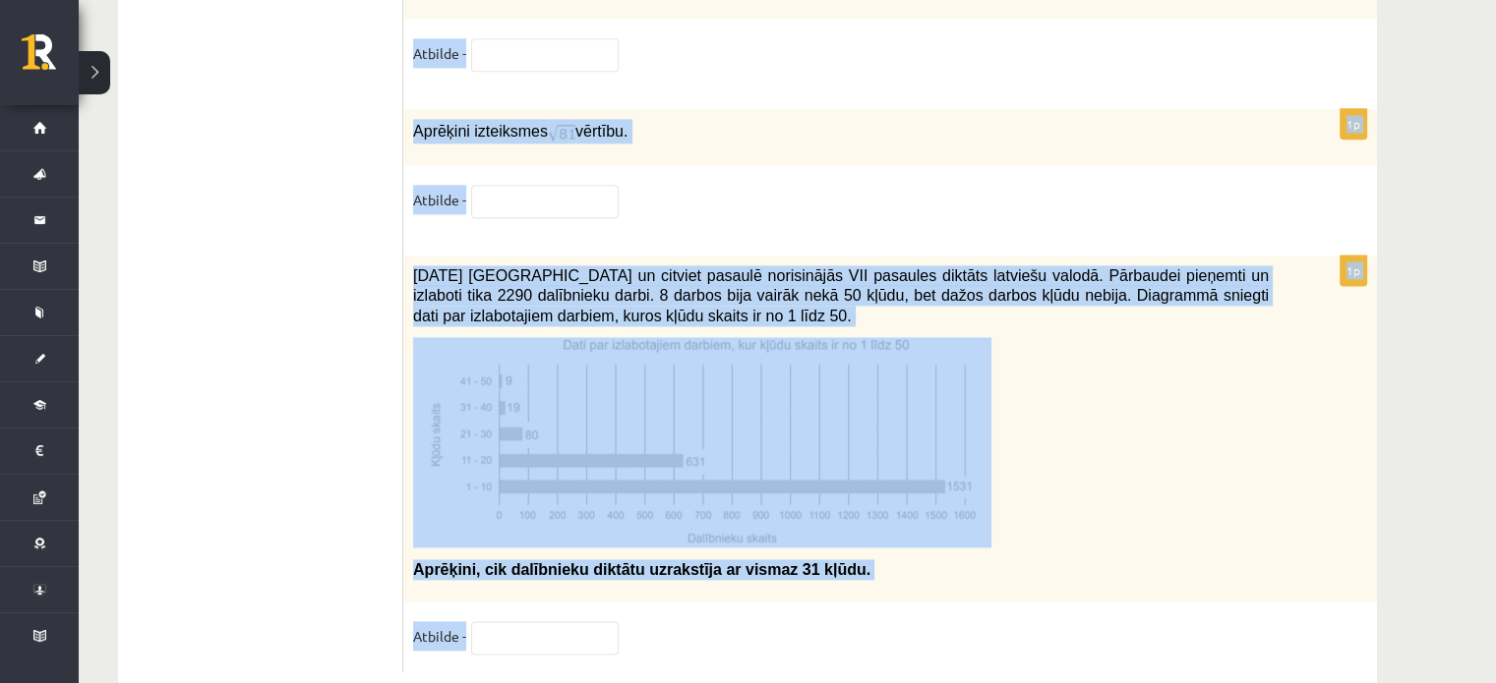
drag, startPoint x: 412, startPoint y: 391, endPoint x: 763, endPoint y: 730, distance: 487.5
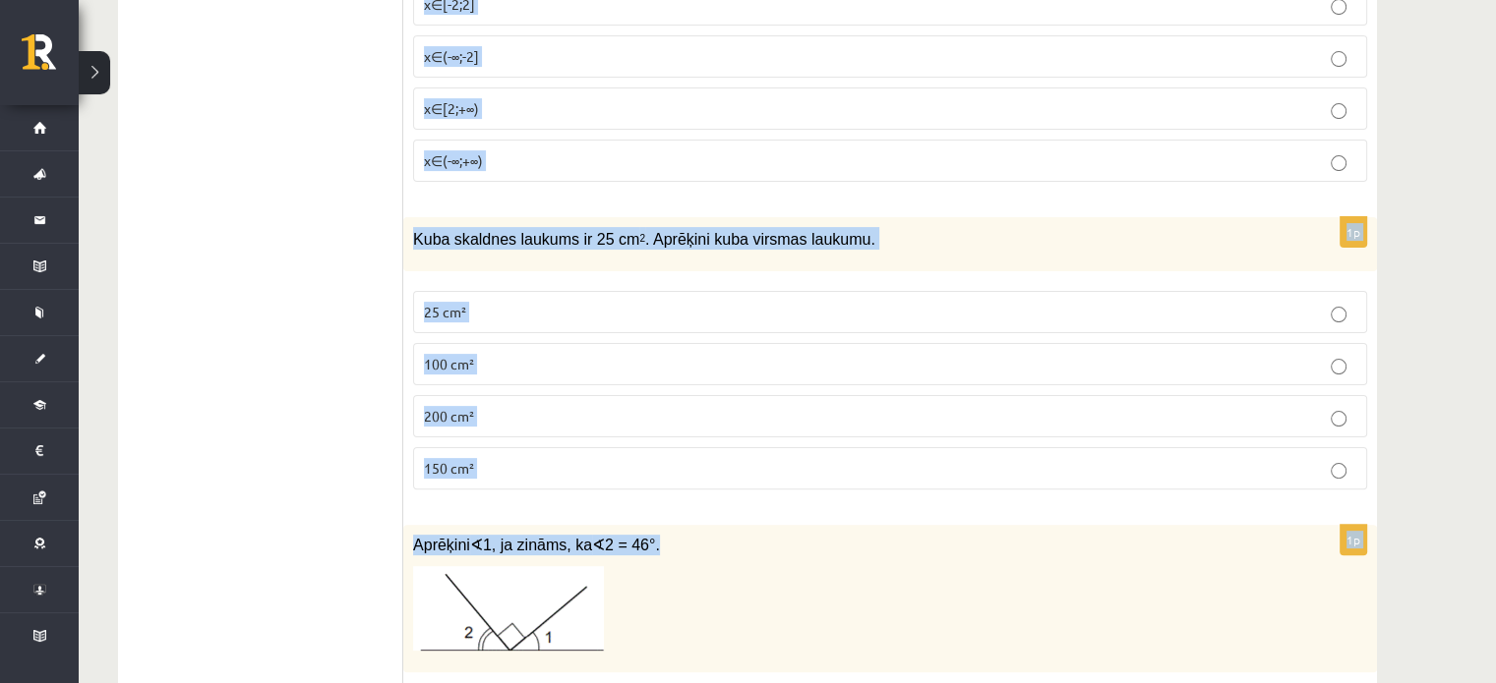
scroll to position [544, 0]
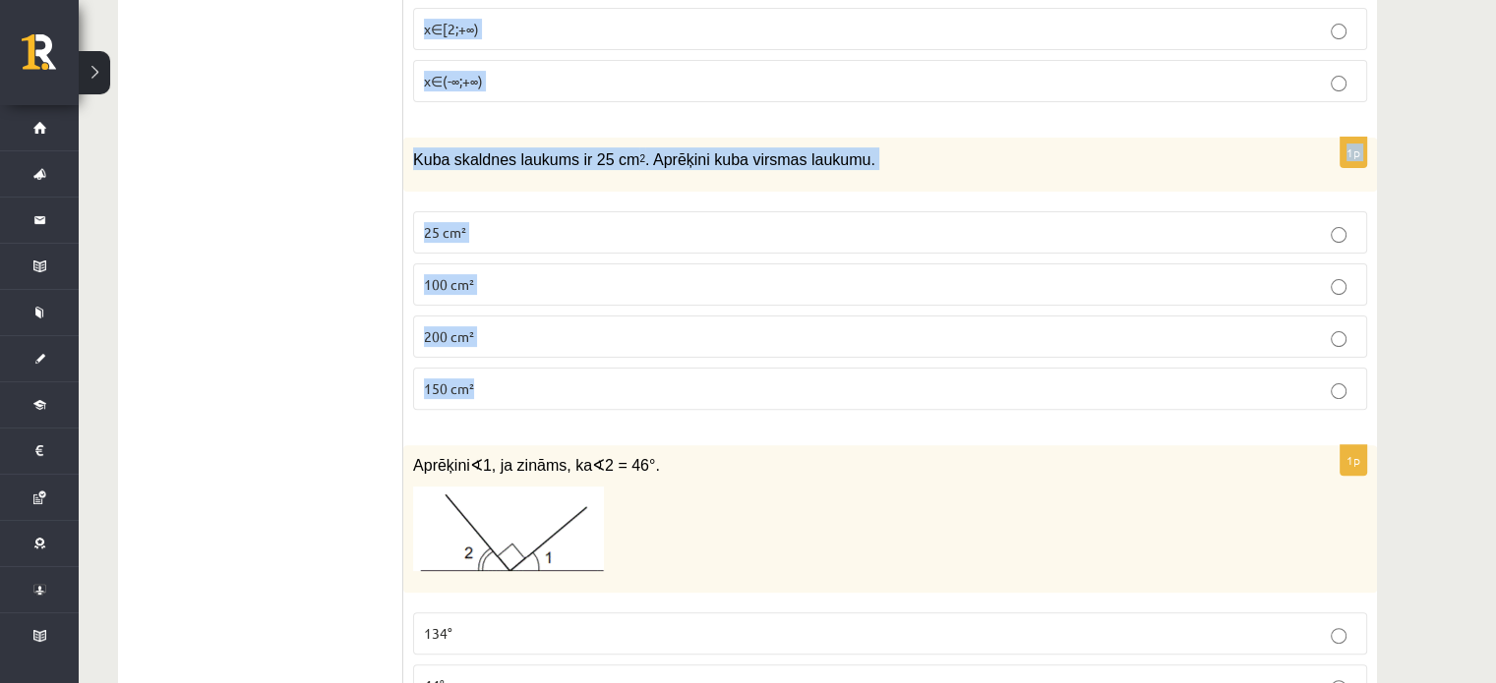
drag, startPoint x: 415, startPoint y: 388, endPoint x: 588, endPoint y: 386, distance: 173.1
copy form "Atrisini nevienādību , atbildi pierakstot kā skaitļu intervālu. x∈[-2;2] x∈(-∞;…"
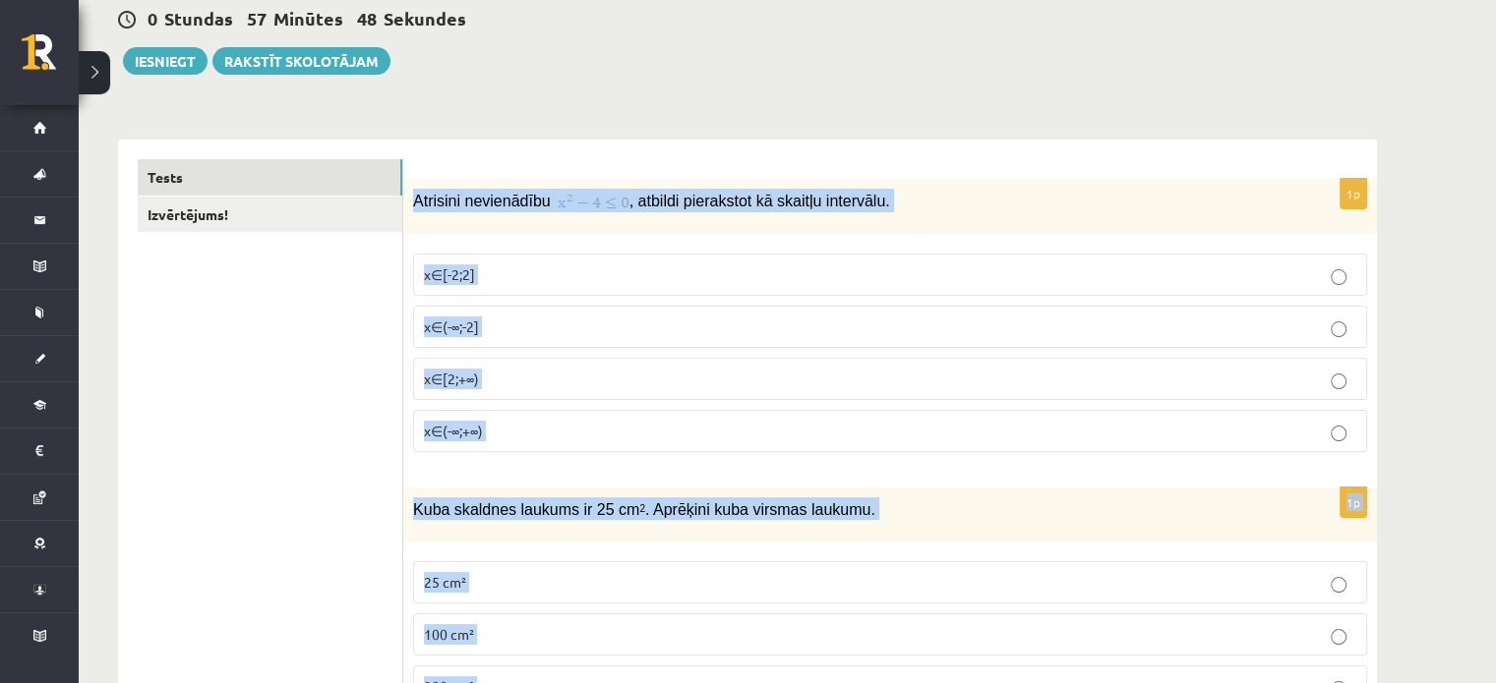
click at [611, 259] on label "x∈[-2;2]" at bounding box center [890, 275] width 954 height 42
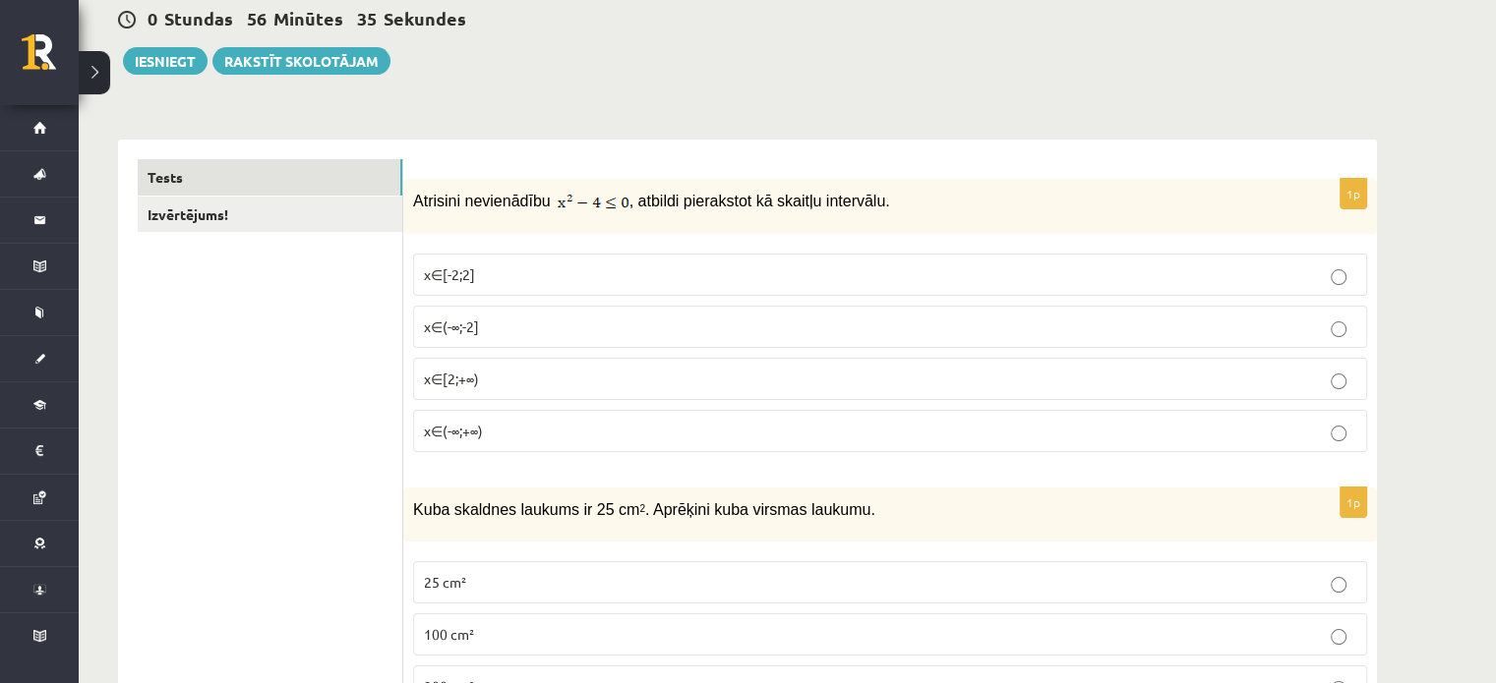
click at [596, 268] on p "x∈[-2;2]" at bounding box center [890, 275] width 932 height 21
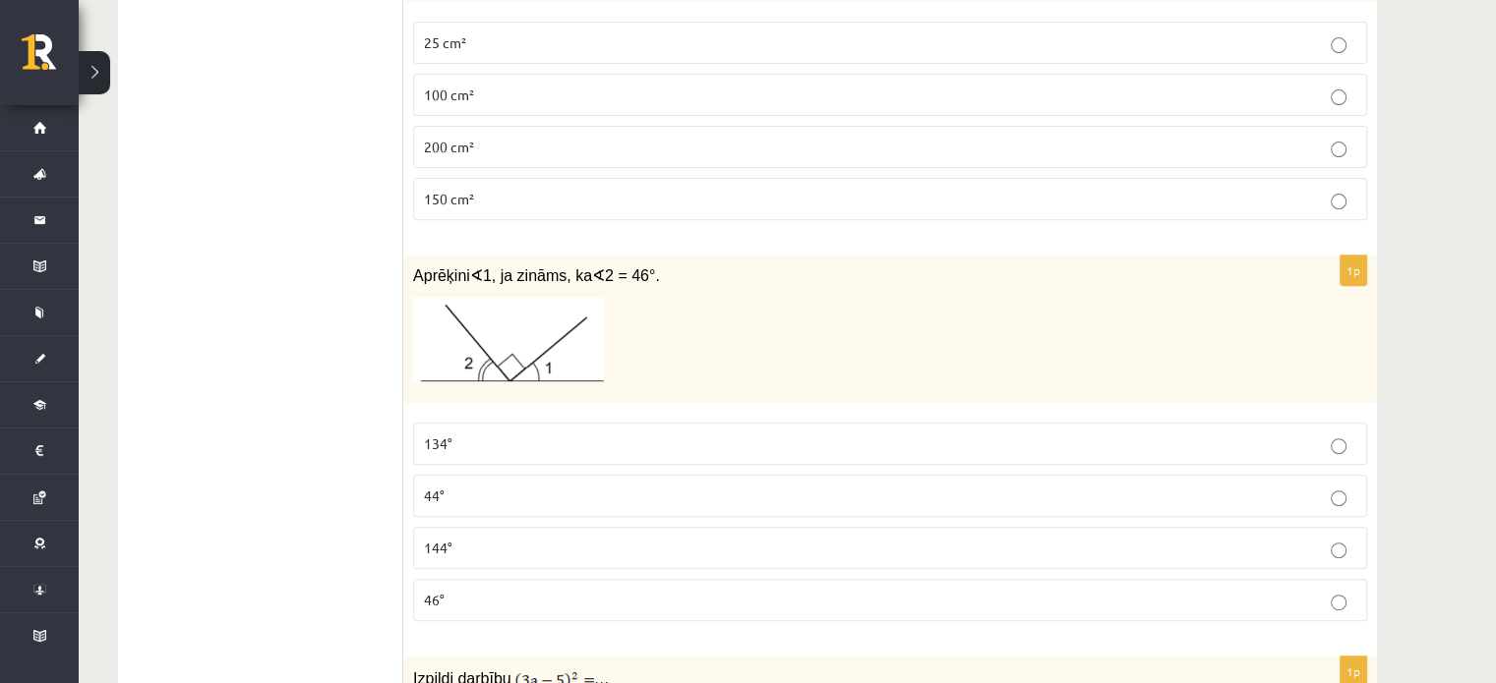
scroll to position [739, 0]
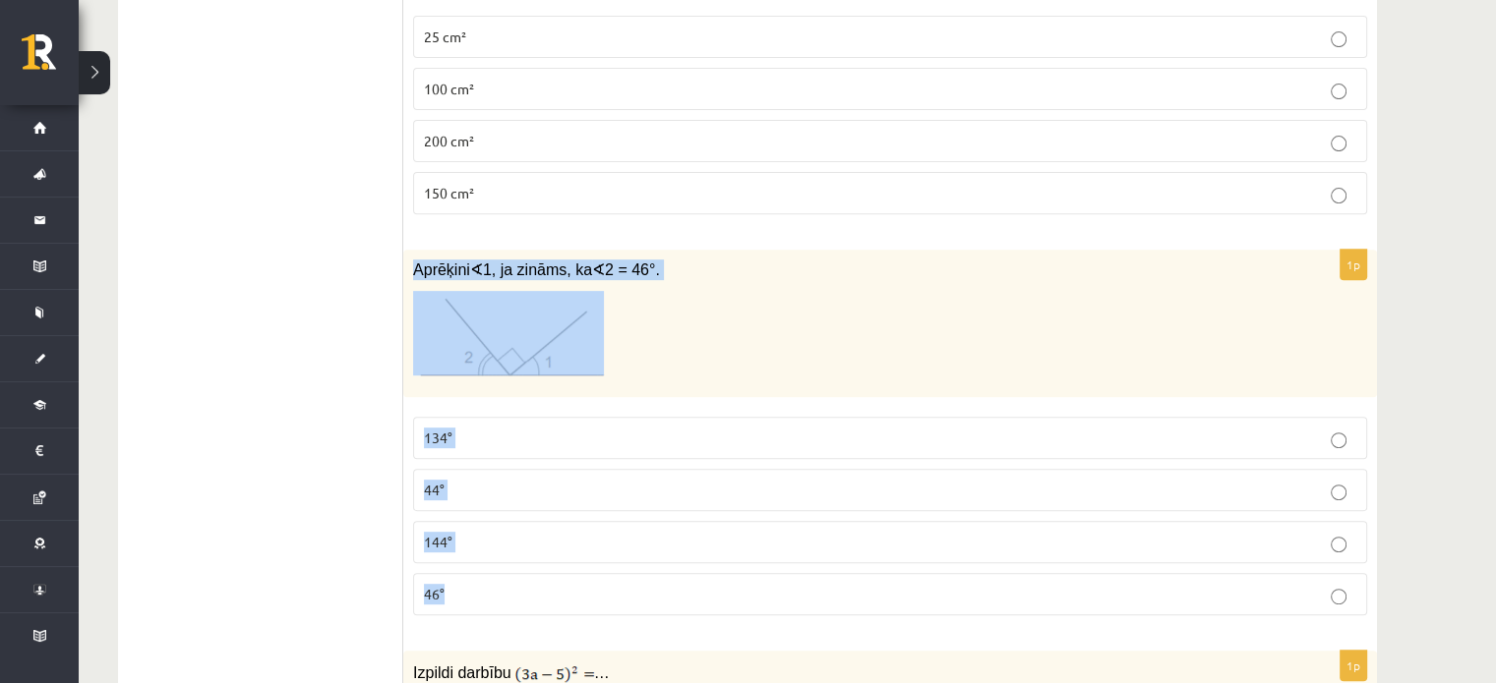
drag, startPoint x: 405, startPoint y: 263, endPoint x: 619, endPoint y: 575, distance: 379.1
click at [619, 575] on div "1p Aprēķini ∢ 1, ja zināms, ka ∢ 2 = 46°. 134° 44° 144° 46°" at bounding box center [889, 441] width 973 height 383
copy div "Aprēķini ∢ 1, ja zināms, ka ∢ 2 = 46°. 134° 44° 144° 46°"
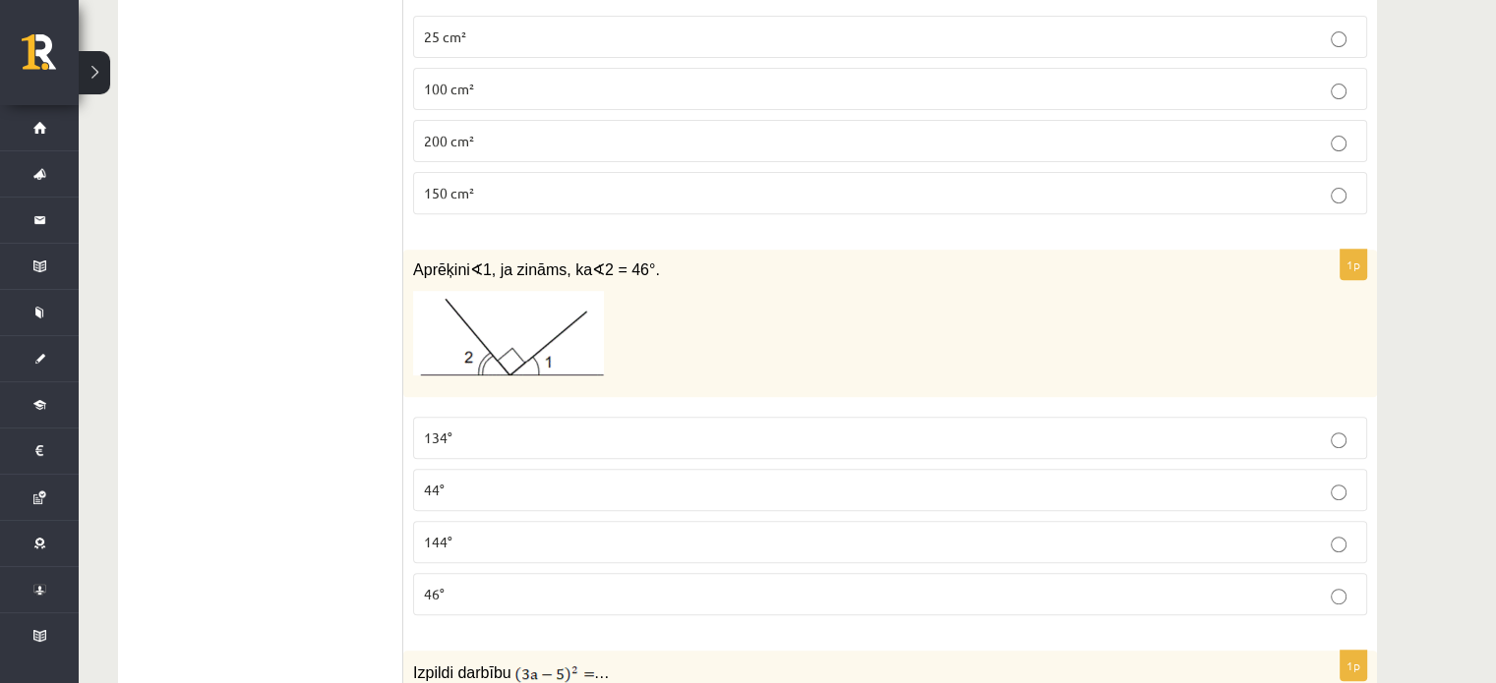
drag, startPoint x: 279, startPoint y: 478, endPoint x: 224, endPoint y: 551, distance: 91.3
drag, startPoint x: 224, startPoint y: 551, endPoint x: 603, endPoint y: 522, distance: 379.6
click at [603, 522] on label "144°" at bounding box center [890, 542] width 954 height 42
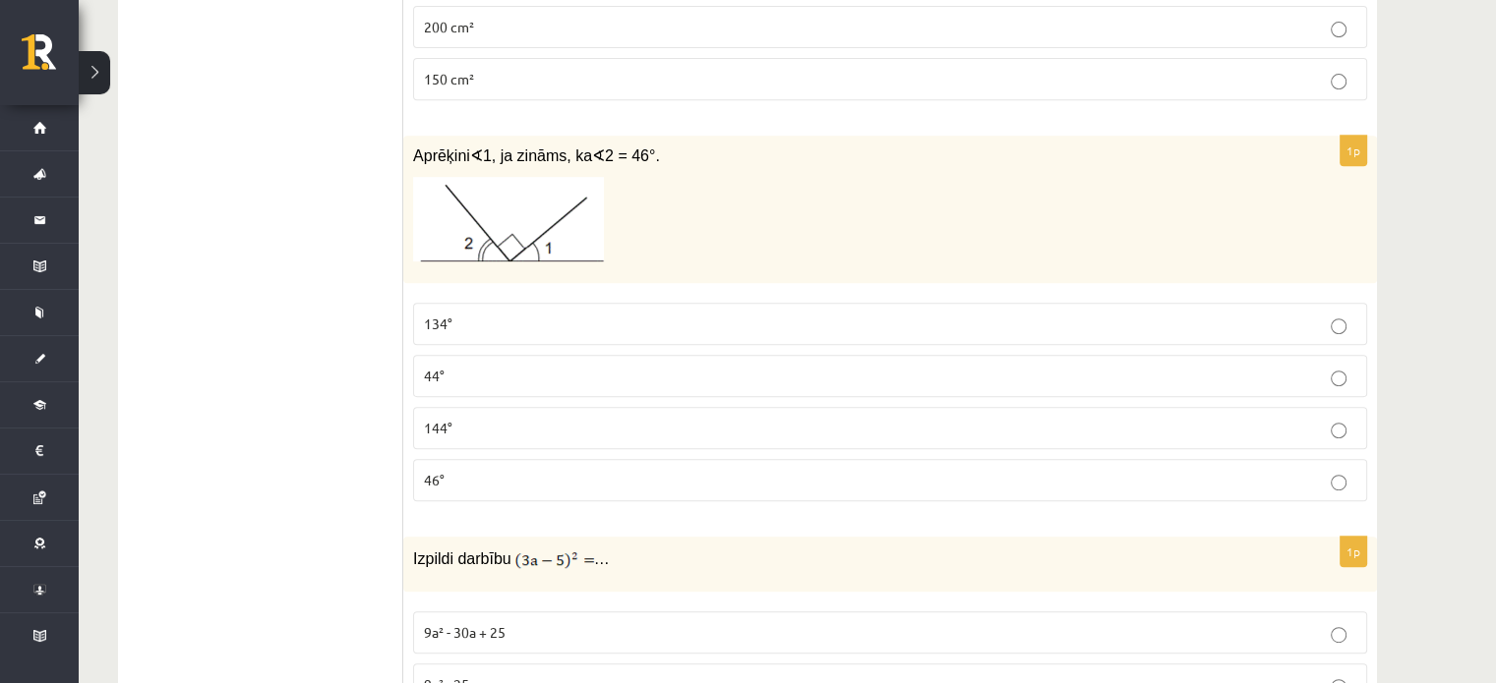
scroll to position [854, 0]
click at [555, 325] on p "134°" at bounding box center [890, 324] width 932 height 21
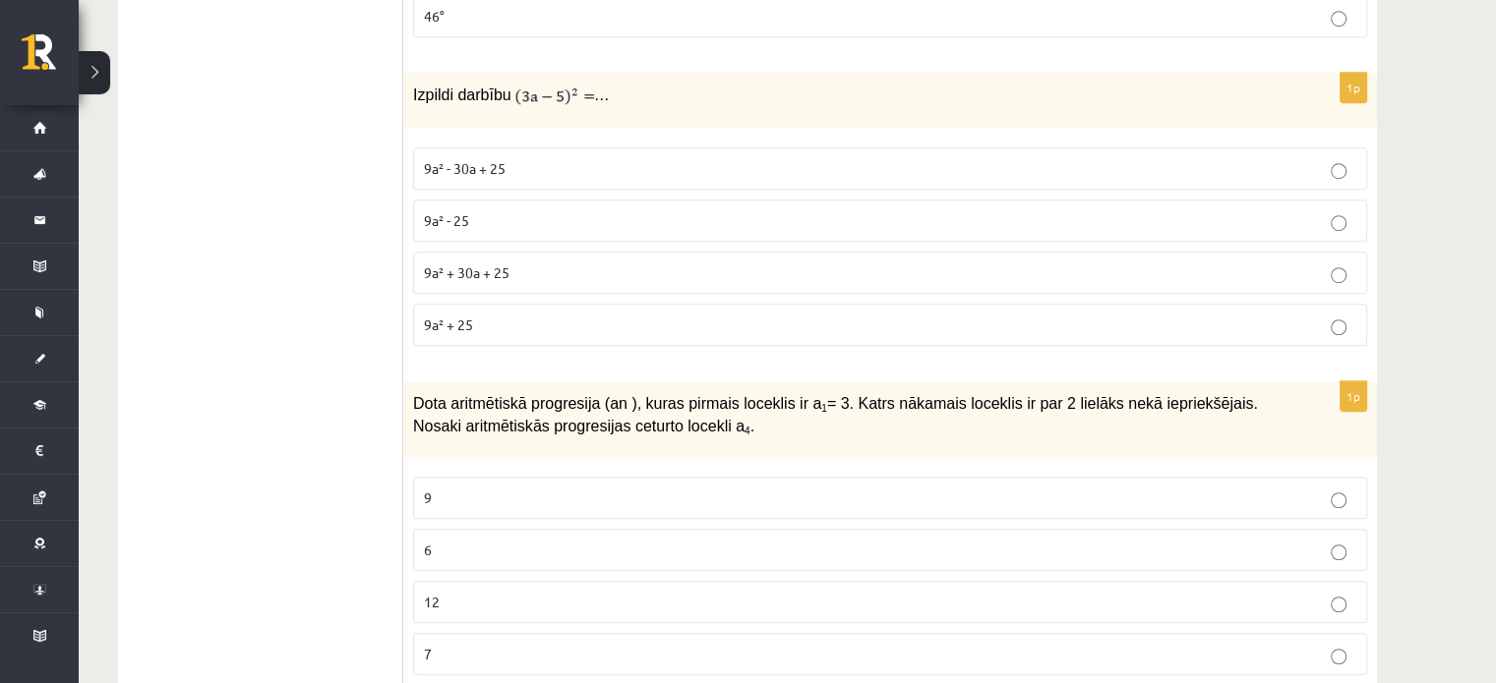
scroll to position [1418, 0]
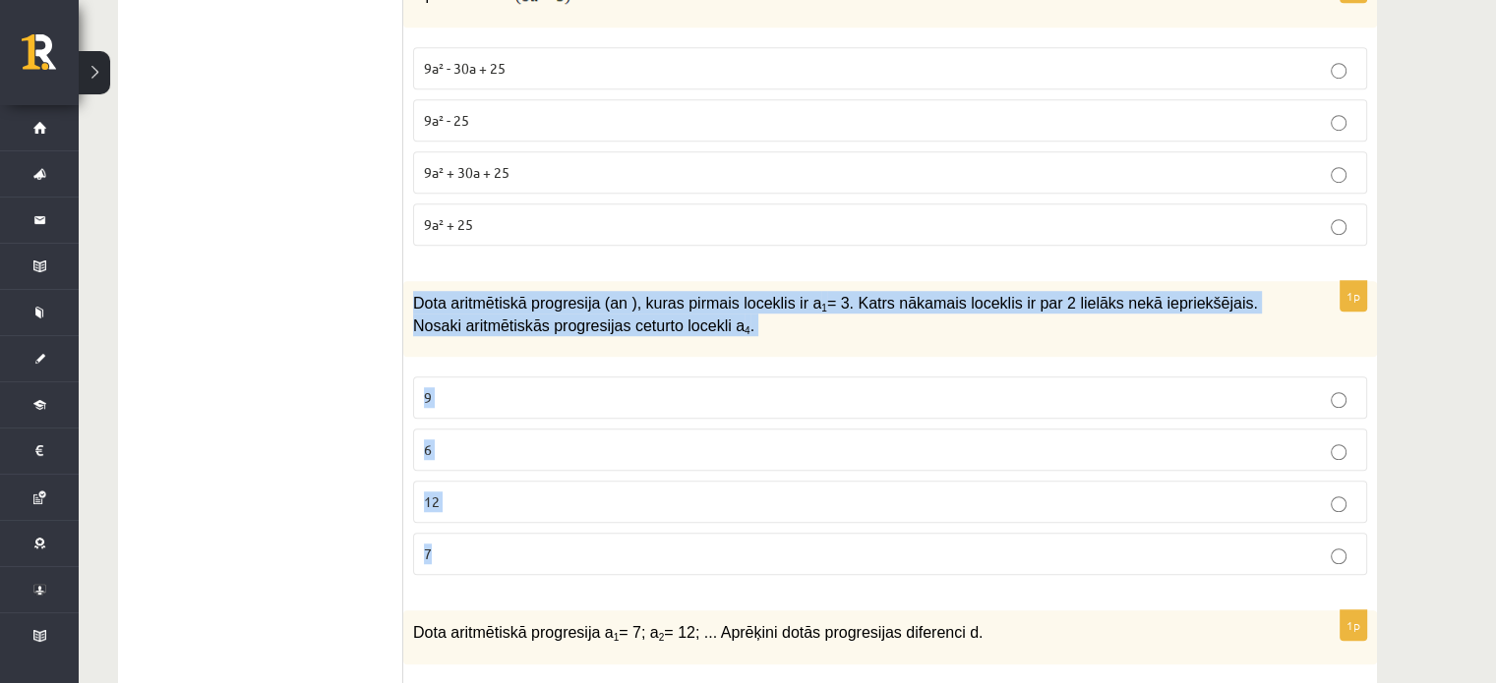
drag, startPoint x: 413, startPoint y: 290, endPoint x: 530, endPoint y: 573, distance: 306.4
click at [530, 573] on div "1p Dota aritmētiskā progresija (an ), kuras pirmais loceklis ir a 1 = 3. Katrs …" at bounding box center [889, 436] width 973 height 310
copy div "Dota aritmētiskā progresija (an ), kuras pirmais loceklis ir a 1 = 3. Katrs nāk…"
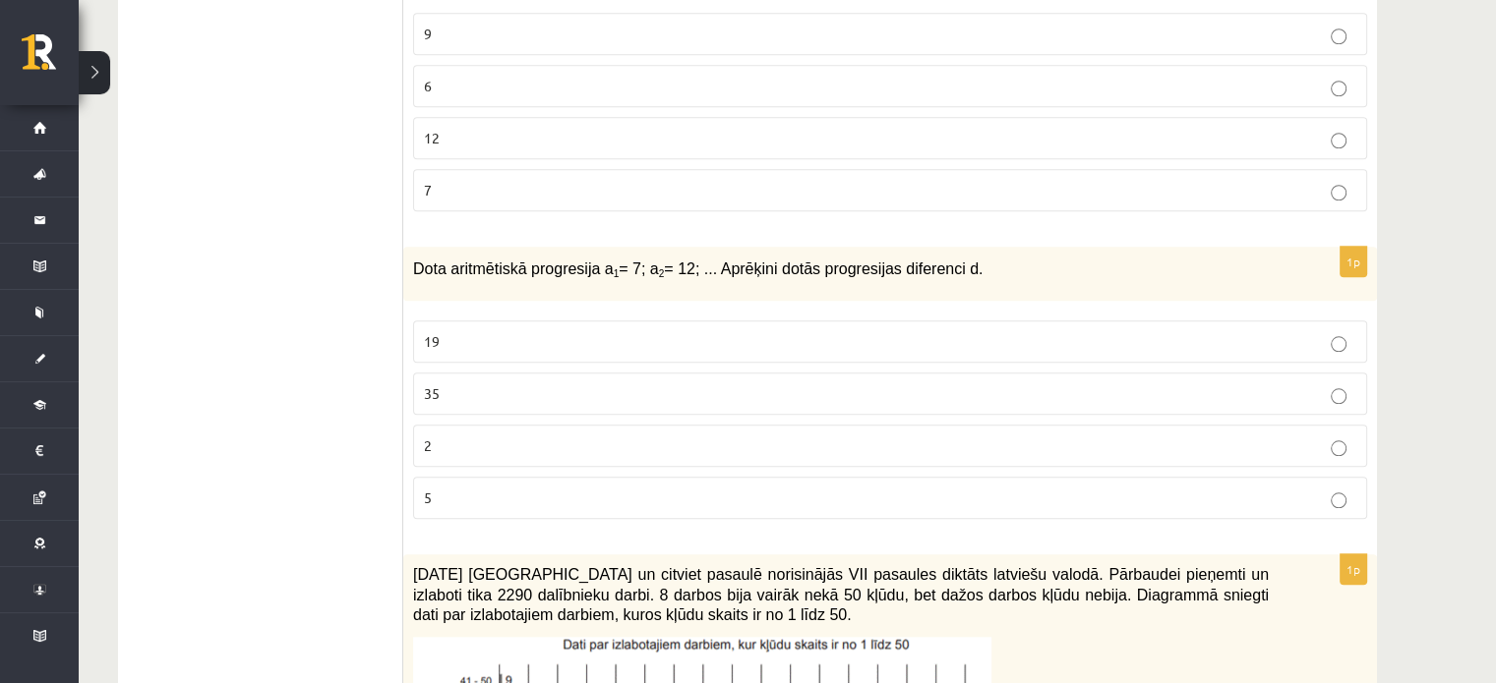
scroll to position [1784, 0]
click at [425, 259] on span "Dota aritmētiskā progresija a 1 = 7; a 2 = 12; ... Aprēķini dotās progresijas d…" at bounding box center [697, 267] width 569 height 17
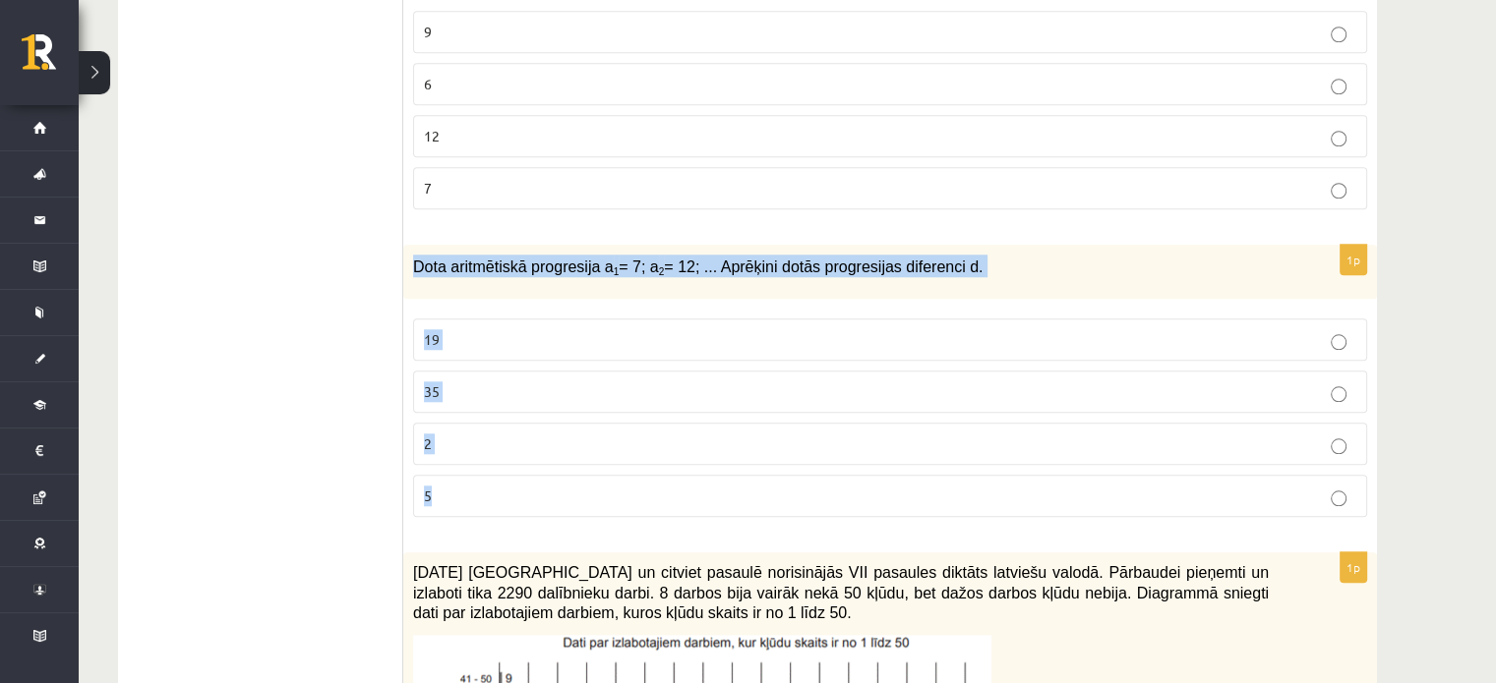
drag, startPoint x: 410, startPoint y: 252, endPoint x: 471, endPoint y: 475, distance: 231.4
click at [471, 475] on div "1p Dota aritmētiskā progresija a 1 = 7; a 2 = 12; ... Aprēķini dotās progresija…" at bounding box center [889, 389] width 973 height 288
copy div "Dota aritmētiskā progresija a 1 = 7; a 2 = 12; ... Aprēķini dotās progresijas d…"
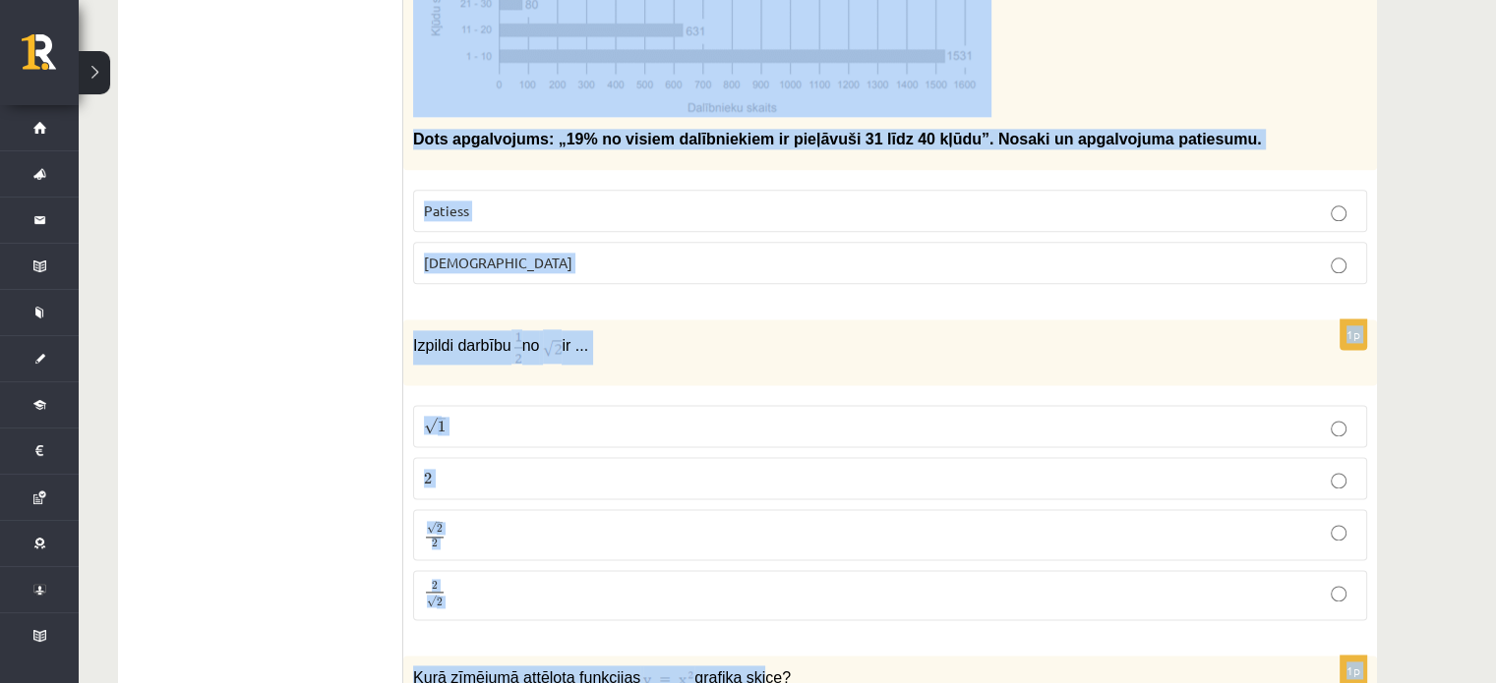
scroll to position [2529, 0]
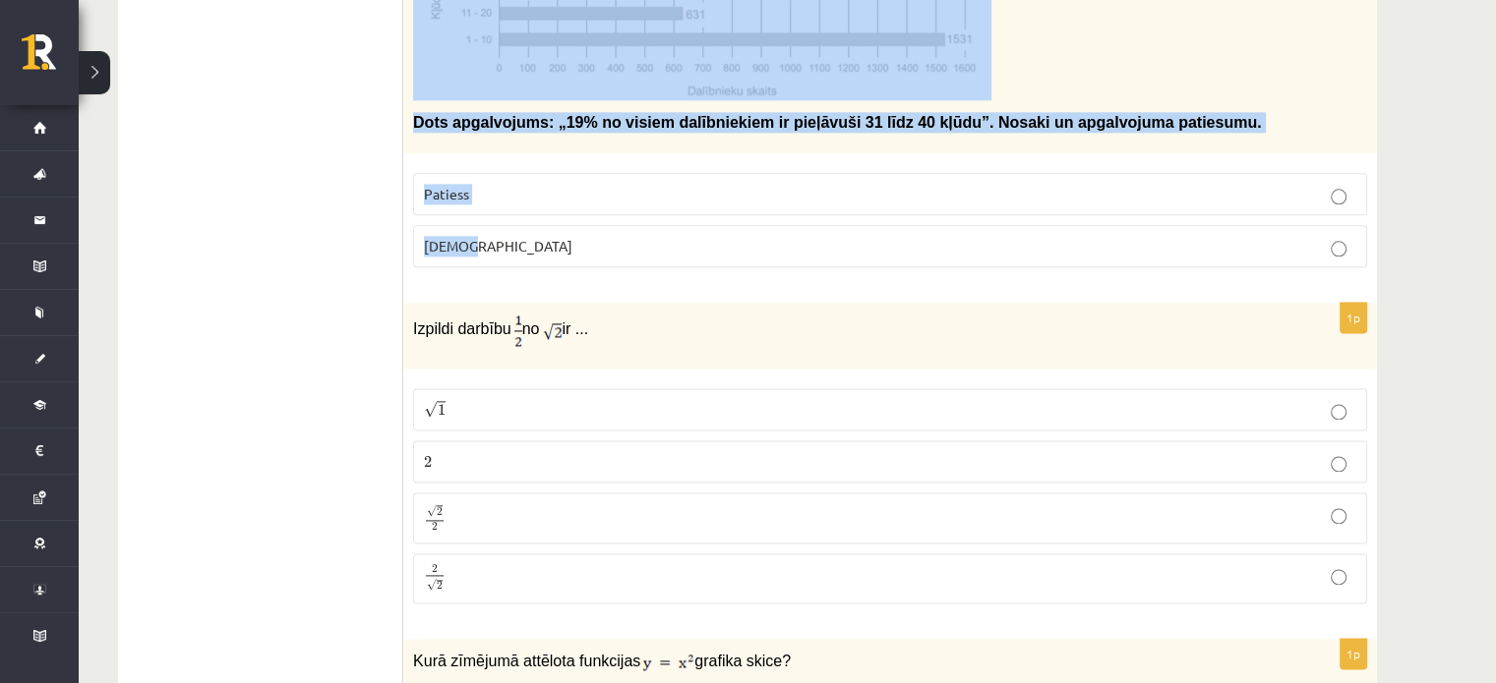
drag, startPoint x: 409, startPoint y: 266, endPoint x: 649, endPoint y: 235, distance: 242.0
click at [649, 235] on div "1p 2021. gada 27. novembrī Latvijā un citviet pasaulē norisinājās VII pasaules …" at bounding box center [889, 45] width 973 height 476
copy div "2021. gada 27. novembrī Latvijā un citviet pasaulē norisinājās VII pasaules dik…"
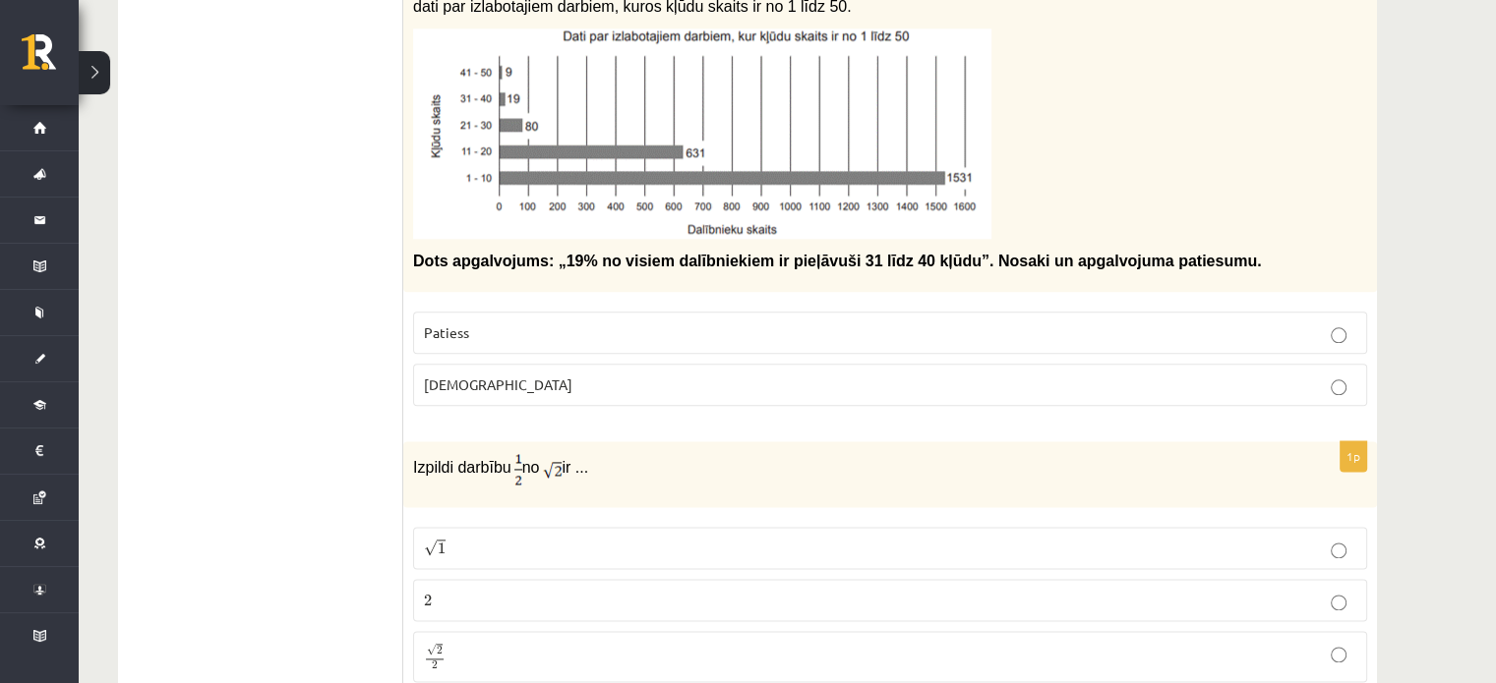
click at [641, 133] on img at bounding box center [702, 134] width 578 height 210
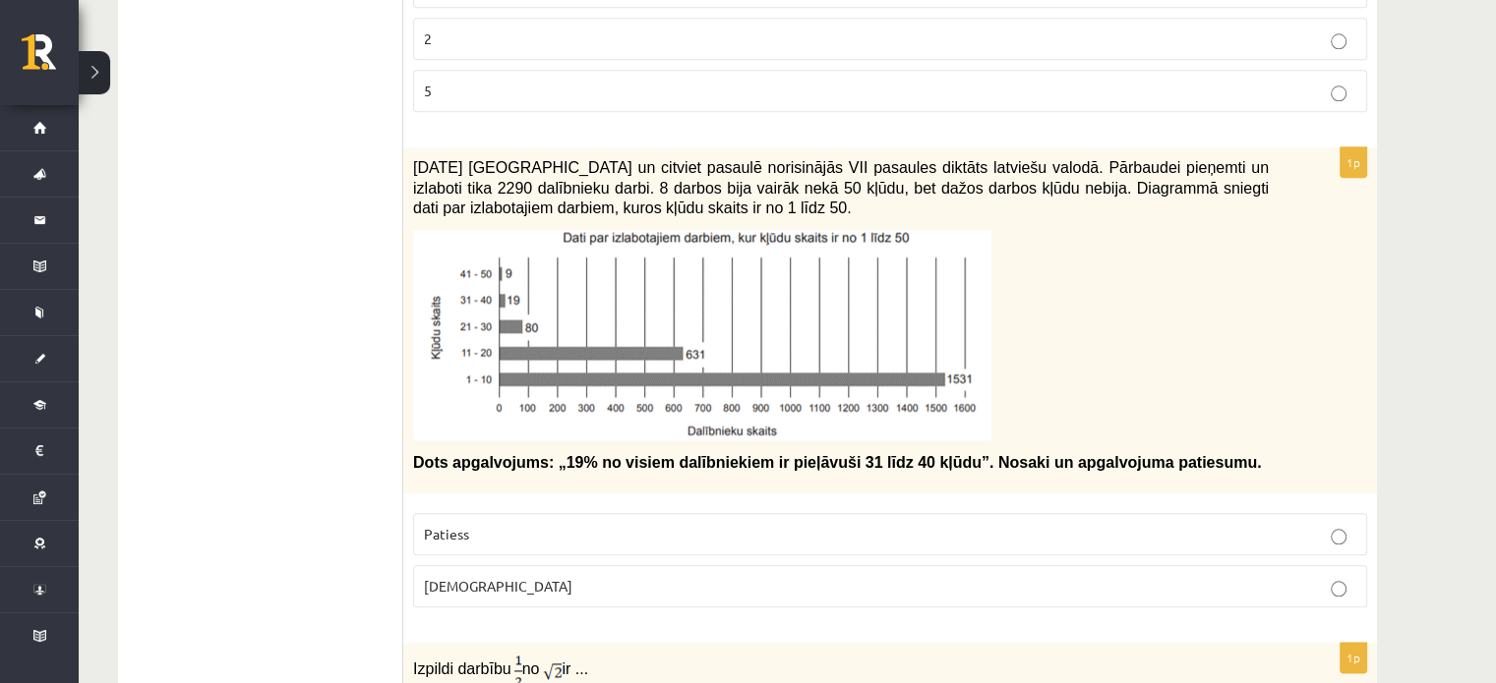
scroll to position [2183, 0]
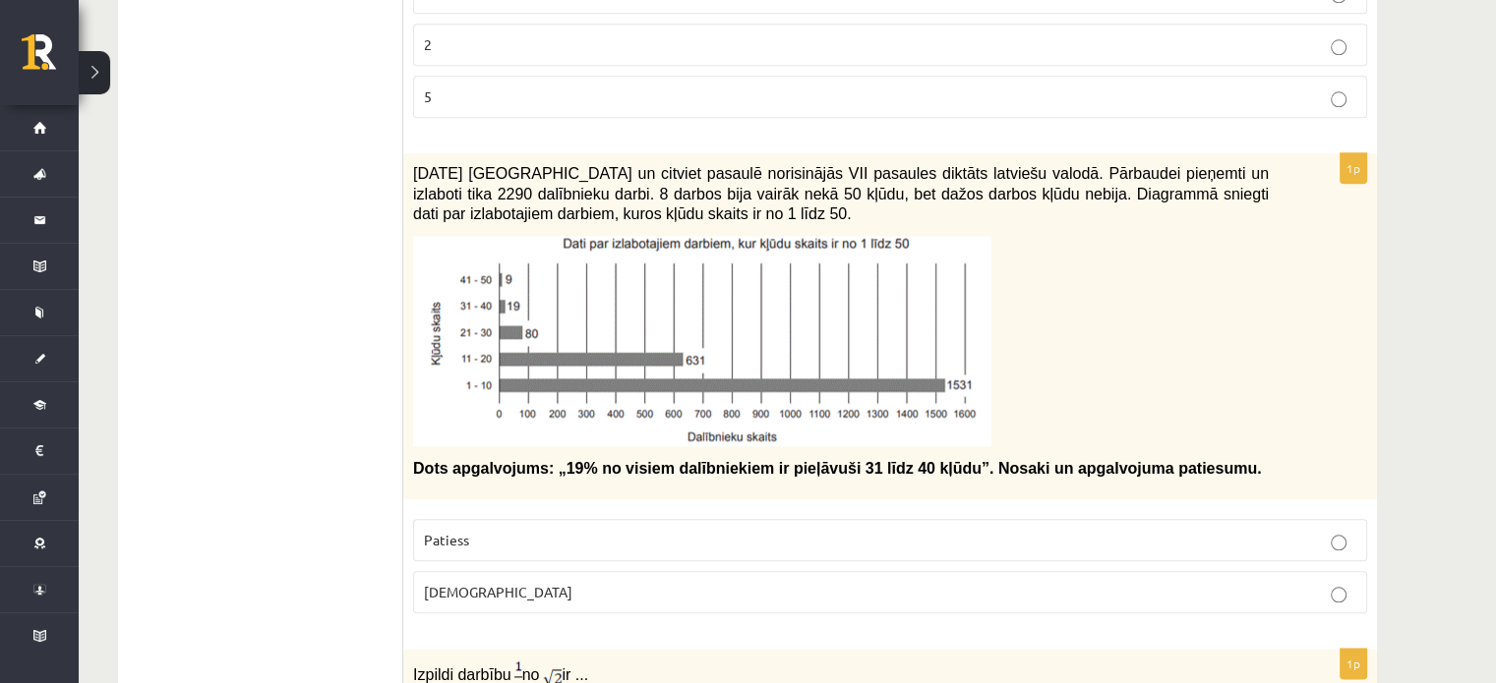
click at [810, 296] on img at bounding box center [702, 341] width 578 height 210
click at [420, 165] on span "[DATE] [GEOGRAPHIC_DATA] un citviet pasaulē norisinājās VII pasaules diktāts la…" at bounding box center [840, 193] width 855 height 57
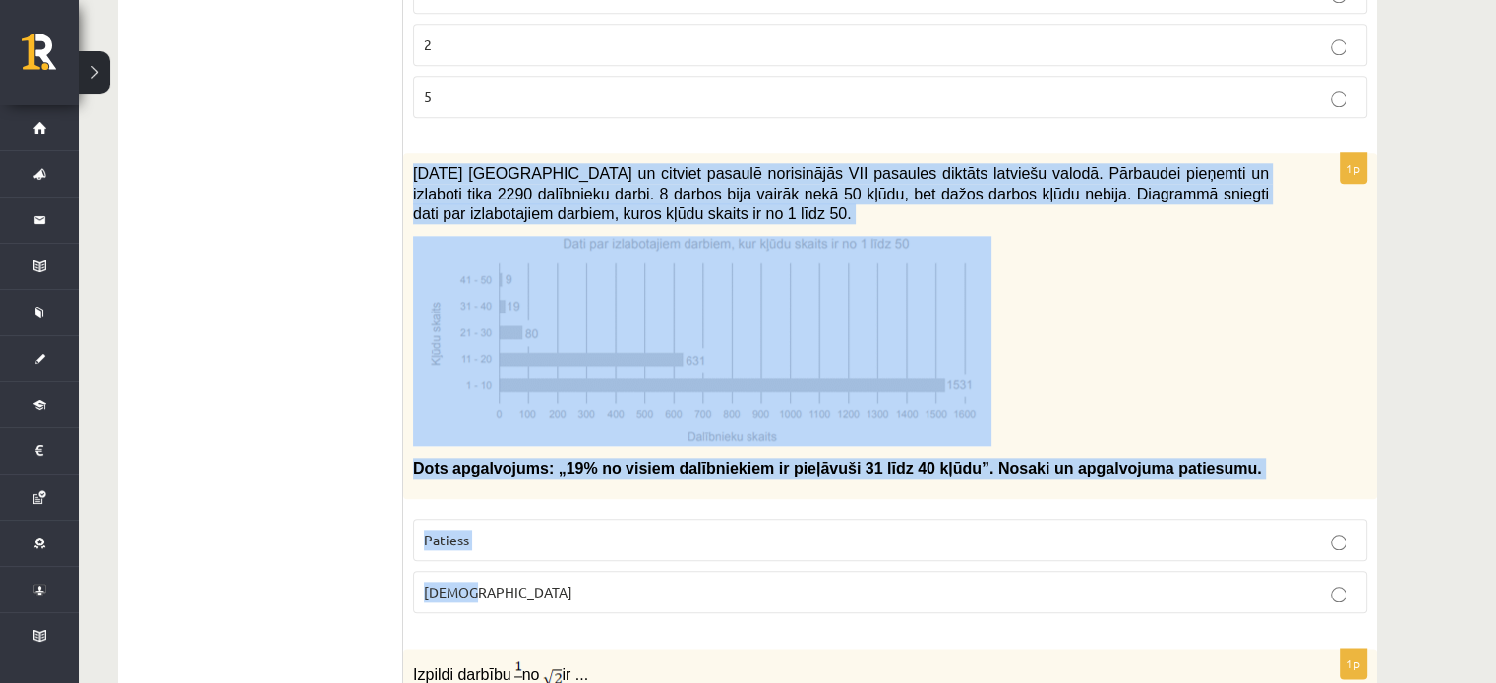
drag, startPoint x: 413, startPoint y: 156, endPoint x: 649, endPoint y: 600, distance: 502.4
click at [649, 600] on div "1p 2021. gada 27. novembrī Latvijā un citviet pasaulē norisinājās VII pasaules …" at bounding box center [889, 391] width 973 height 476
copy div "2021. gada 27. novembrī Latvijā un citviet pasaulē norisinājās VII pasaules dik…"
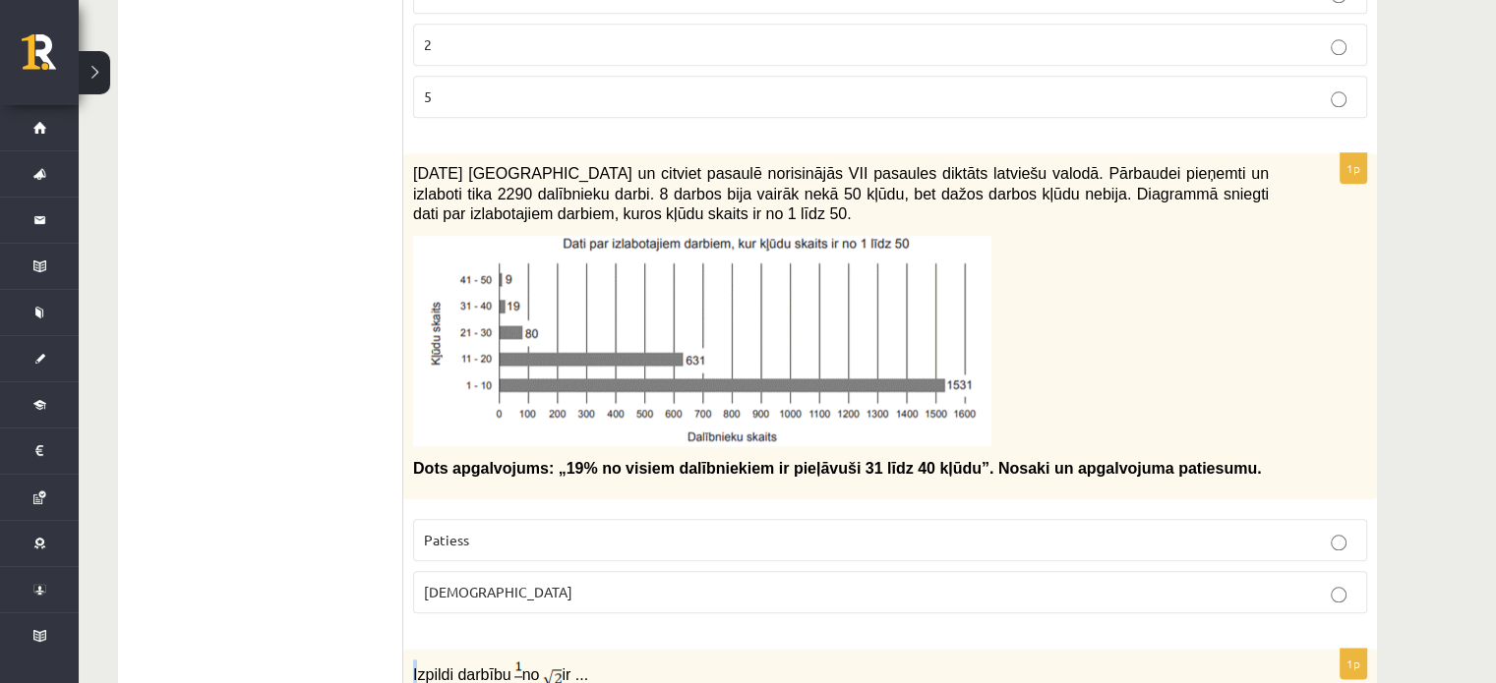
drag, startPoint x: 519, startPoint y: 664, endPoint x: 415, endPoint y: 634, distance: 108.3
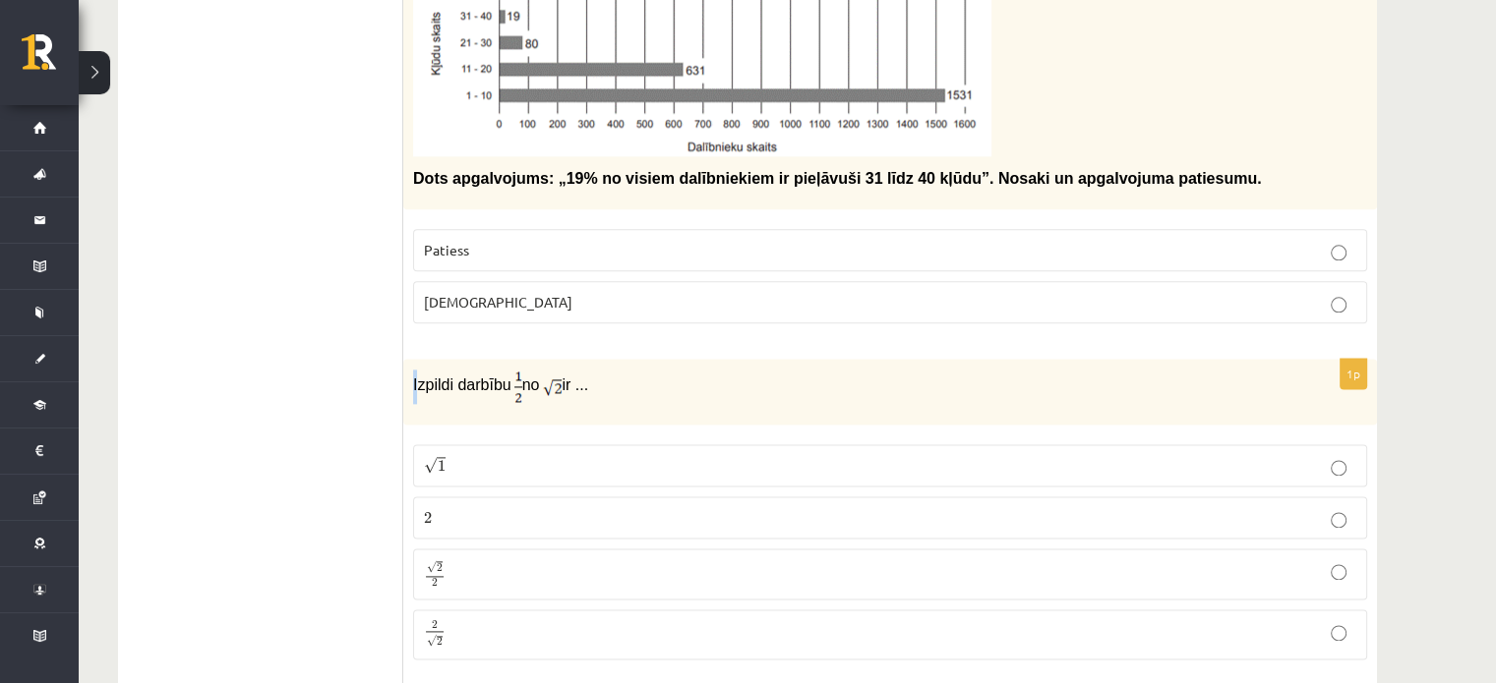
scroll to position [2474, 0]
drag, startPoint x: 411, startPoint y: 365, endPoint x: 513, endPoint y: 624, distance: 279.0
click at [513, 624] on div "1p Izpildi darbību no ir ... √ 1 1 2 2 √ 2 2 2 2 2 √ 2 2 2" at bounding box center [889, 516] width 973 height 316
copy div "Izpildi darbību no ir ... √ 1 1 2 2 √ 2 2 2 2 2 √ 2"
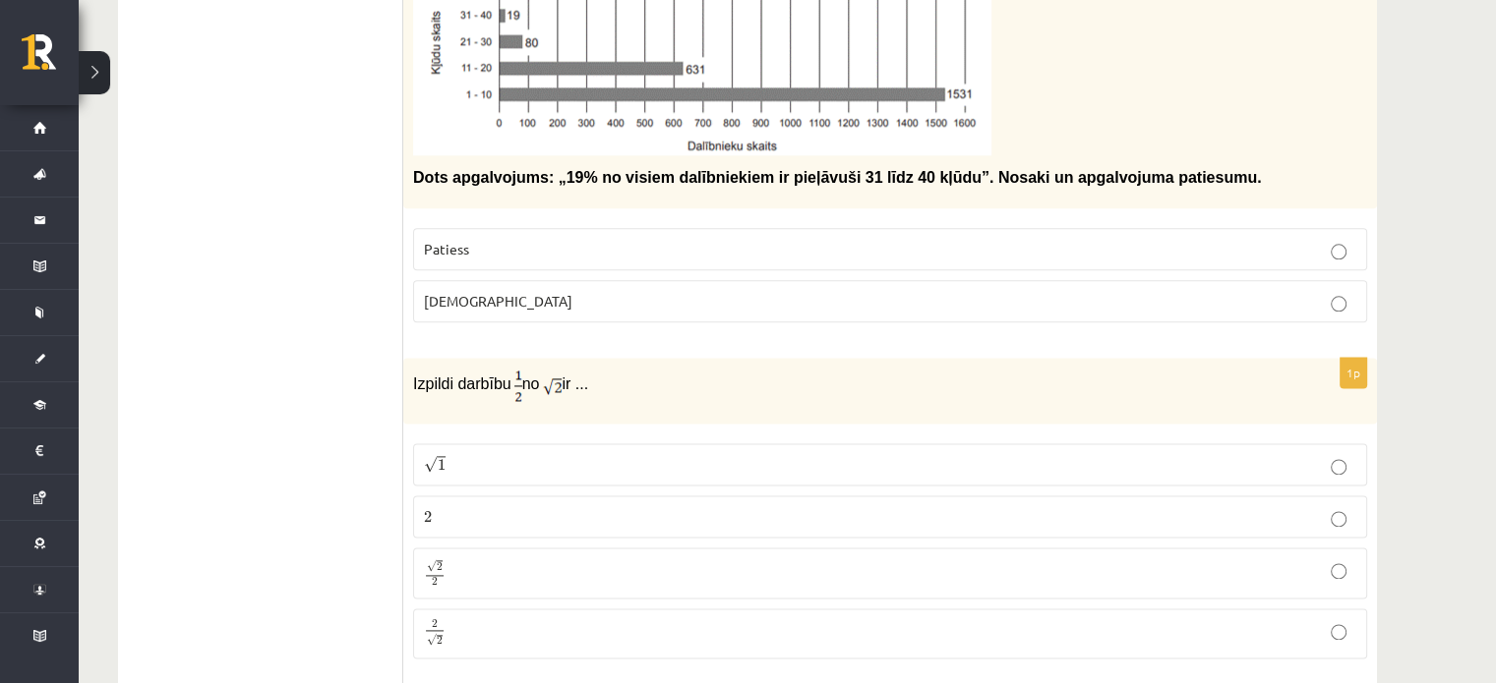
click at [748, 291] on p "[DEMOGRAPHIC_DATA]" at bounding box center [890, 301] width 932 height 21
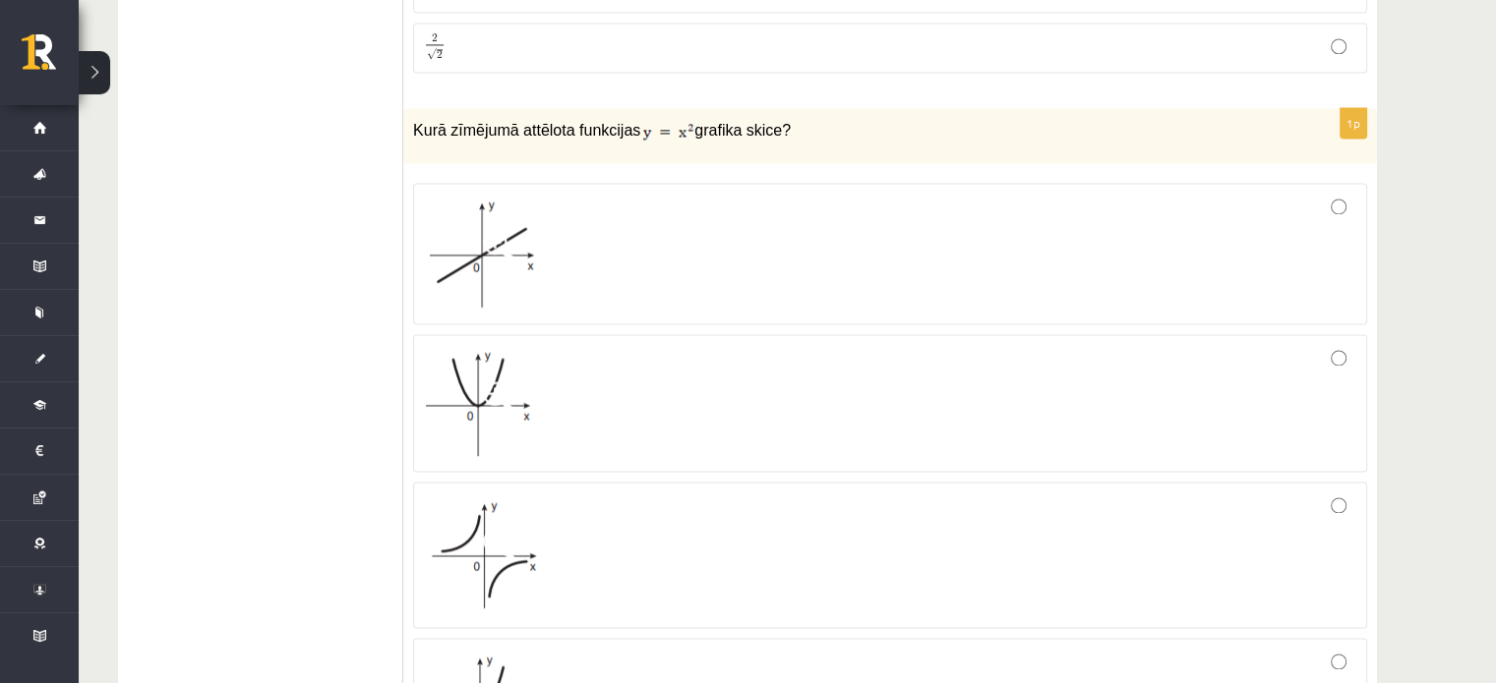
scroll to position [3059, 0]
drag, startPoint x: 404, startPoint y: 110, endPoint x: 814, endPoint y: 107, distance: 410.0
click at [814, 109] on div "Kurā zīmējumā attēlota funkcijas grafika skice?" at bounding box center [889, 136] width 973 height 55
copy p "Kurā zīmējumā attēlota funkcijas grafika skice?"
click at [480, 210] on img at bounding box center [480, 255] width 113 height 110
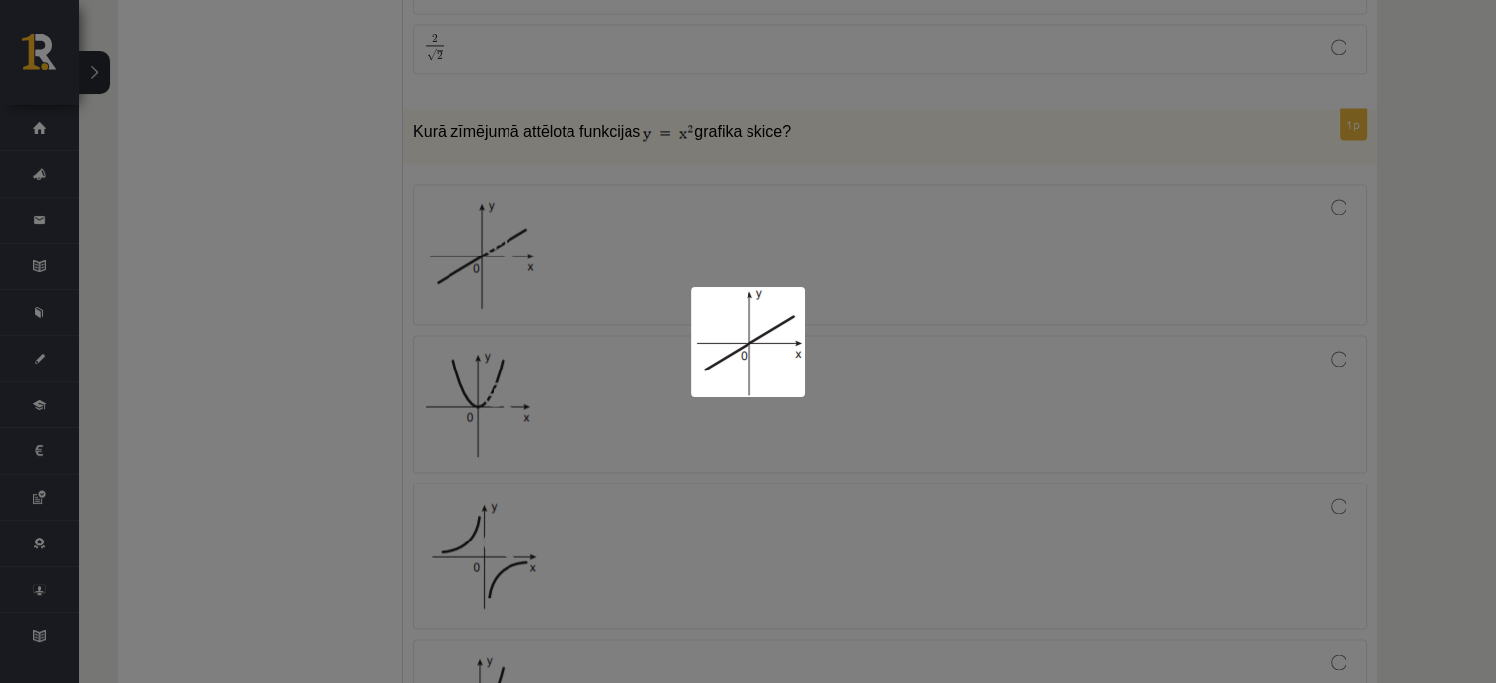
click at [818, 122] on div at bounding box center [748, 341] width 1496 height 683
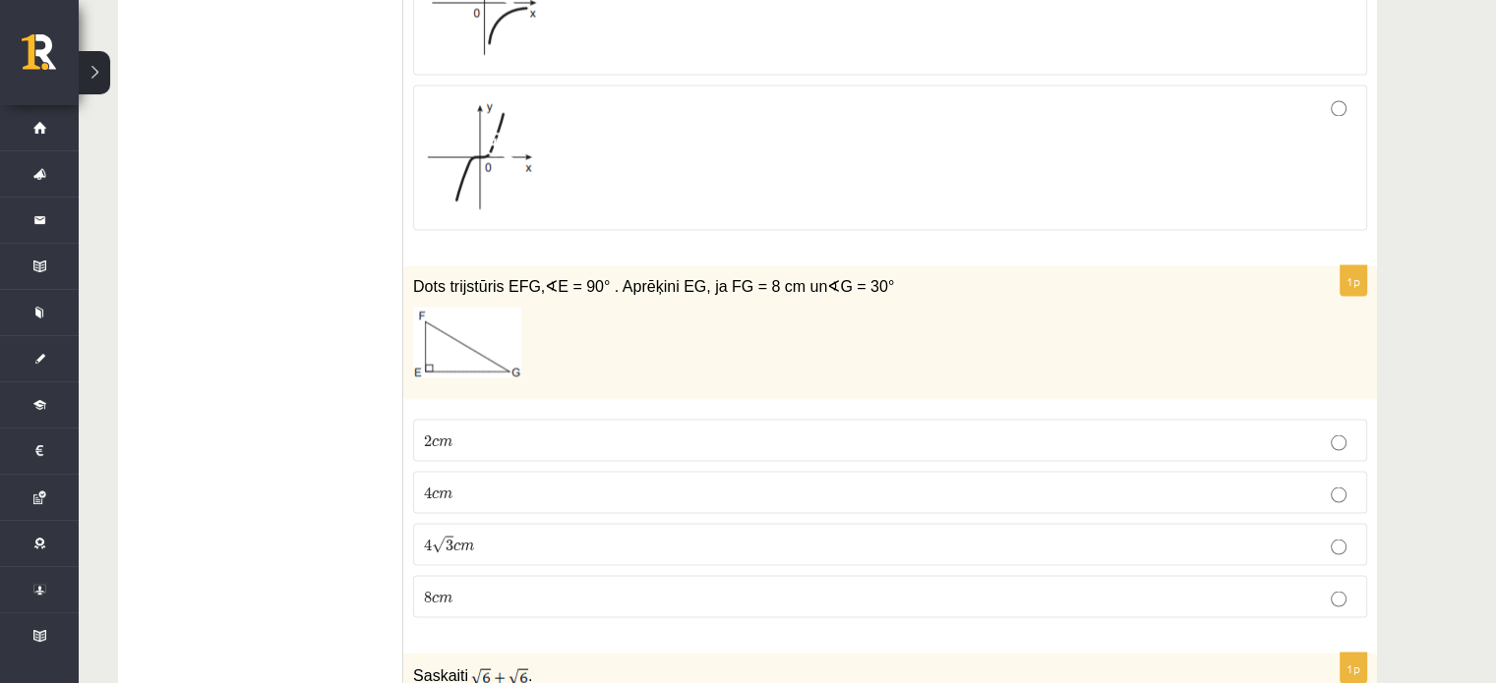
scroll to position [3712, 0]
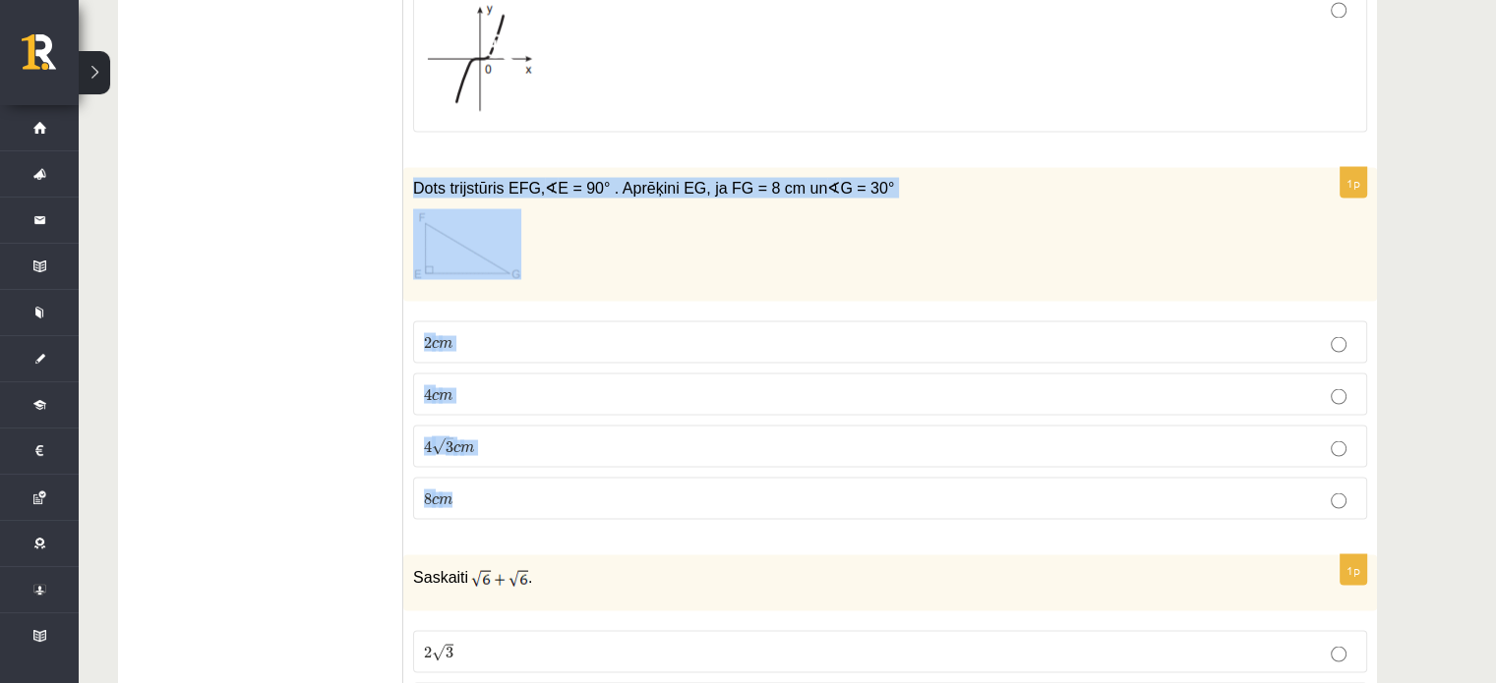
drag, startPoint x: 409, startPoint y: 163, endPoint x: 680, endPoint y: 491, distance: 425.3
click at [680, 491] on div "1p Dots trijstūris EFG, ∢ E = 90° . Aprēķini EG, ja FG = 8 cm un ∢ G = 30° 2 c …" at bounding box center [889, 351] width 973 height 369
copy div "Dots trijstūris EFG, ∢ E = 90° . Aprēķini EG, ja FG = 8 cm un ∢ G = 30° 2 c m 2…"
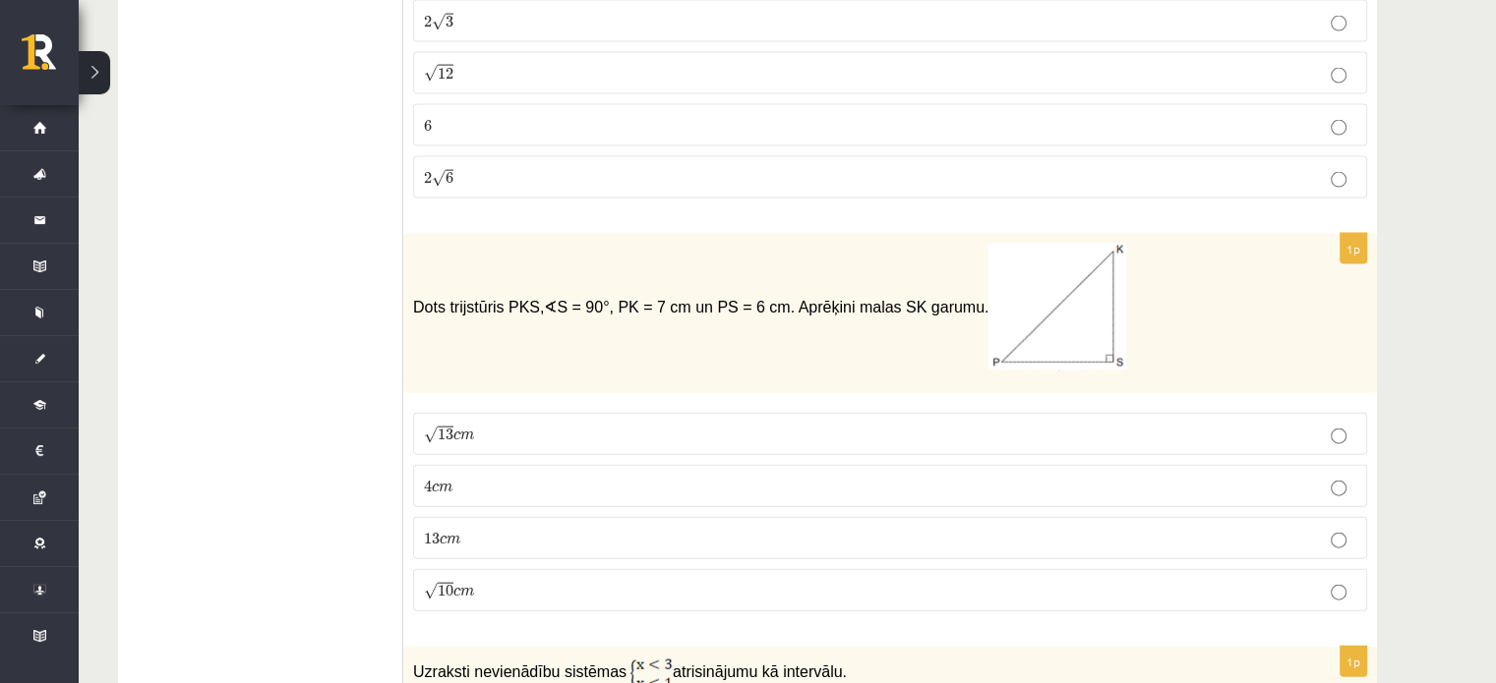
scroll to position [4344, 0]
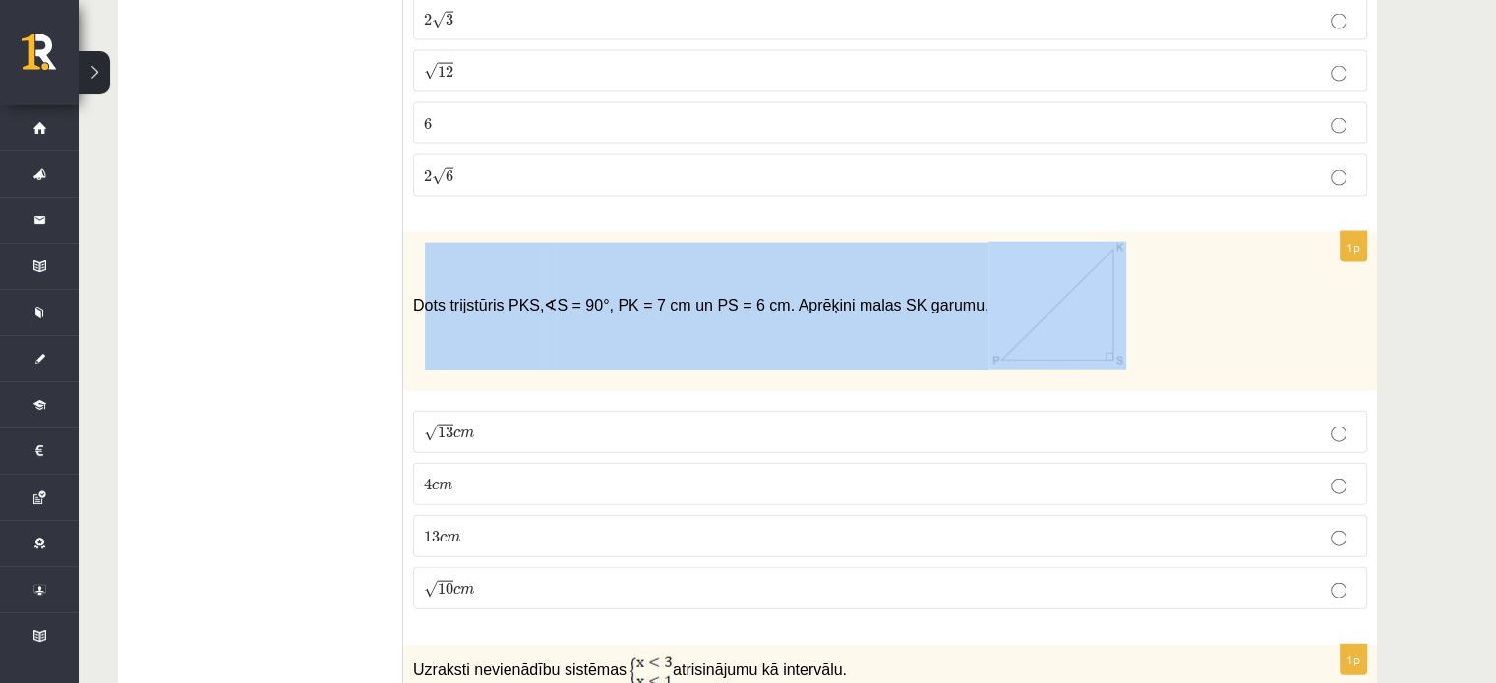
drag, startPoint x: 419, startPoint y: 282, endPoint x: 751, endPoint y: 268, distance: 332.6
click at [1104, 312] on p "Dots trijstūris PKS, ∢ S = 90°, PK = 7 cm un PS = 6 cm. Aprēķini malas SK garum…" at bounding box center [840, 306] width 855 height 128
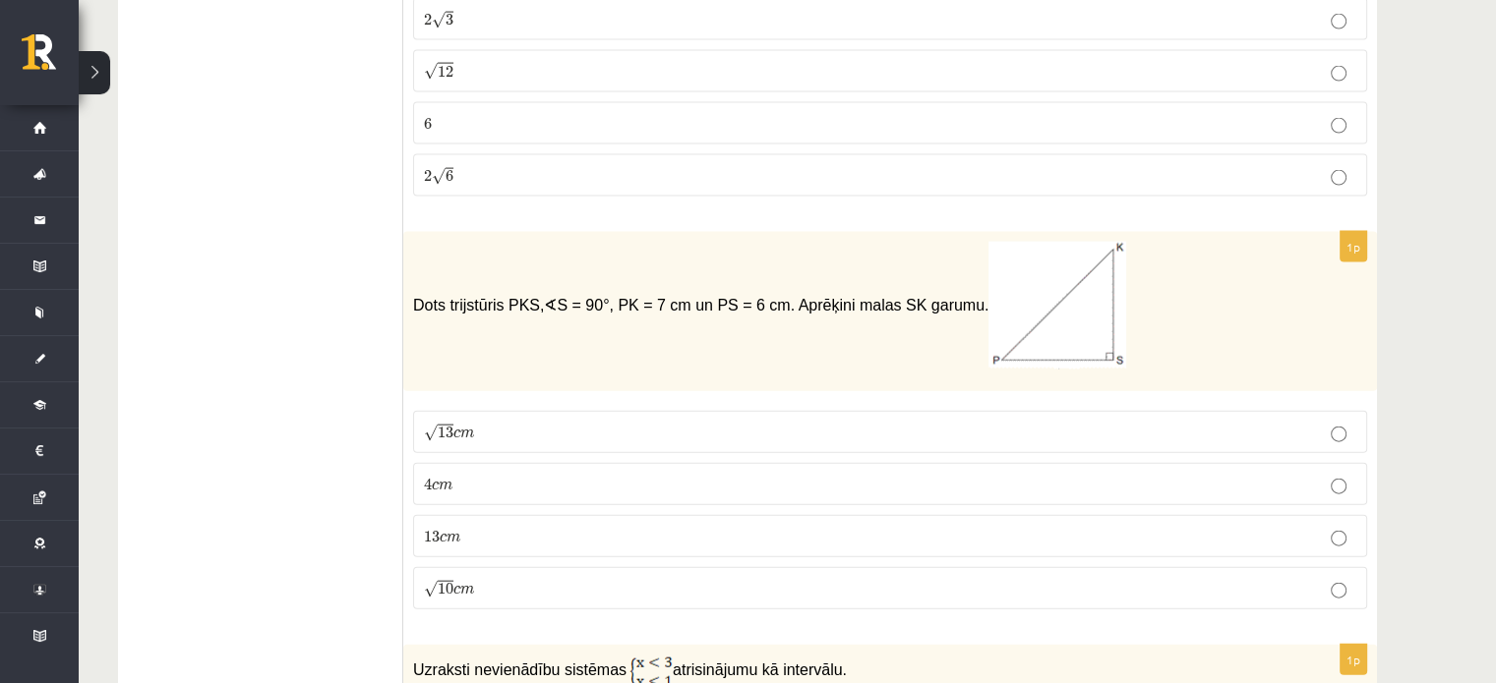
drag, startPoint x: 397, startPoint y: 284, endPoint x: 999, endPoint y: 285, distance: 601.8
click at [416, 265] on p "Dots trijstūris PKS, ∢ S = 90°, PK = 7 cm un PS = 6 cm. Aprēķini malas SK garum…" at bounding box center [840, 306] width 855 height 128
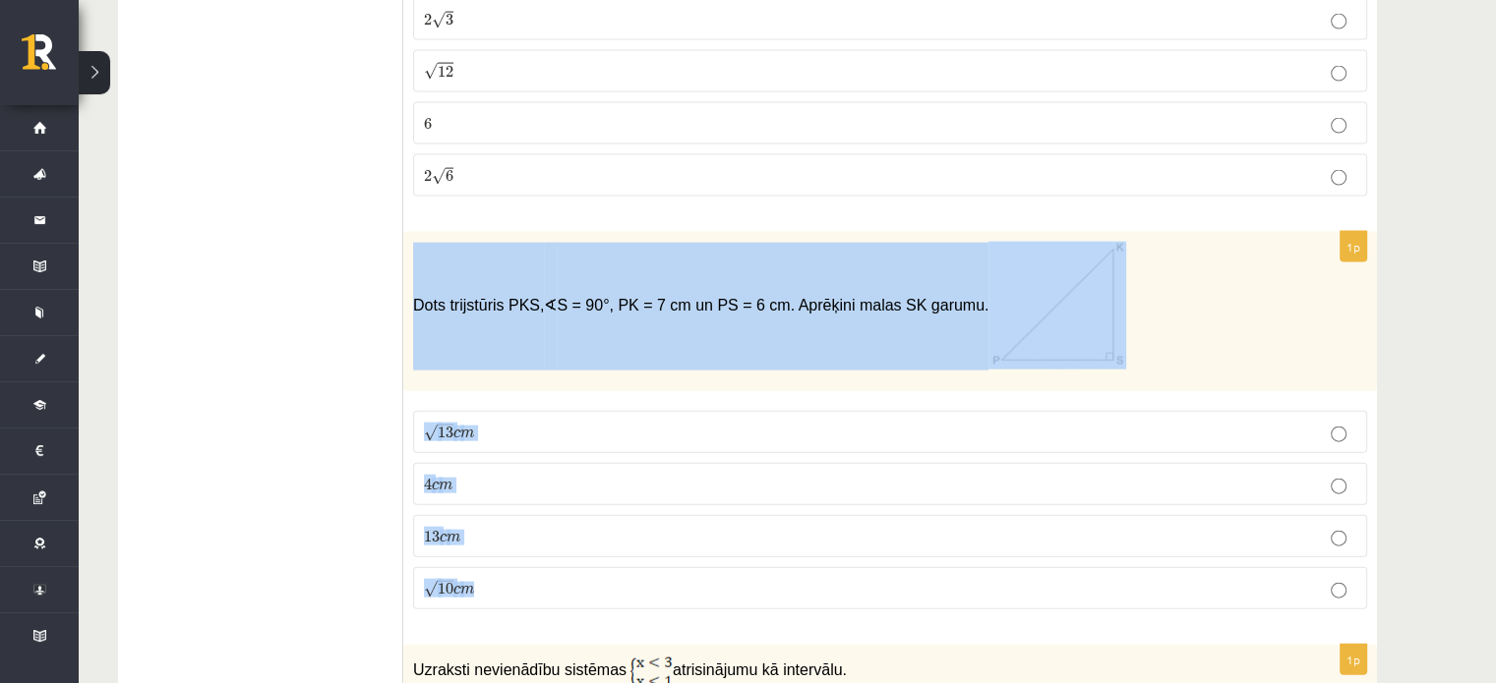
drag, startPoint x: 406, startPoint y: 282, endPoint x: 960, endPoint y: 571, distance: 624.5
click at [960, 571] on div "1p Dots trijstūris PKS, ∢ S = 90°, PK = 7 cm un PS = 6 cm. Aprēķini malas SK ga…" at bounding box center [889, 428] width 973 height 393
copy div "Dots trijstūris PKS, ∢ S = 90°, PK = 7 cm un PS = 6 cm. Aprēķini malas SK garum…"
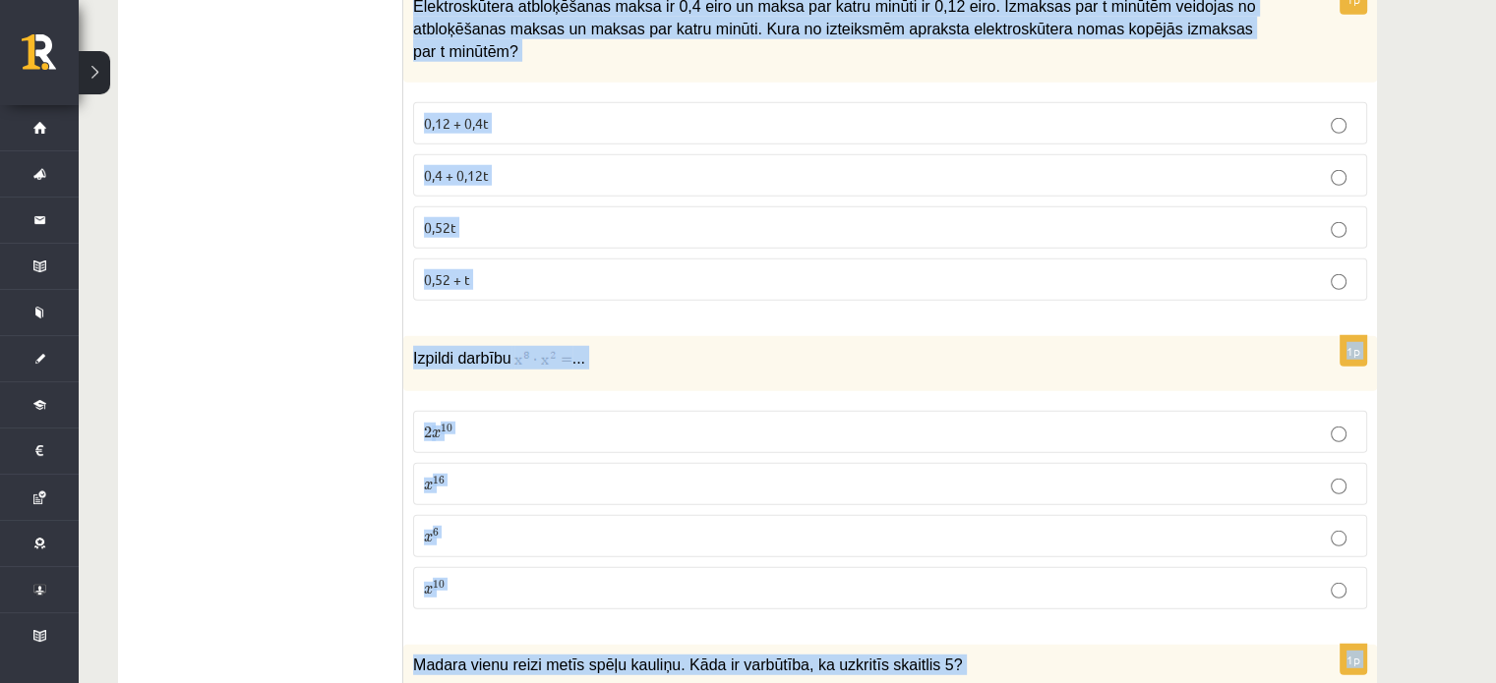
scroll to position [5515, 0]
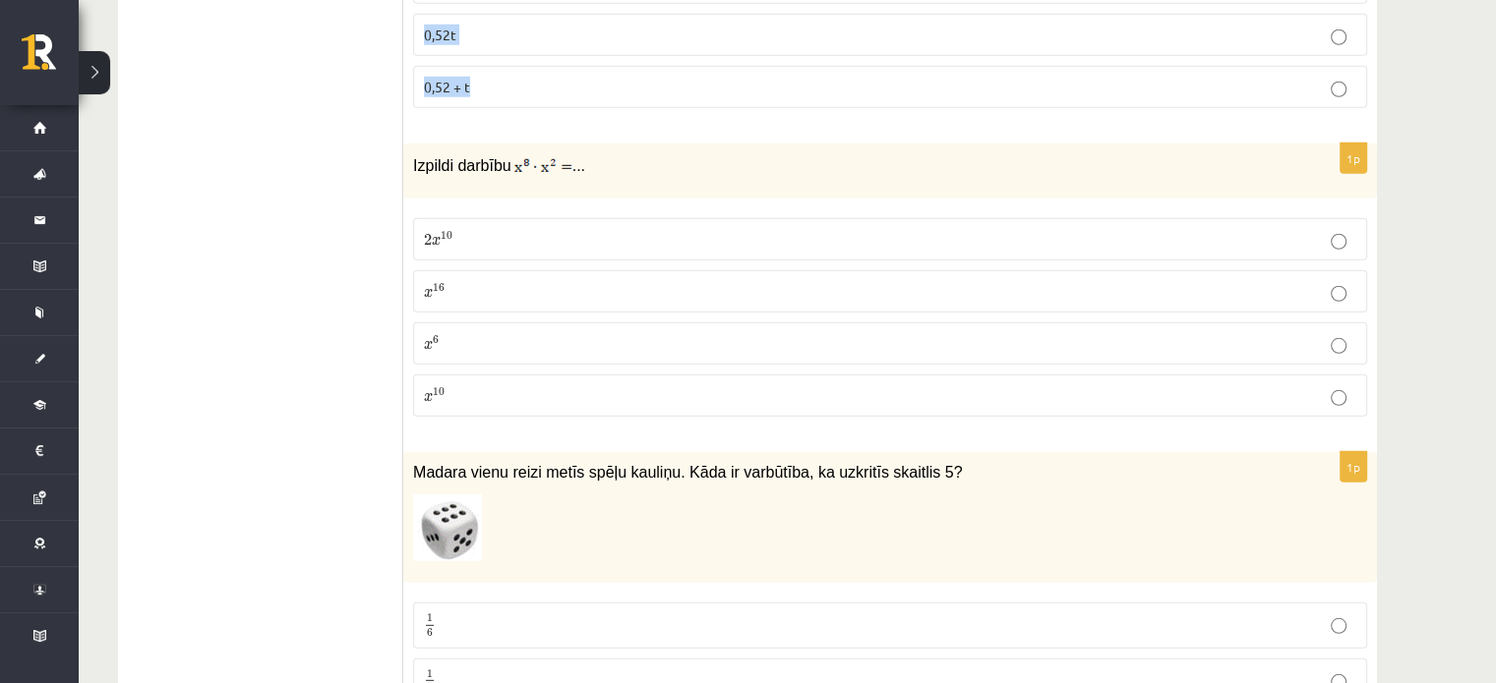
drag, startPoint x: 413, startPoint y: 471, endPoint x: 609, endPoint y: 32, distance: 480.2
click at [415, 144] on div "Izpildi darbību ..." at bounding box center [889, 171] width 973 height 55
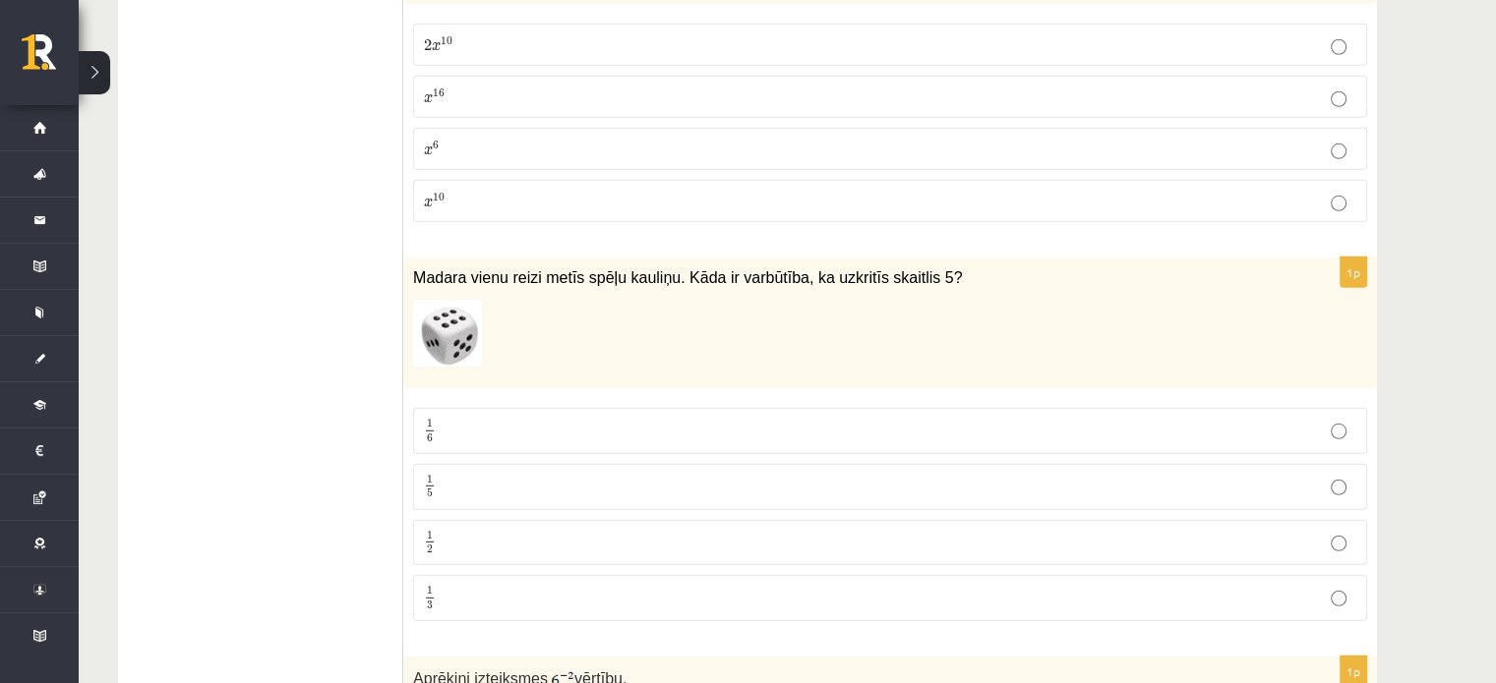
scroll to position [5715, 0]
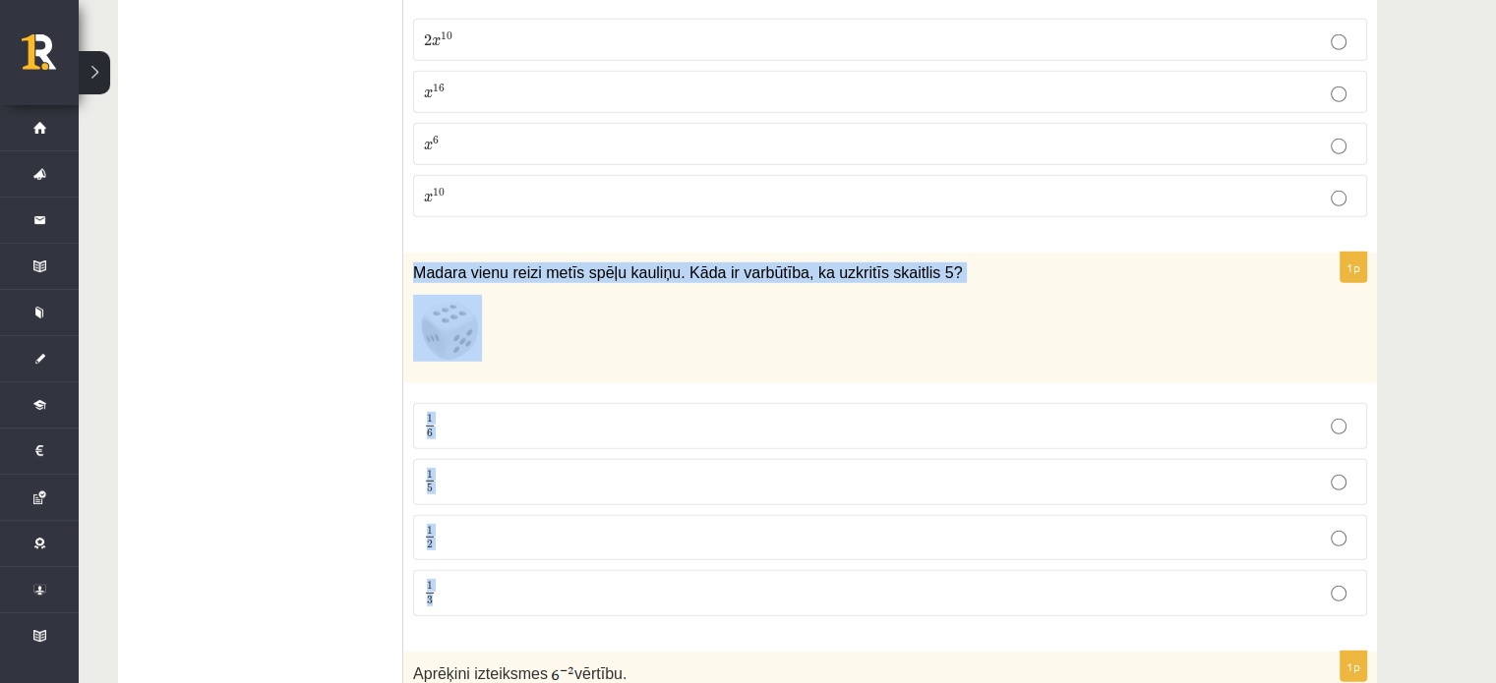
drag, startPoint x: 410, startPoint y: 218, endPoint x: 519, endPoint y: 557, distance: 355.4
click at [519, 557] on div "1p Madara vienu reizi metīs spēļu kauliņu. Kāda ir varbūtība, ka uzkritīs skait…" at bounding box center [889, 443] width 973 height 380
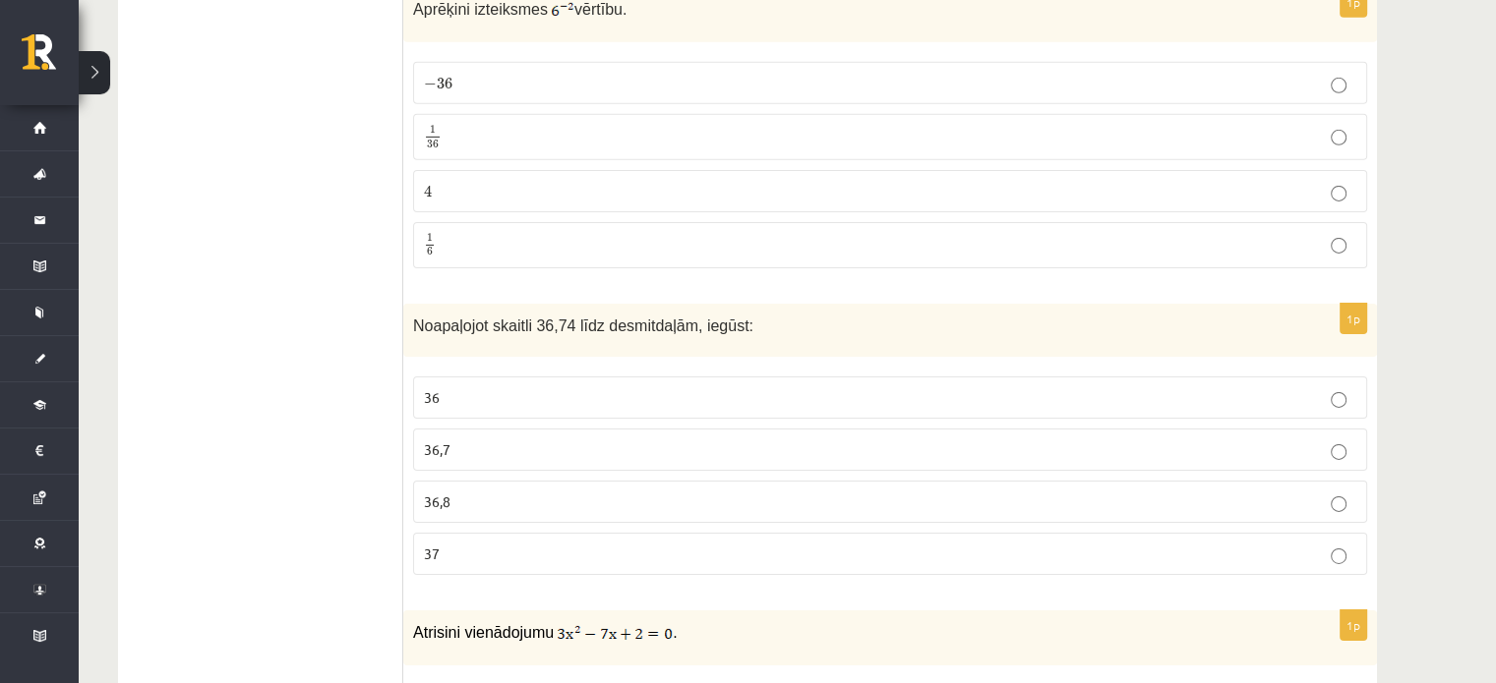
scroll to position [6385, 0]
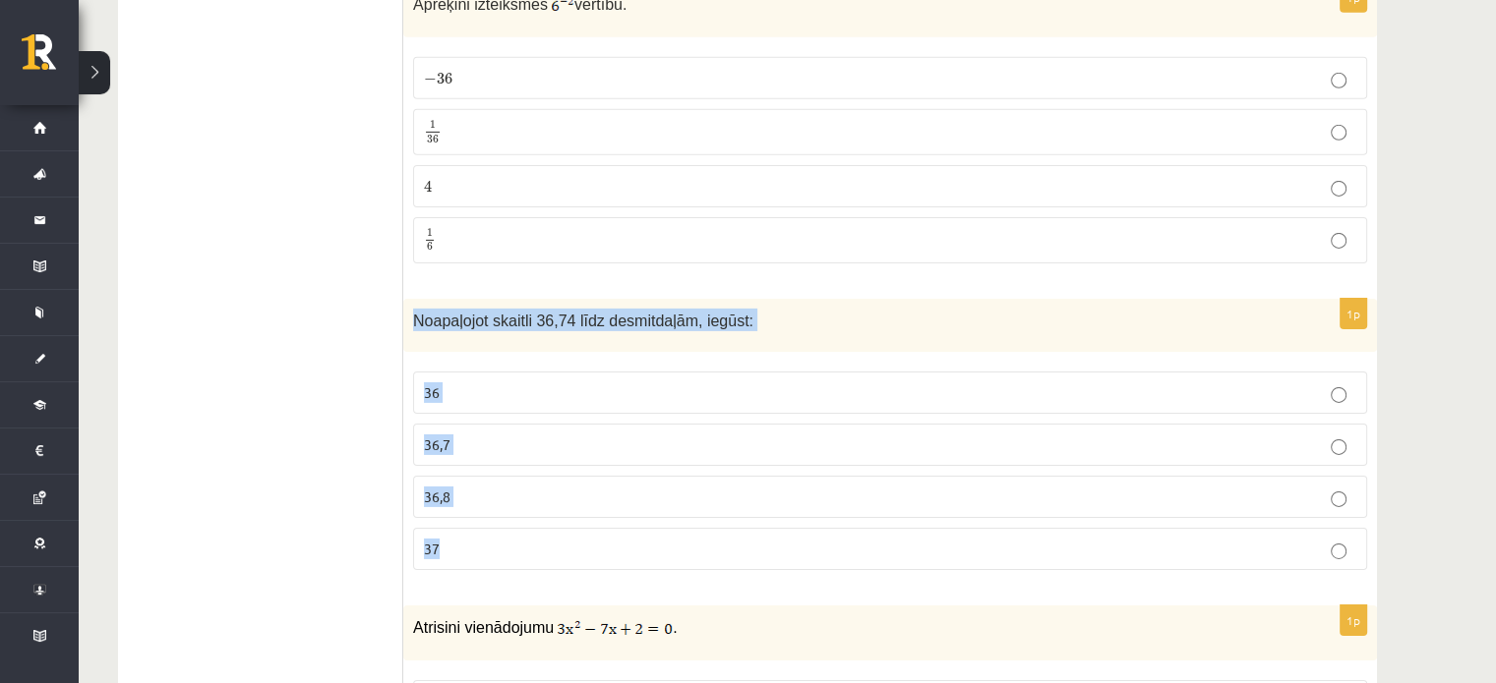
drag, startPoint x: 402, startPoint y: 259, endPoint x: 559, endPoint y: 506, distance: 293.5
click at [559, 506] on div "1p Noapaļojot skaitli 36,74 līdz desmitdaļām, iegūst: 36 36,7 36,8 37" at bounding box center [889, 443] width 973 height 288
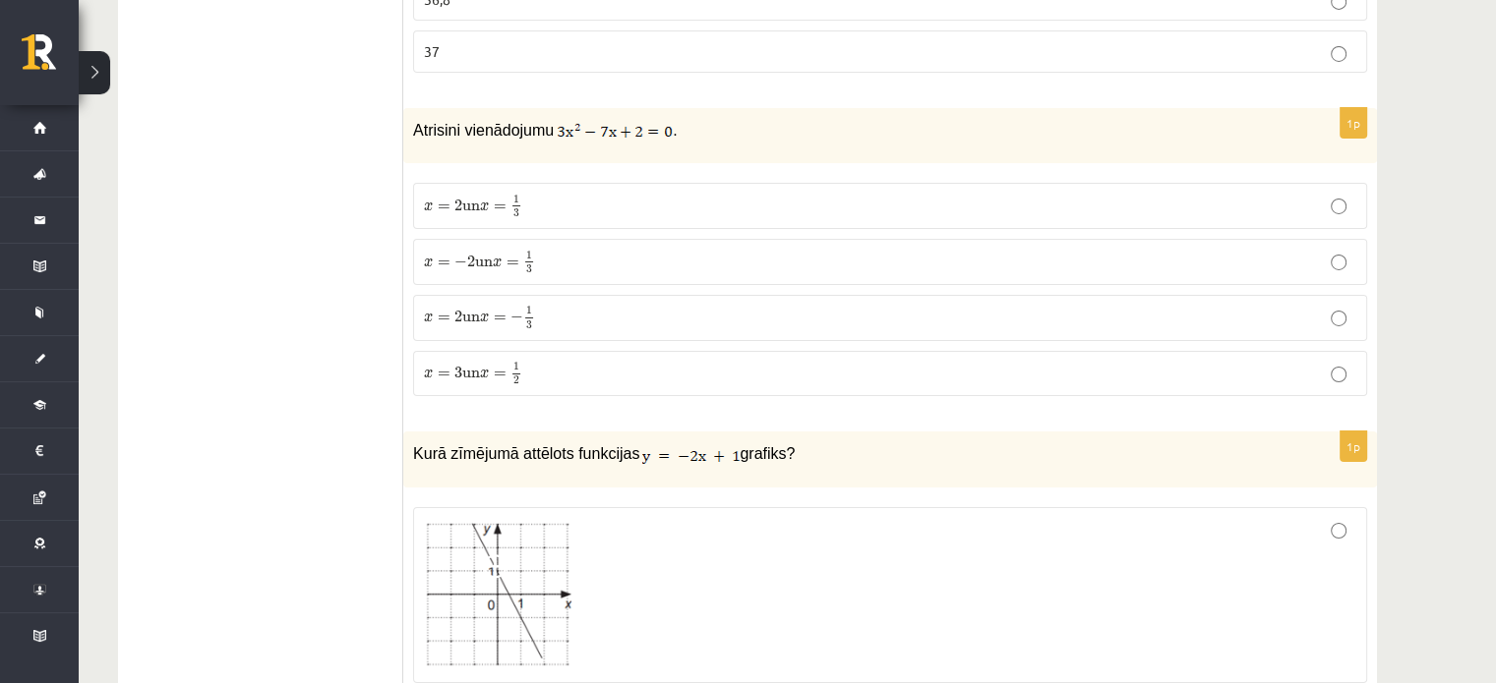
scroll to position [6883, 0]
drag, startPoint x: 408, startPoint y: 389, endPoint x: 820, endPoint y: 395, distance: 412.0
click at [820, 431] on div "Kurā zīmējumā attēlots funkcijas grafiks?" at bounding box center [889, 458] width 973 height 55
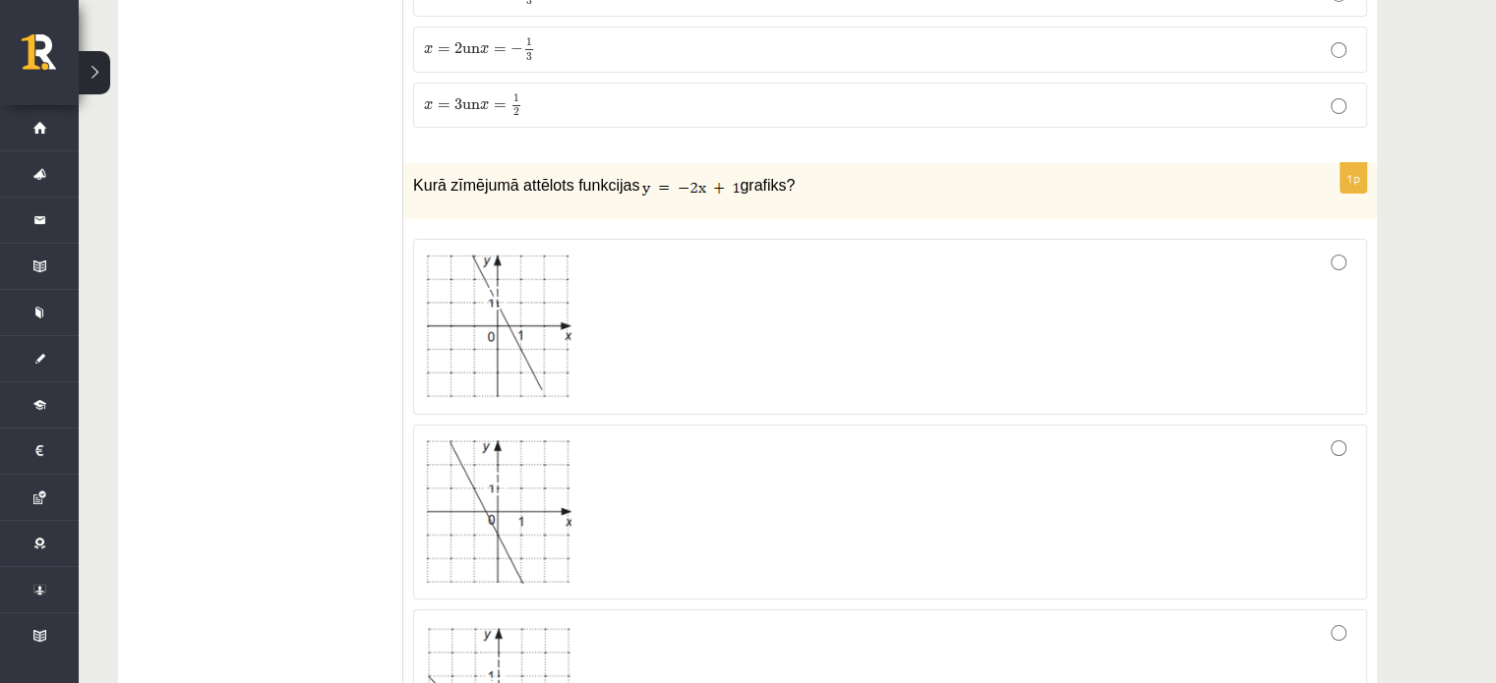
scroll to position [7159, 0]
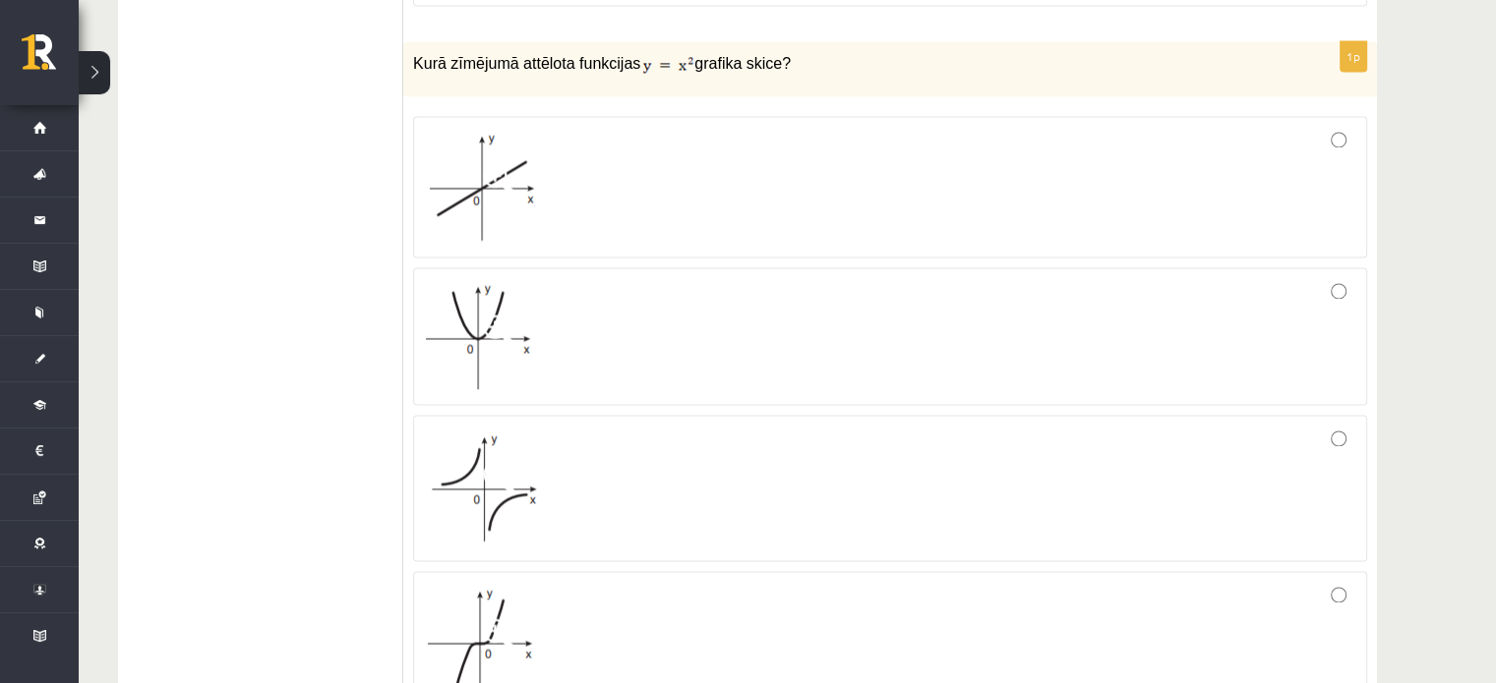
scroll to position [3347, 0]
